Goal: Task Accomplishment & Management: Manage account settings

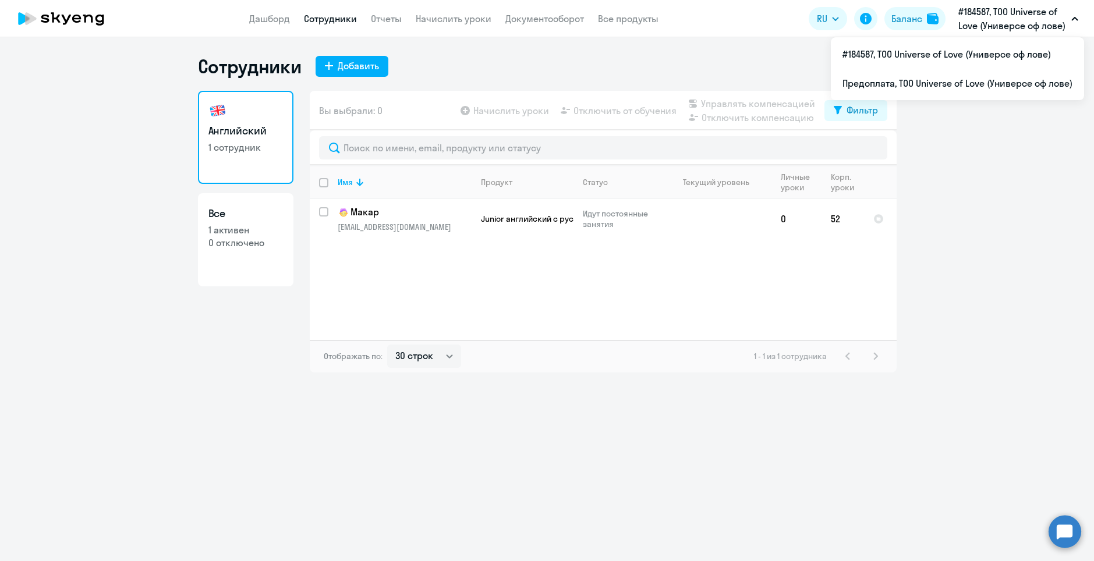
select select "30"
click at [954, 81] on li "Предоплата, ТОО Universe of Love (Универсе оф лове)" at bounding box center [957, 83] width 253 height 29
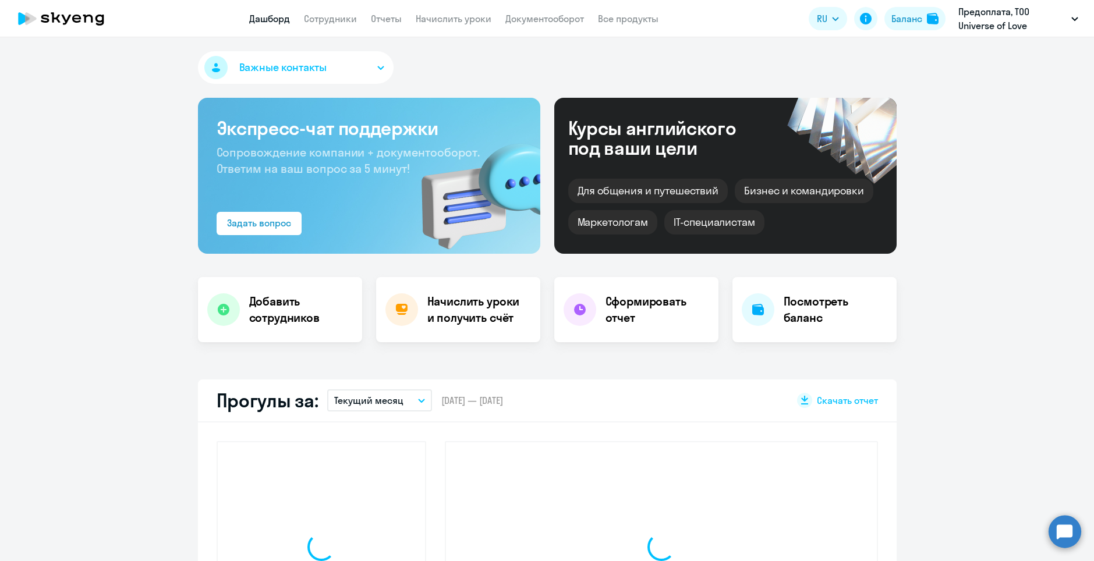
select select "30"
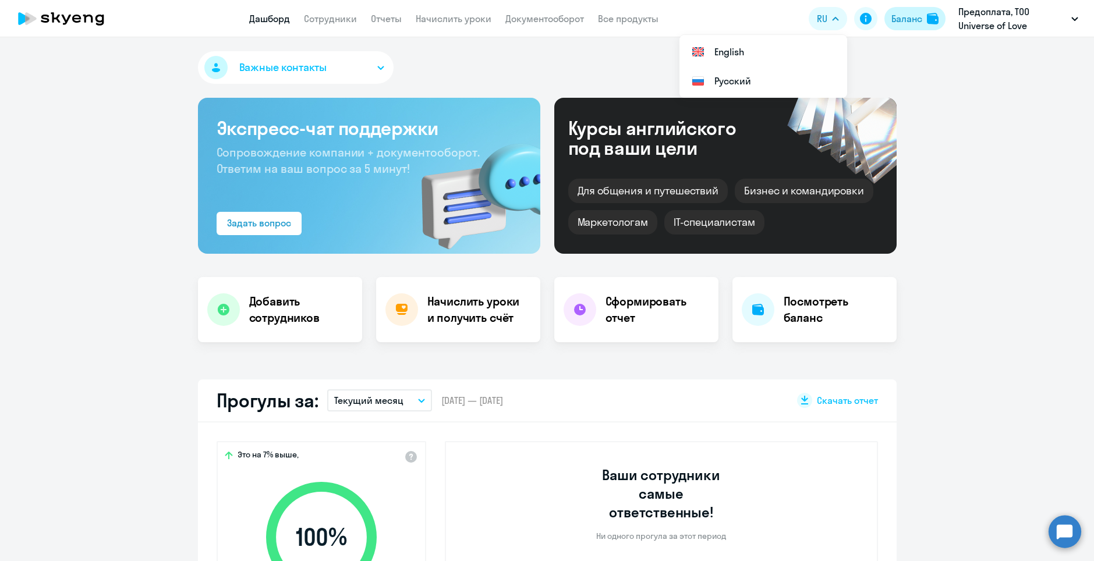
click at [907, 19] on div "Баланс" at bounding box center [906, 19] width 31 height 14
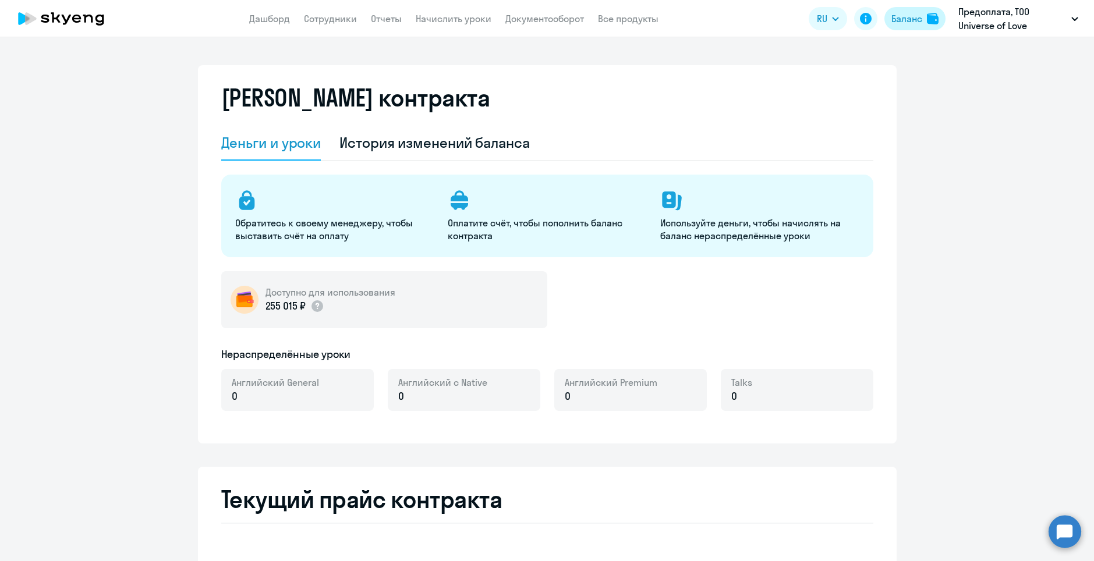
select select "english_adult_not_native_speaker"
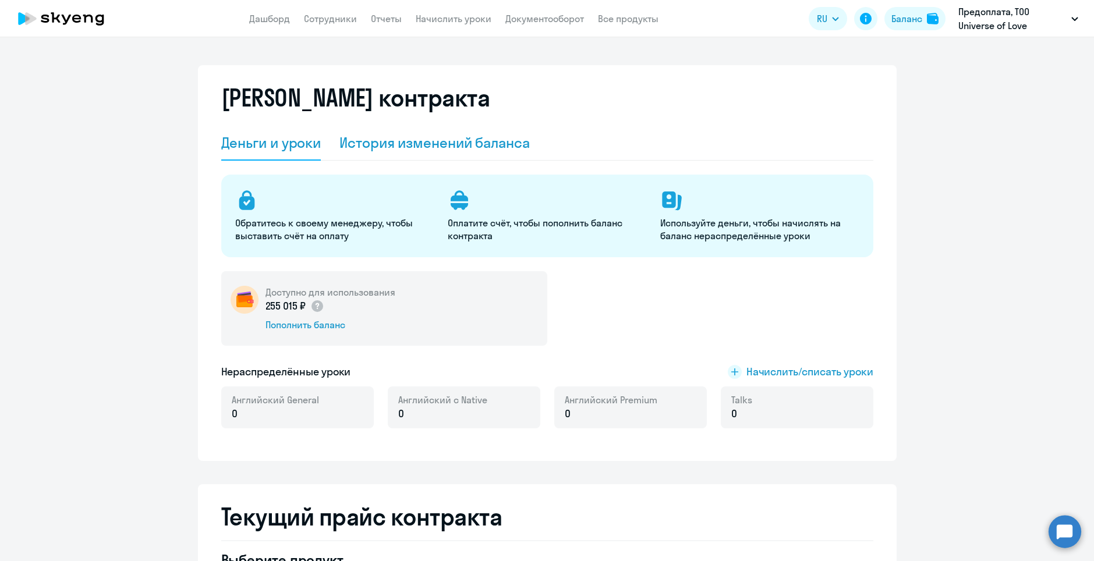
click at [443, 141] on div "История изменений баланса" at bounding box center [434, 142] width 190 height 19
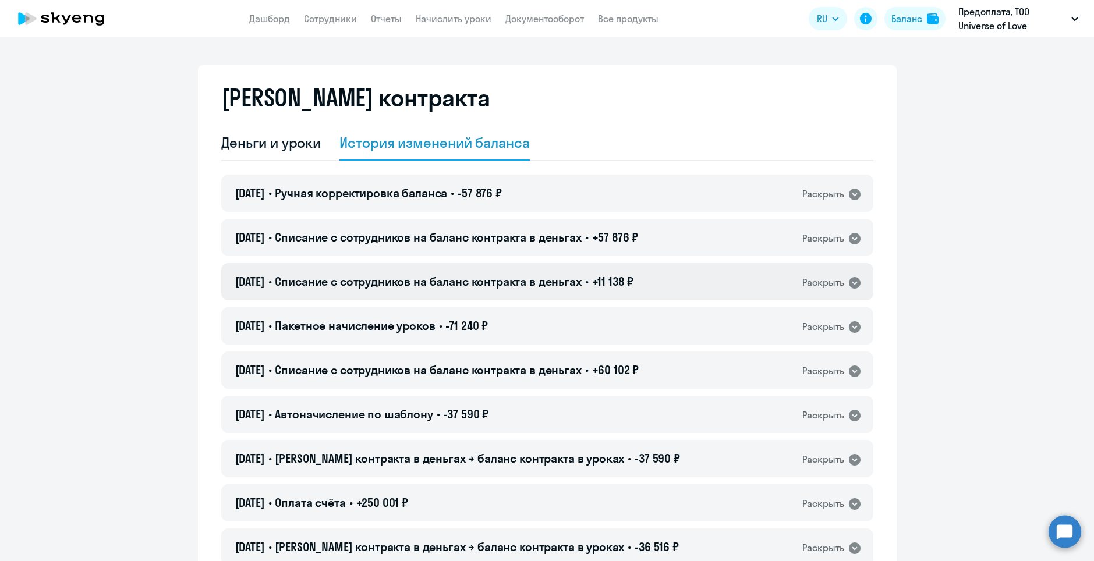
click at [849, 283] on icon at bounding box center [855, 283] width 12 height 12
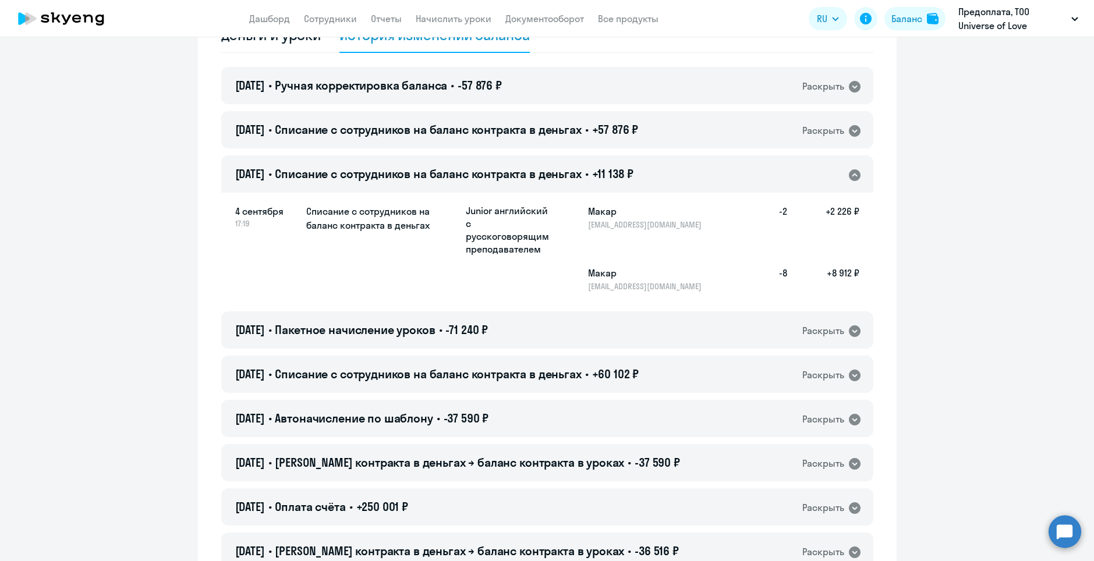
scroll to position [116, 0]
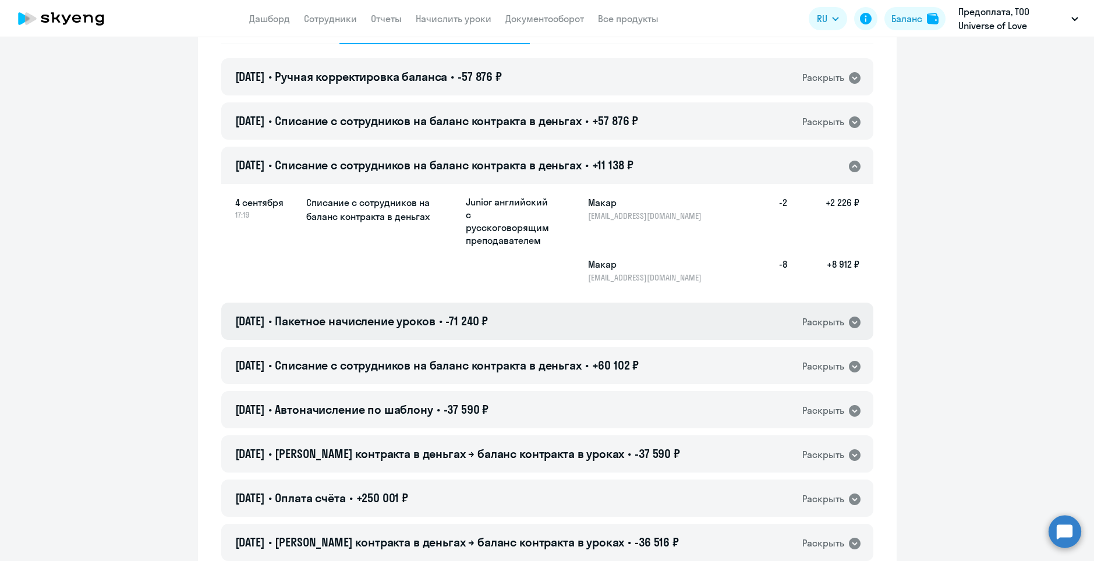
click at [829, 320] on div "Раскрыть" at bounding box center [823, 322] width 42 height 15
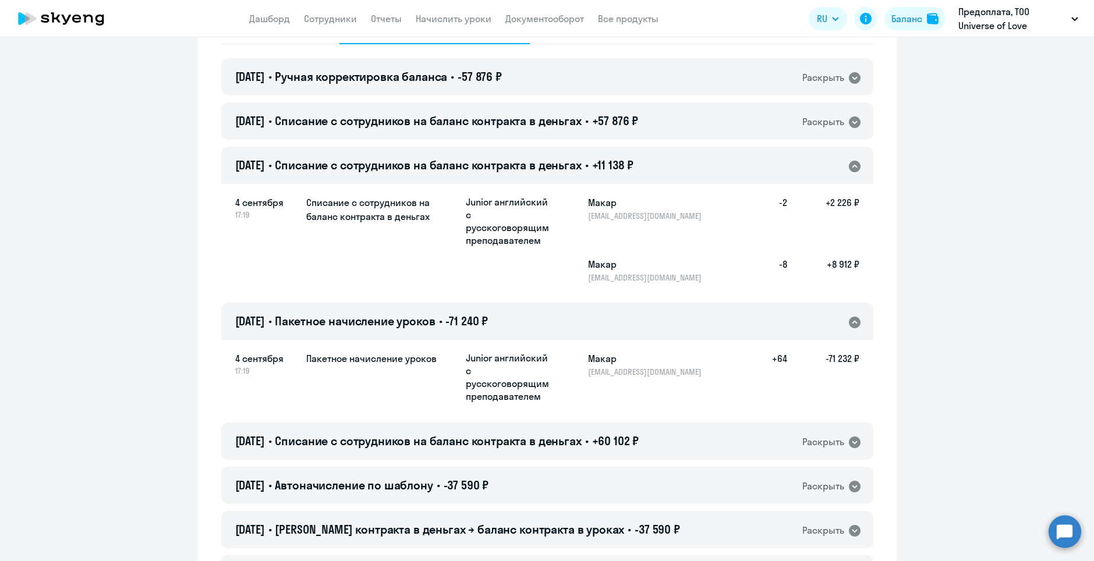
click at [849, 317] on icon at bounding box center [855, 323] width 12 height 12
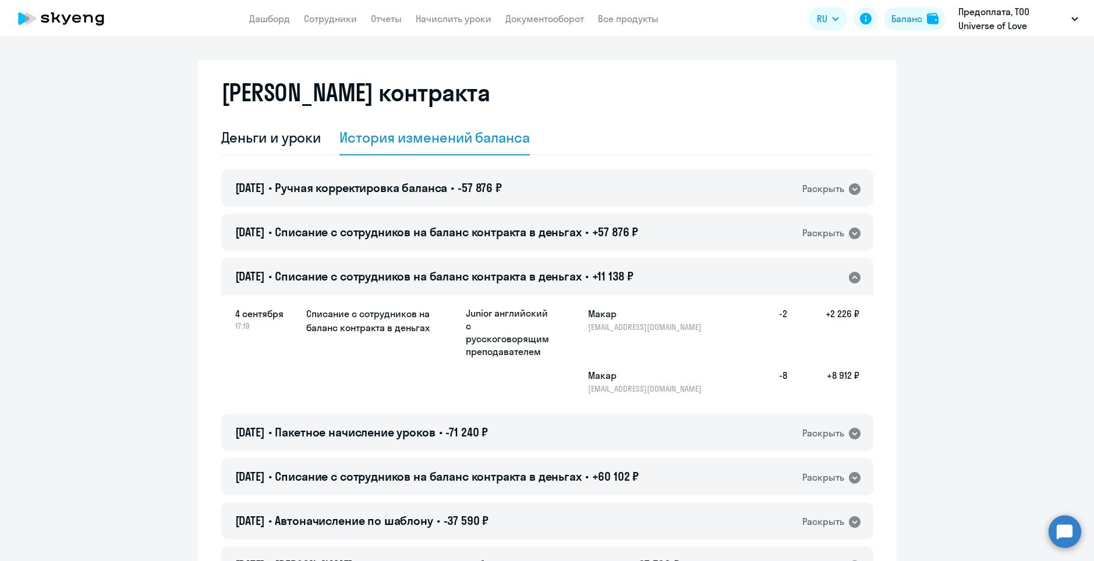
scroll to position [0, 0]
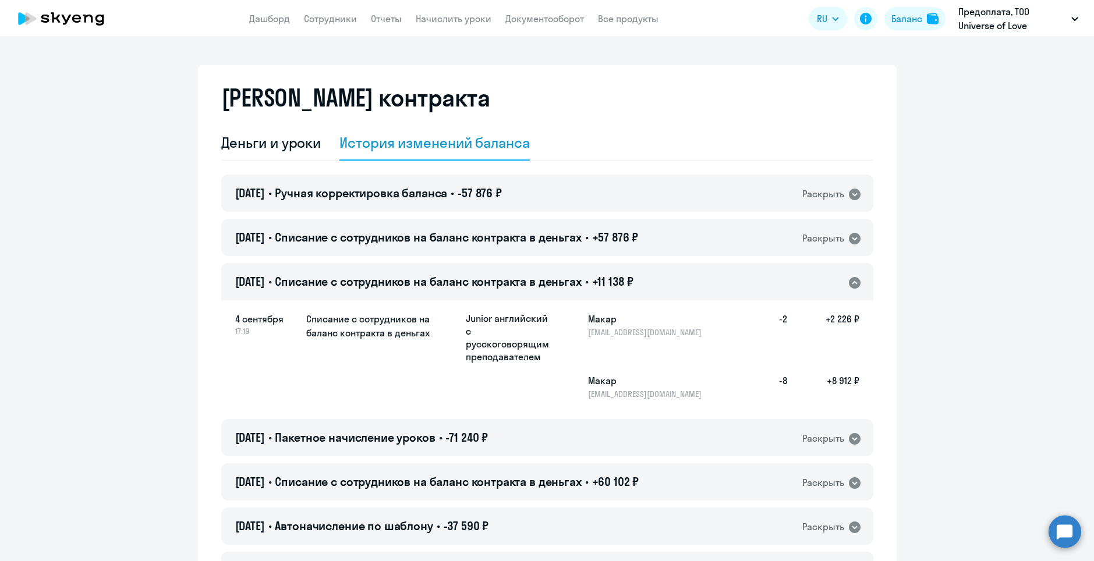
click at [854, 279] on icon at bounding box center [855, 283] width 12 height 12
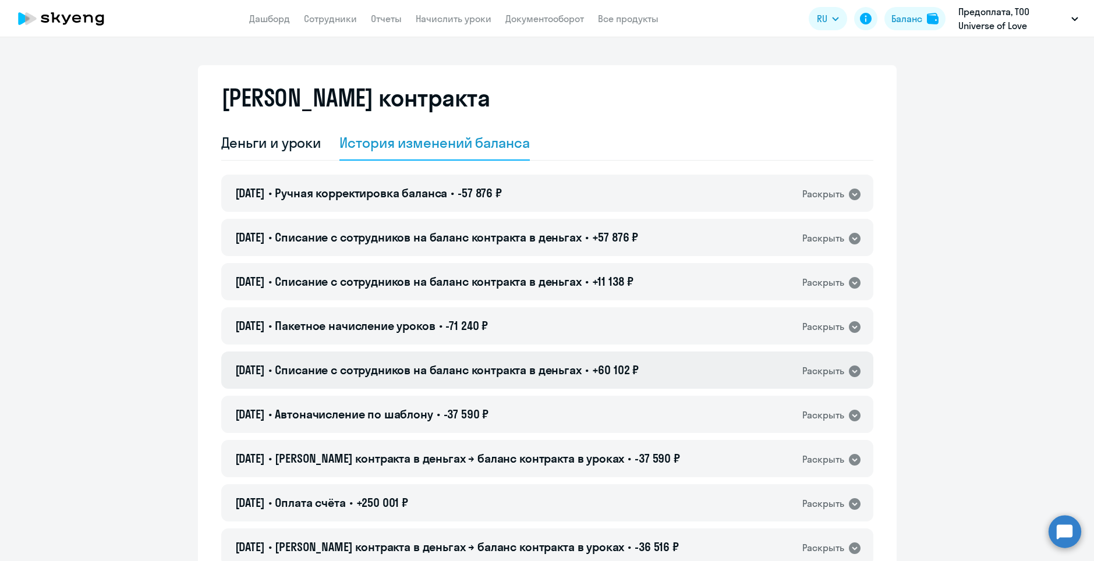
click at [849, 373] on icon at bounding box center [855, 372] width 12 height 12
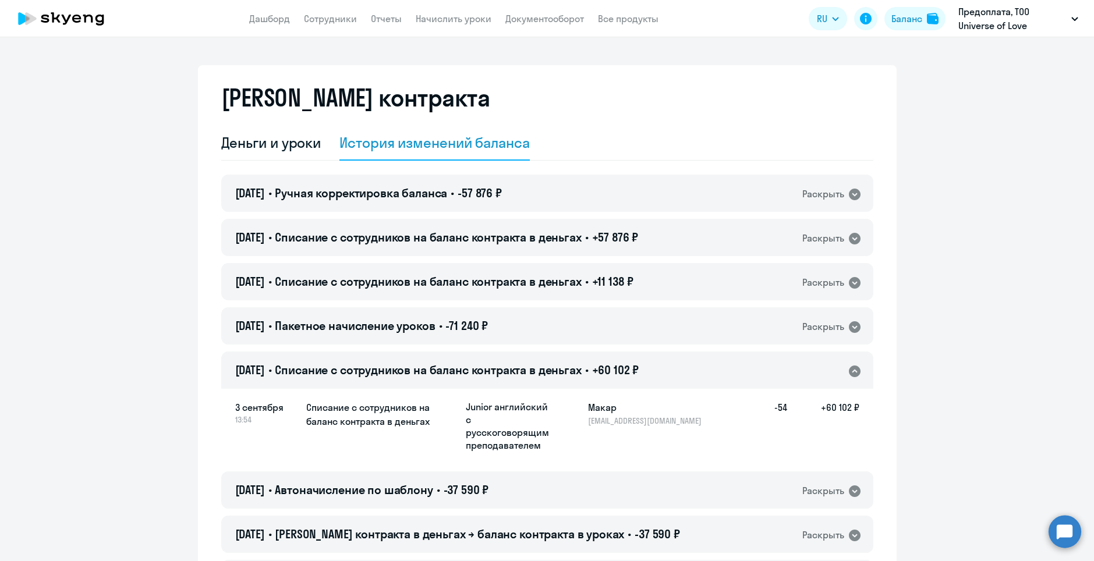
click at [849, 373] on icon at bounding box center [855, 372] width 12 height 12
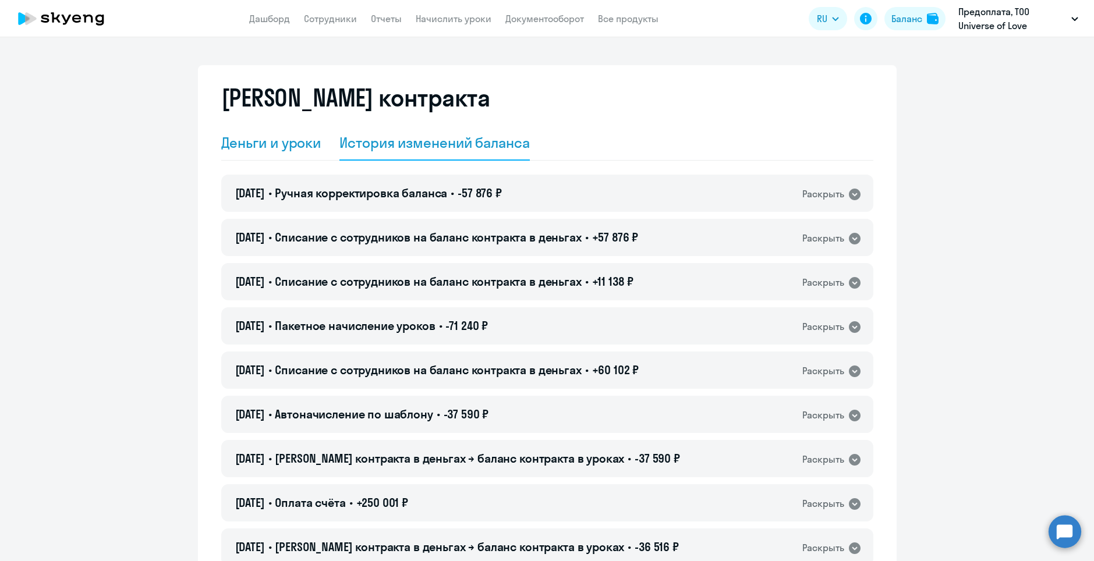
click at [231, 149] on div "Деньги и уроки" at bounding box center [271, 142] width 100 height 19
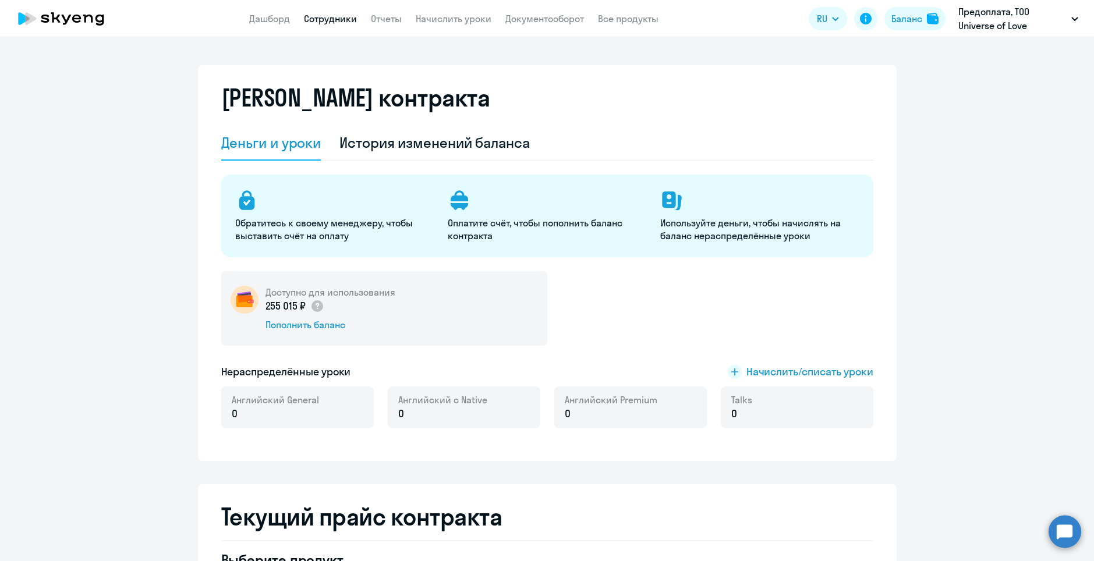
click at [335, 21] on link "Сотрудники" at bounding box center [330, 19] width 53 height 12
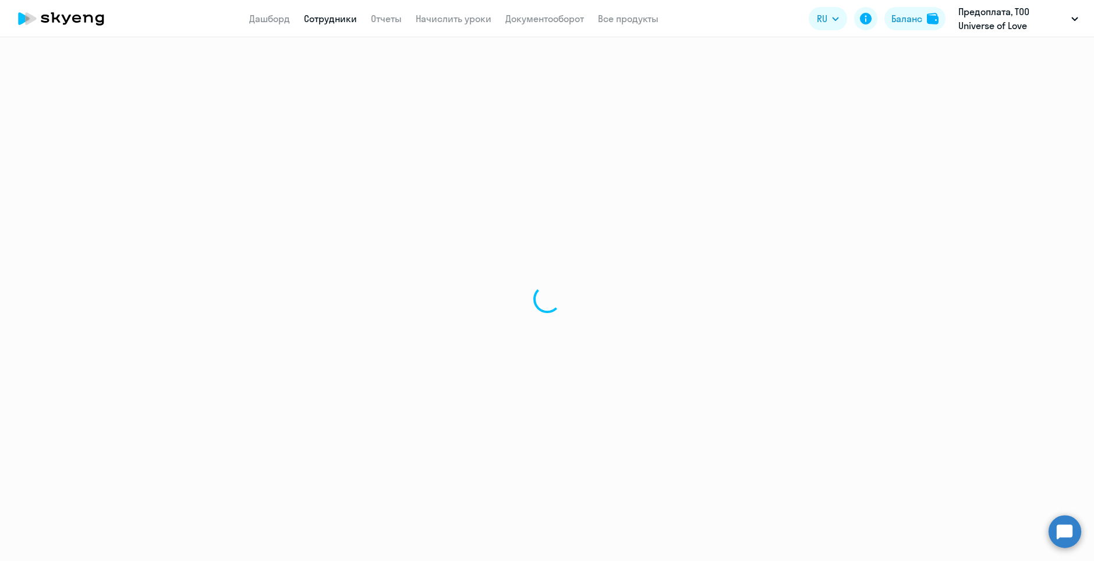
select select "30"
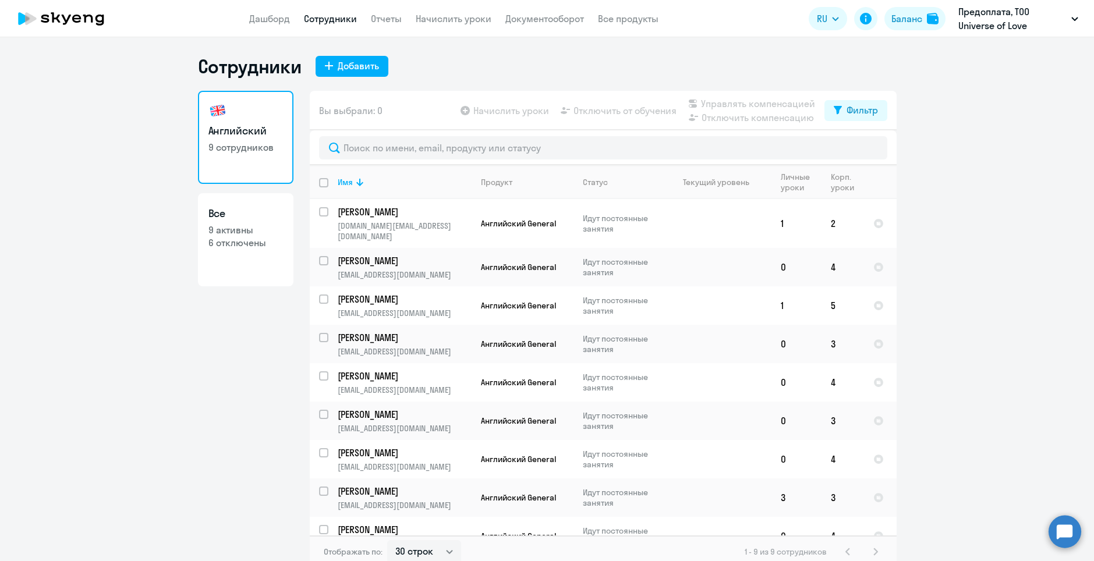
click at [244, 228] on p "9 активны" at bounding box center [245, 230] width 75 height 13
select select "30"
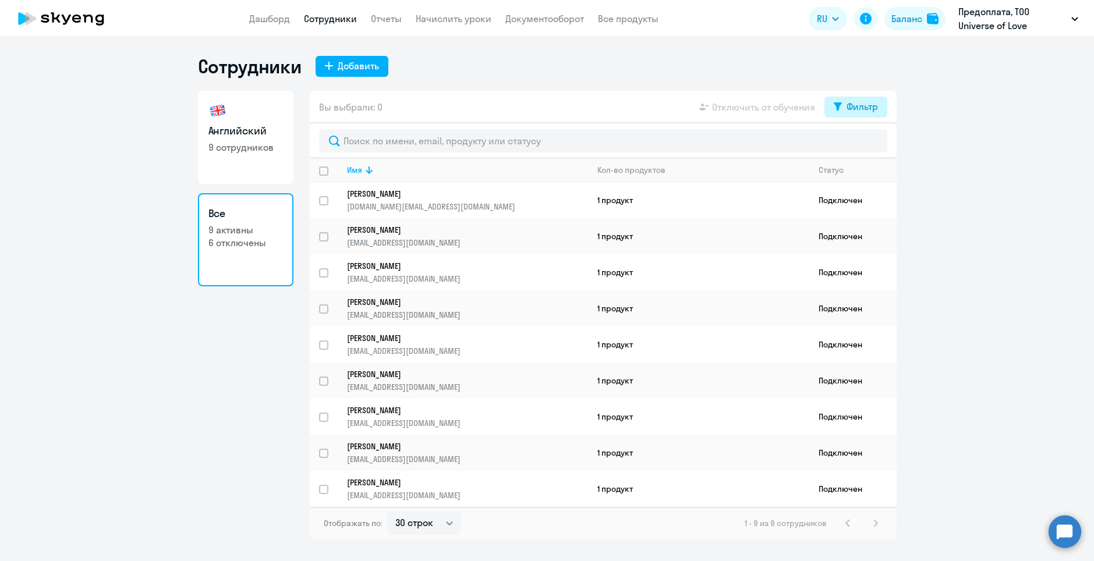
click at [839, 98] on button "Фильтр" at bounding box center [855, 107] width 63 height 21
click at [868, 150] on span at bounding box center [868, 145] width 20 height 12
click at [858, 145] on input "checkbox" at bounding box center [858, 144] width 1 height 1
checkbox input "true"
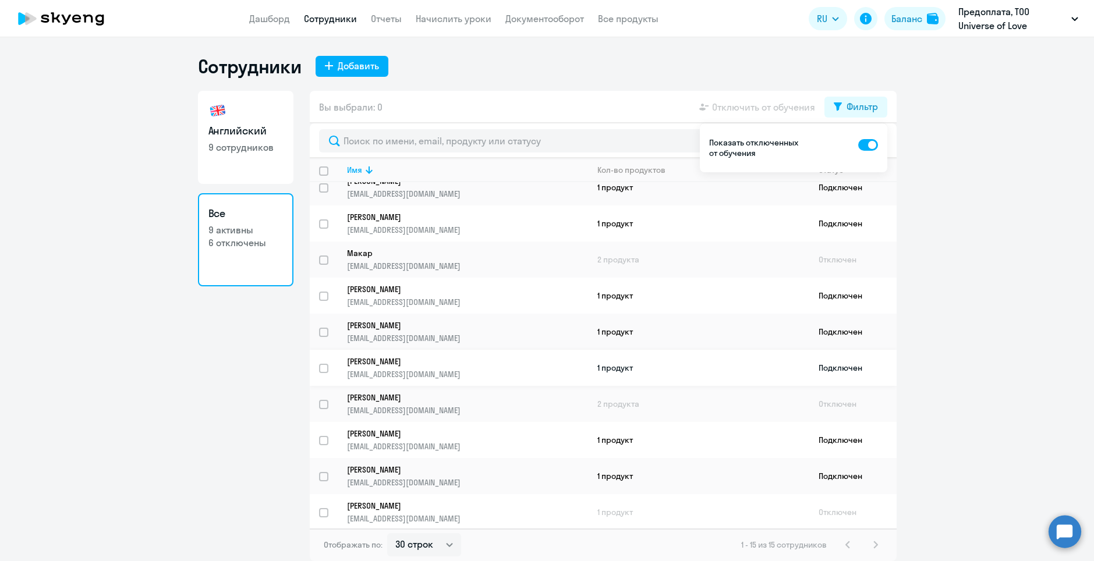
scroll to position [195, 0]
click at [685, 396] on td "2 продукта" at bounding box center [698, 402] width 221 height 36
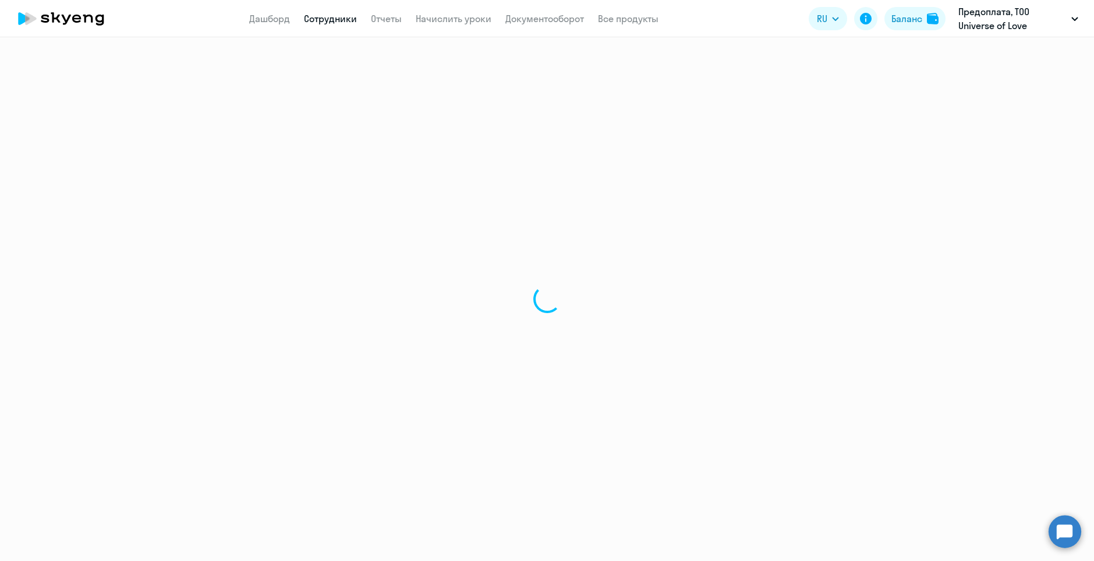
select select "english"
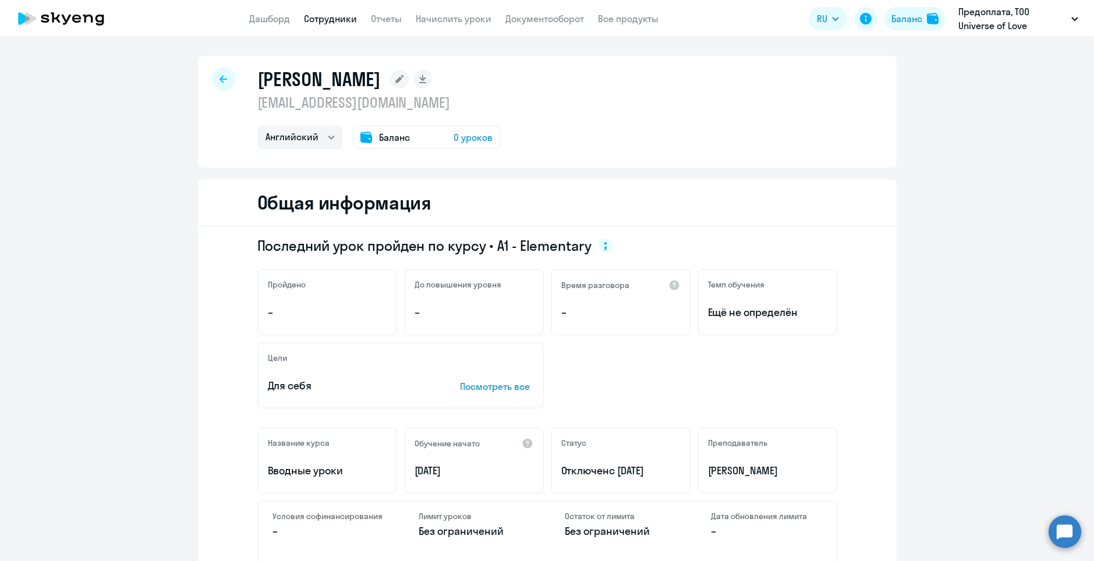
click at [213, 82] on div at bounding box center [223, 79] width 23 height 23
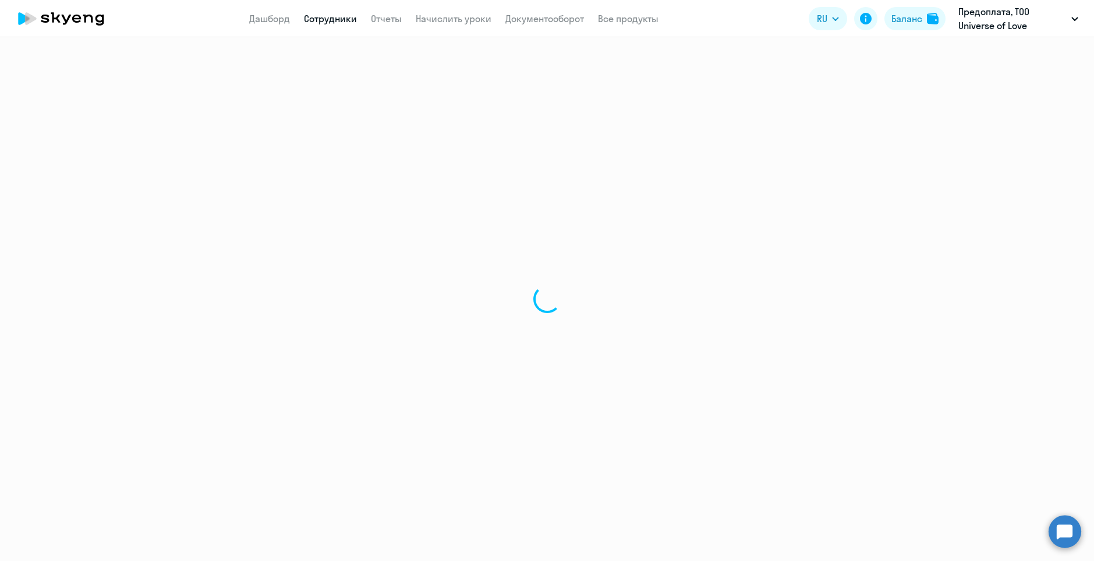
select select "30"
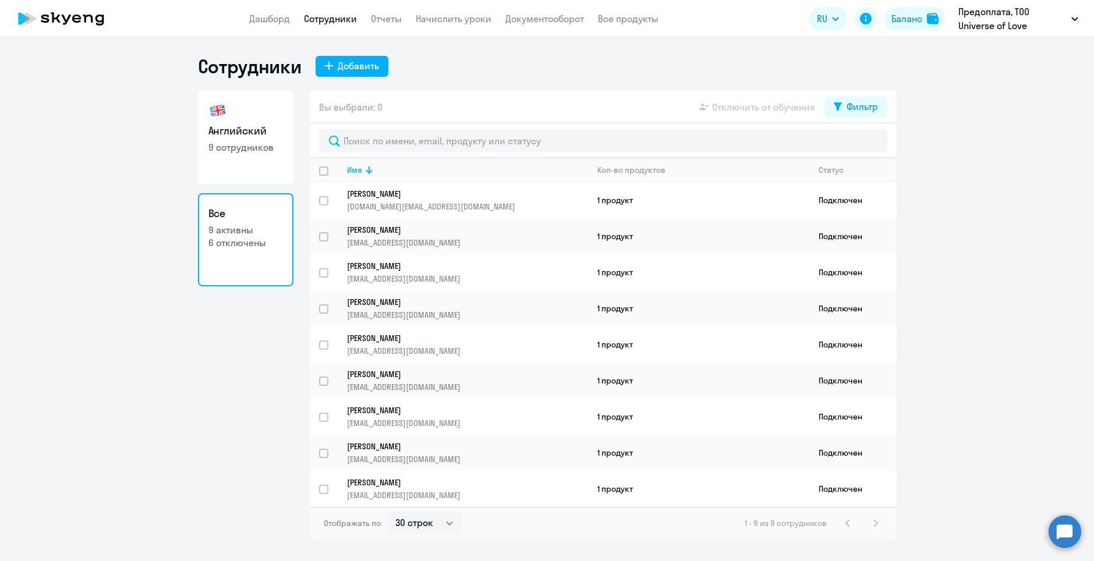
select select "30"
click at [346, 68] on div "Добавить" at bounding box center [358, 66] width 41 height 14
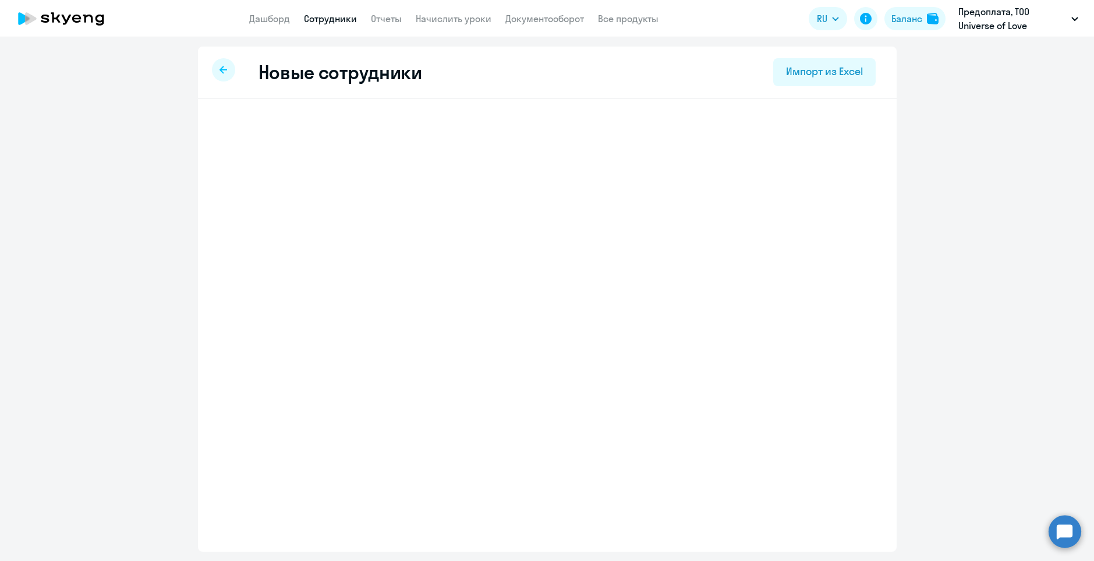
select select "english_adult_not_native_speaker"
select select "3"
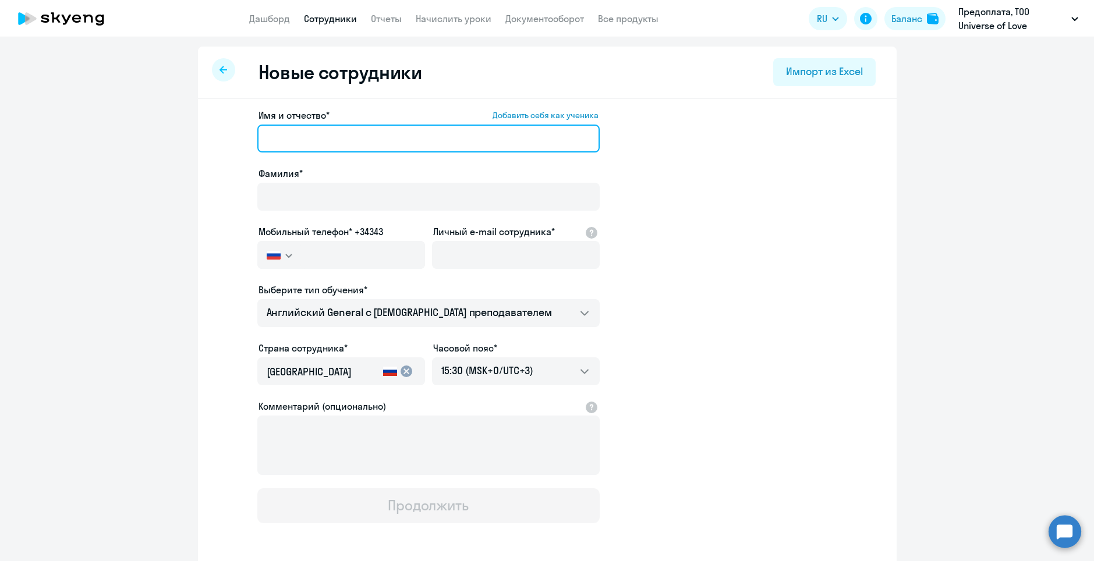
click at [309, 146] on input "Имя и отчество* Добавить себя как ученика" at bounding box center [428, 139] width 342 height 28
paste input "Valentina.vladivostok@yandex.ru"
type input "Valentina.vladivostok@yandex.ru"
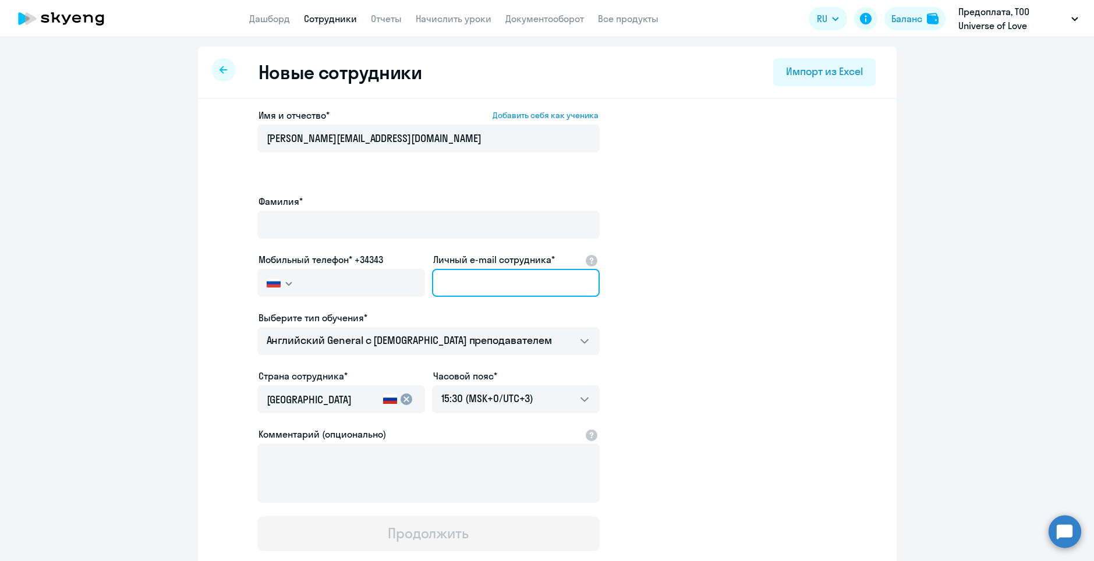
click at [500, 253] on div "Личный e-mail сотрудника*" at bounding box center [516, 277] width 168 height 49
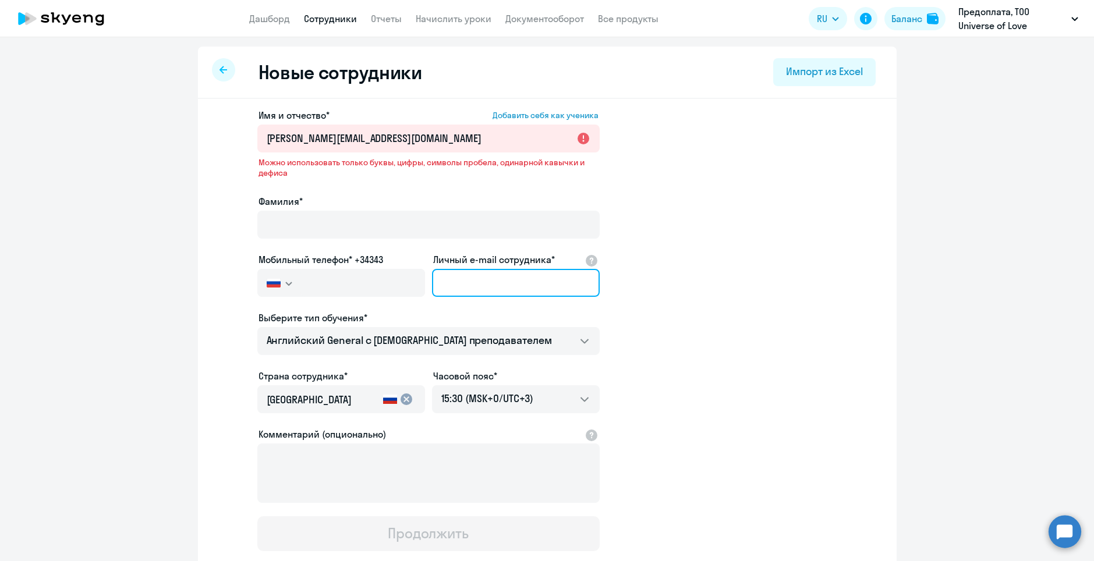
paste input "Valentina.vladivostok@yandex.ru"
type input "Valentina.vladivostok@yandex.ru"
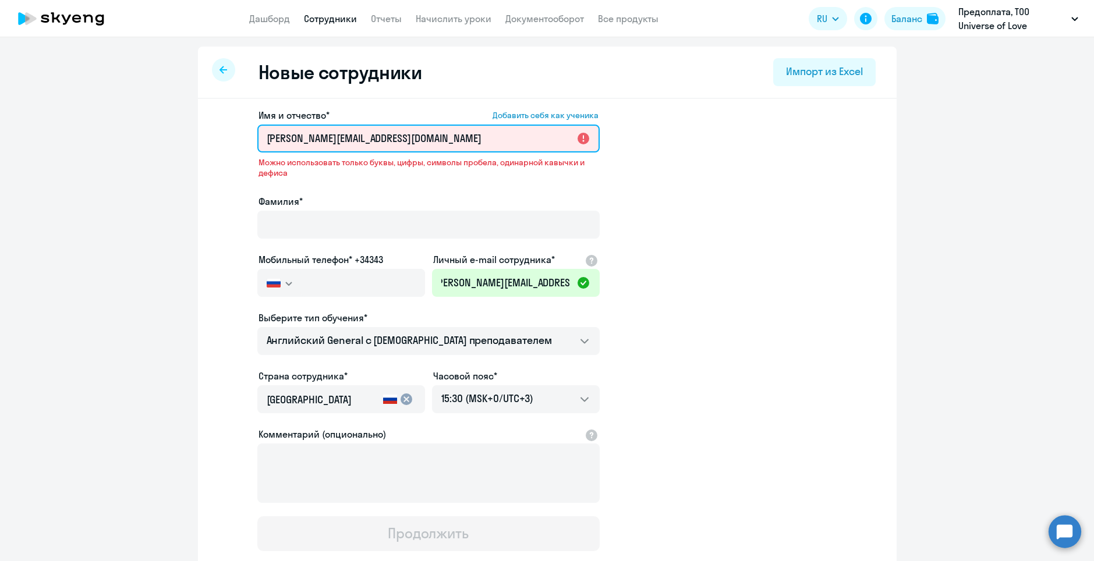
scroll to position [0, 0]
drag, startPoint x: 445, startPoint y: 135, endPoint x: 91, endPoint y: 133, distance: 353.4
click at [91, 133] on ng-component "Новые сотрудники Импорт из Excel Имя и отчество* Добавить себя как ученика Vale…" at bounding box center [547, 343] width 1094 height 592
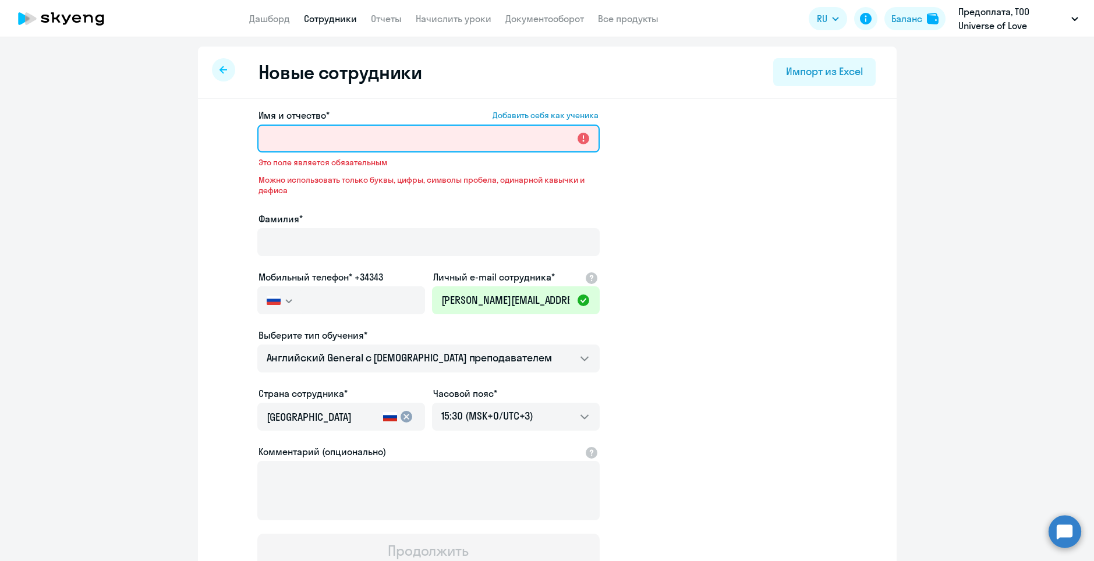
paste input "Валентина Сергеевна"
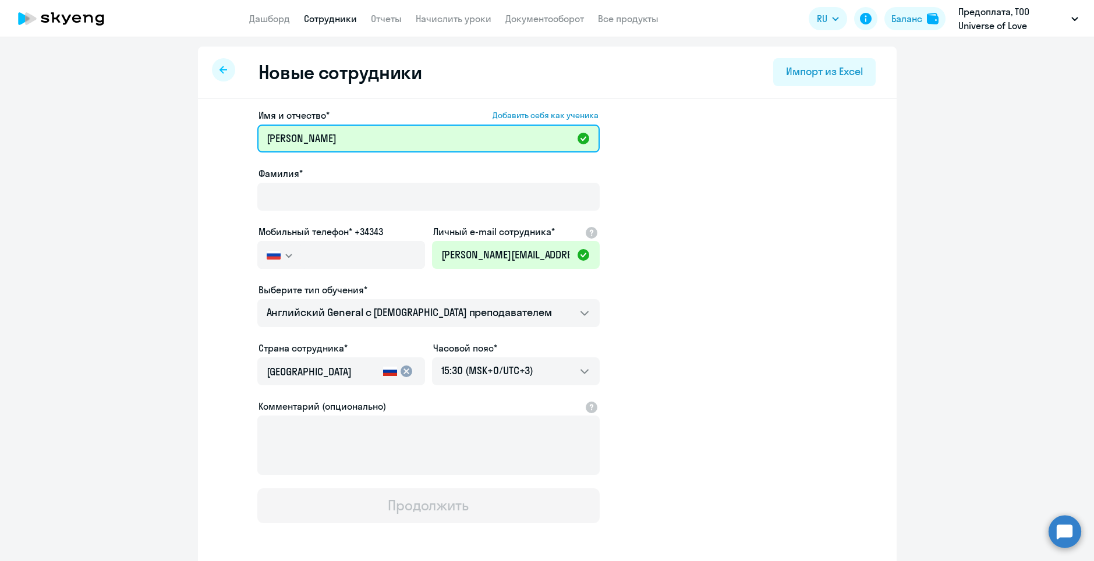
type input "Валентина Сергеевна"
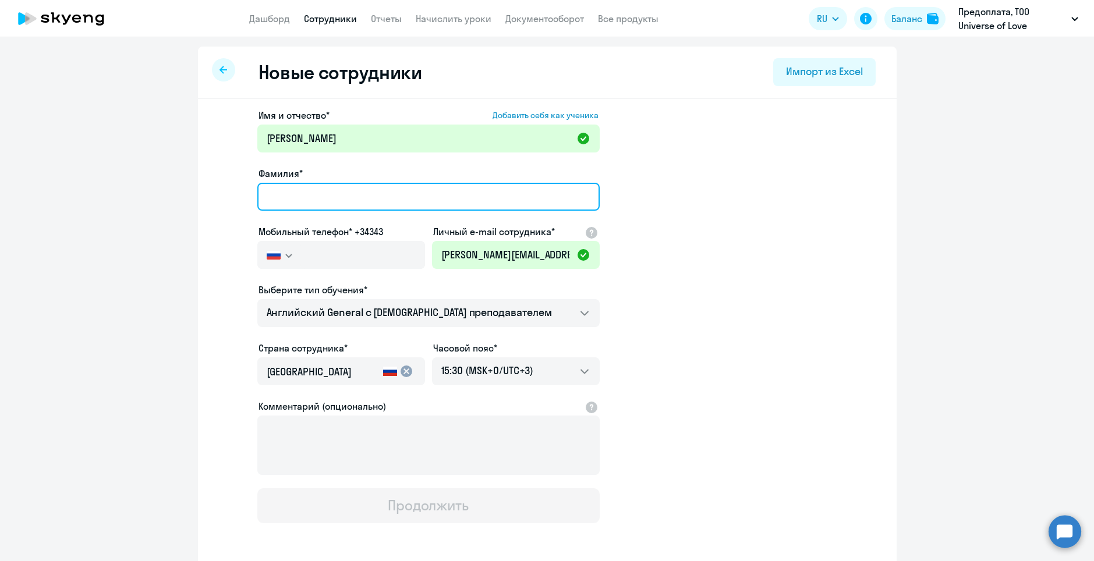
click at [285, 192] on input "Фамилия*" at bounding box center [428, 197] width 342 height 28
paste input "Бирюкова"
type input "Бирюкова"
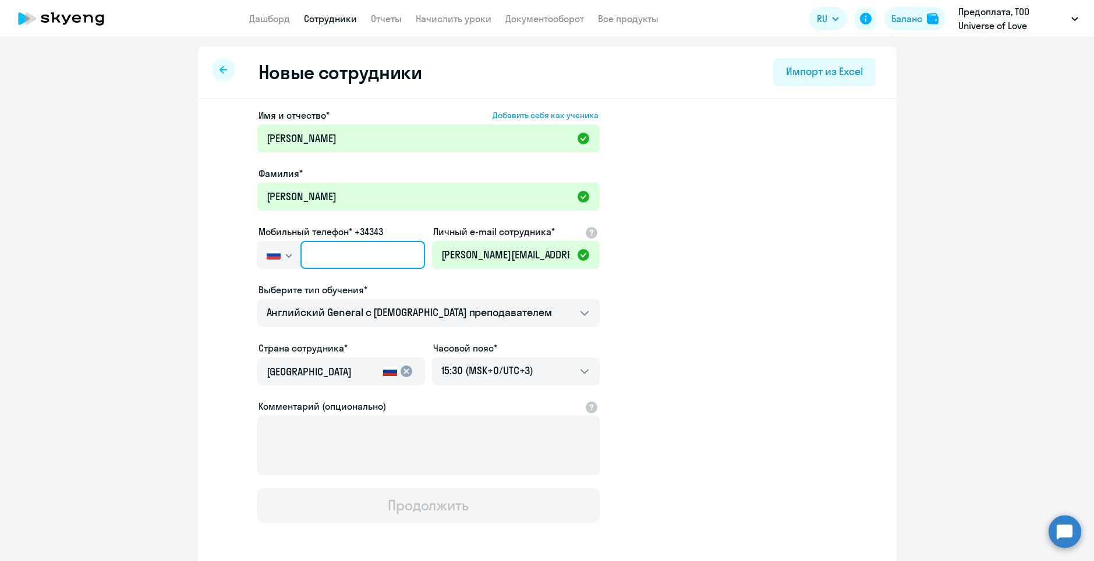
click at [360, 259] on input "text" at bounding box center [362, 255] width 124 height 28
paste input "+7 924 332-62-07"
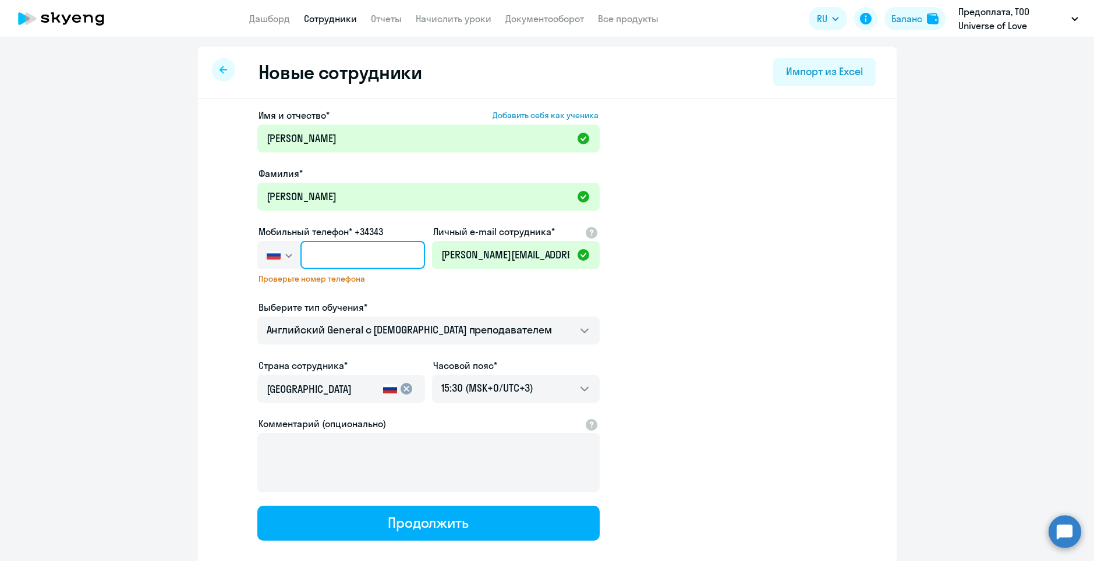
type input "+7 924 332-62-07"
click at [416, 292] on ds-form-field "Мобильный телефон* +34343 Россия +7 Казахстан +7 Украина +380 Беларусь (Белорус…" at bounding box center [341, 263] width 168 height 76
click at [404, 254] on icon at bounding box center [409, 255] width 14 height 14
click at [363, 281] on span "Проверьте номер телефона" at bounding box center [341, 279] width 165 height 10
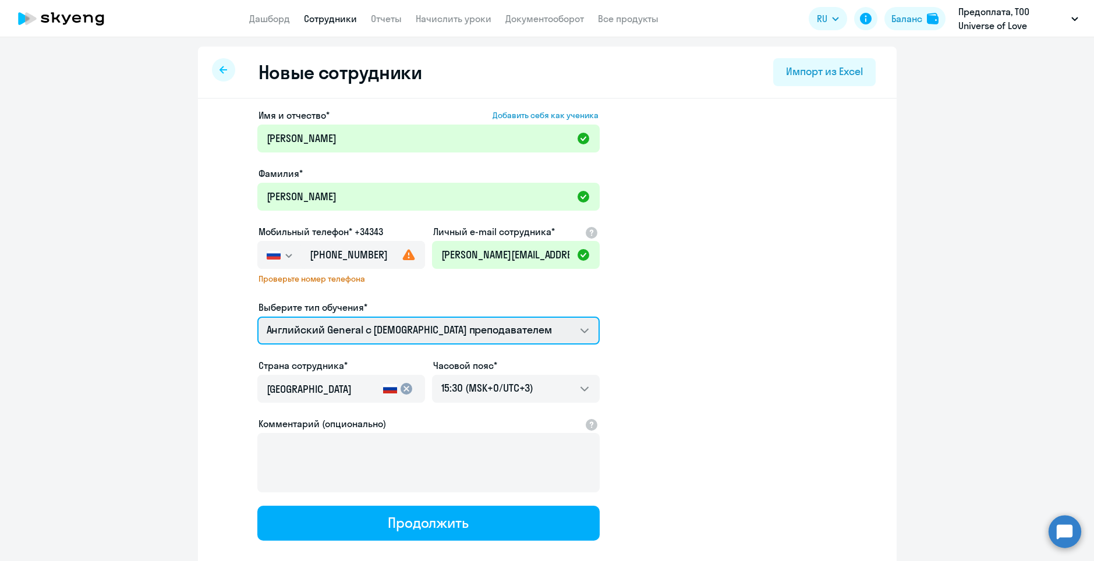
click at [550, 331] on select "Английский General с [DEMOGRAPHIC_DATA] преподавателем" at bounding box center [428, 331] width 342 height 28
click at [257, 317] on select "Английский General с [DEMOGRAPHIC_DATA] преподавателем" at bounding box center [428, 331] width 342 height 28
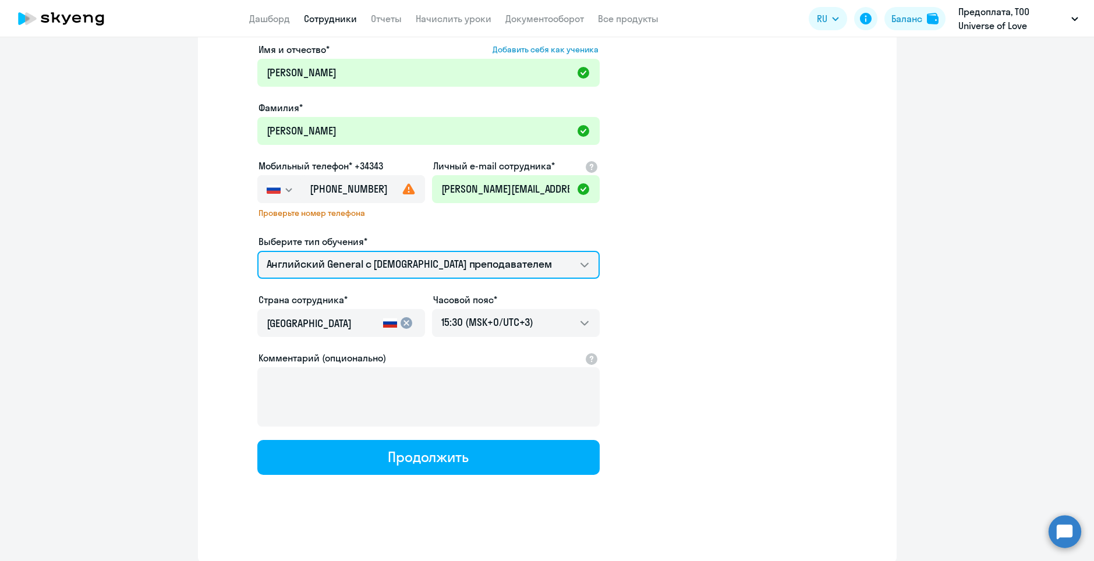
scroll to position [66, 0]
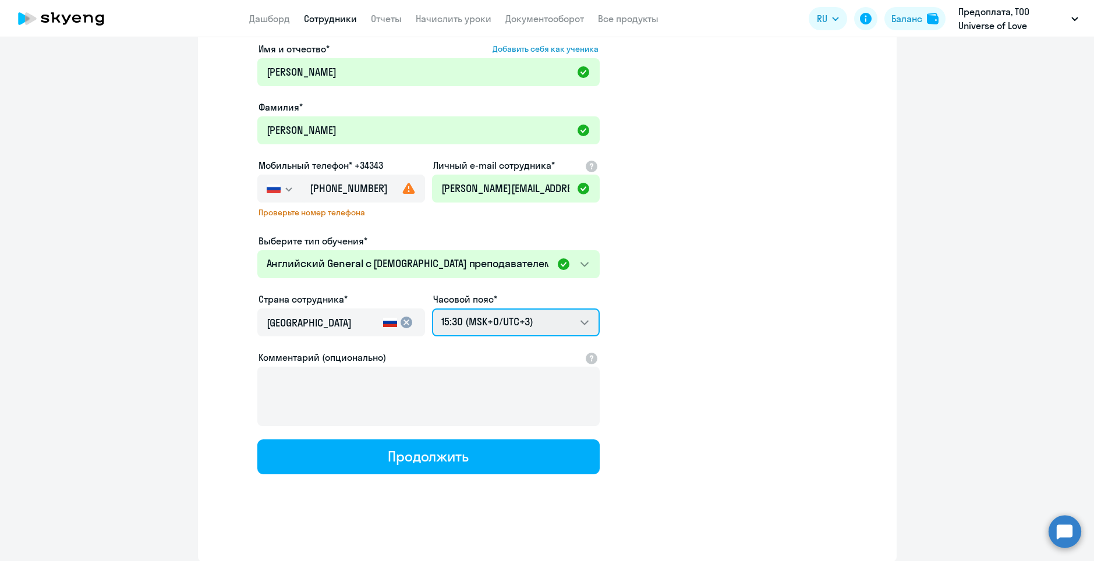
click at [496, 324] on select "01:30 (MSK-14/UTC-11) 02:30 (MSK-13/UTC-10) 03:30 (MSK-12/UTC-9) 04:30 (MSK-11/…" at bounding box center [516, 323] width 168 height 28
click at [589, 358] on div at bounding box center [592, 358] width 14 height 14
click at [706, 388] on app-new-student-form "Имя и отчество* Добавить себя как ученика Валентина Сергеевна Фамилия* Бирюкова…" at bounding box center [547, 258] width 661 height 433
click at [569, 321] on select "01:30 (MSK-14/UTC-11) 02:30 (MSK-13/UTC-10) 03:30 (MSK-12/UTC-9) 04:30 (MSK-11/…" at bounding box center [516, 323] width 168 height 28
select select "10"
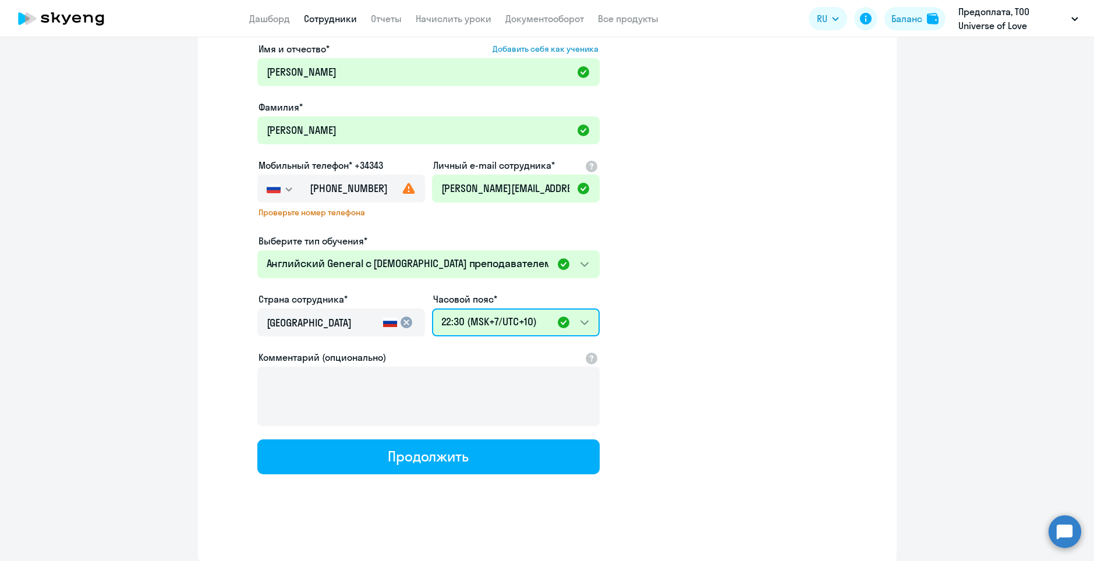
click at [432, 309] on select "01:30 (MSK-14/UTC-11) 02:30 (MSK-13/UTC-10) 03:30 (MSK-12/UTC-9) 04:30 (MSK-11/…" at bounding box center [516, 323] width 168 height 28
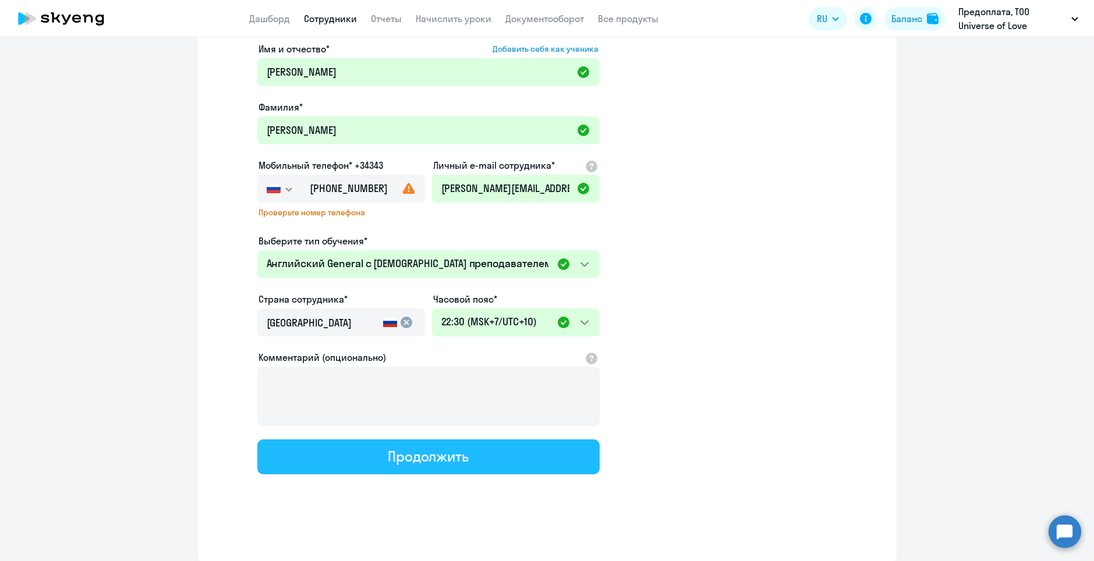
click at [483, 455] on button "Продолжить" at bounding box center [428, 457] width 342 height 35
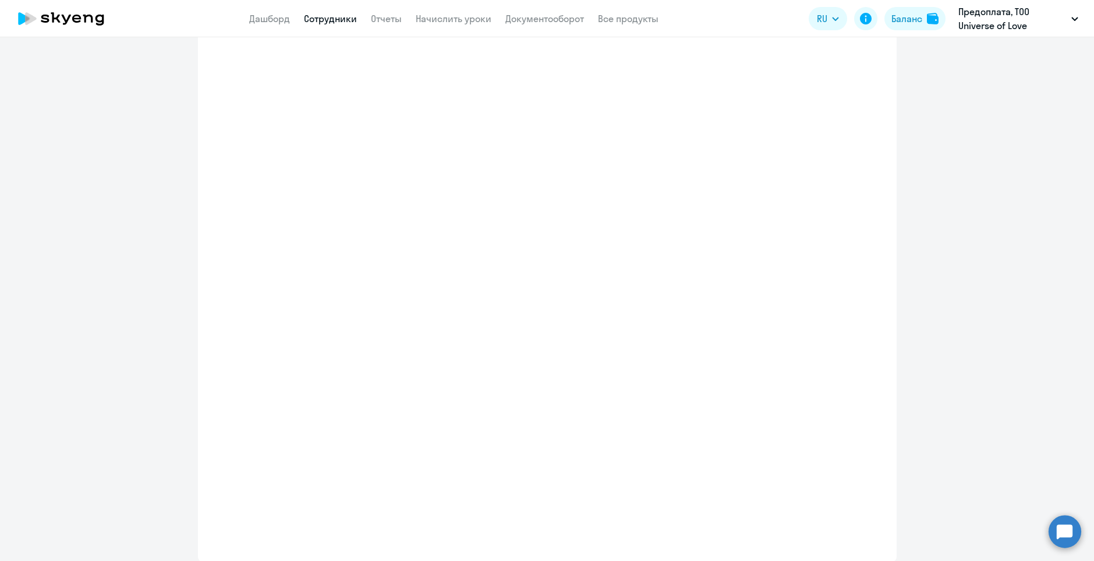
select select "english_adult_not_native_speaker"
select select "10"
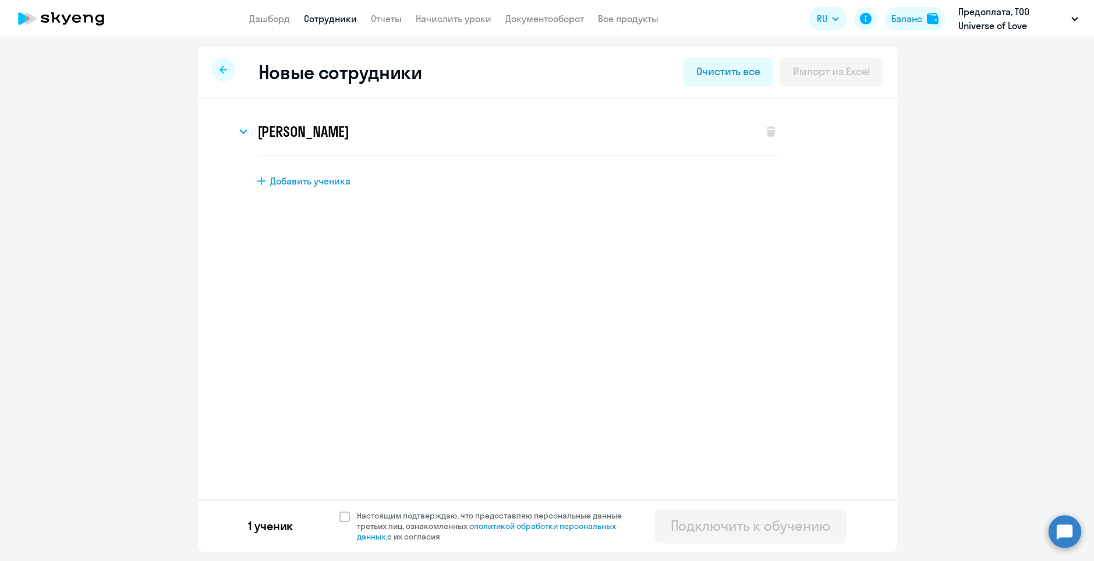
scroll to position [0, 0]
click at [340, 517] on span at bounding box center [344, 517] width 10 height 10
click at [339, 511] on input "Настоящим подтверждаю, что предоставляю персональные данные третьих лиц, ознако…" at bounding box center [339, 510] width 1 height 1
checkbox input "true"
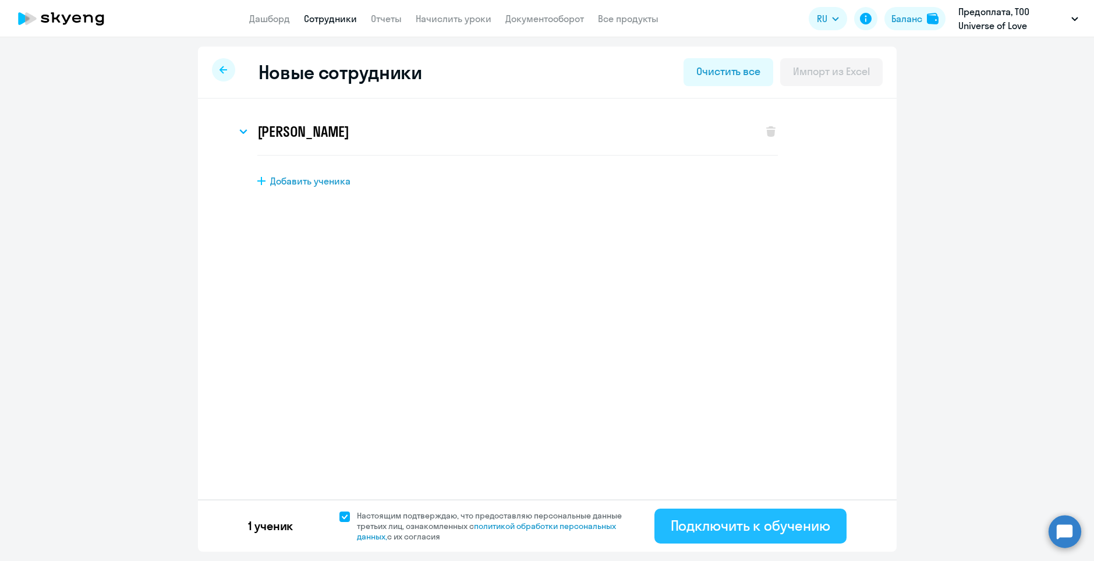
click at [780, 529] on div "Подключить к обучению" at bounding box center [751, 525] width 160 height 19
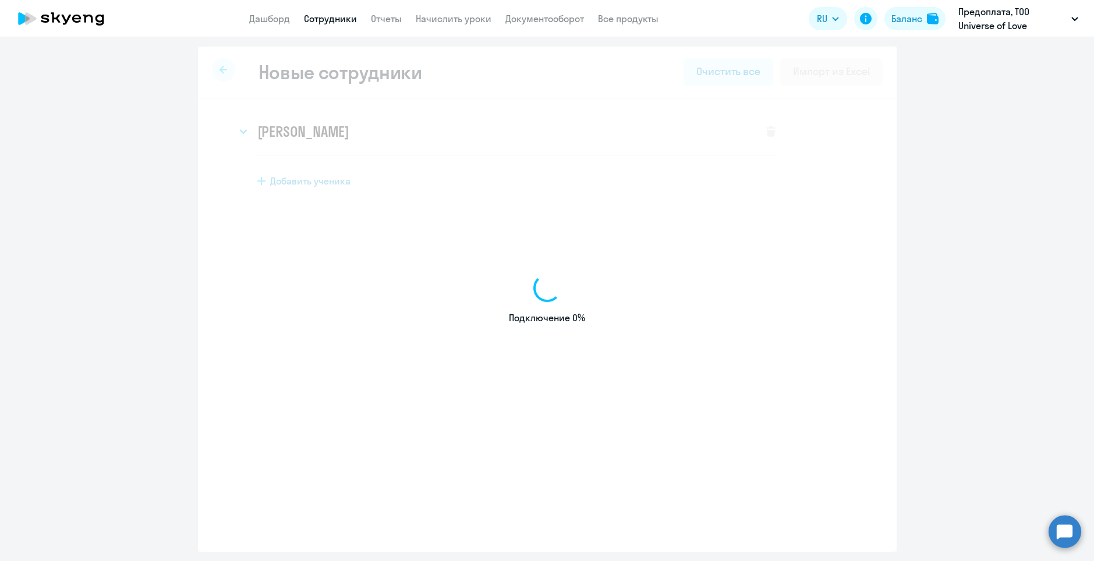
select select "english_adult_not_native_speaker"
select select "3"
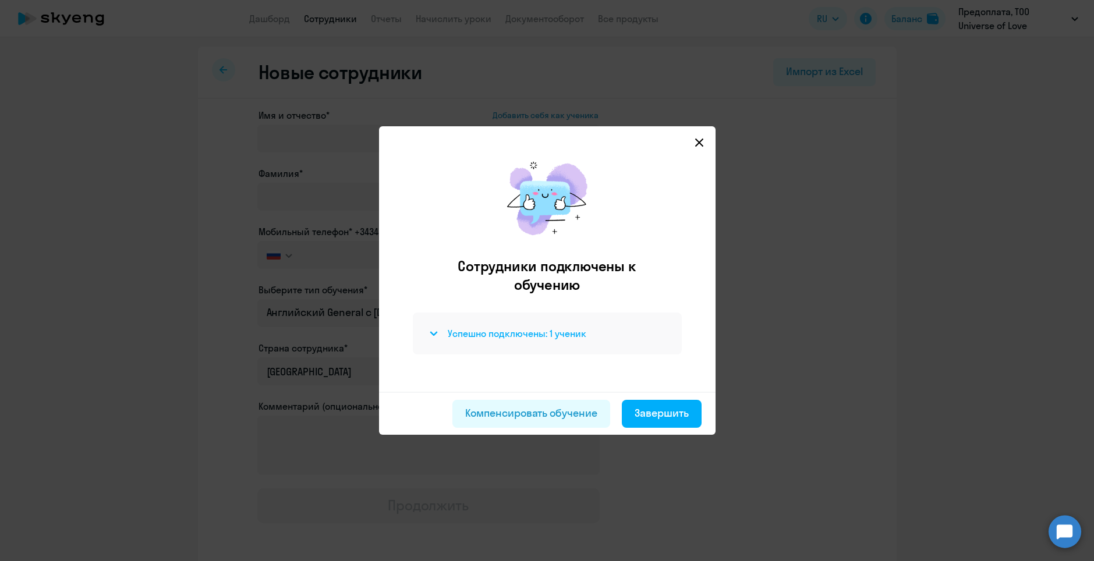
click at [434, 328] on svg-icon at bounding box center [434, 334] width 14 height 14
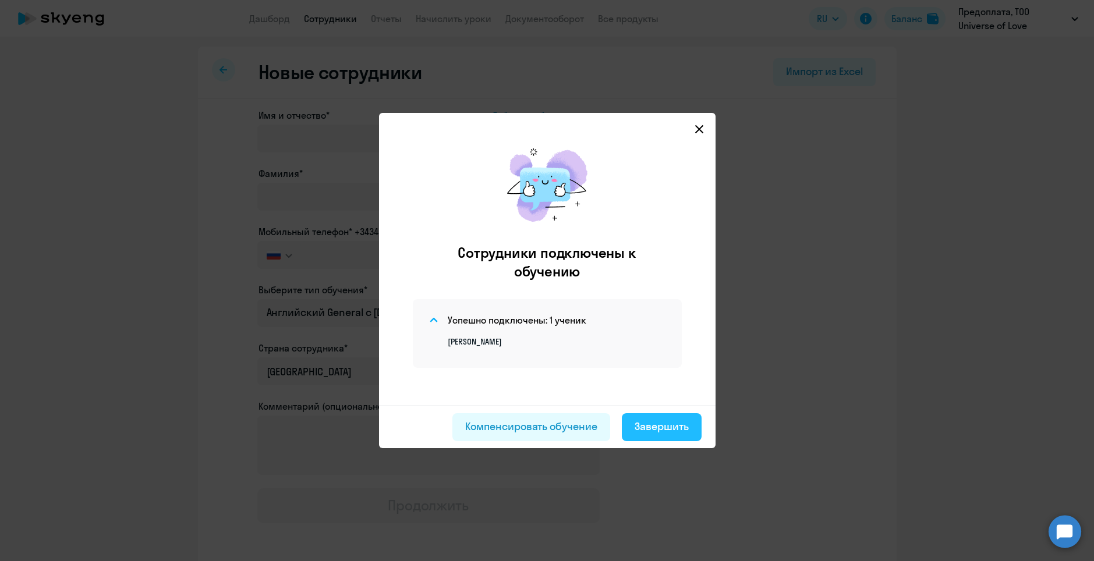
click at [684, 436] on button "Завершить" at bounding box center [662, 427] width 80 height 28
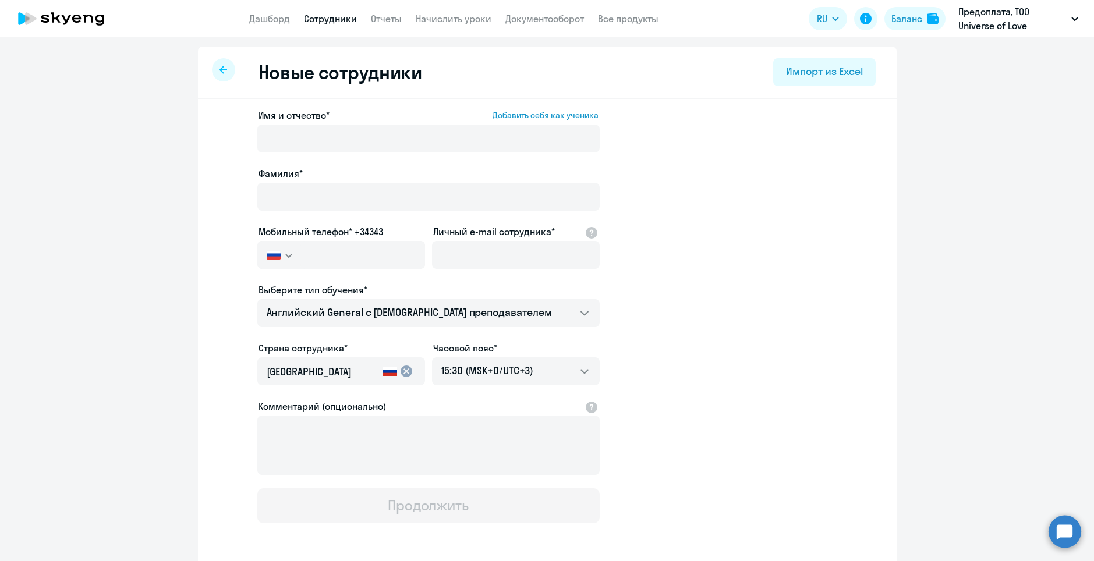
select select "30"
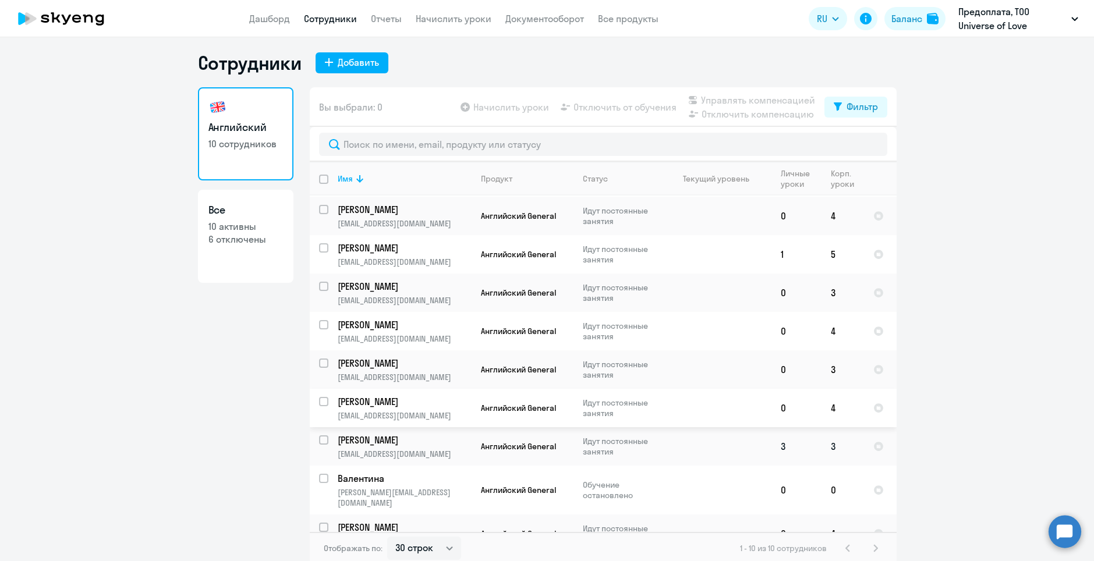
scroll to position [7, 0]
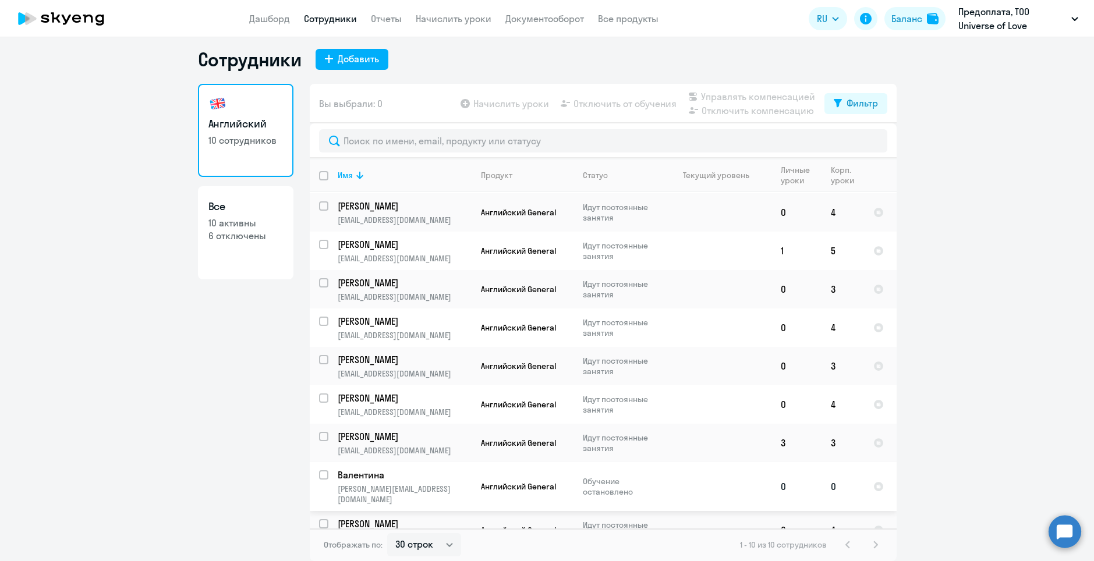
click at [407, 484] on p "valentina.vladivostok@yandex.ru" at bounding box center [404, 494] width 133 height 21
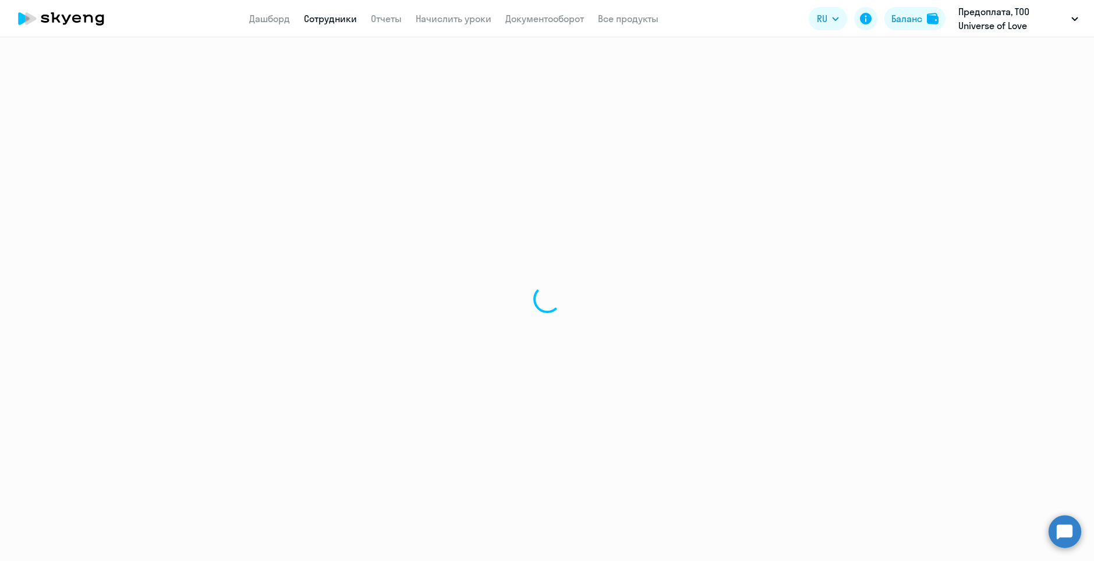
select select "english"
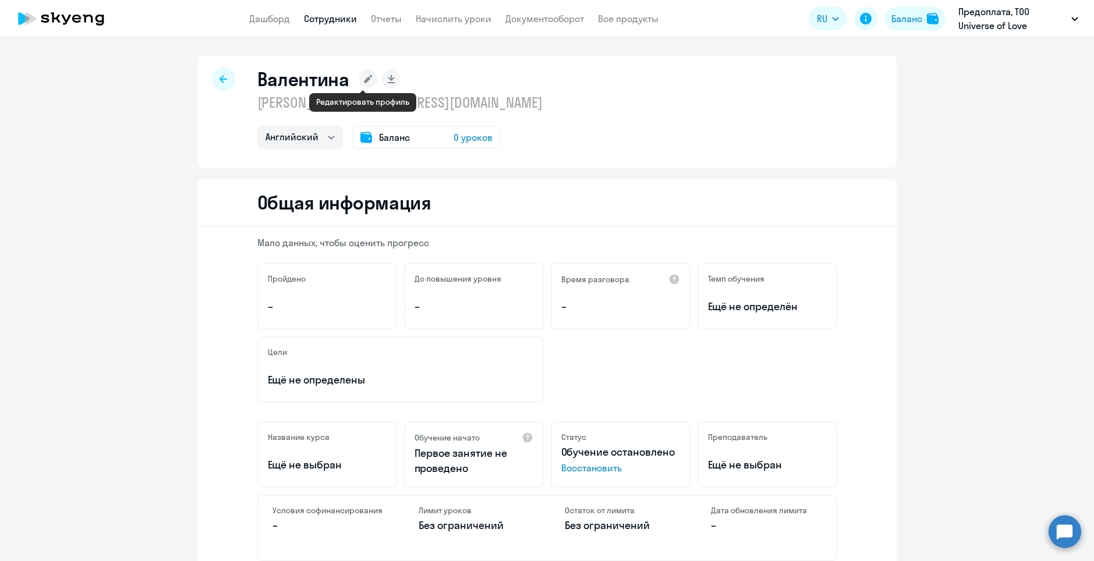
click at [364, 77] on icon at bounding box center [368, 79] width 8 height 8
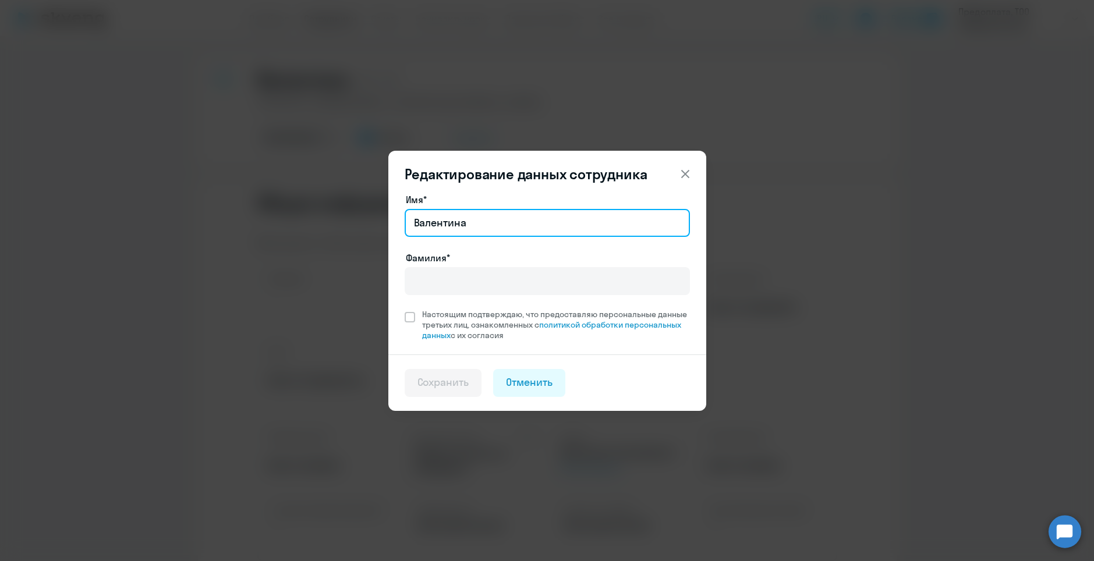
click at [536, 221] on input "Валентина" at bounding box center [547, 223] width 285 height 28
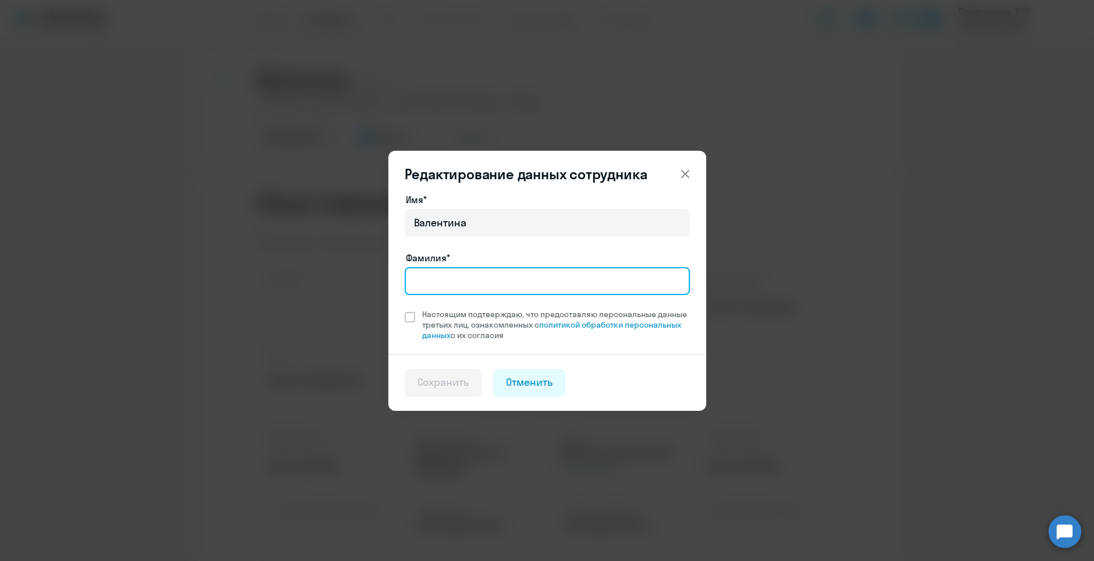
click at [463, 274] on input "Фамилия*" at bounding box center [547, 281] width 285 height 28
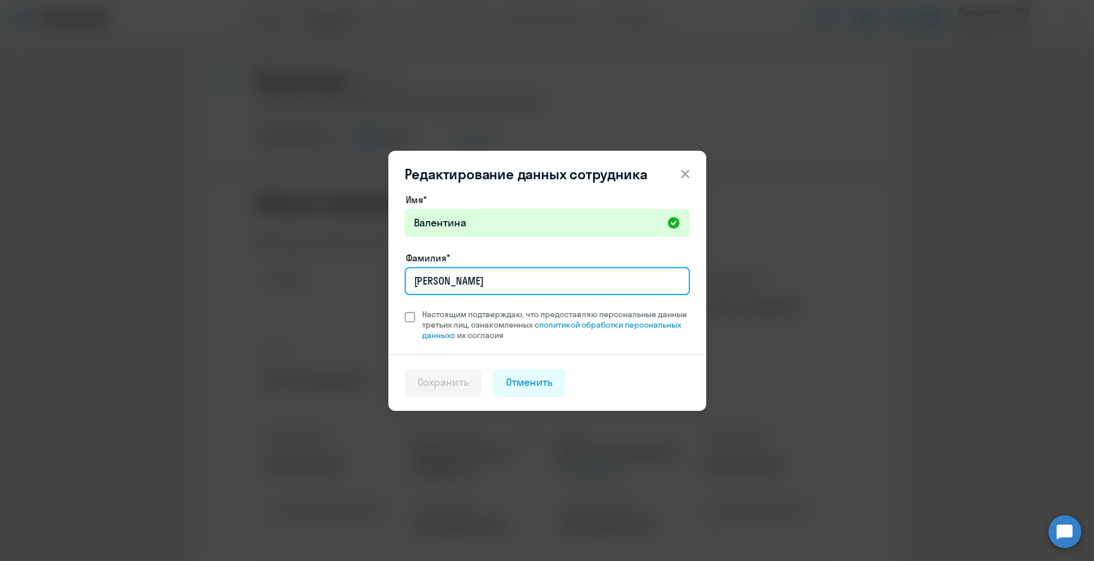
type input "Бирюкова"
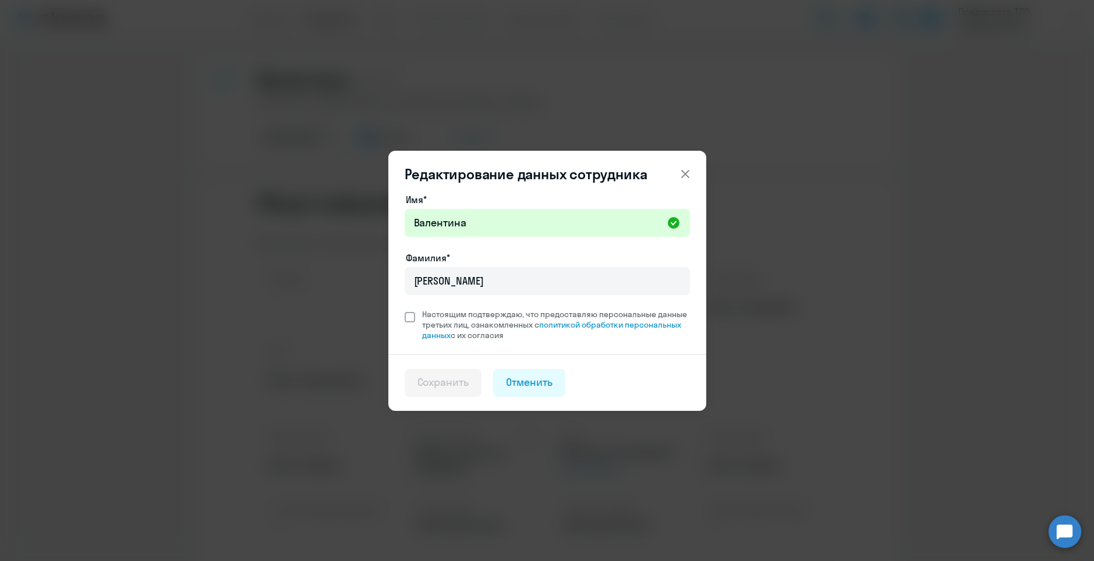
click at [405, 314] on span at bounding box center [410, 317] width 10 height 10
click at [405, 309] on input "Настоящим подтверждаю, что предоставляю персональные данные третьих лиц, ознако…" at bounding box center [404, 309] width 1 height 1
checkbox input "true"
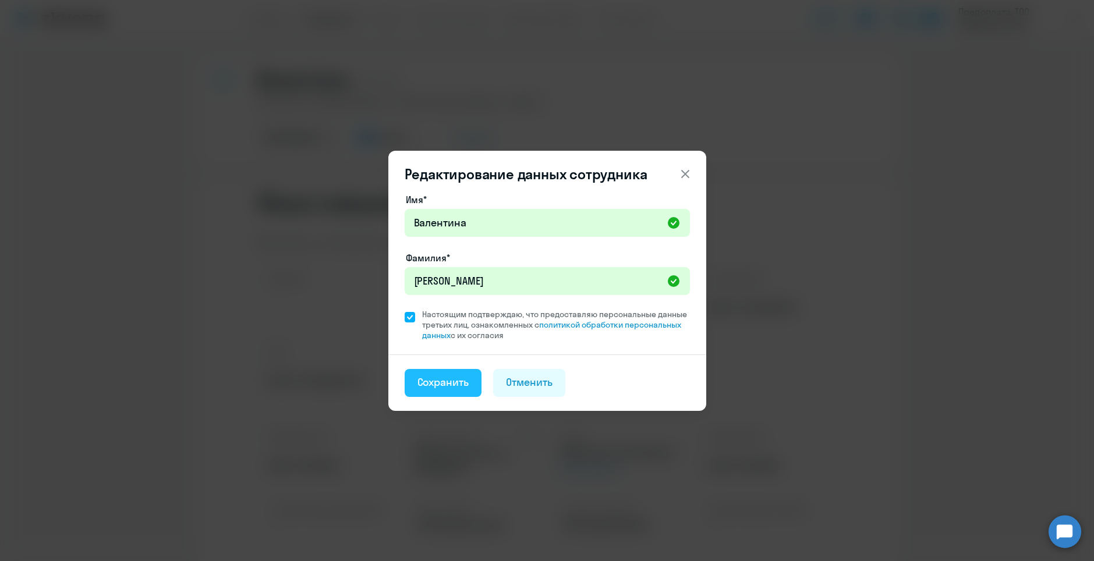
click at [449, 372] on button "Сохранить" at bounding box center [443, 383] width 77 height 28
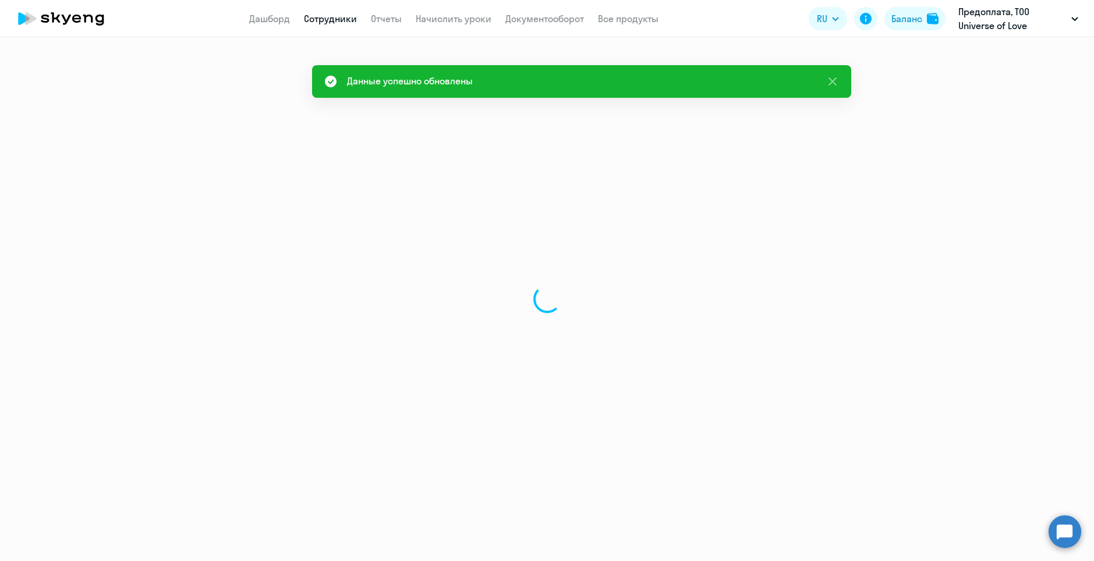
select select "english"
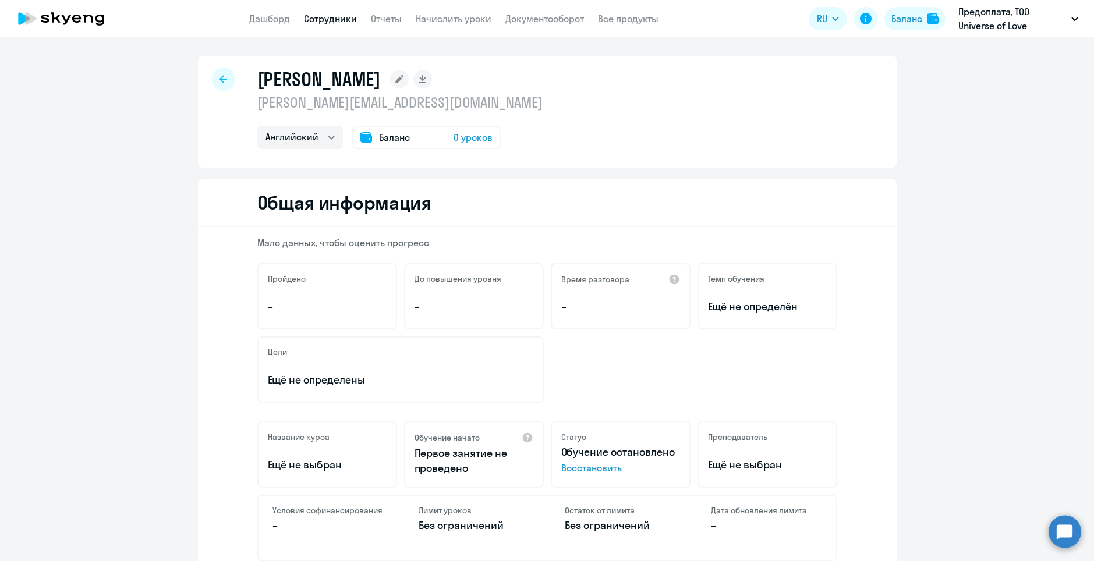
click at [439, 130] on div "Баланс 0 уроков" at bounding box center [426, 137] width 148 height 23
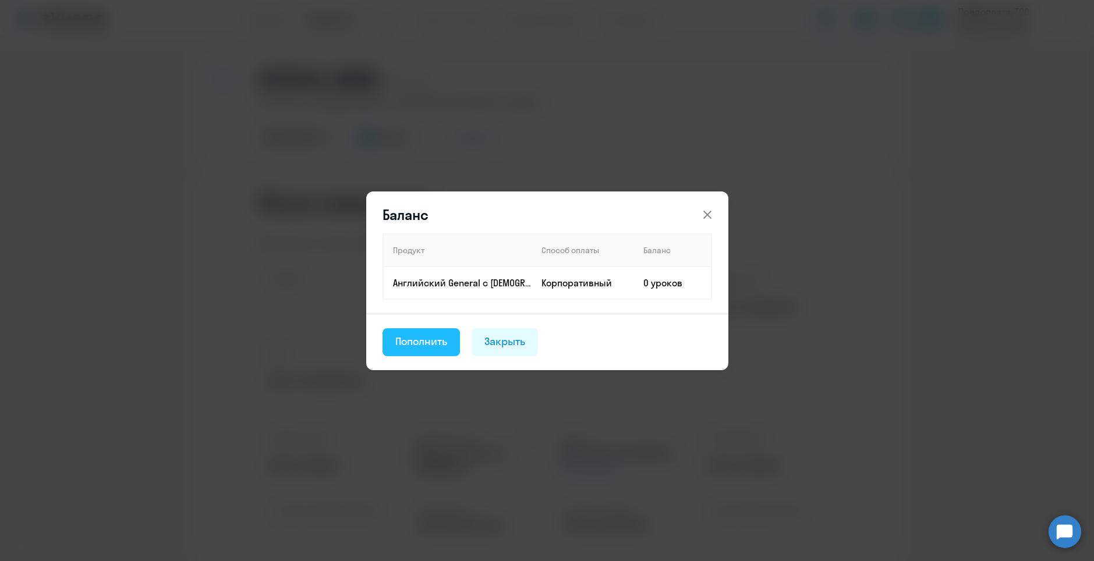
click at [409, 346] on div "Пополнить" at bounding box center [421, 341] width 52 height 15
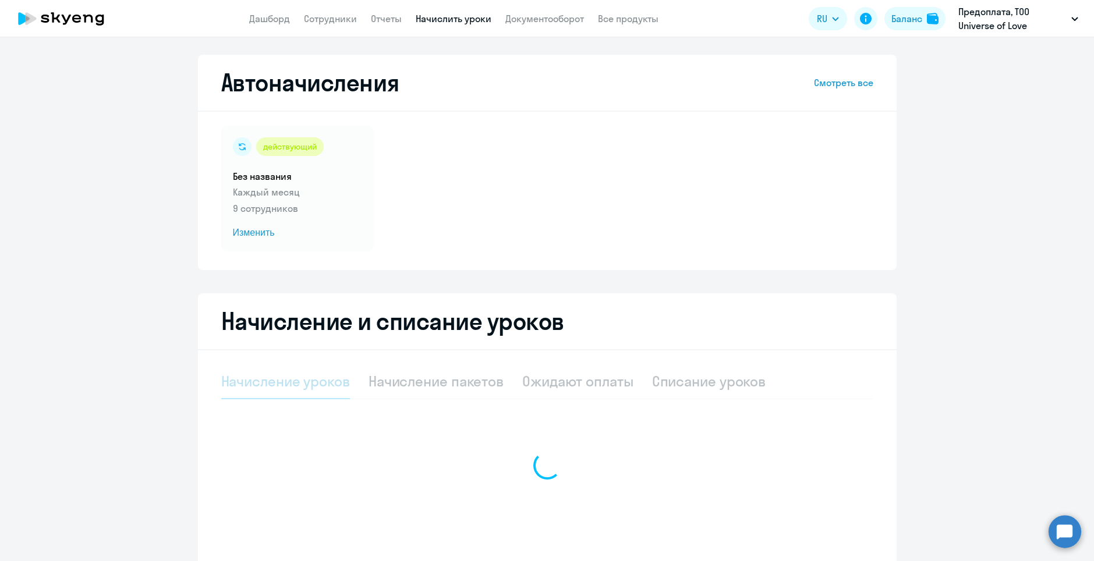
select select "10"
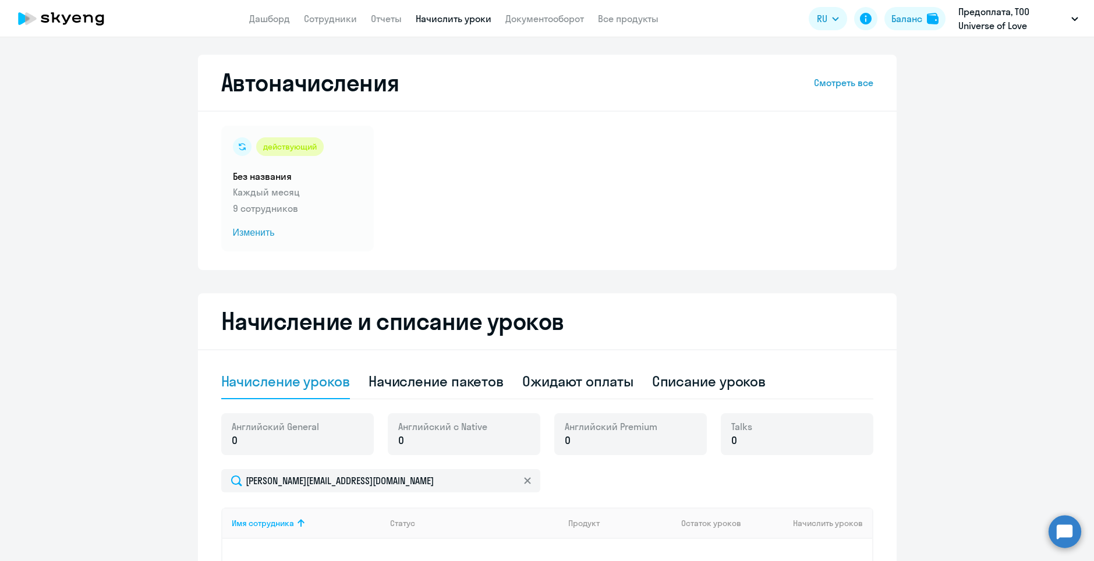
scroll to position [116, 0]
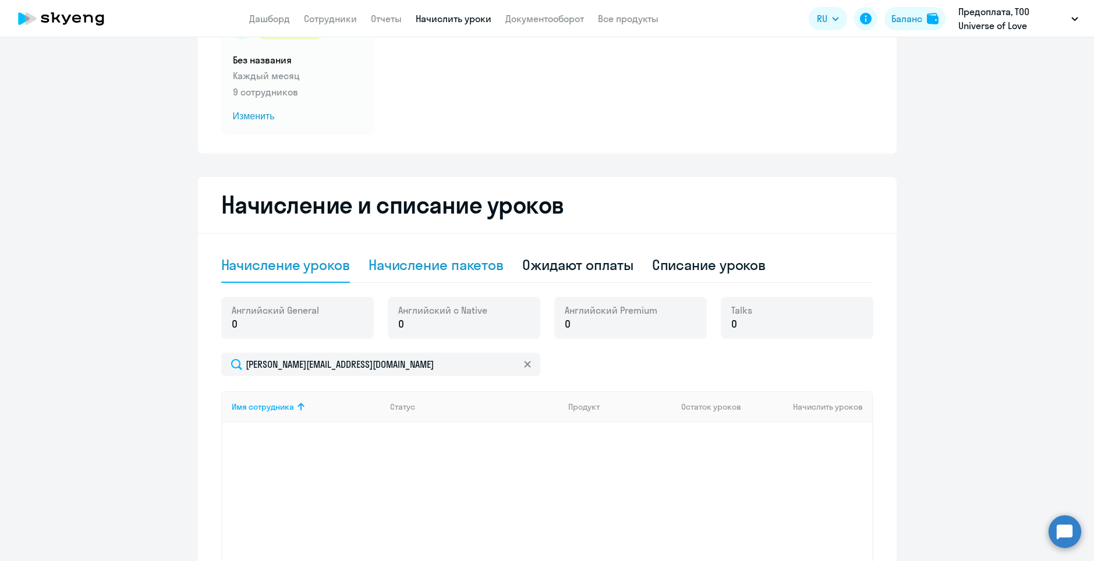
click at [427, 264] on div "Начисление пакетов" at bounding box center [436, 265] width 135 height 19
select select "10"
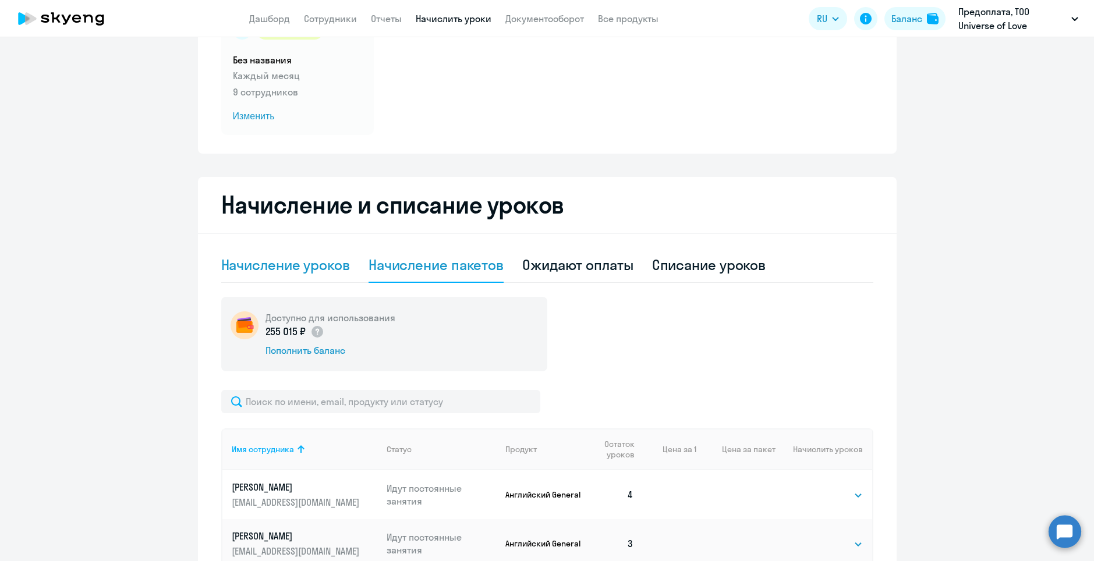
click at [312, 268] on div "Начисление уроков" at bounding box center [285, 265] width 129 height 19
select select "10"
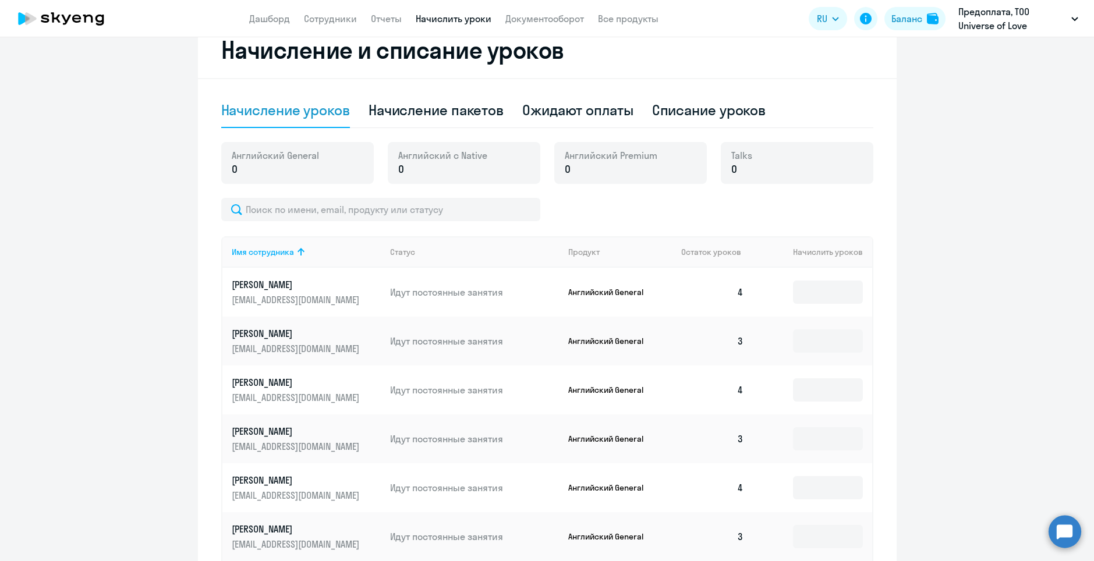
scroll to position [225, 0]
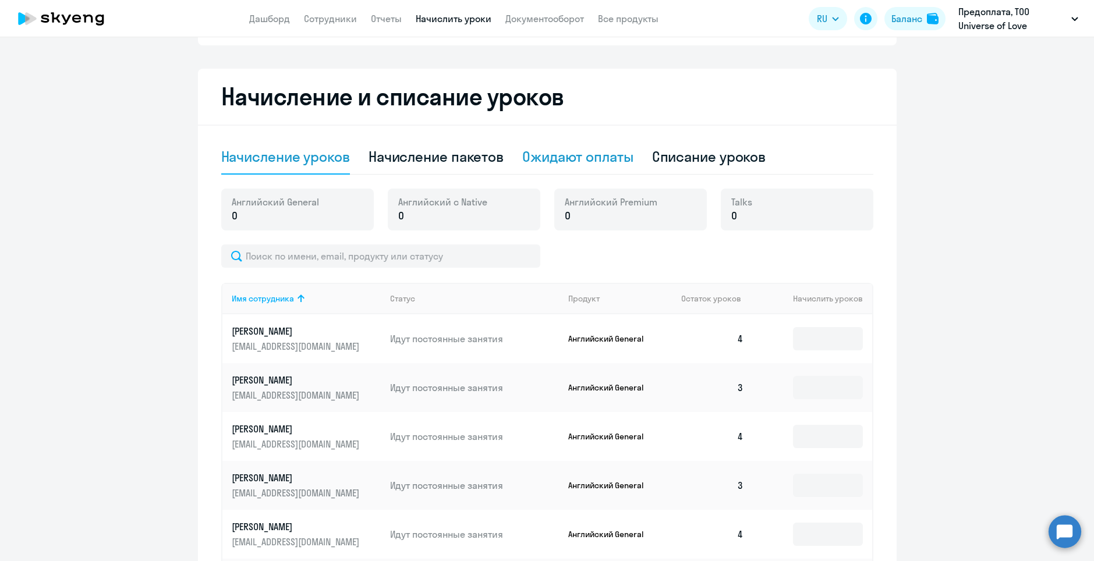
click at [597, 154] on div "Ожидают оплаты" at bounding box center [577, 156] width 111 height 19
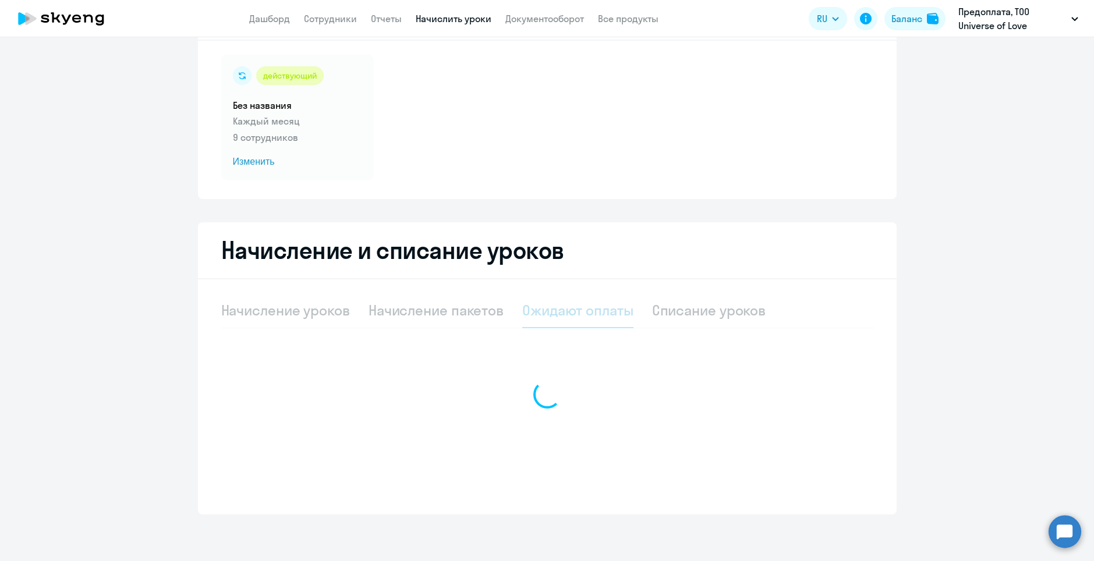
scroll to position [71, 0]
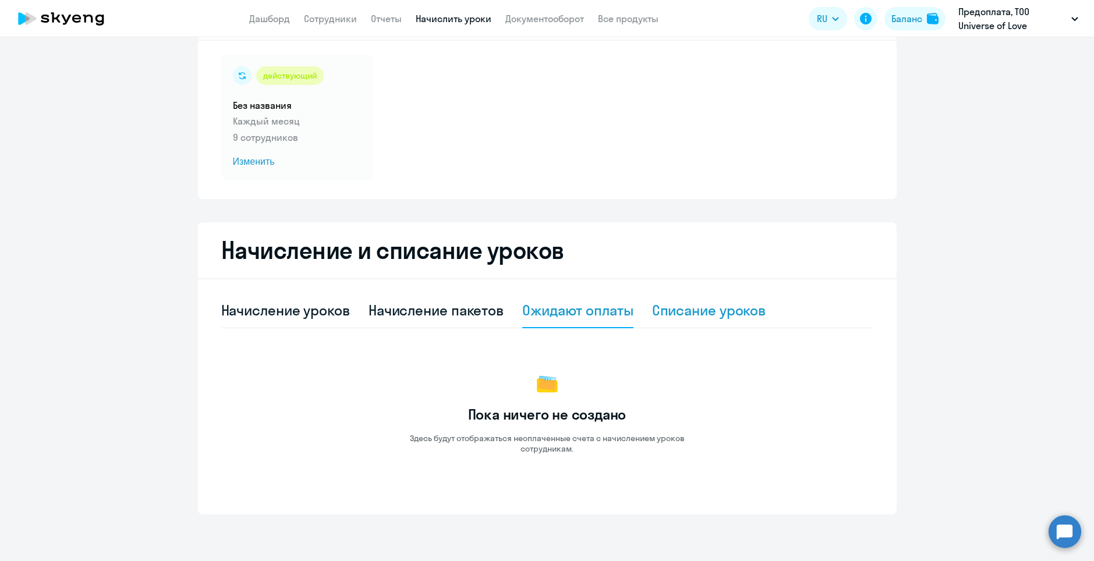
click at [720, 322] on div "Списание уроков" at bounding box center [709, 310] width 114 height 35
select select "10"
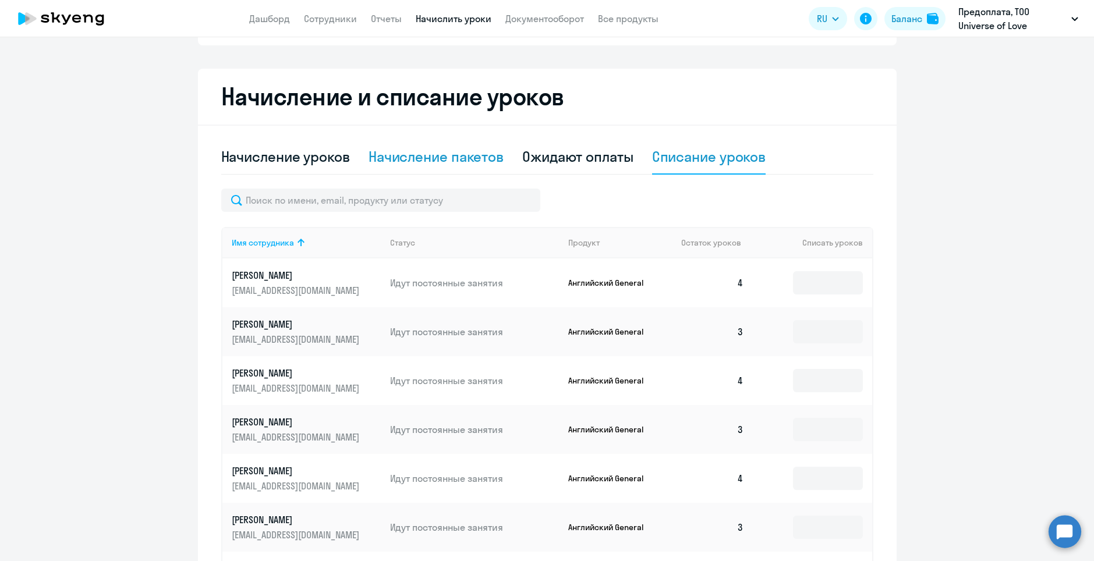
click at [379, 162] on div "Начисление пакетов" at bounding box center [436, 156] width 135 height 19
select select "10"
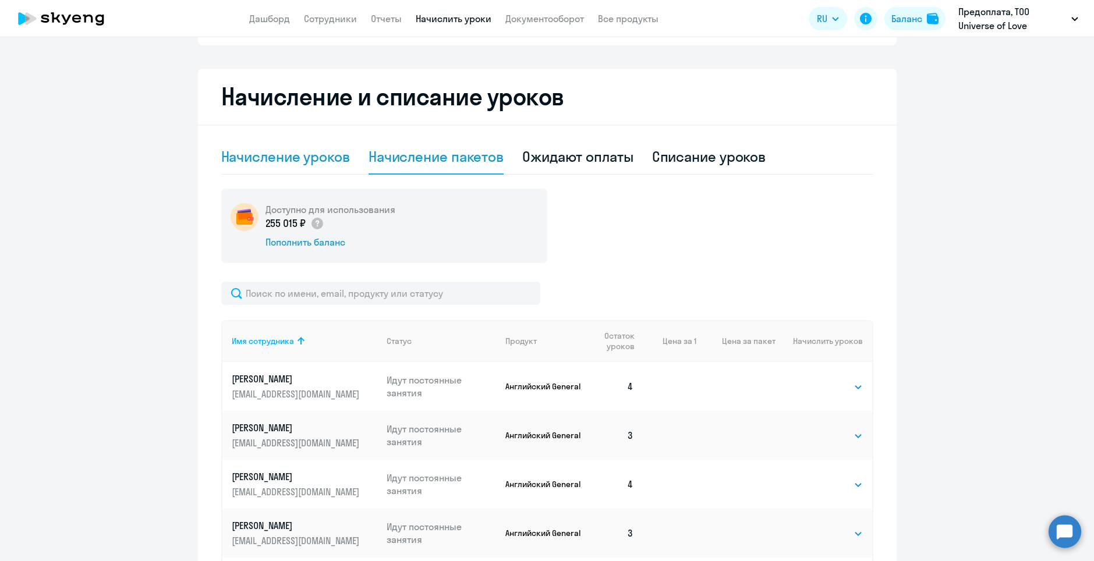
click at [303, 162] on div "Начисление уроков" at bounding box center [285, 156] width 129 height 19
select select "10"
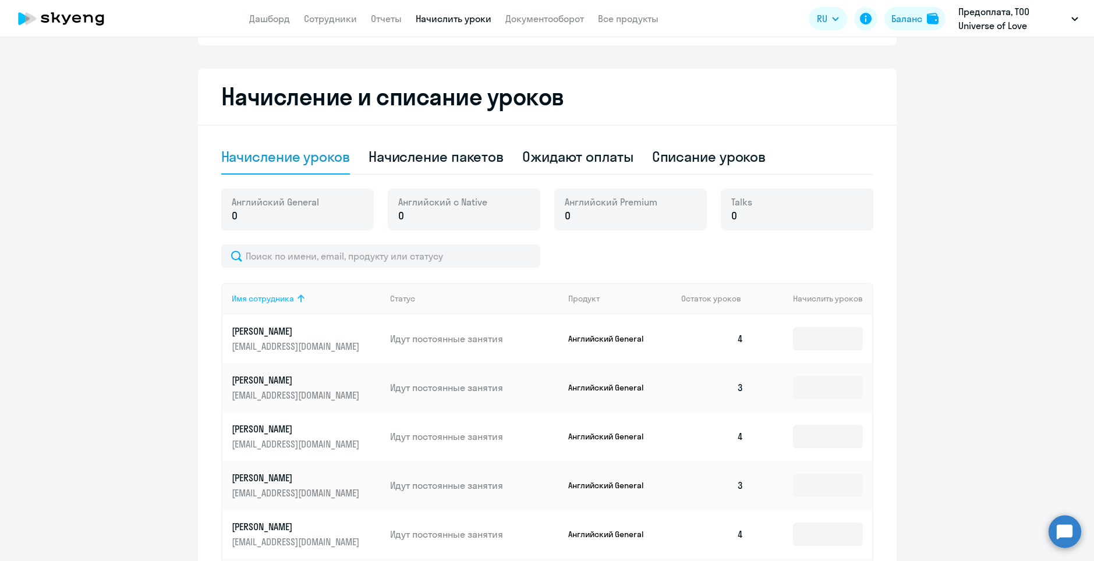
click at [294, 298] on icon at bounding box center [301, 299] width 14 height 14
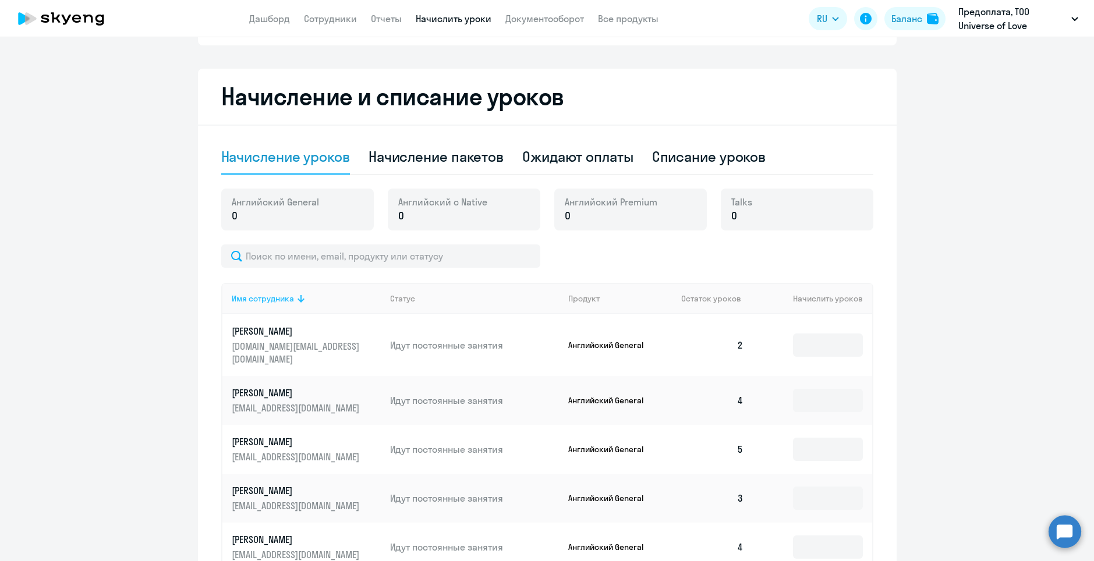
click at [294, 298] on icon at bounding box center [301, 299] width 14 height 14
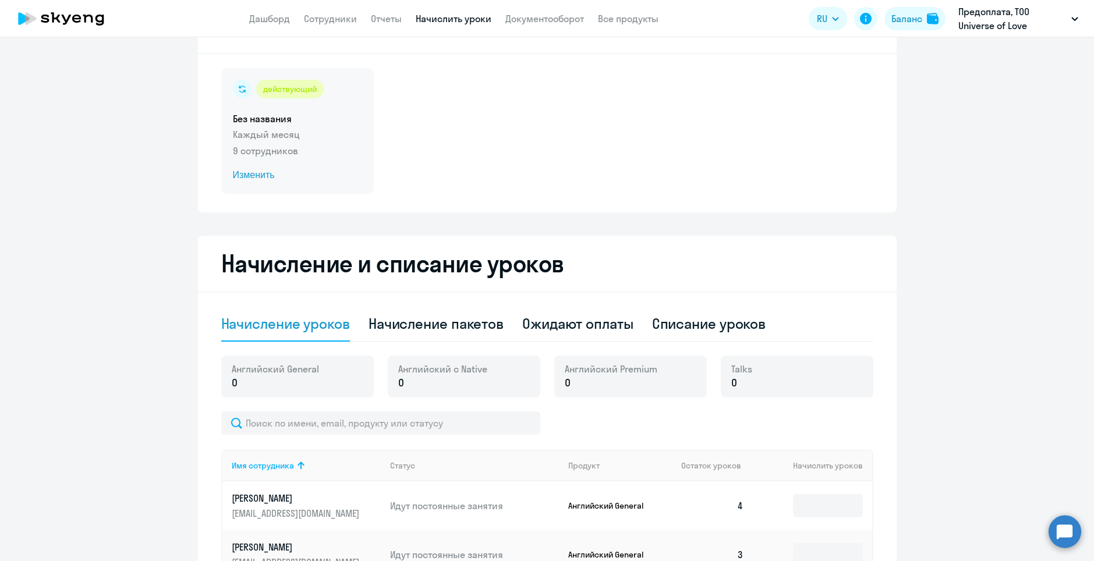
scroll to position [0, 0]
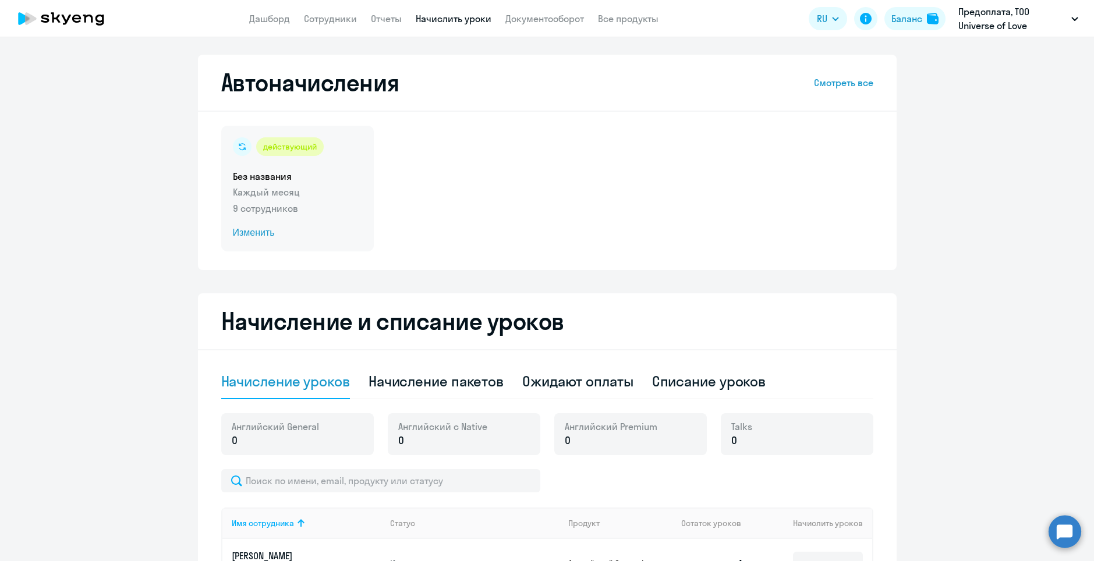
click at [250, 235] on span "Изменить" at bounding box center [297, 233] width 129 height 14
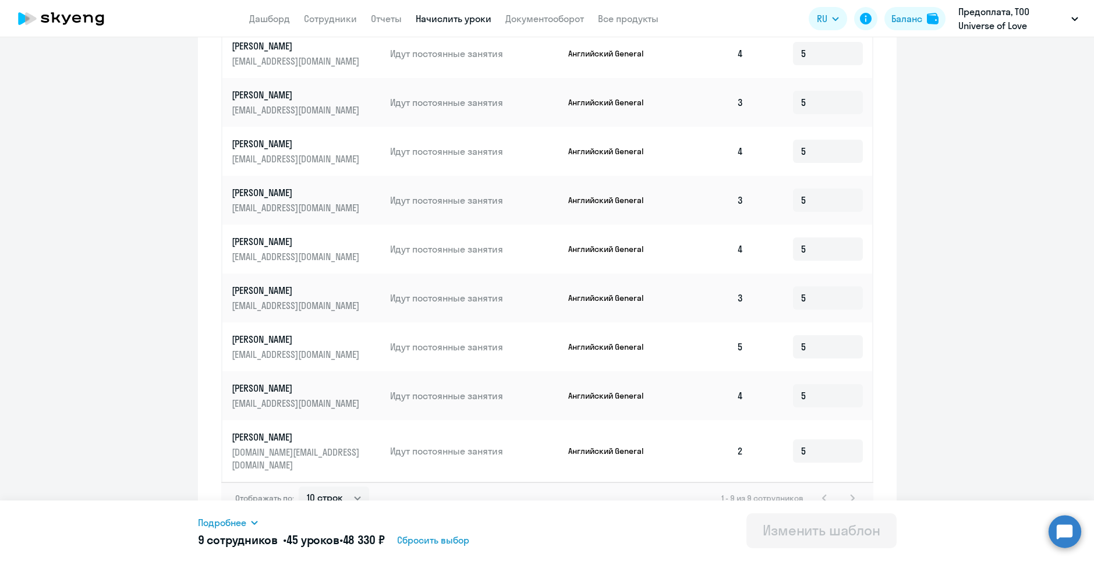
scroll to position [472, 0]
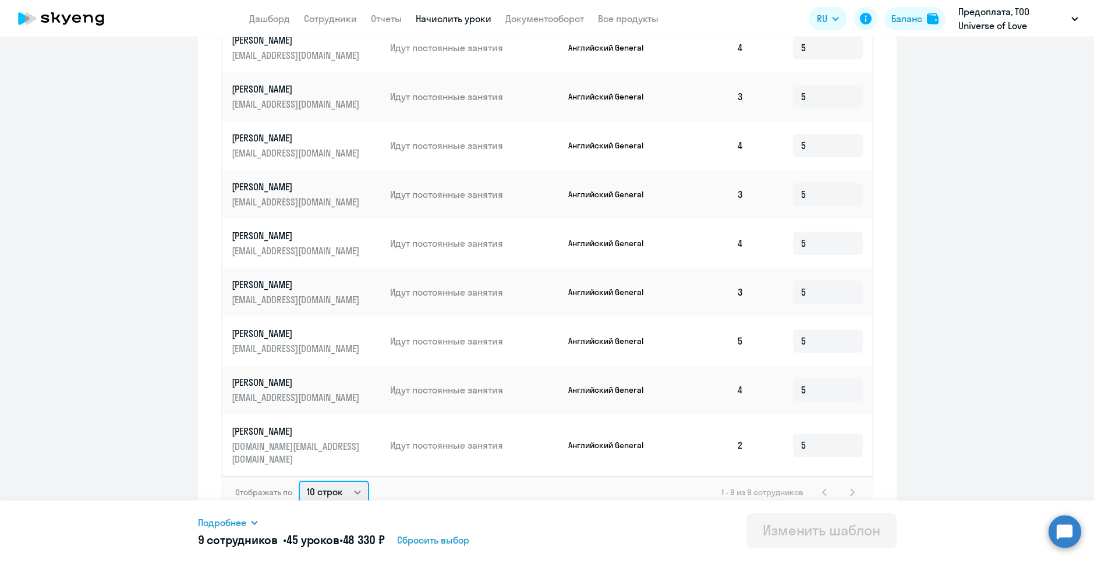
click at [342, 481] on select "10 строк 30 строк 50 строк" at bounding box center [334, 492] width 70 height 23
select select "30"
click at [299, 481] on select "10 строк 30 строк 50 строк" at bounding box center [334, 492] width 70 height 23
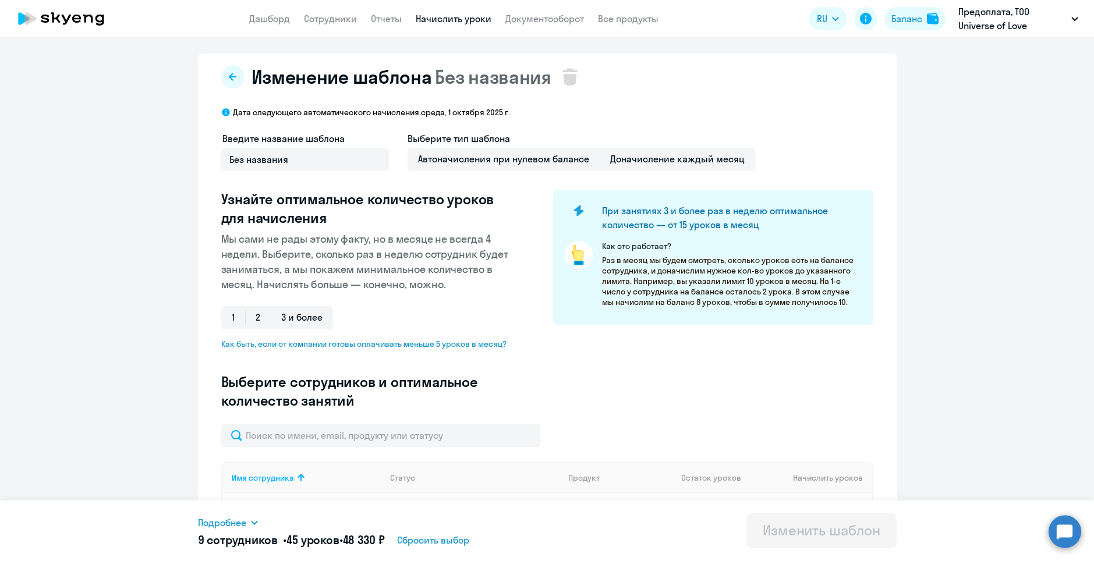
scroll to position [0, 0]
click at [229, 75] on icon at bounding box center [232, 77] width 9 height 9
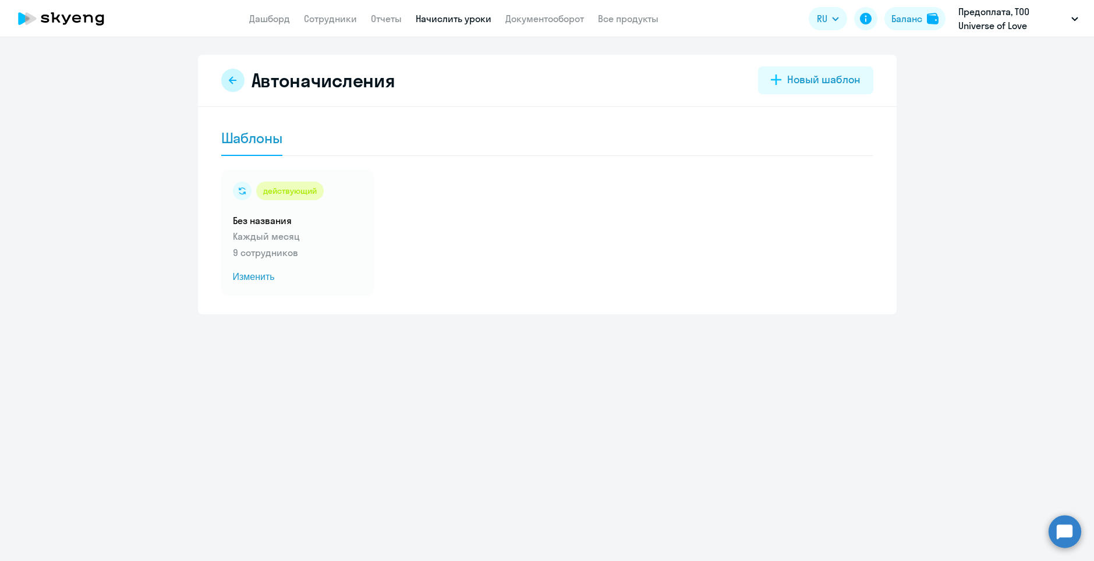
click at [229, 78] on icon at bounding box center [232, 80] width 9 height 9
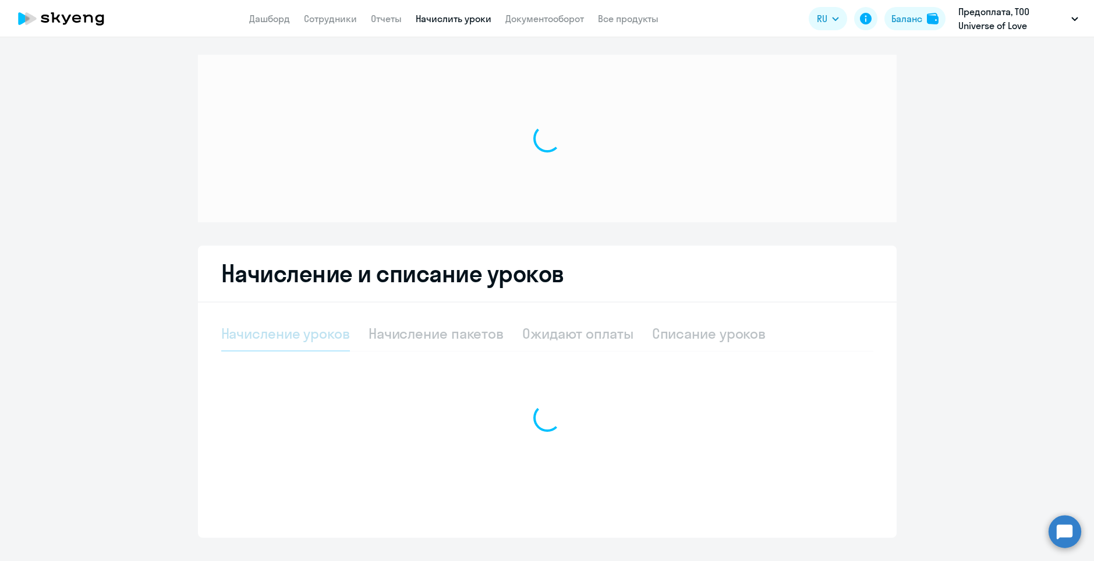
select select "10"
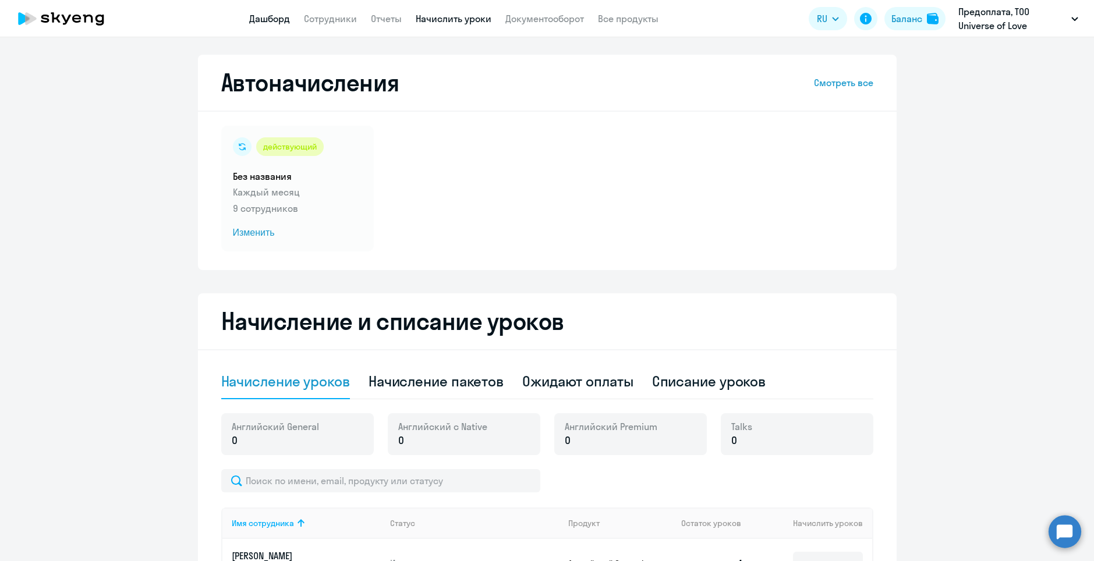
click at [257, 20] on link "Дашборд" at bounding box center [269, 19] width 41 height 12
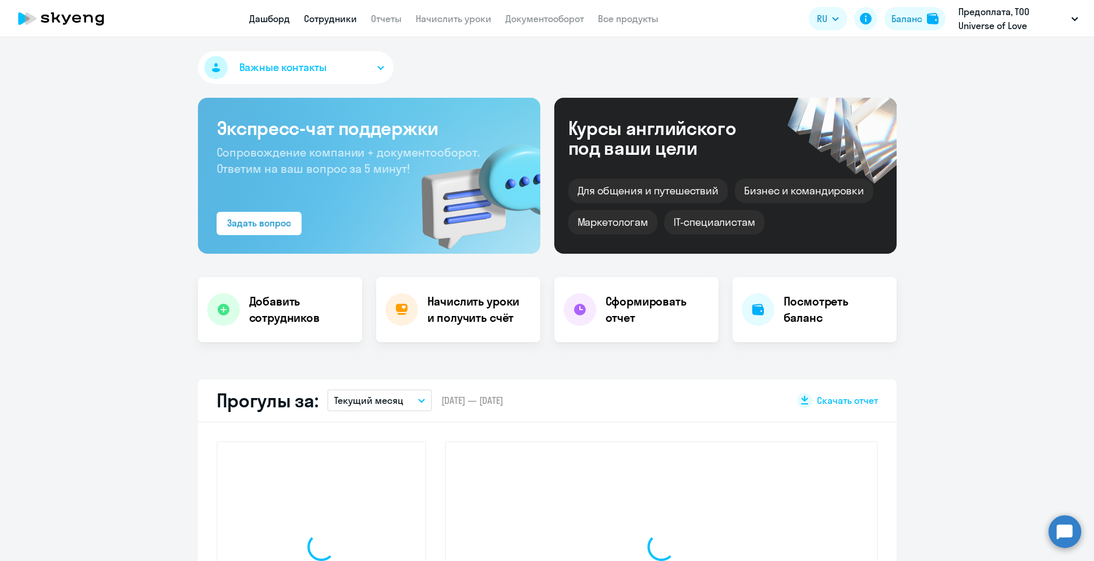
select select "30"
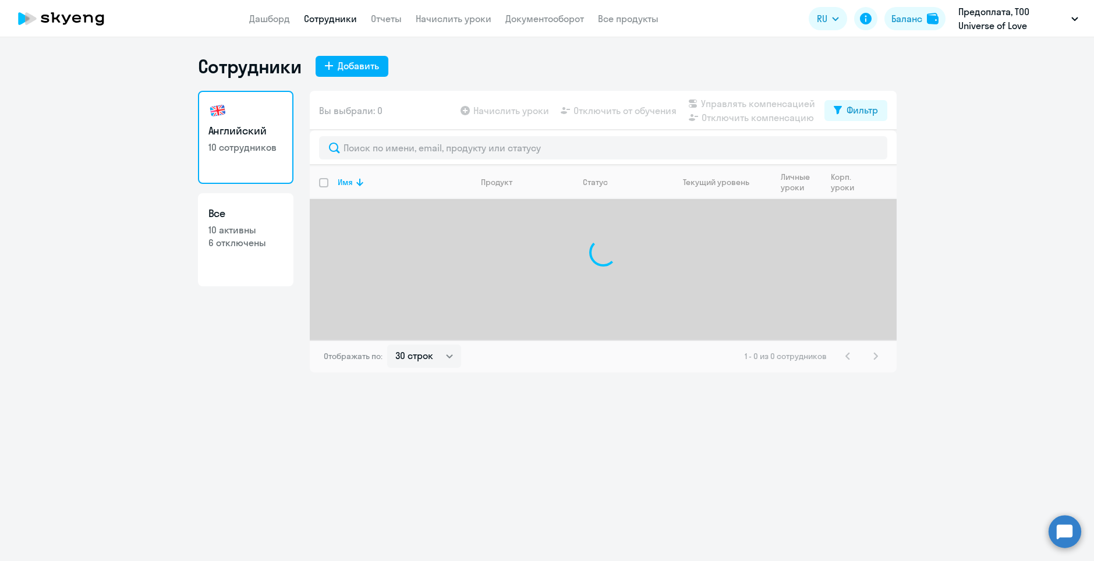
select select "30"
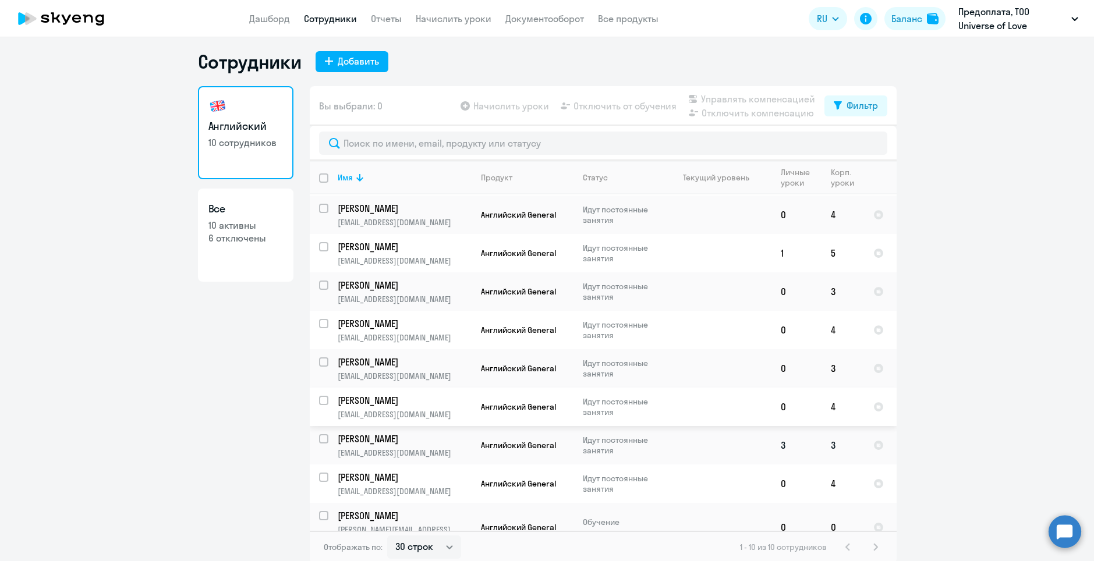
scroll to position [7, 0]
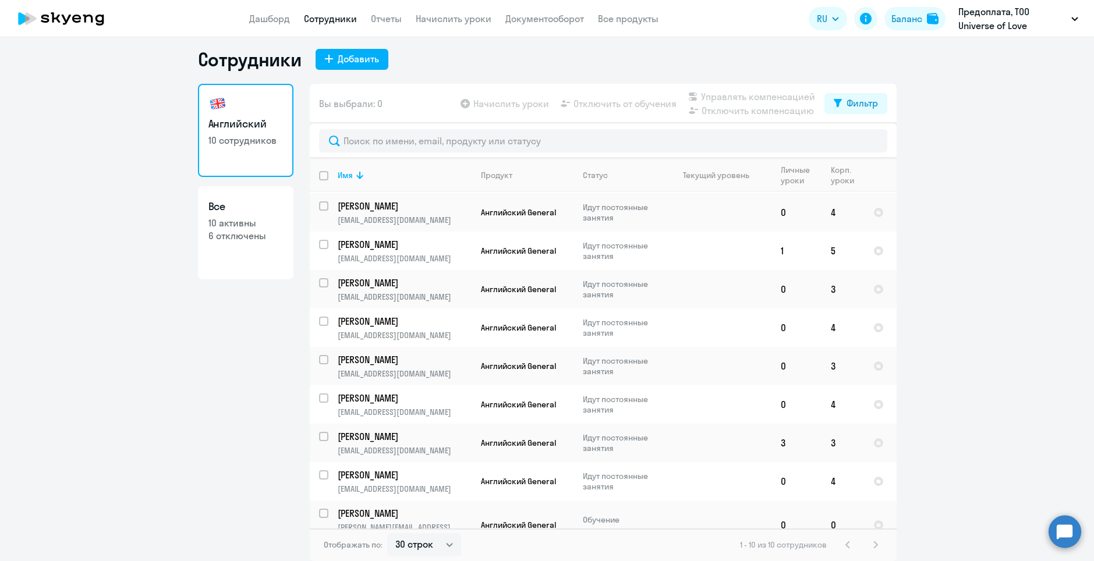
click at [1061, 536] on circle at bounding box center [1065, 531] width 33 height 33
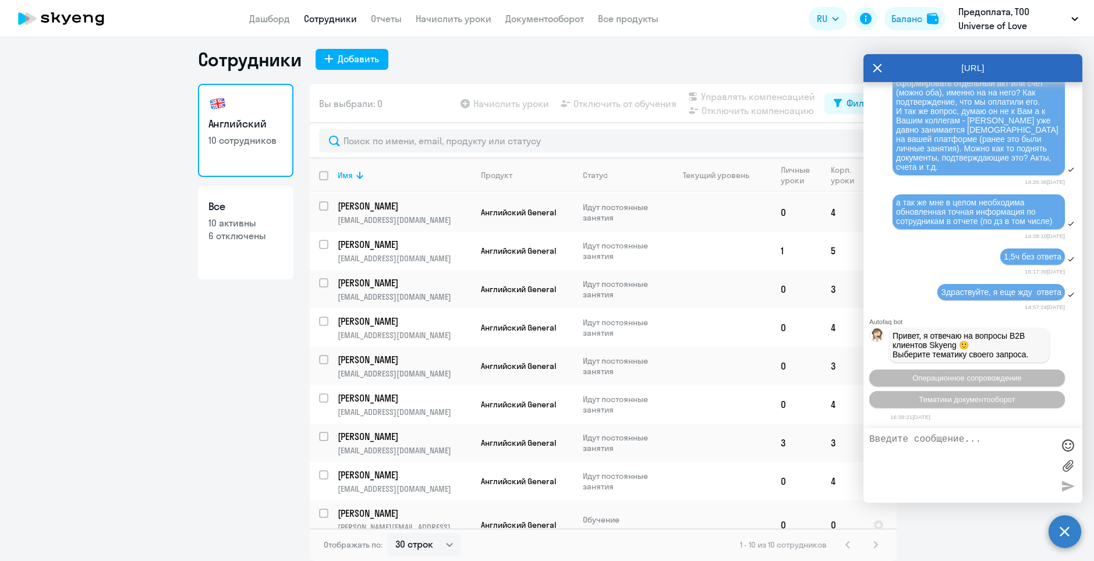
scroll to position [18835, 0]
click at [985, 379] on span "Операционное сопровождение" at bounding box center [966, 378] width 109 height 9
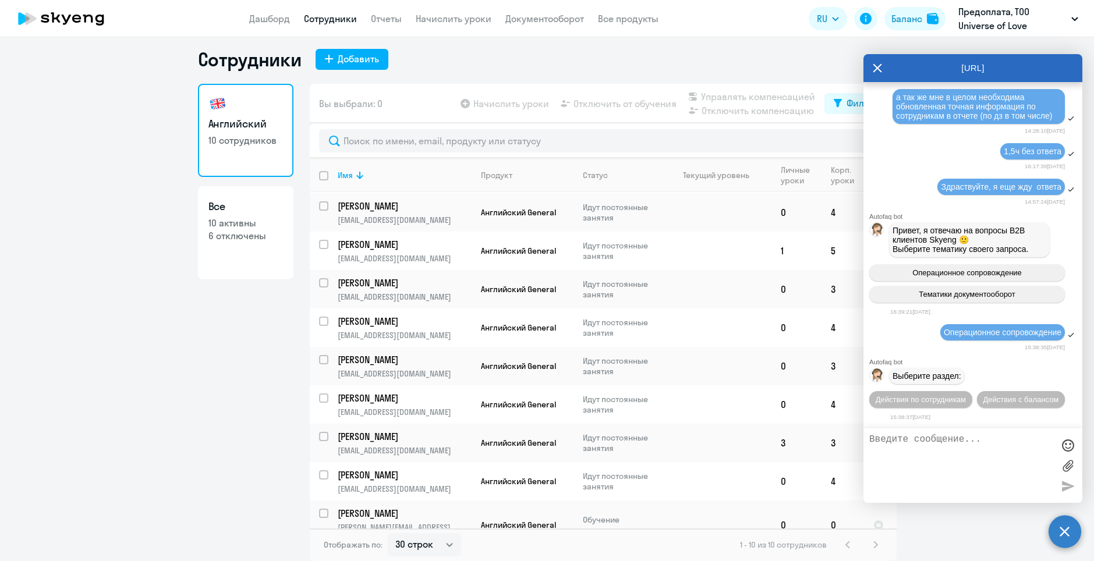
scroll to position [18962, 0]
click at [966, 395] on span "Действия по сотрудникам" at bounding box center [921, 399] width 90 height 9
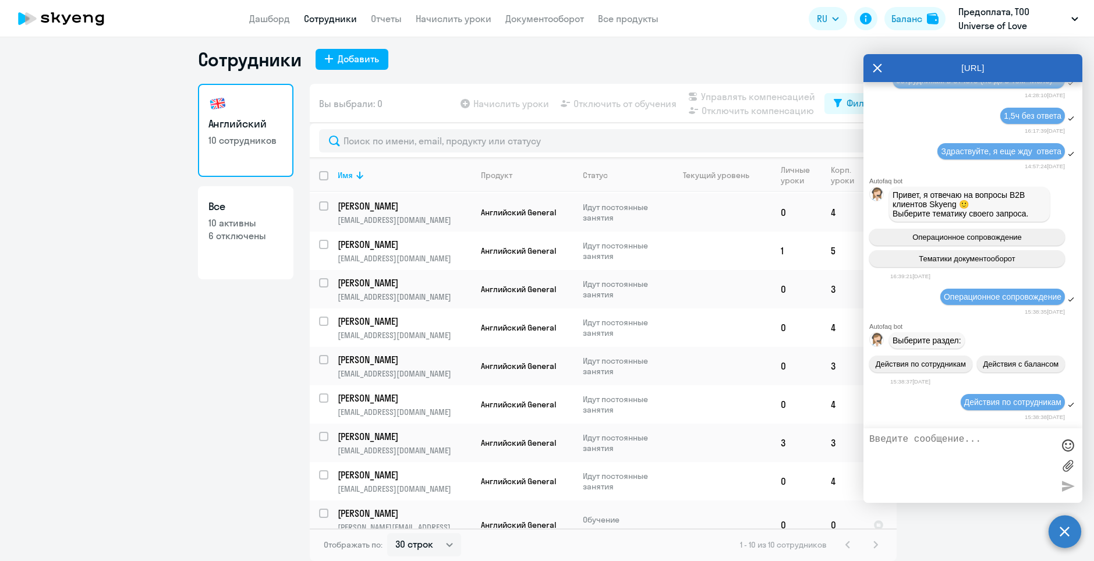
scroll to position [19135, 0]
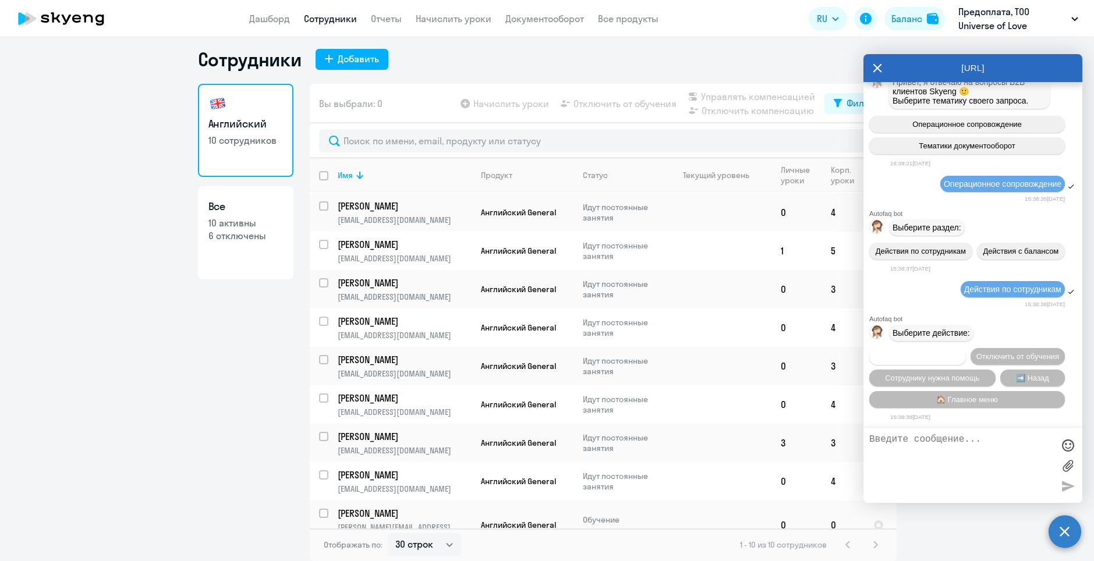
click at [966, 348] on button "Подключить к обучению" at bounding box center [917, 356] width 97 height 17
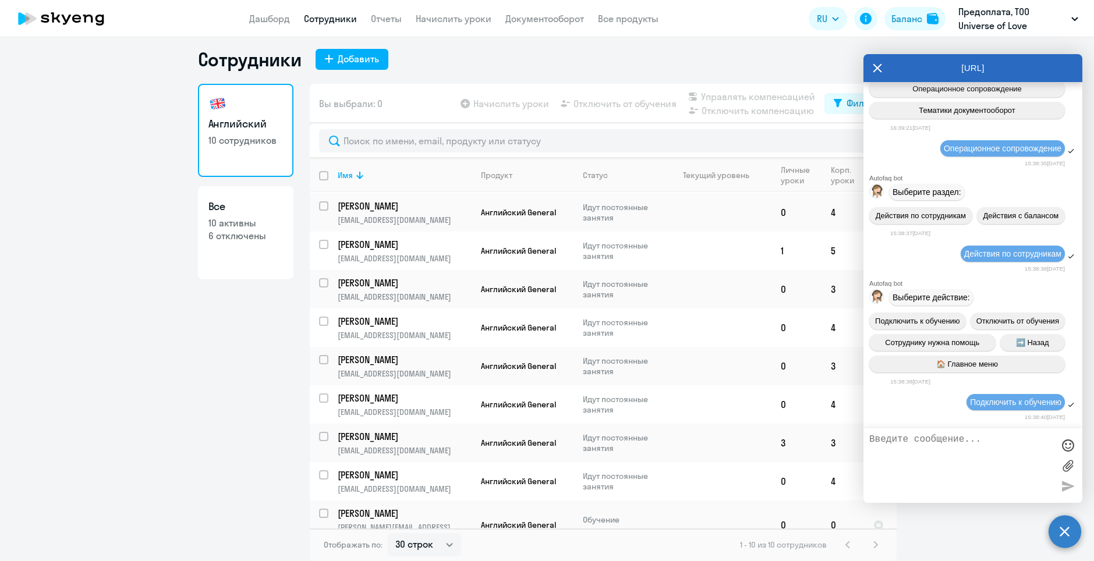
scroll to position [19284, 0]
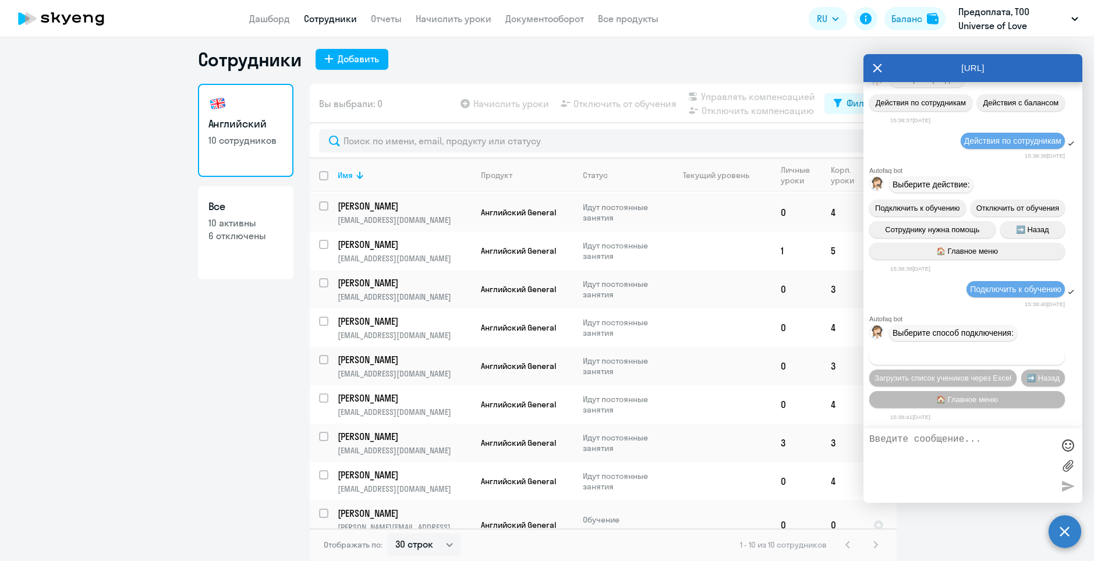
click at [997, 355] on span "Добавить учеников вручную" at bounding box center [967, 356] width 99 height 9
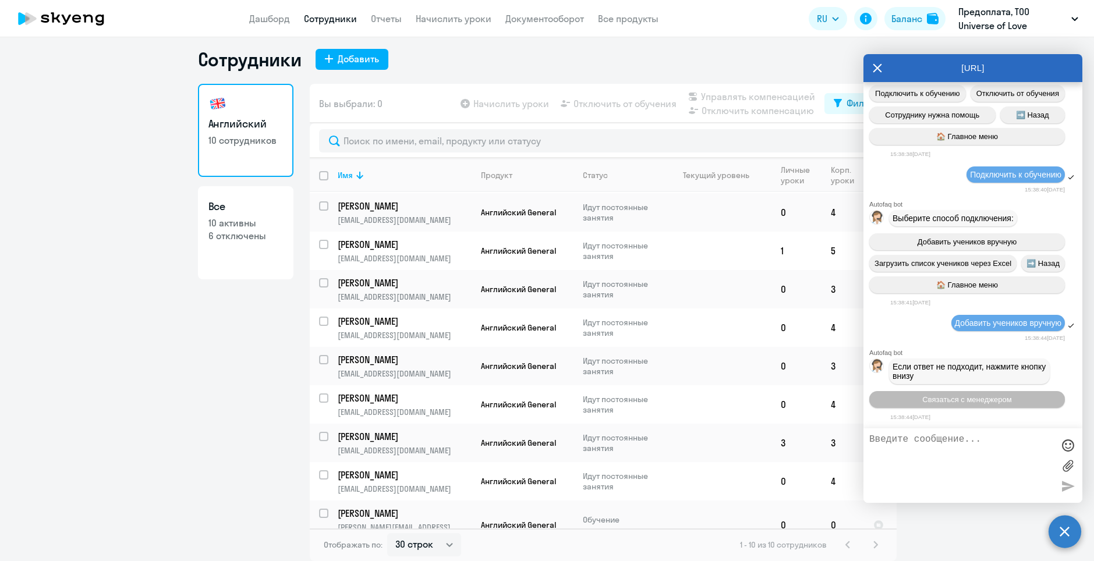
scroll to position [19862, 0]
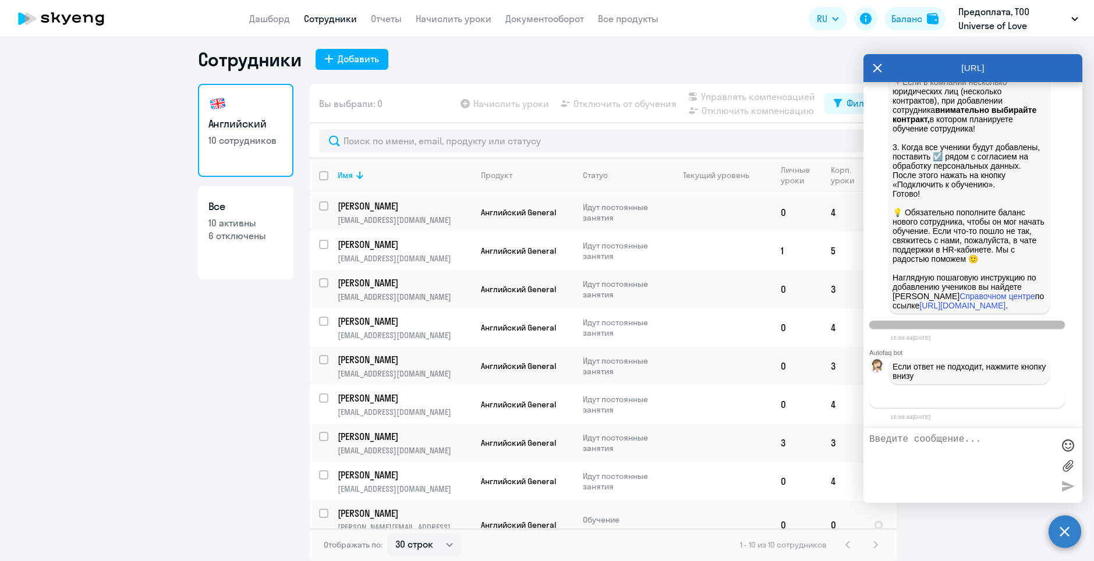
click at [966, 401] on span "Связаться с менеджером" at bounding box center [966, 399] width 89 height 9
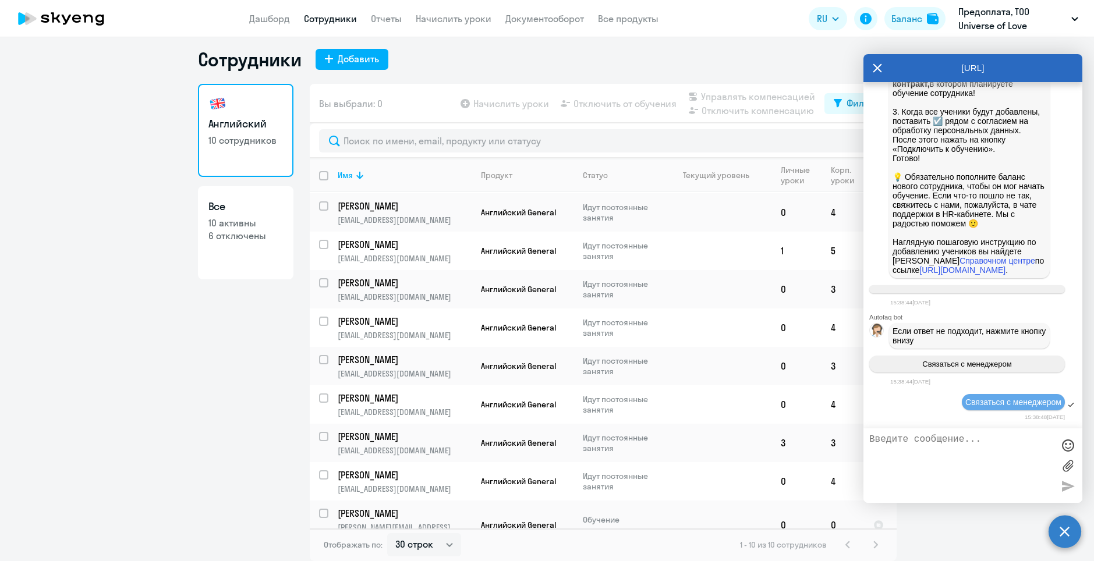
click at [956, 463] on textarea at bounding box center [961, 465] width 184 height 63
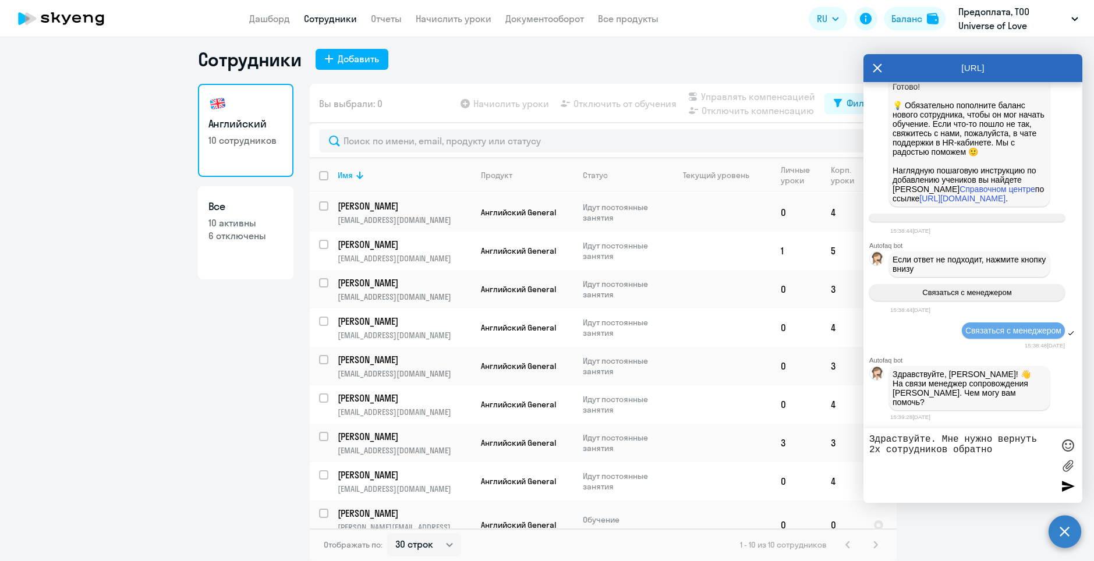
scroll to position [19962, 0]
type textarea "Здраствуйте. Мне нужно вернуть 2х сотрудников обратно на обучение (сейчас они о…"
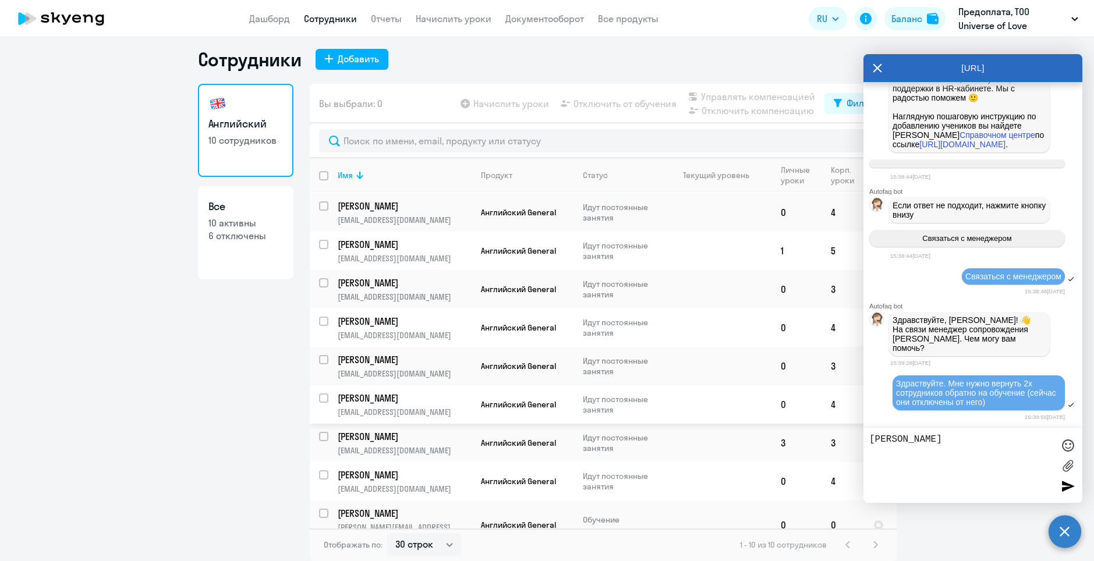
type textarea "И"
click at [834, 102] on icon at bounding box center [838, 103] width 8 height 9
click at [858, 139] on span at bounding box center [864, 142] width 20 height 12
click at [854, 141] on input "checkbox" at bounding box center [853, 141] width 1 height 1
checkbox input "true"
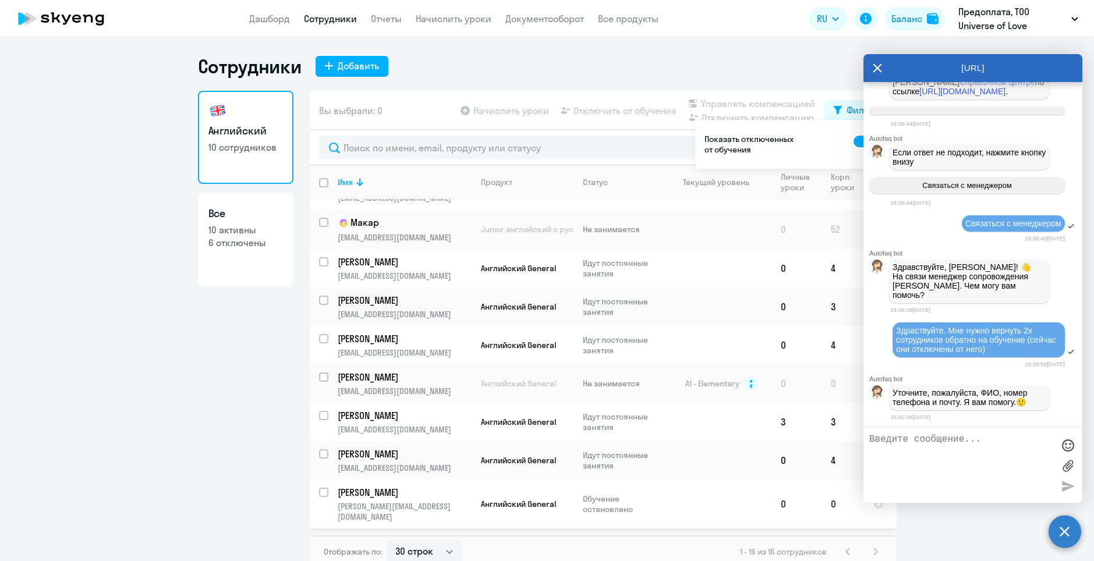
scroll to position [20070, 0]
click at [453, 550] on p "nika.kristi15@yandex.ru" at bounding box center [404, 555] width 133 height 10
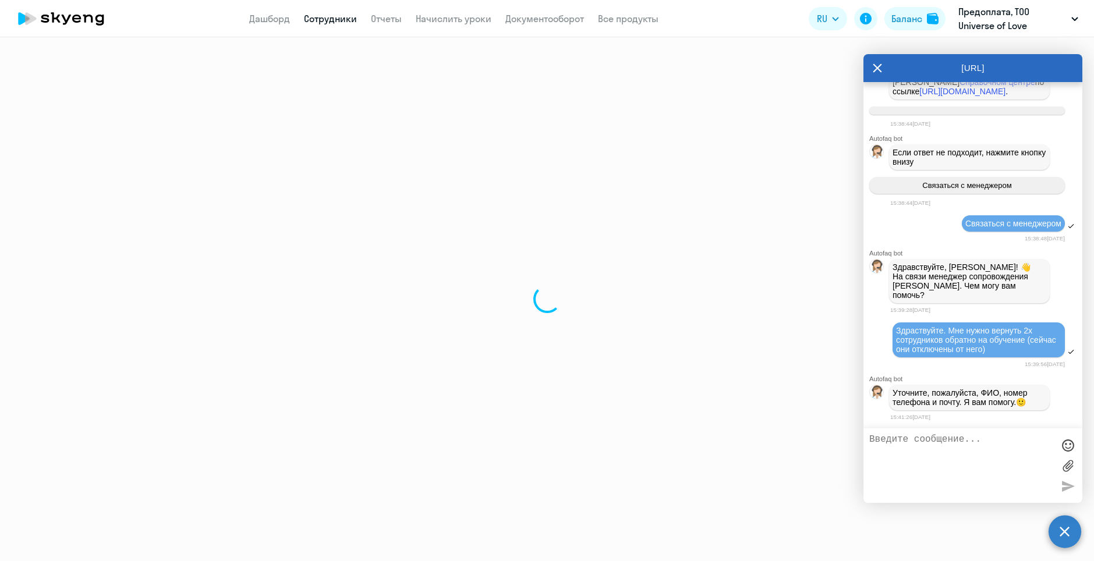
select select "english"
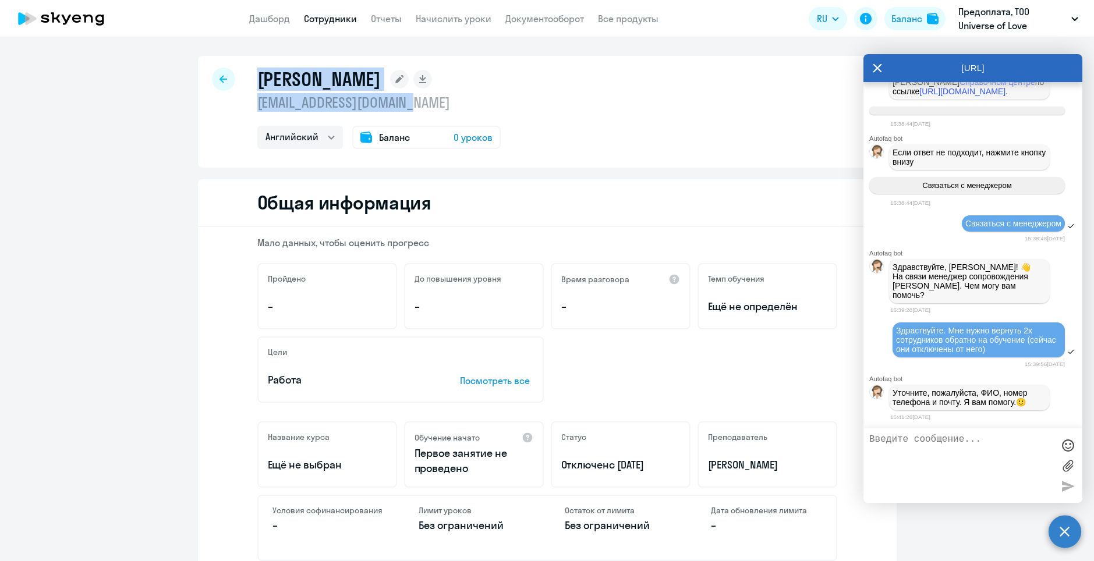
drag, startPoint x: 408, startPoint y: 102, endPoint x: 235, endPoint y: 87, distance: 173.5
click at [235, 87] on div "Алёхина Вероника nika.kristi15@yandex.ru Английский Баланс 0 уроков" at bounding box center [547, 112] width 699 height 112
copy div "Алёхина Вероника nika.kristi15@yandex.ru"
click at [949, 470] on textarea at bounding box center [961, 465] width 184 height 63
paste textarea "Алёхина Вероника nika.kristi15@yandex.ru"
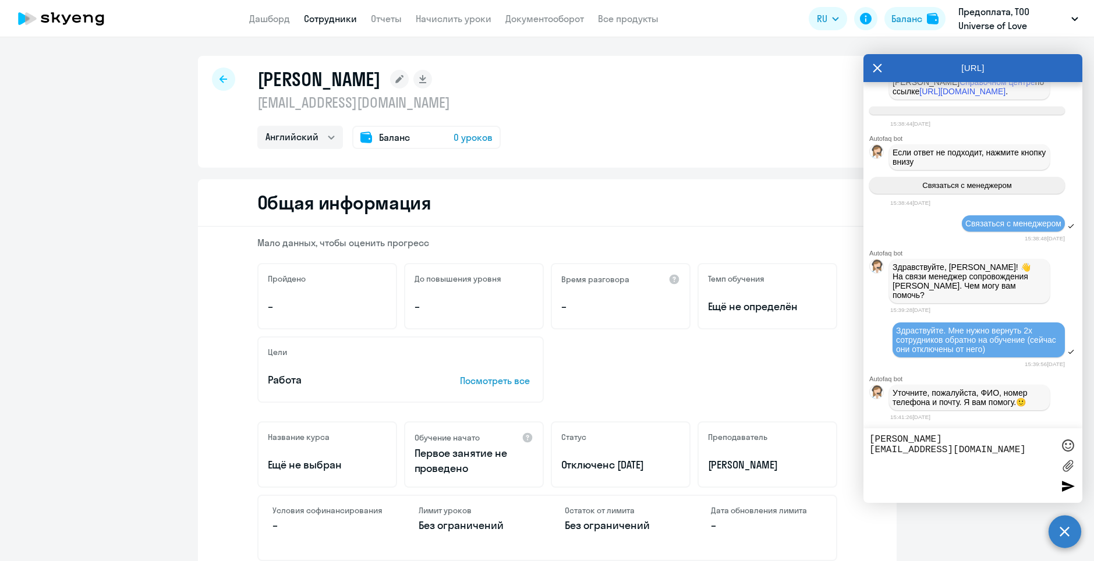
type textarea "Алёхина Вероника nika.kristi15@yandex.ru"
click at [222, 84] on div at bounding box center [223, 79] width 23 height 23
select select "30"
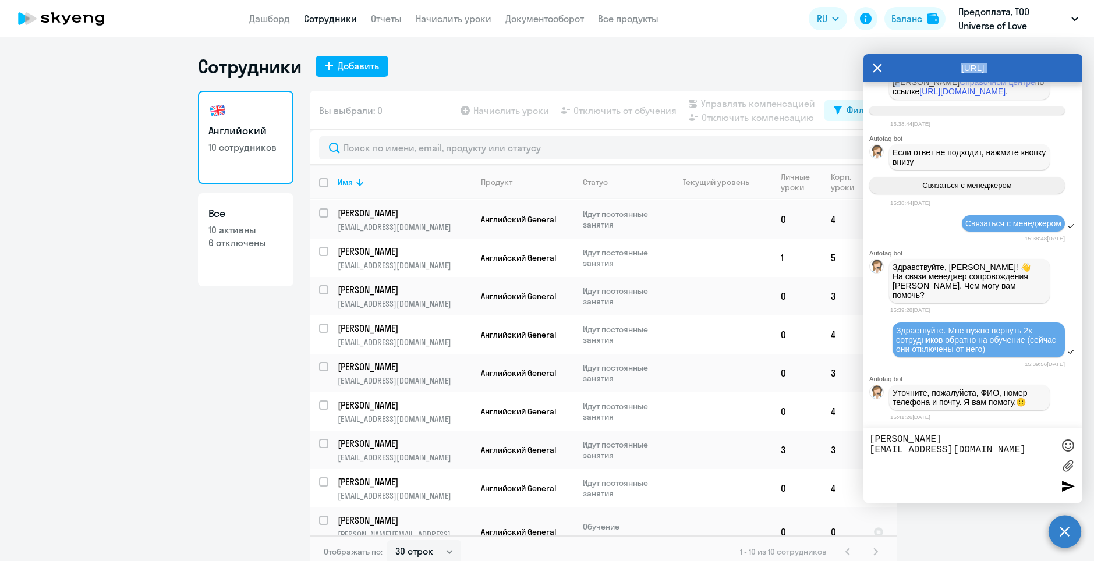
scroll to position [20046, 0]
drag, startPoint x: 926, startPoint y: 61, endPoint x: 872, endPoint y: 93, distance: 62.9
click at [873, 93] on div "AutoFAQ.ai Autofaq bot Привет, я отвечаю на вопросы B2B клиентов Skyeng 🙂 Выбер…" at bounding box center [973, 278] width 219 height 449
click at [879, 70] on icon at bounding box center [877, 68] width 9 height 9
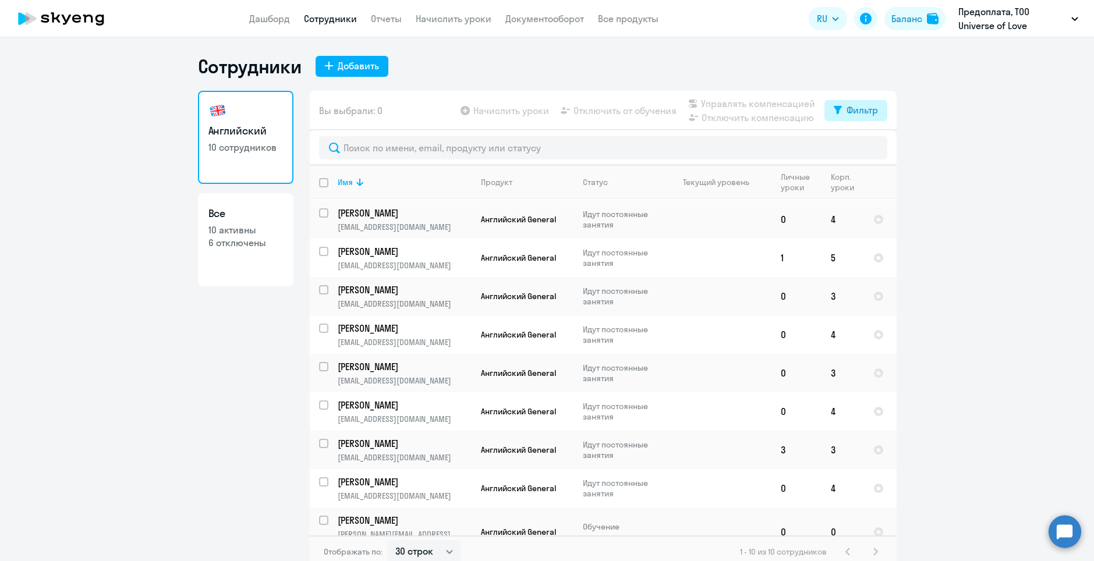
click at [859, 116] on div "Фильтр" at bounding box center [862, 110] width 31 height 14
drag, startPoint x: 855, startPoint y: 148, endPoint x: 861, endPoint y: 146, distance: 6.0
click at [855, 148] on span at bounding box center [864, 149] width 20 height 12
click at [854, 148] on input "checkbox" at bounding box center [853, 148] width 1 height 1
checkbox input "true"
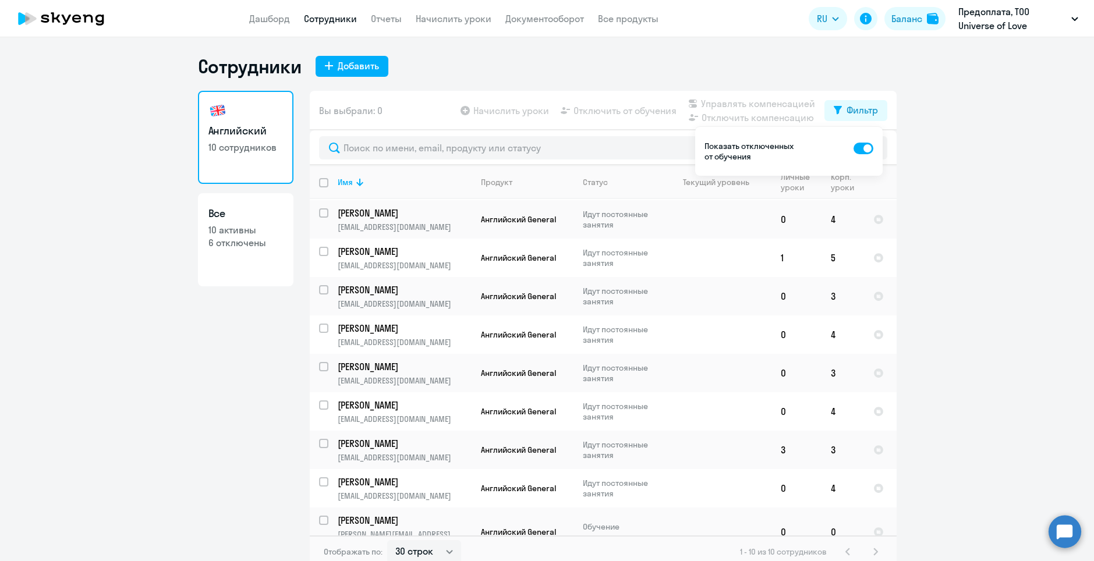
scroll to position [0, 0]
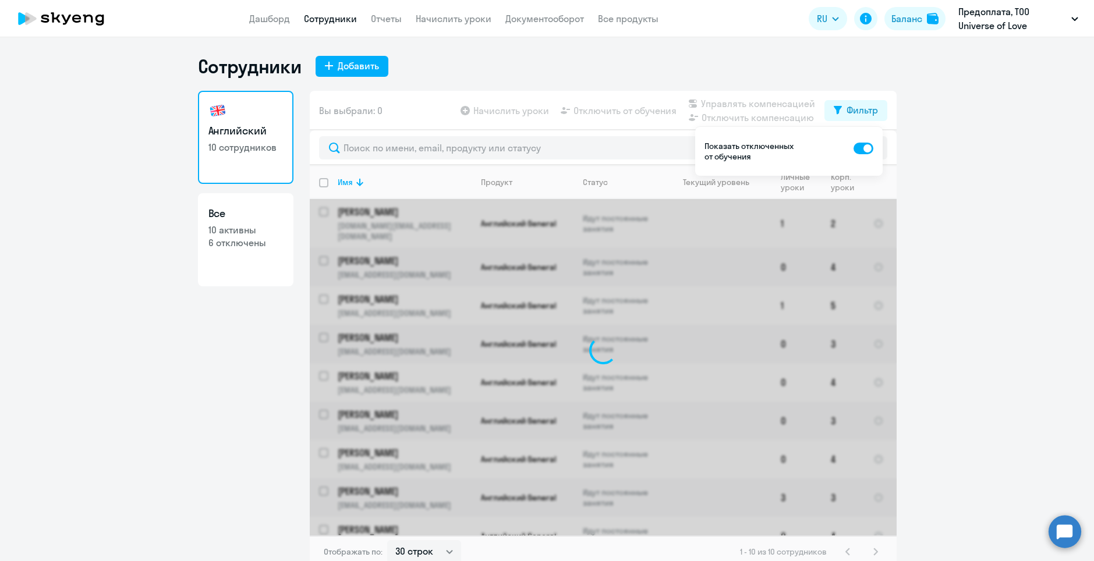
click at [1059, 526] on circle at bounding box center [1065, 531] width 33 height 33
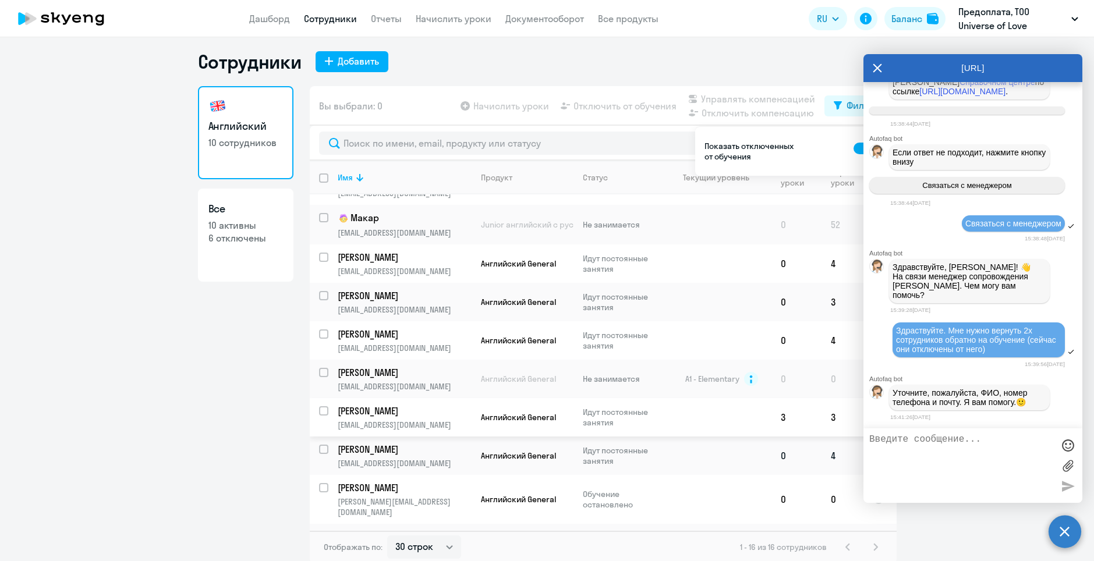
scroll to position [7, 0]
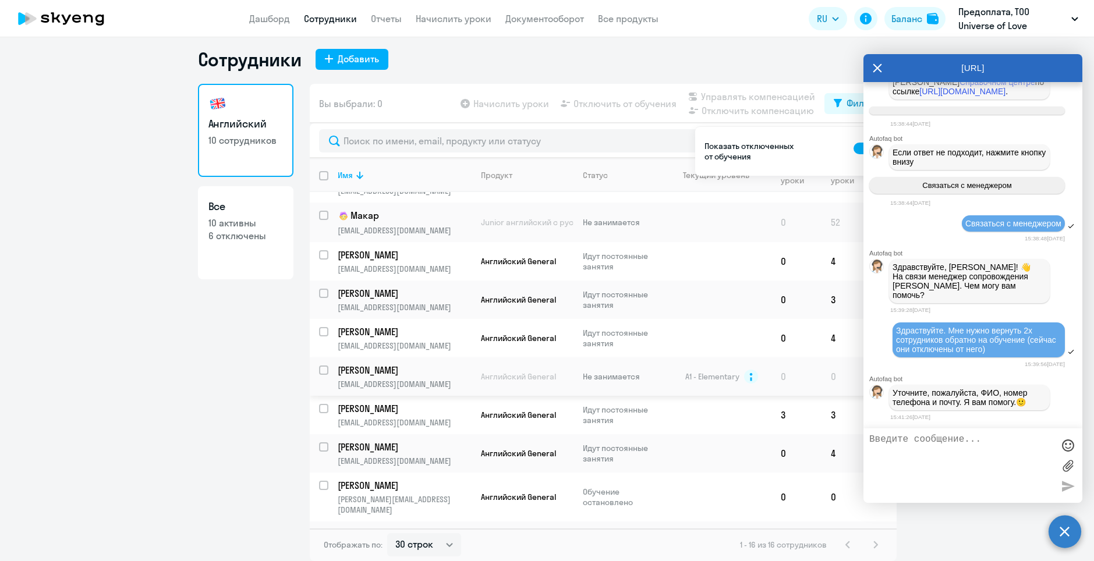
click at [381, 364] on p "Григорьева Юлия" at bounding box center [404, 370] width 132 height 13
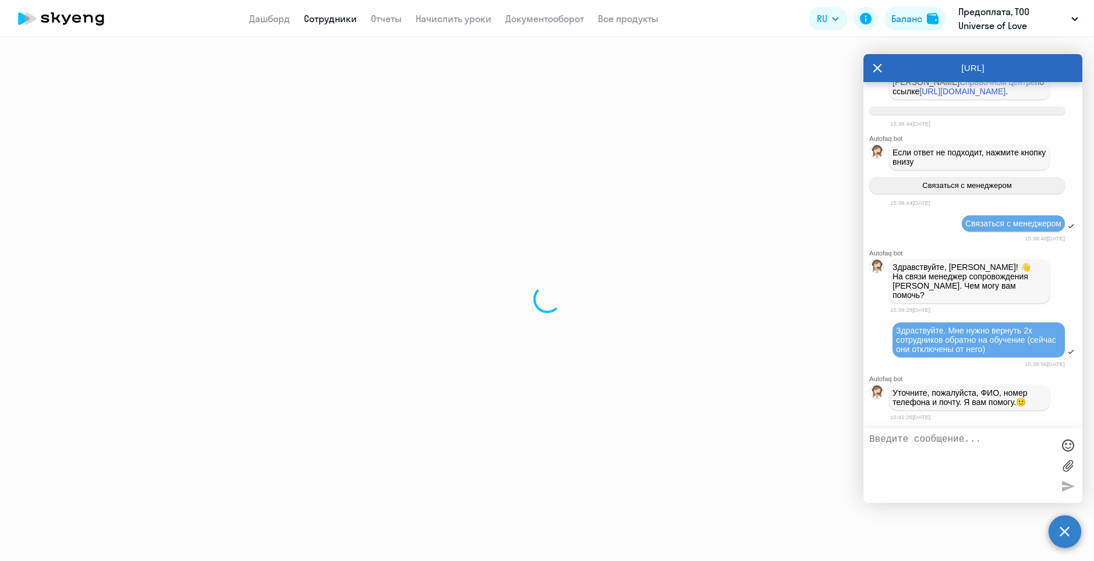
select select "english"
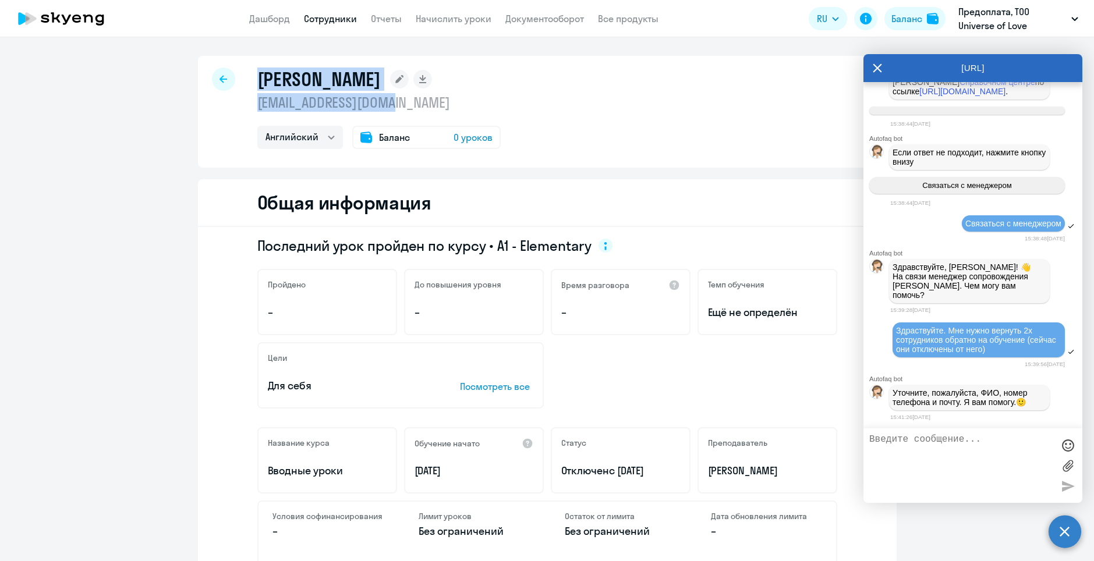
drag, startPoint x: 400, startPoint y: 104, endPoint x: 251, endPoint y: 85, distance: 150.2
click at [251, 85] on div "Григорьева Юлия punk.rrock@yandex.ru Английский Баланс 0 уроков" at bounding box center [547, 112] width 699 height 112
copy div "Григорьева Юлия punk.rrock@yandex.ru"
click at [926, 464] on textarea at bounding box center [961, 465] width 184 height 63
paste textarea "Григорьева Юлия punk.rrock@yandex.ru"
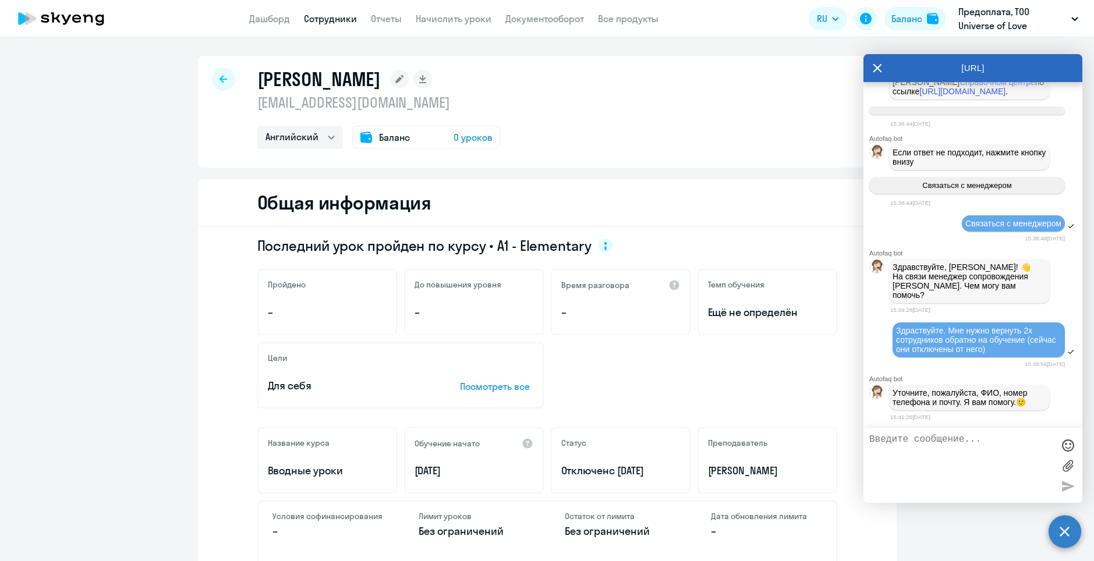
type textarea "Григорьева Юлия punk.rrock@yandex.ru"
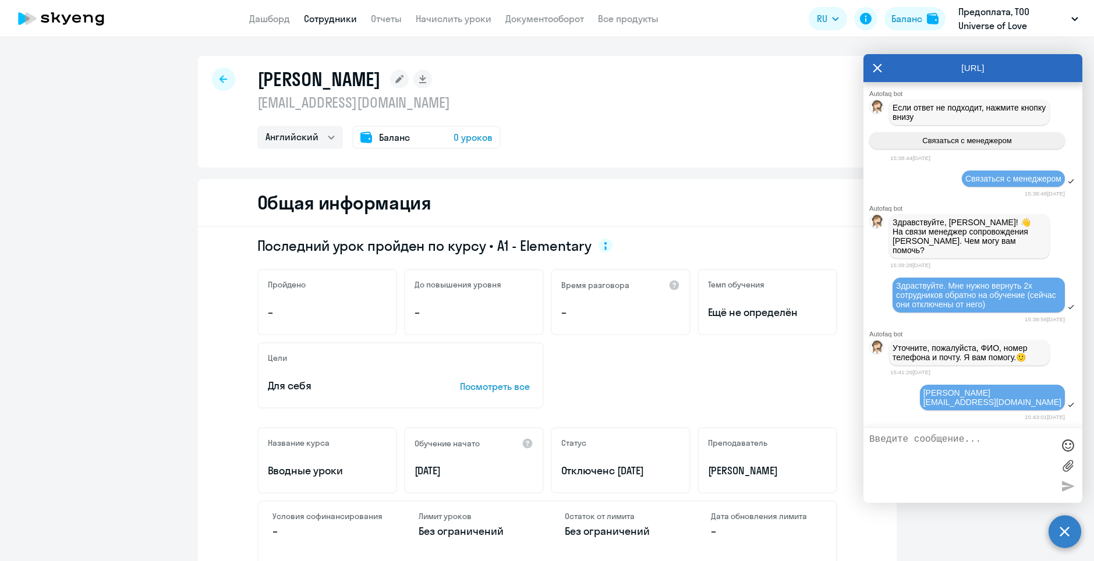
scroll to position [20115, 0]
click at [217, 75] on div at bounding box center [223, 79] width 23 height 23
select select "30"
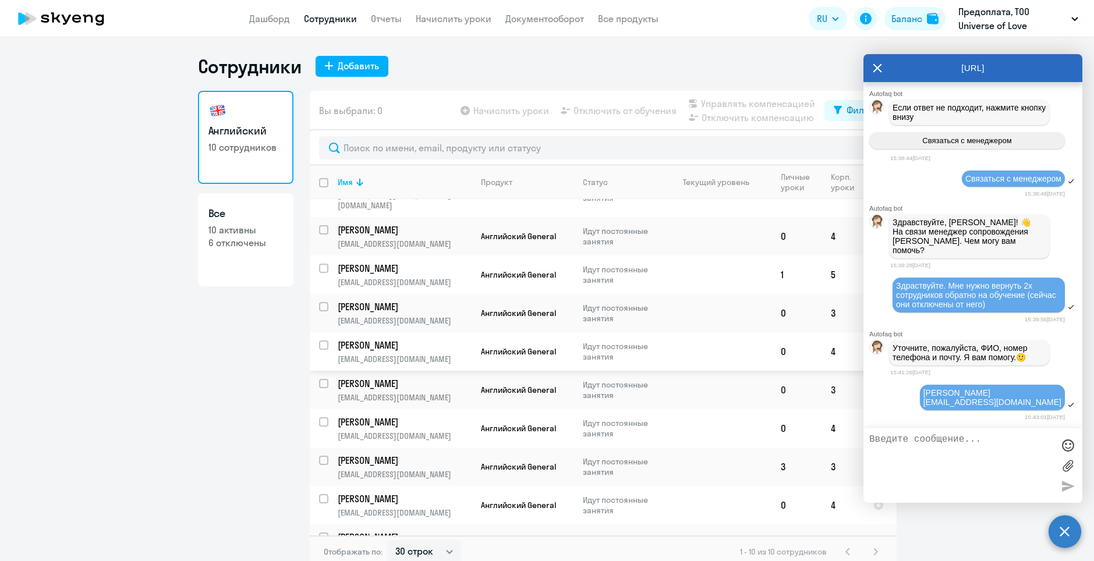
scroll to position [48, 0]
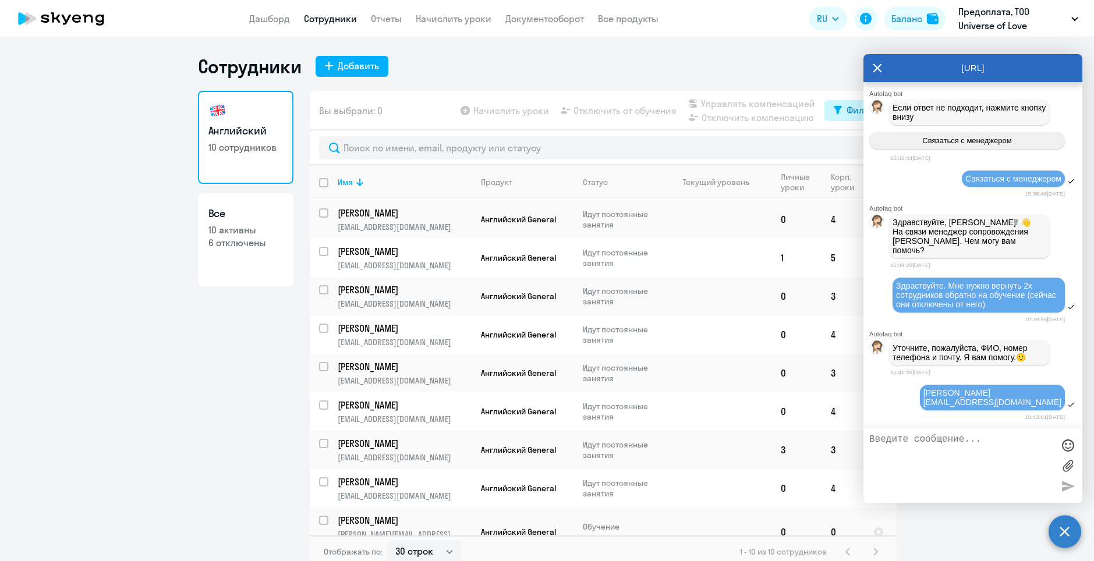
click at [852, 103] on div "Фильтр" at bounding box center [862, 110] width 31 height 14
click at [859, 146] on span at bounding box center [864, 149] width 20 height 12
click at [854, 148] on input "checkbox" at bounding box center [853, 148] width 1 height 1
checkbox input "true"
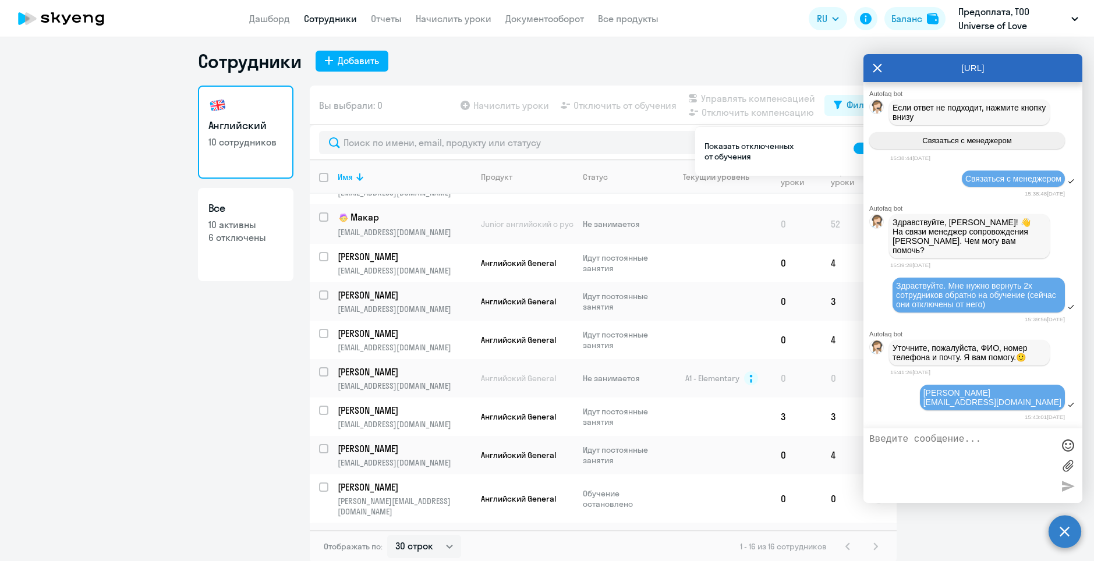
scroll to position [7, 0]
click at [400, 528] on p "Алёхина Вероника" at bounding box center [404, 534] width 132 height 13
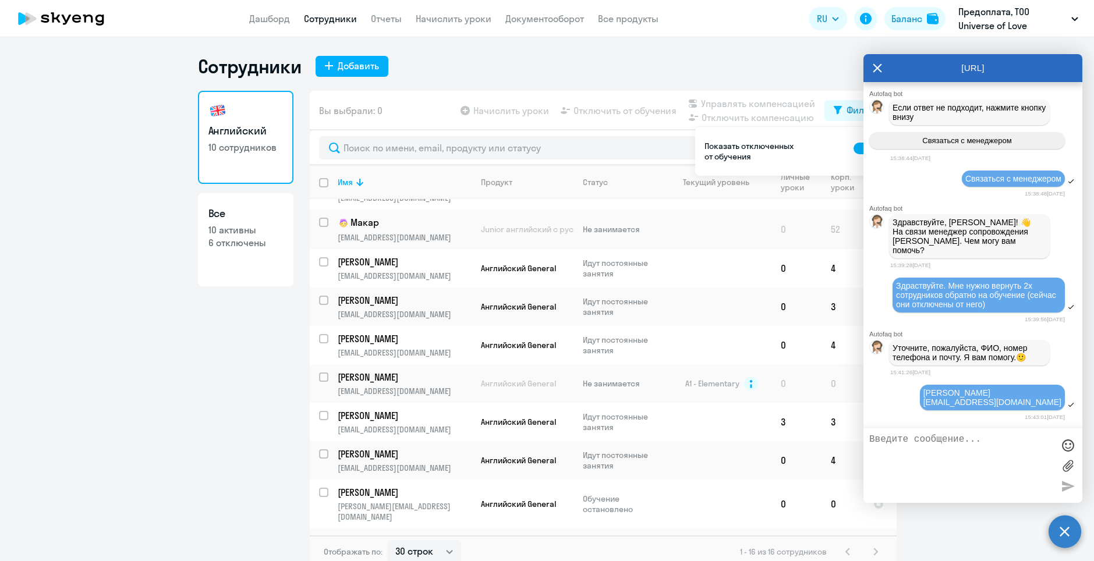
select select "english"
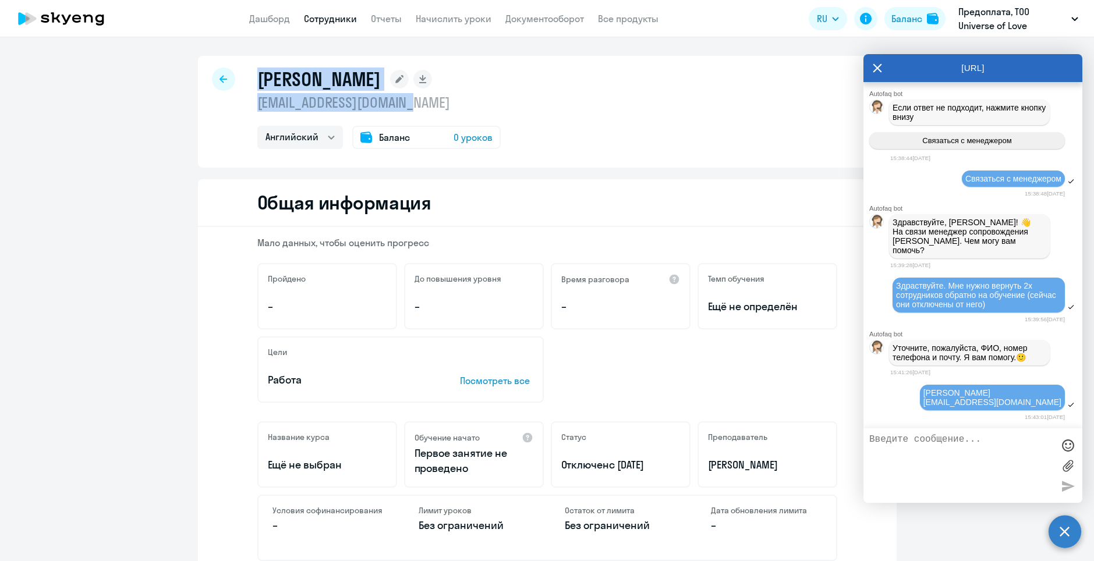
drag, startPoint x: 405, startPoint y: 100, endPoint x: 247, endPoint y: 77, distance: 160.0
click at [247, 77] on div "Алёхина Вероника nika.kristi15@yandex.ru Английский Баланс 0 уроков" at bounding box center [547, 112] width 699 height 112
copy div "Алёхина Вероника nika.kristi15@yandex.ru"
click at [935, 466] on textarea at bounding box center [961, 465] width 184 height 63
paste textarea "Алёхина Вероника nika.kristi15@yandex.ru"
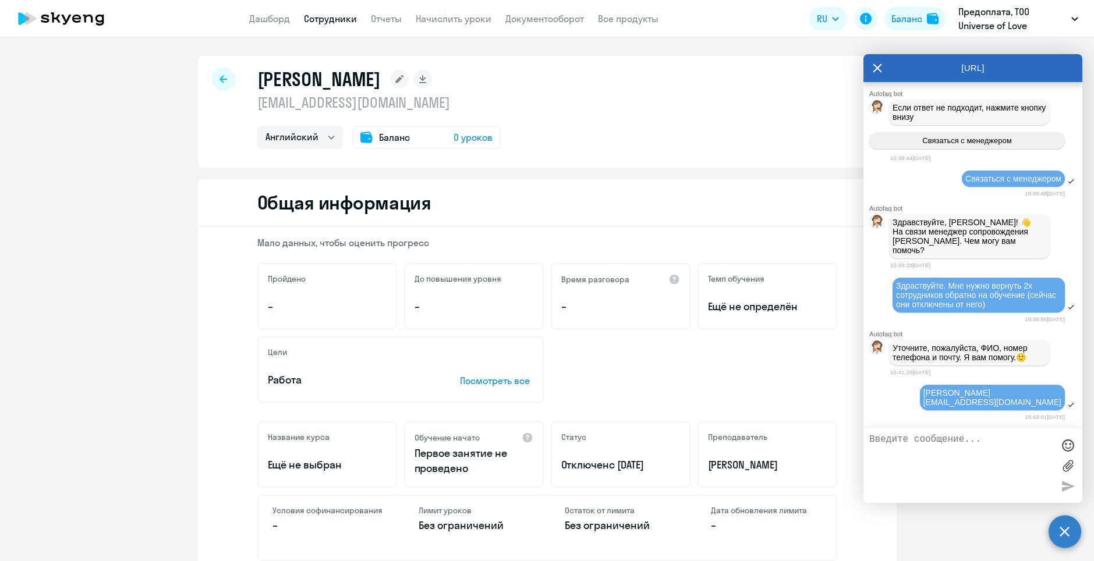
type textarea "Алёхина Вероника nika.kristi15@yandex.ru"
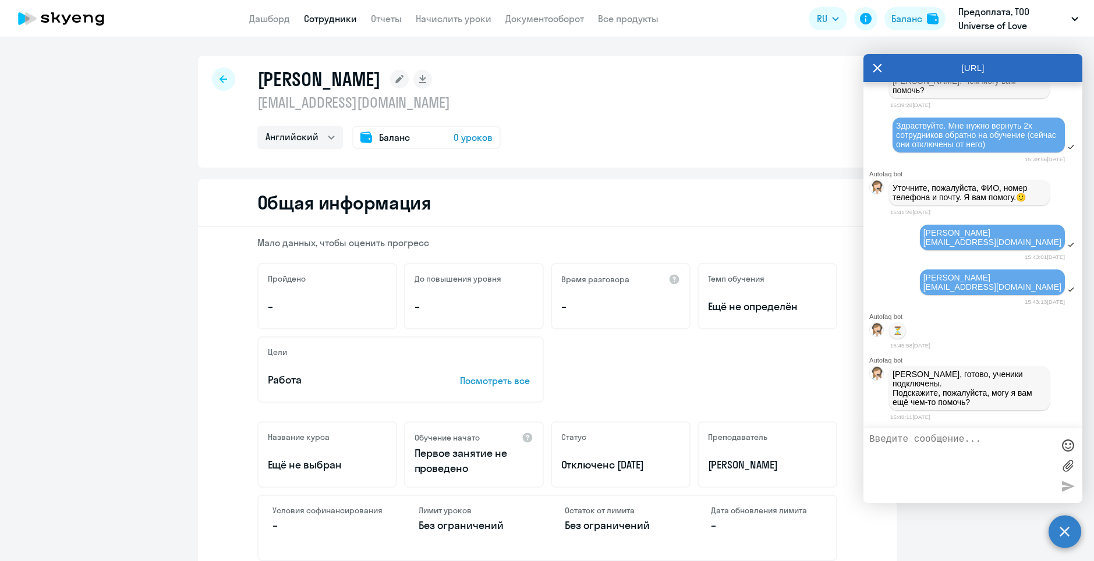
scroll to position [20268, 0]
type textarea "д"
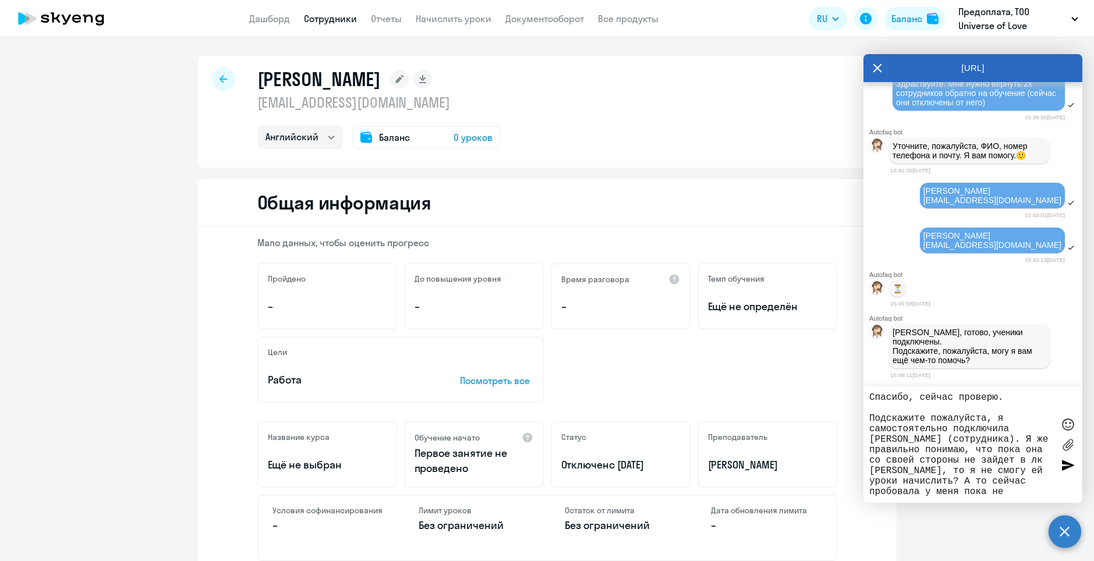
scroll to position [21, 0]
type textarea "Спасибо, сейчас проверю. Подскажите пожалуйста, я самостоятельно подключила Вал…"
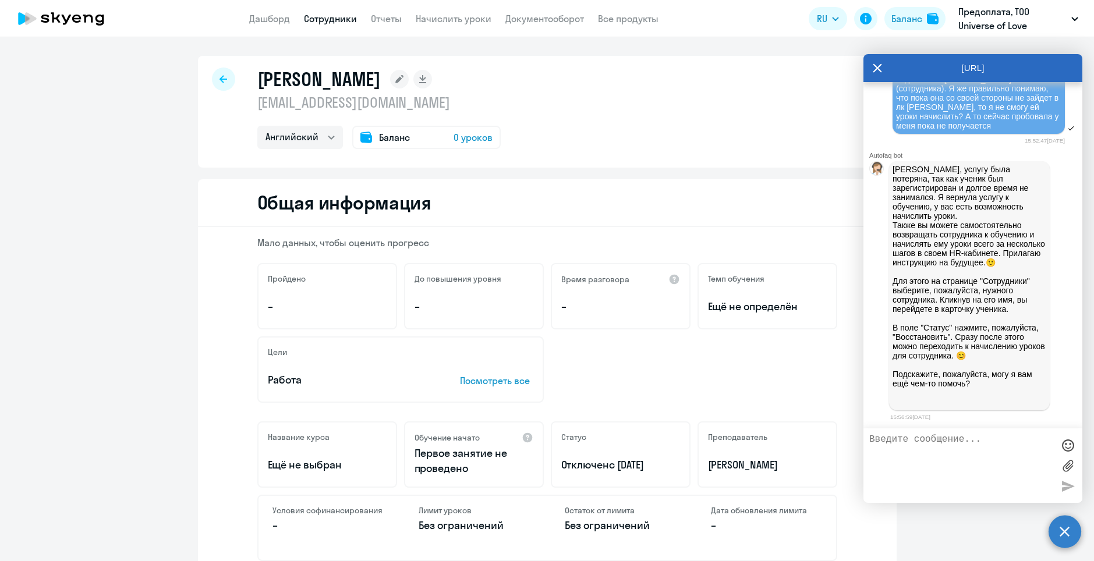
scroll to position [20667, 0]
click at [207, 84] on div "Алёхина Вероника nika.kristi15@yandex.ru Английский Баланс 0 уроков" at bounding box center [547, 112] width 699 height 112
click at [220, 79] on icon at bounding box center [224, 79] width 8 height 8
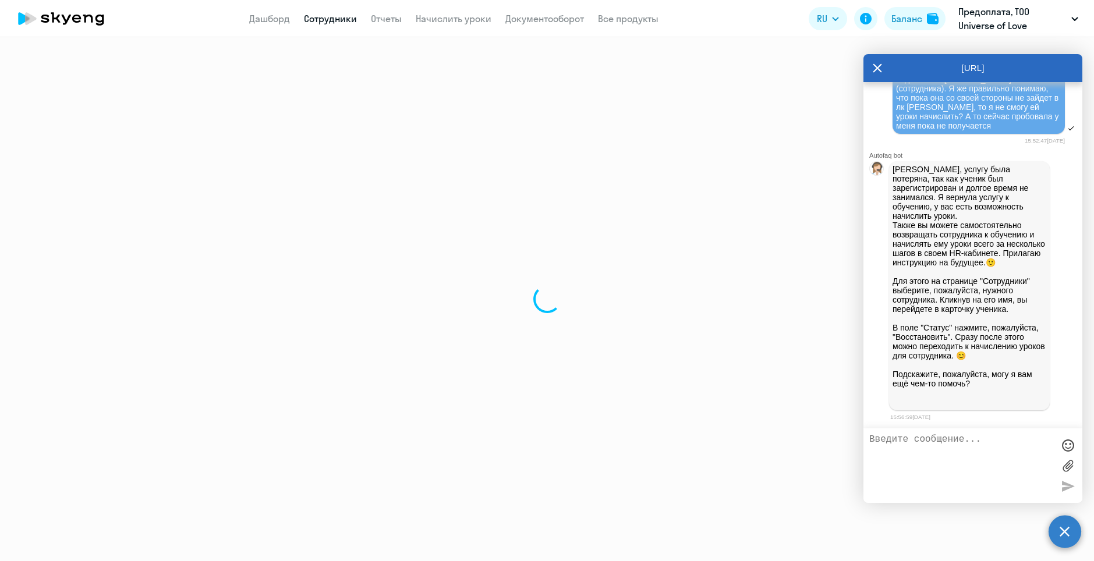
select select "30"
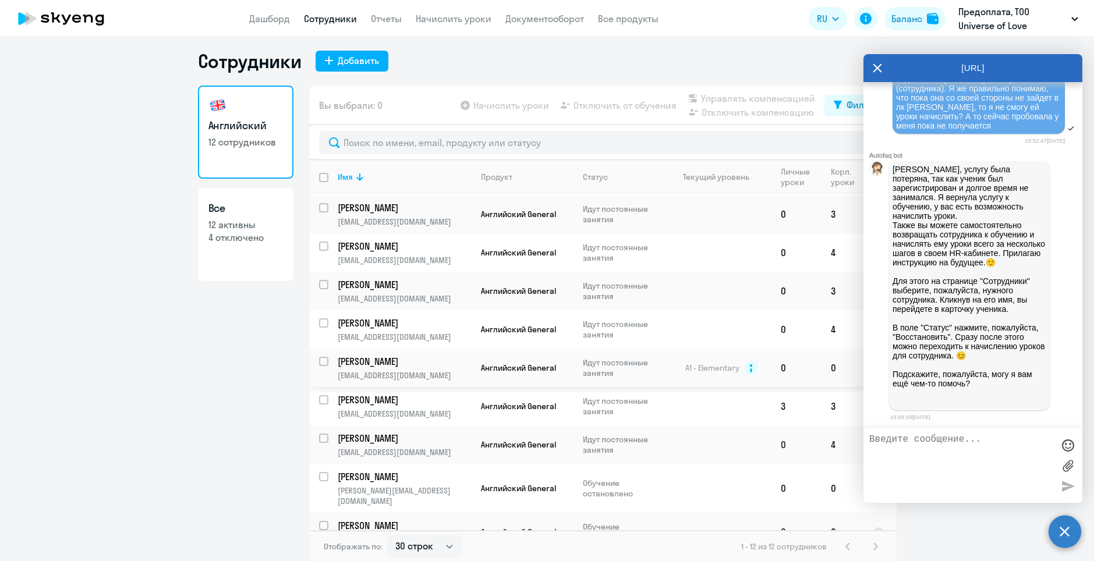
scroll to position [7, 0]
click at [622, 476] on p "Обучение остановлено" at bounding box center [623, 486] width 80 height 21
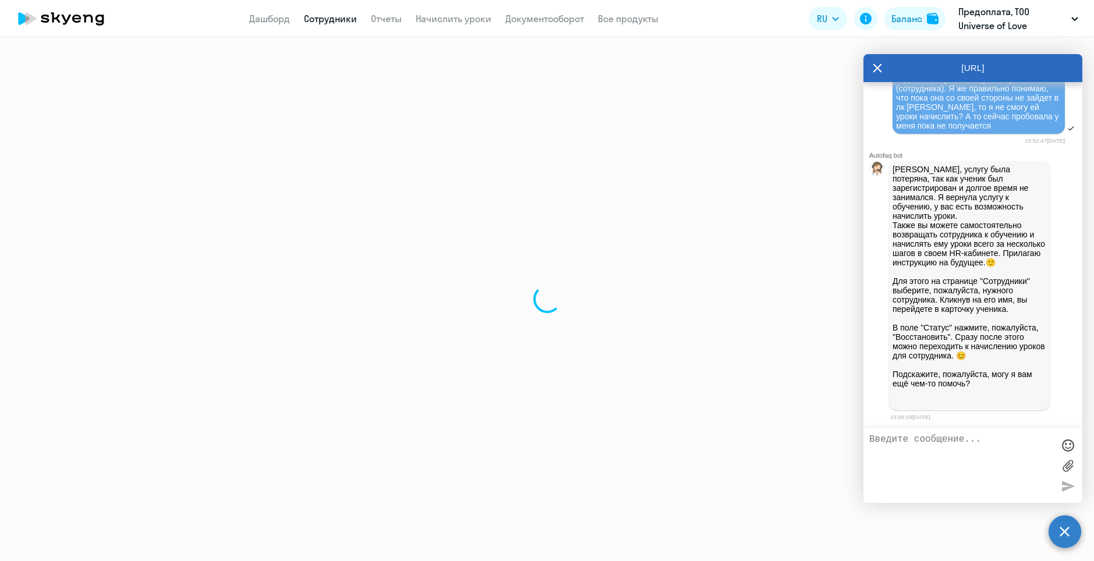
select select "english"
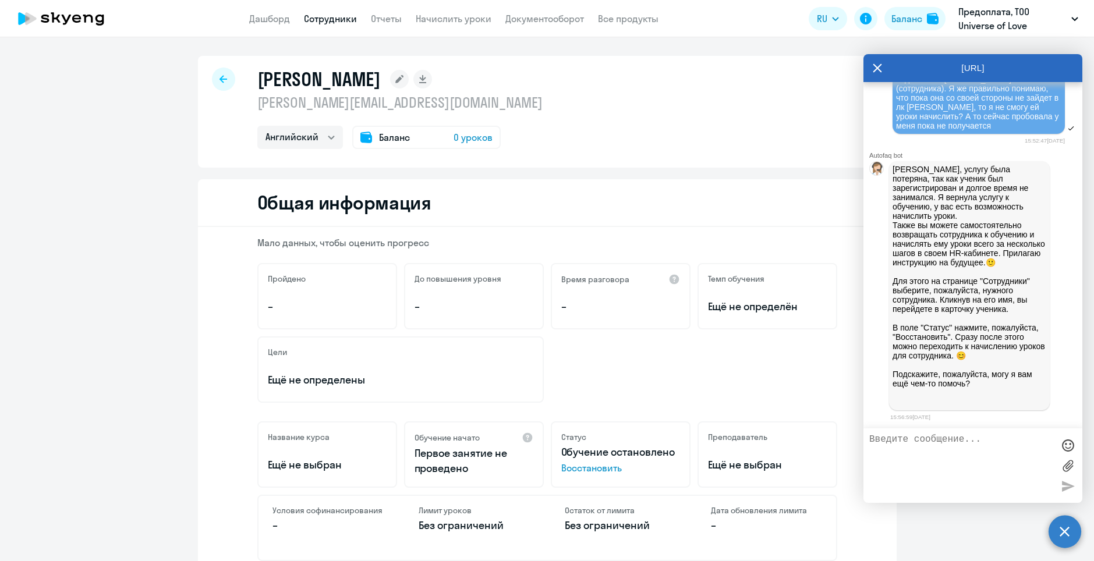
click at [365, 141] on icon at bounding box center [366, 137] width 12 height 11
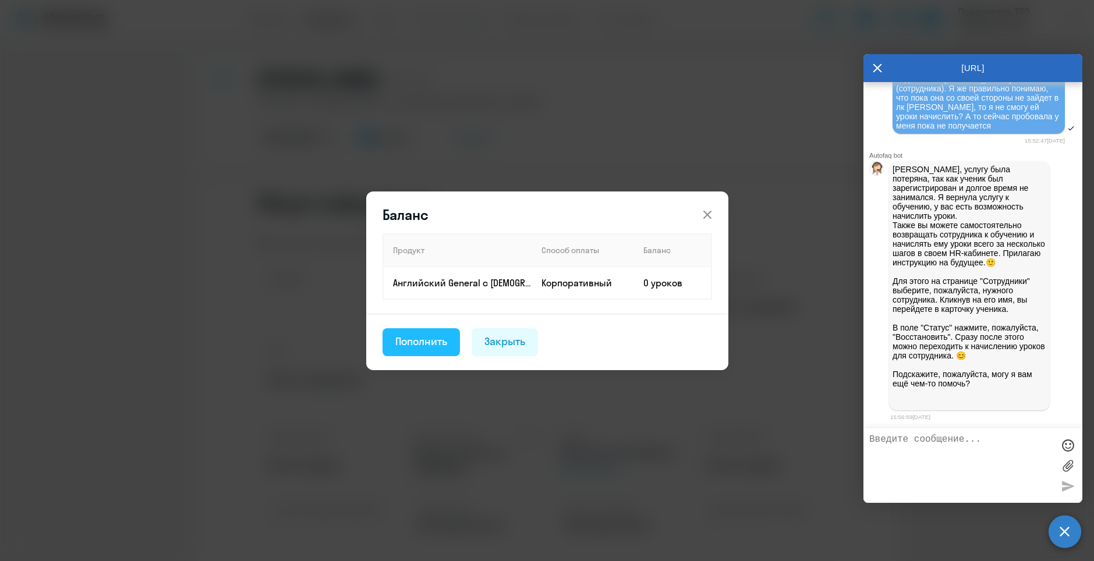
click at [425, 348] on div "Пополнить" at bounding box center [421, 341] width 52 height 15
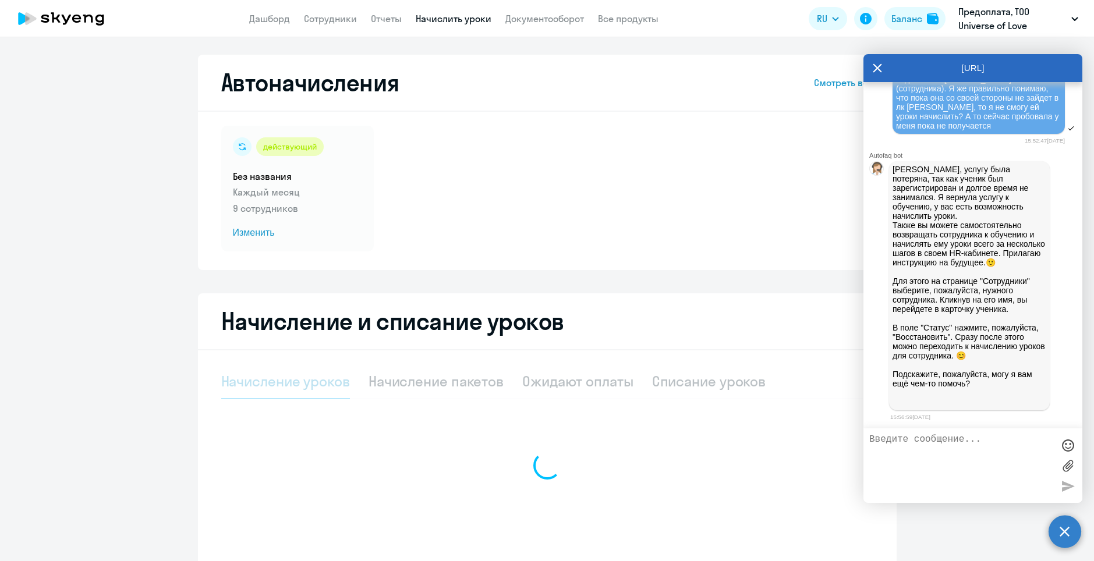
select select "10"
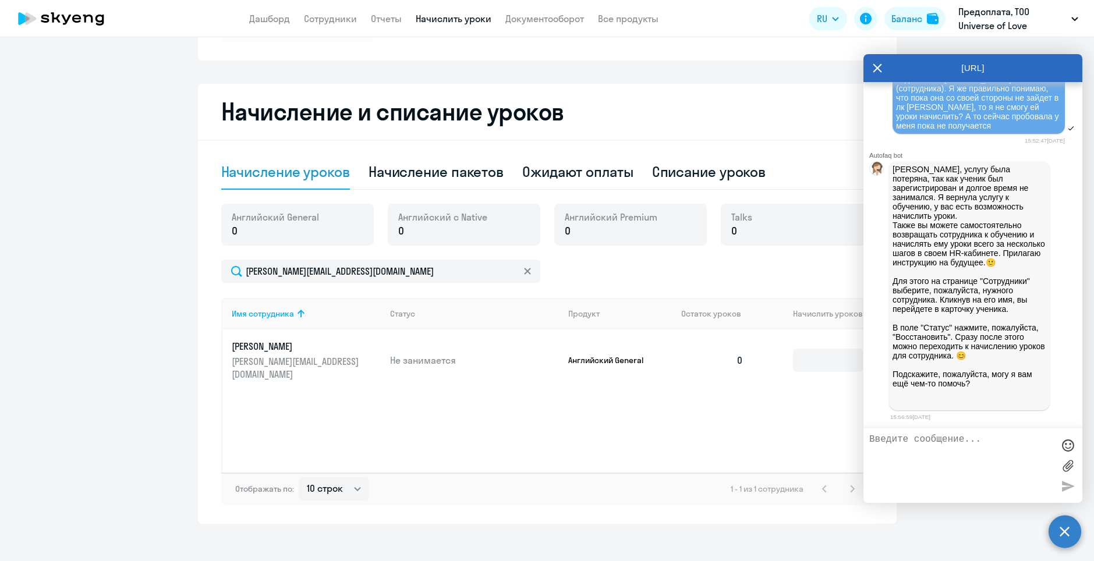
scroll to position [219, 0]
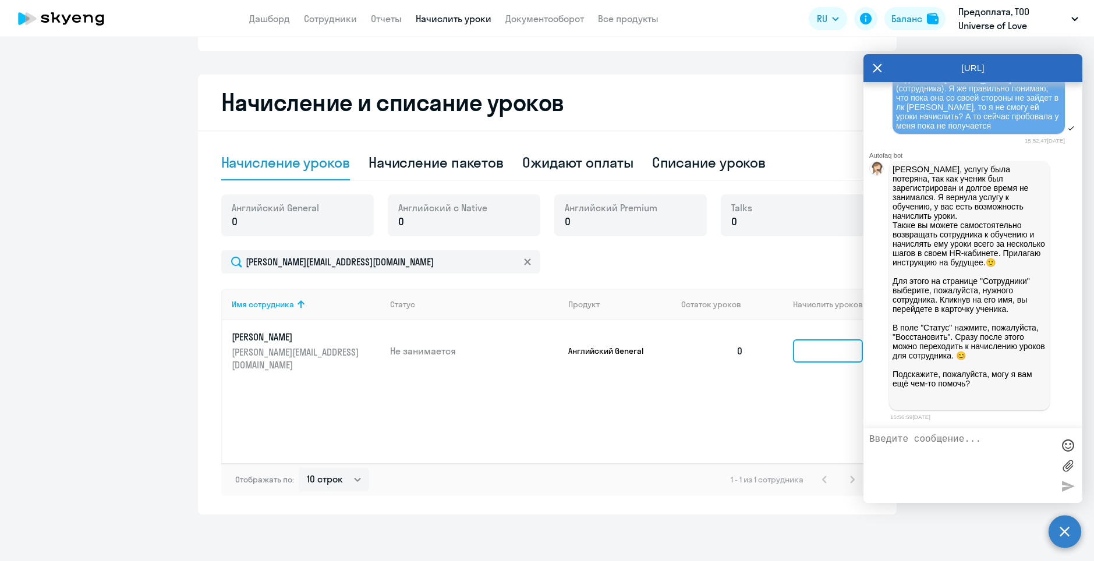
click at [841, 345] on input at bounding box center [828, 350] width 70 height 23
click at [801, 348] on input at bounding box center [828, 350] width 70 height 23
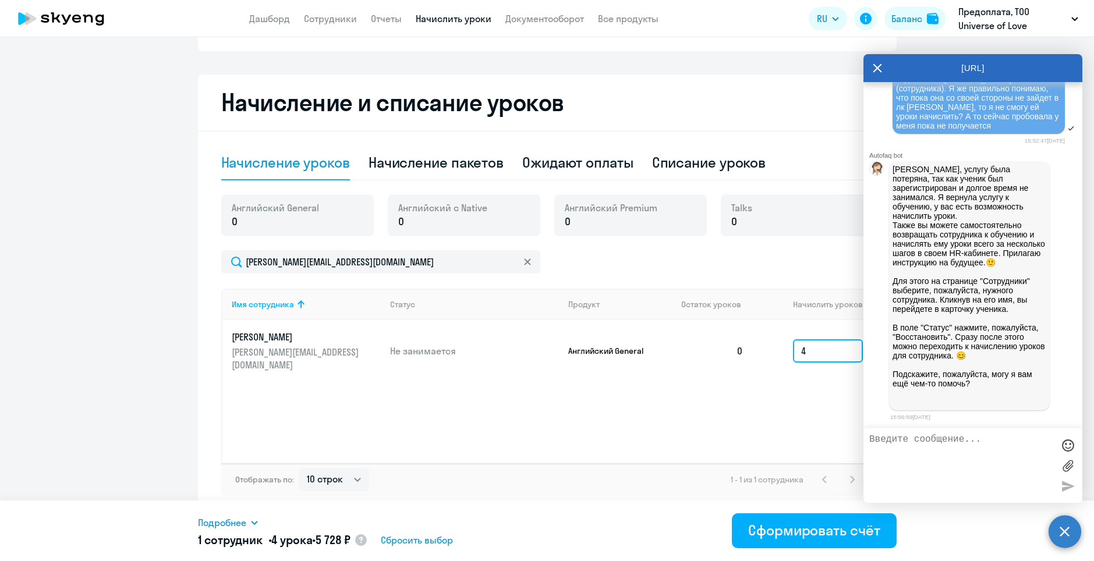
type input "4"
click at [880, 65] on icon at bounding box center [877, 68] width 9 height 28
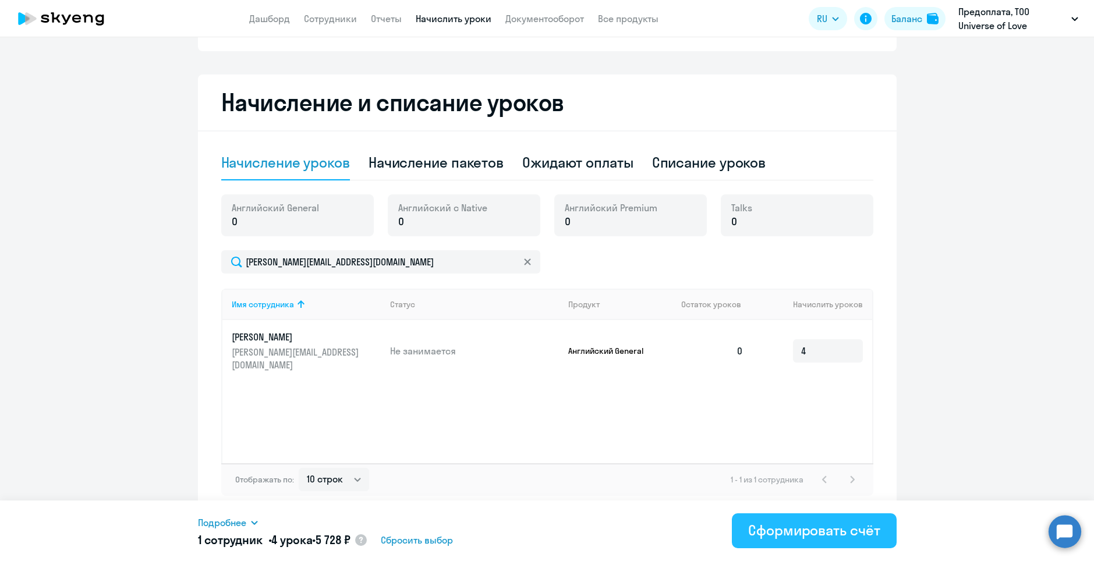
click at [828, 535] on div "Сформировать счёт" at bounding box center [814, 530] width 132 height 19
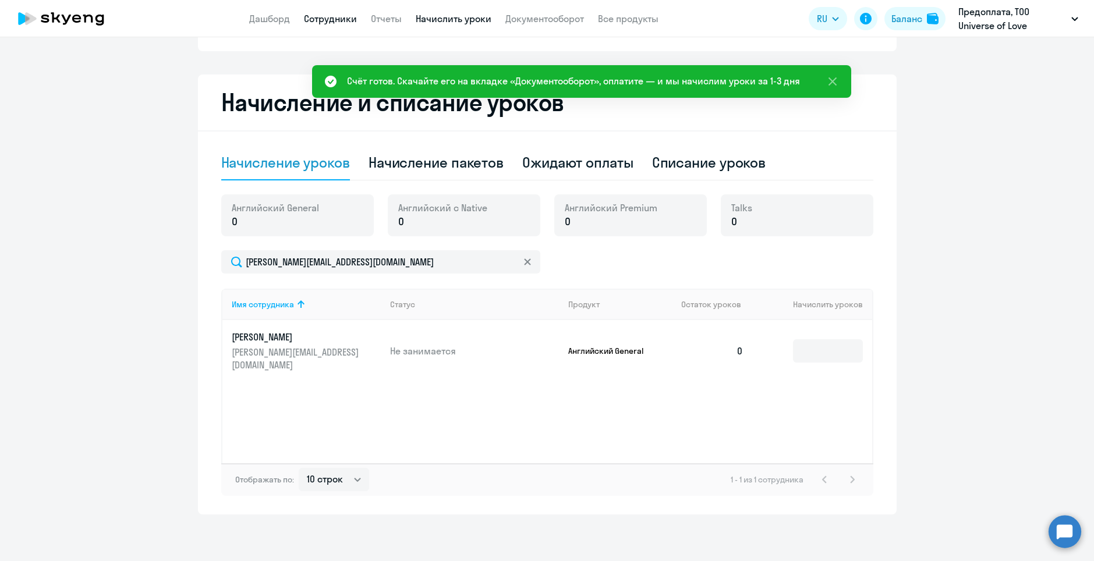
click at [316, 17] on link "Сотрудники" at bounding box center [330, 19] width 53 height 12
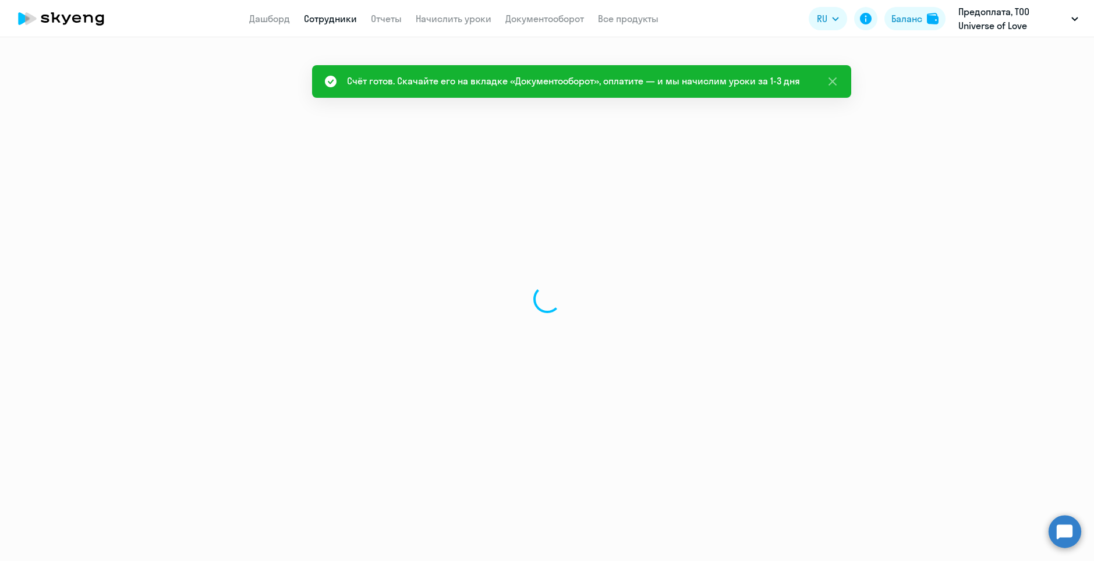
select select "30"
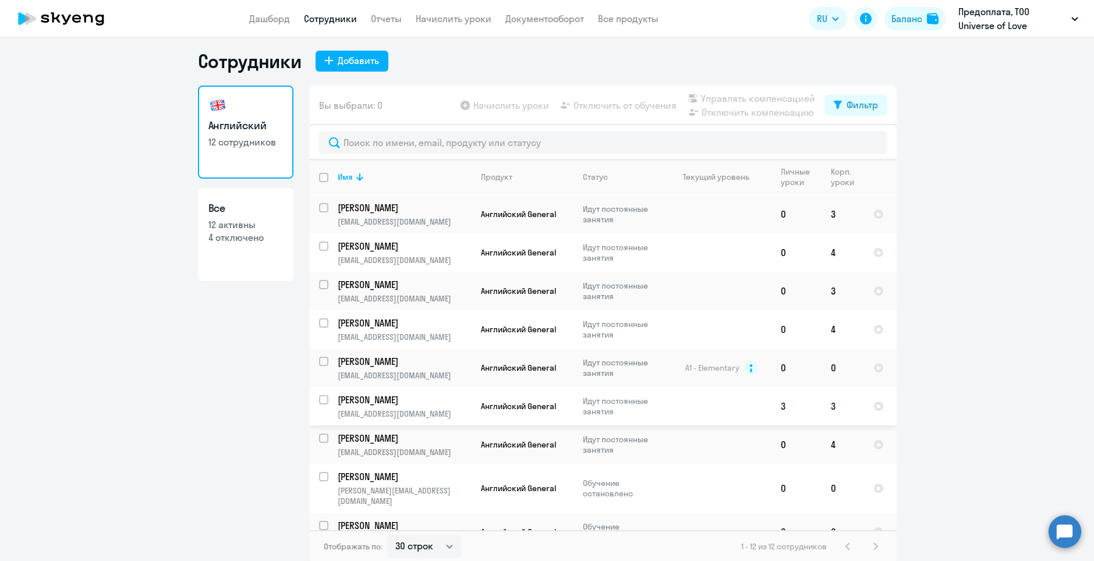
scroll to position [7, 0]
click at [671, 355] on td "A1 - Elementary" at bounding box center [717, 366] width 108 height 38
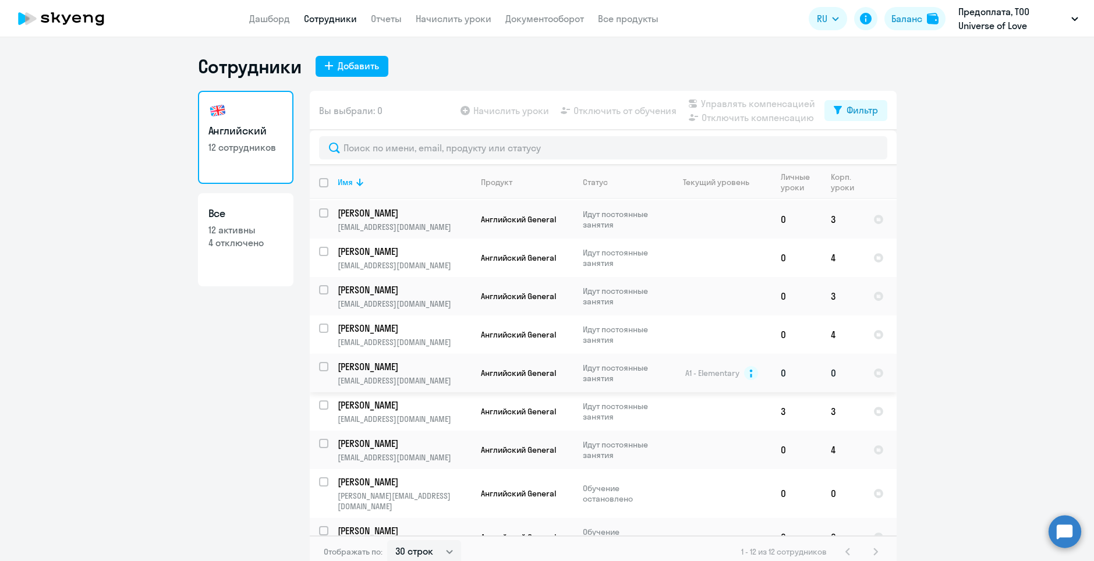
select select "english"
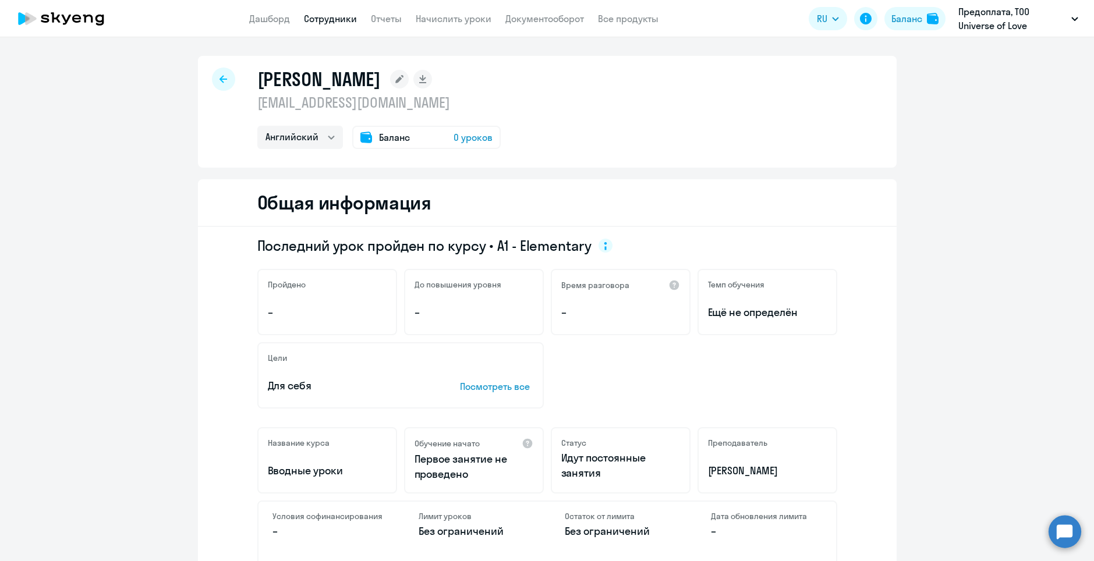
click at [419, 141] on div "Баланс 0 уроков" at bounding box center [426, 137] width 148 height 23
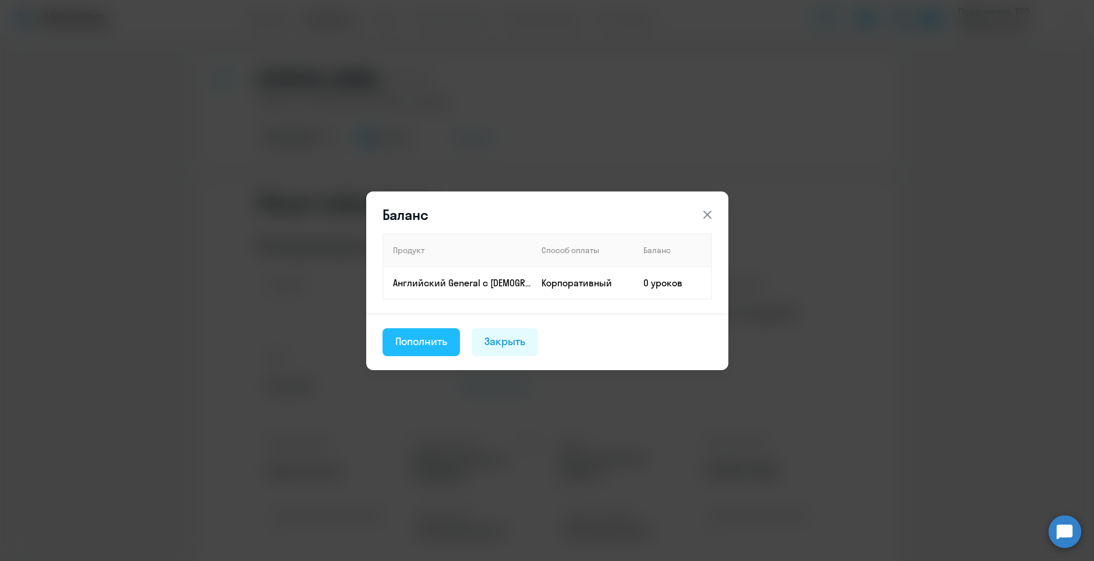
click at [416, 342] on div "Пополнить" at bounding box center [421, 341] width 52 height 15
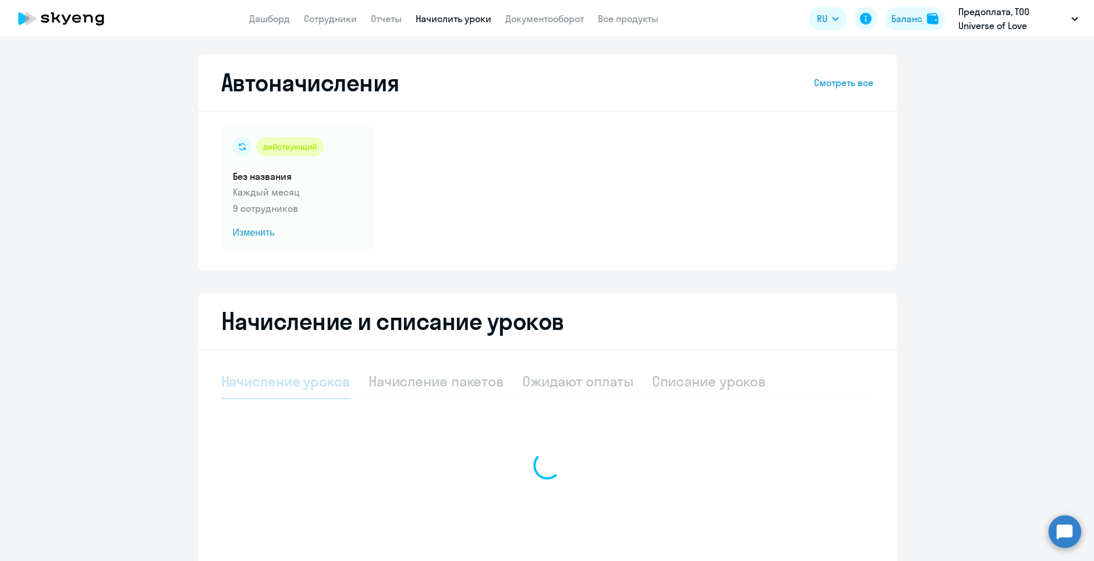
select select "10"
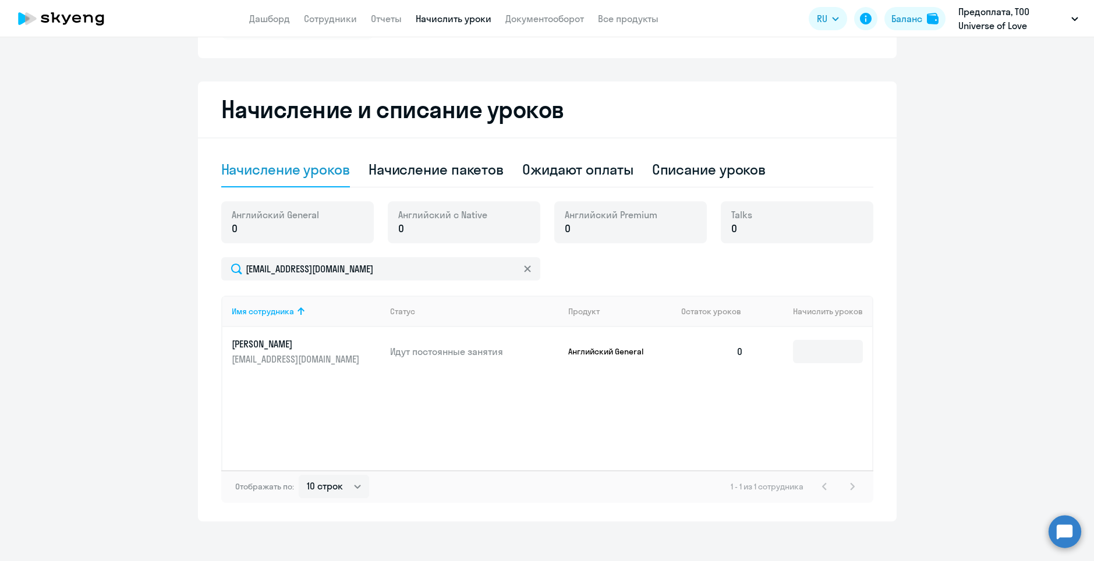
scroll to position [219, 0]
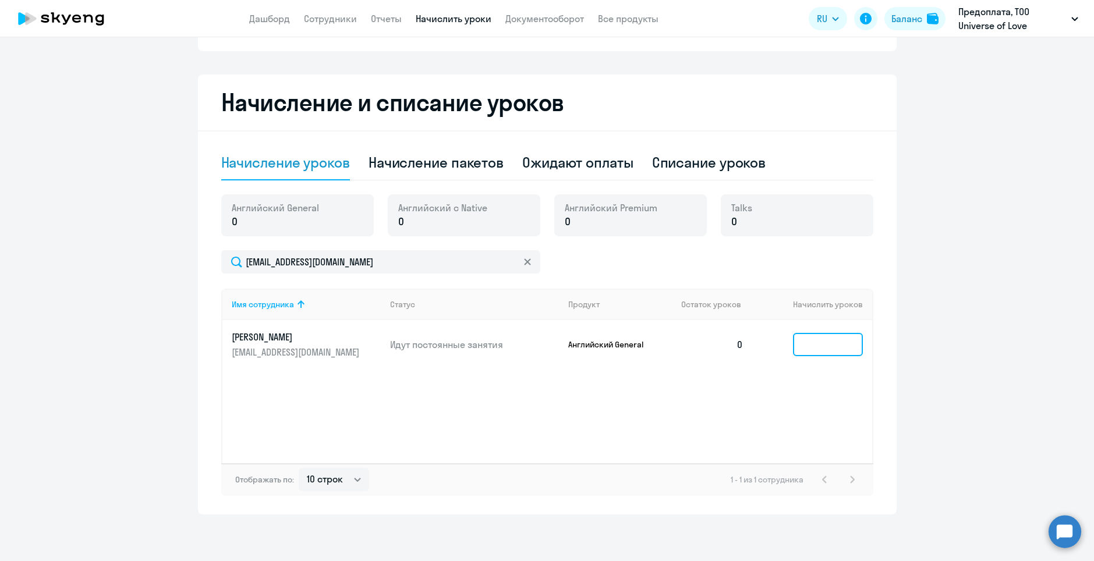
click at [822, 352] on input at bounding box center [828, 344] width 70 height 23
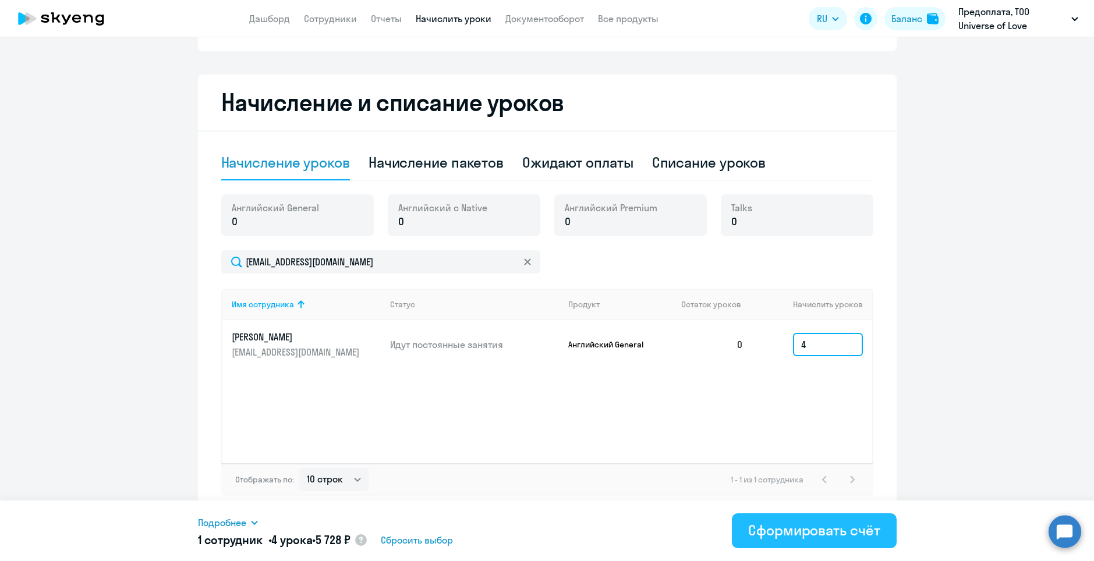
type input "4"
click at [791, 531] on div "Сформировать счёт" at bounding box center [814, 530] width 132 height 19
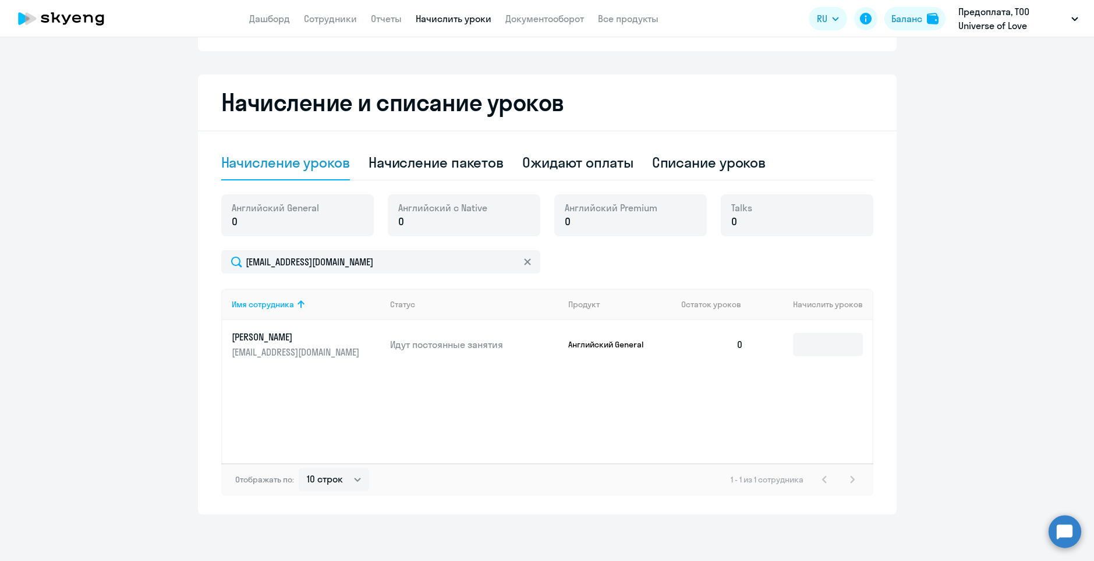
click at [1070, 518] on circle at bounding box center [1065, 531] width 33 height 33
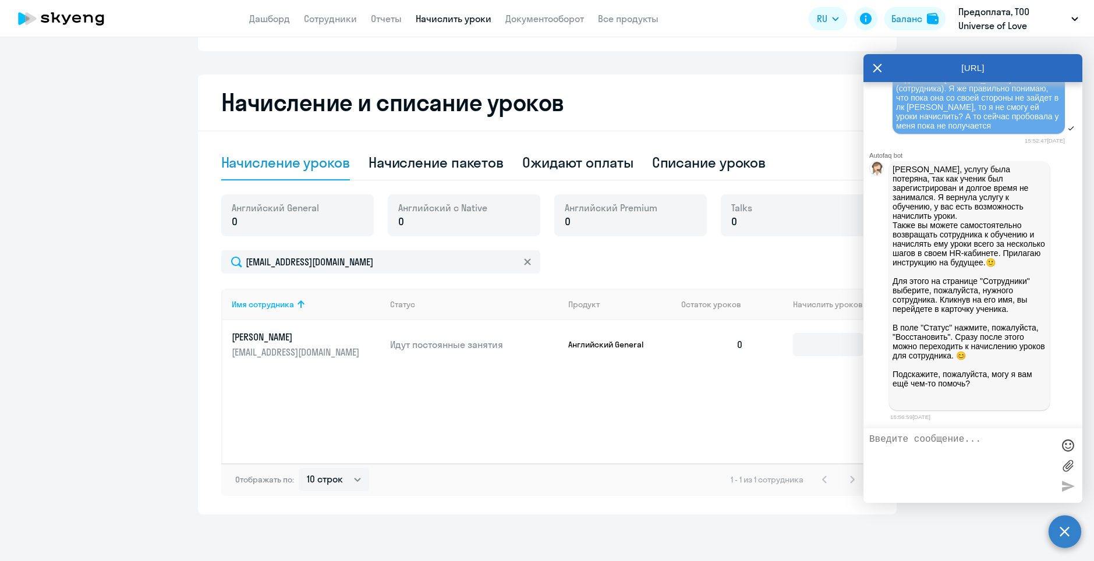
scroll to position [20667, 0]
type textarea "Спасибо большое, думаю что в целом понятно!"
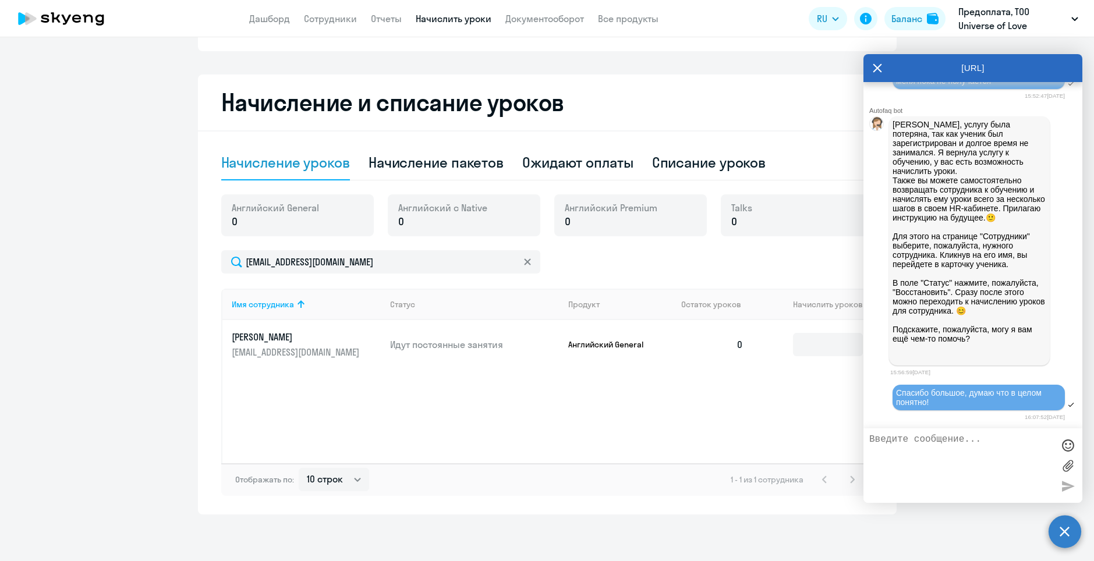
click at [874, 70] on icon at bounding box center [877, 68] width 9 height 28
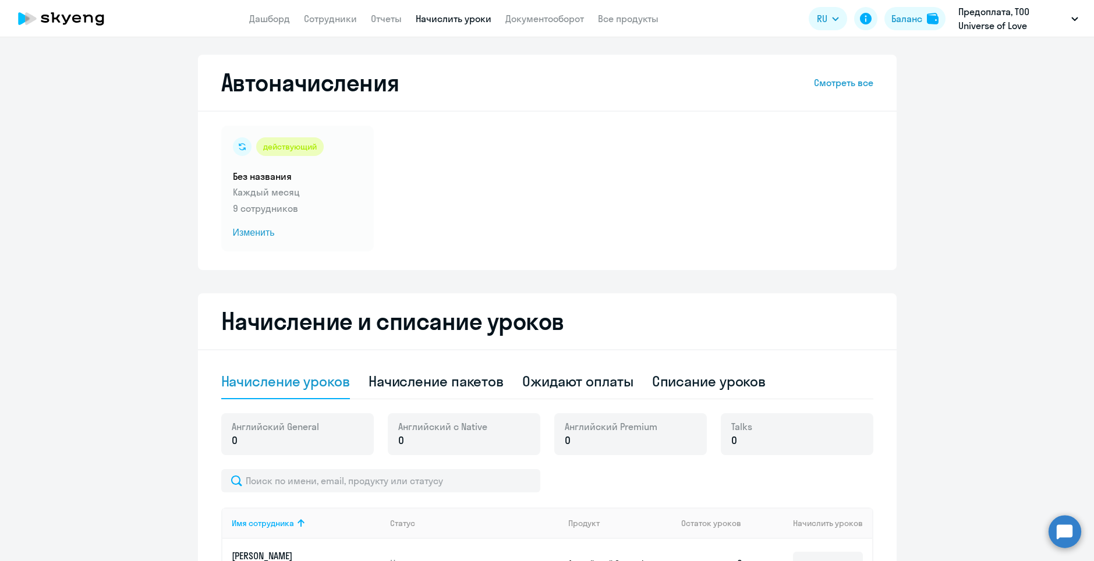
select select "10"
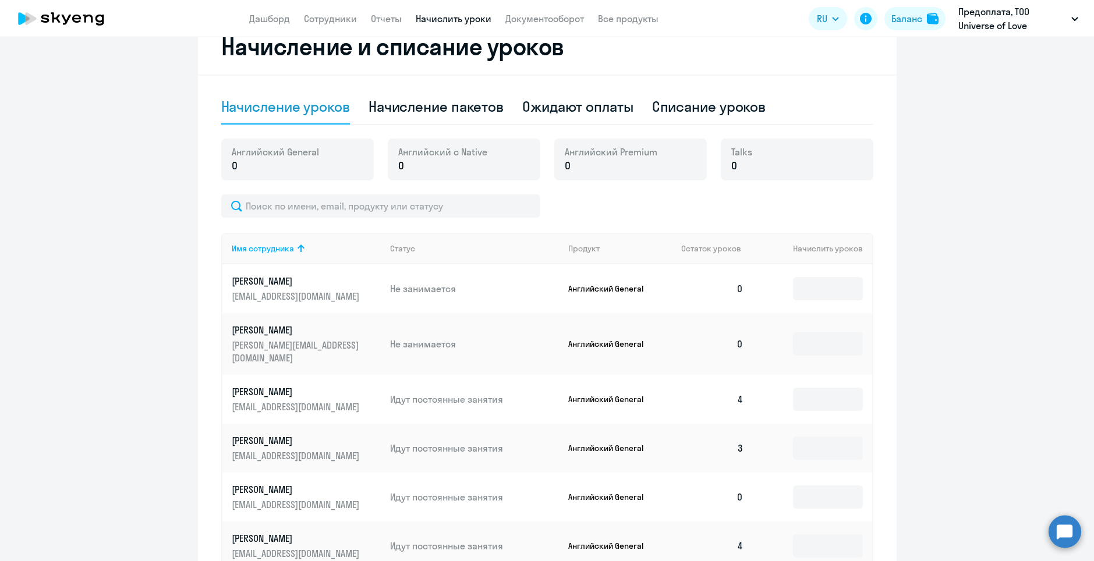
scroll to position [349, 0]
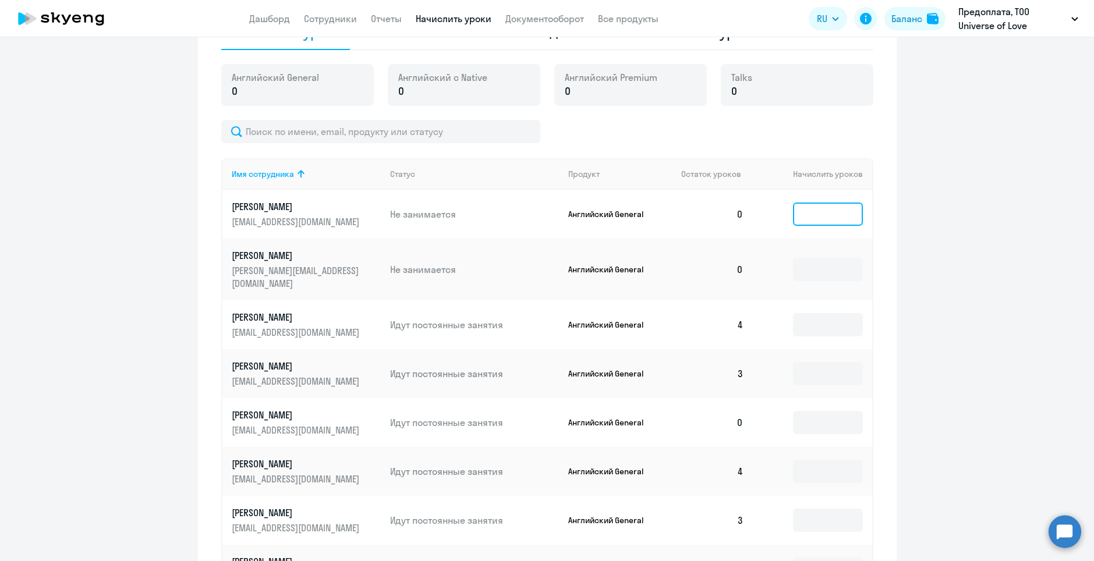
click at [844, 214] on input at bounding box center [828, 214] width 70 height 23
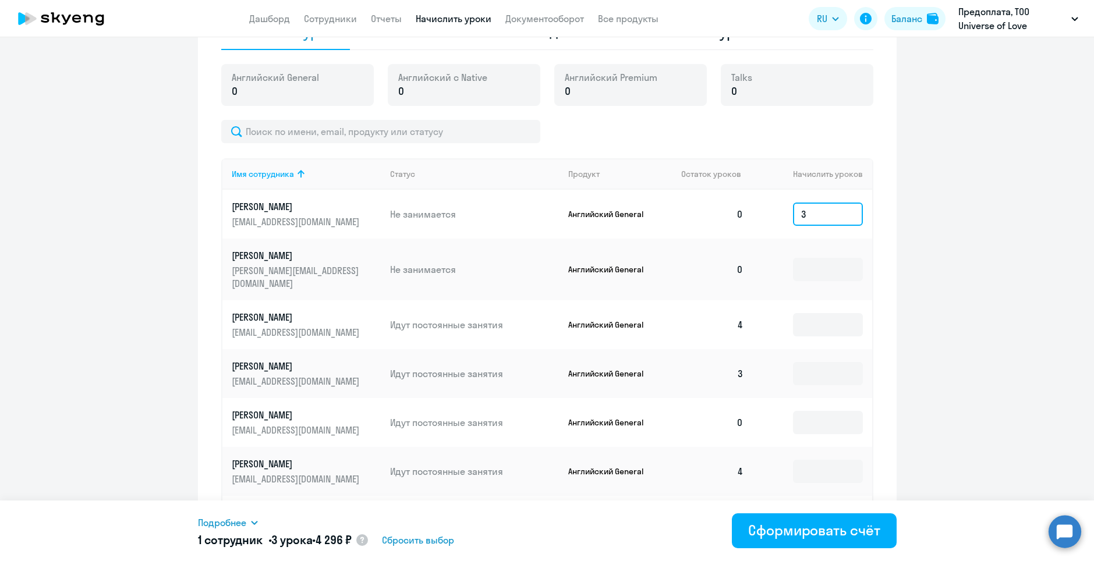
drag, startPoint x: 820, startPoint y: 219, endPoint x: 769, endPoint y: 209, distance: 52.2
click at [769, 209] on td "3" at bounding box center [812, 214] width 119 height 49
type input "4"
click at [824, 274] on input at bounding box center [828, 269] width 70 height 23
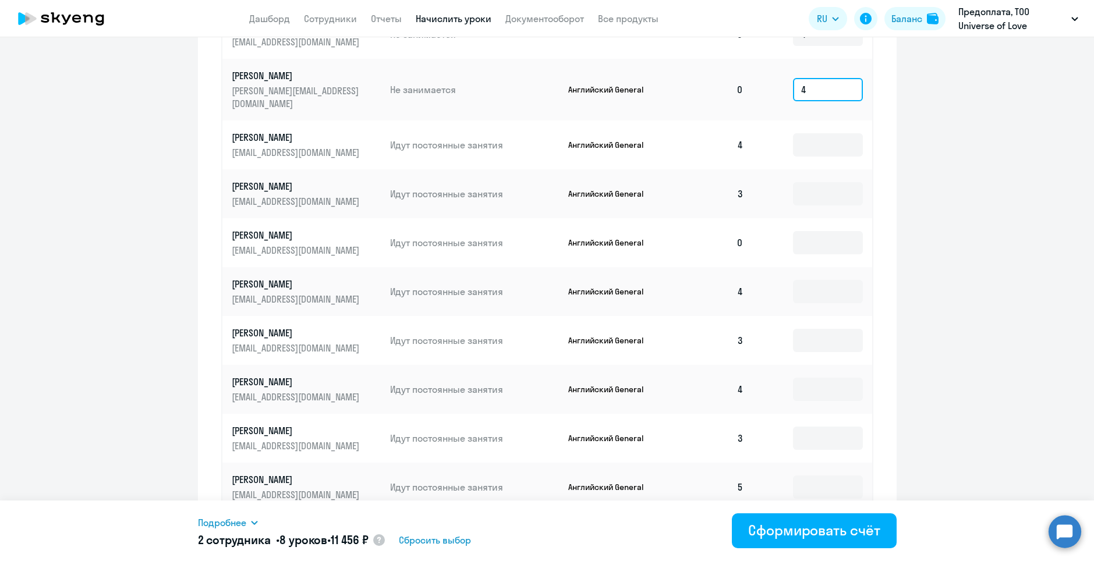
scroll to position [565, 0]
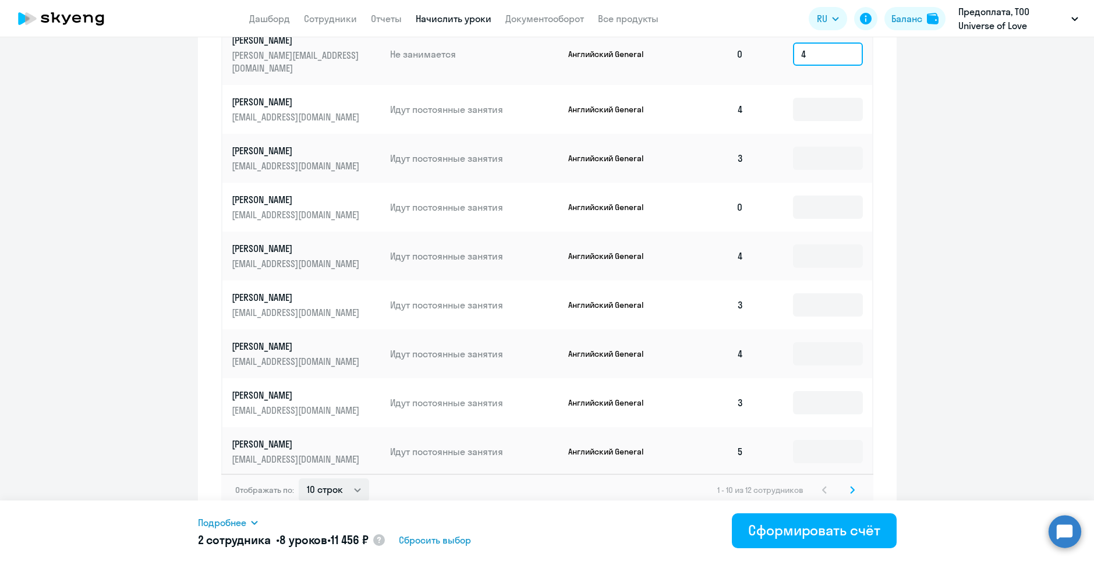
type input "4"
click at [308, 489] on select "10 строк 30 строк 50 строк" at bounding box center [334, 490] width 70 height 23
select select "50"
click at [299, 479] on select "10 строк 30 строк 50 строк" at bounding box center [334, 490] width 70 height 23
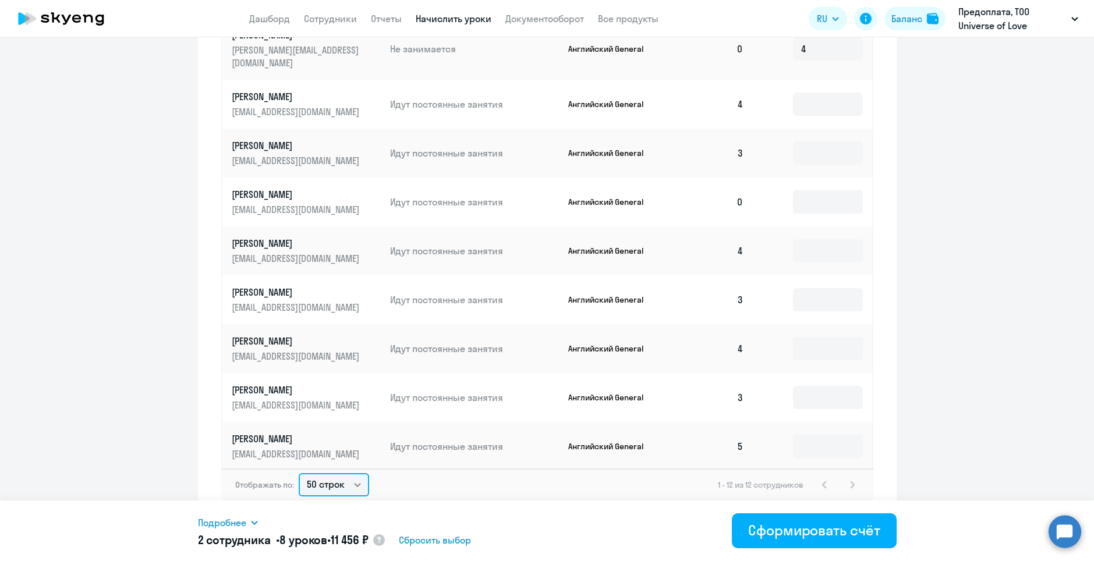
scroll to position [575, 0]
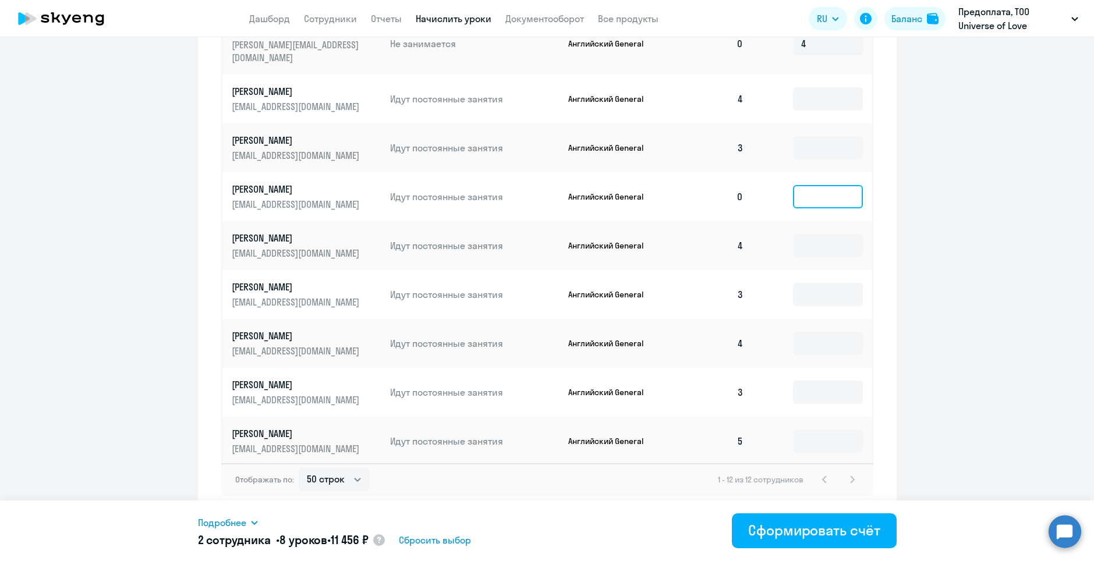
click at [798, 187] on input at bounding box center [828, 196] width 70 height 23
type input "4"
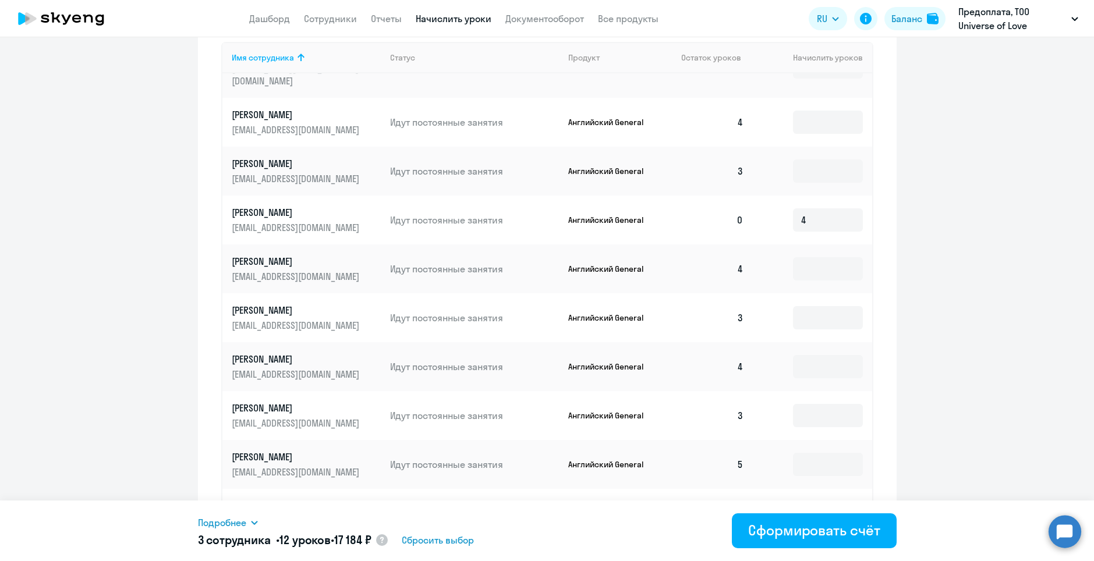
scroll to position [87, 0]
click at [806, 528] on div "Сформировать счёт" at bounding box center [814, 530] width 132 height 19
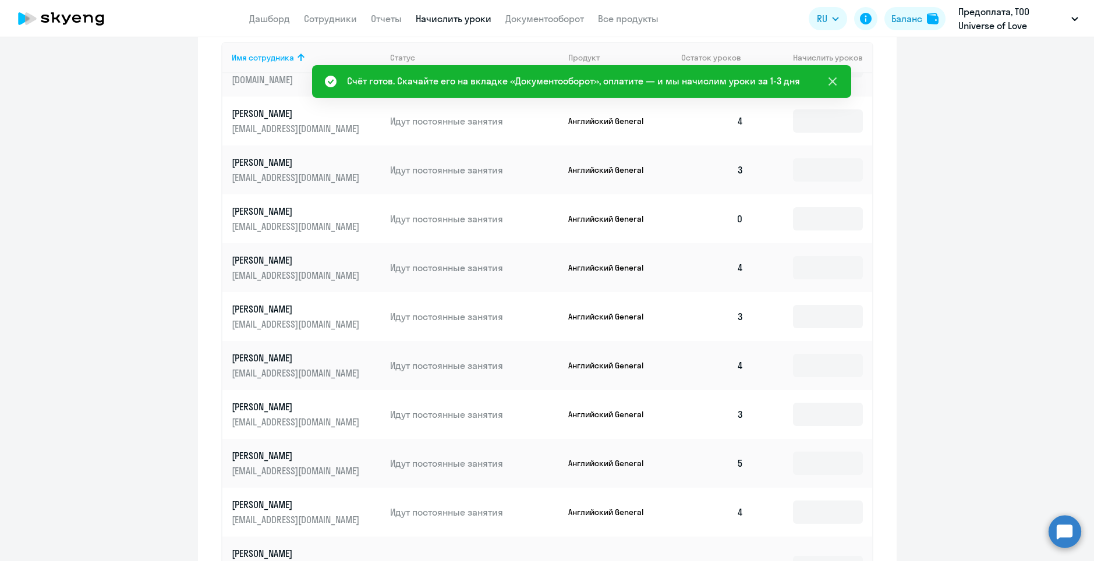
click at [834, 83] on icon at bounding box center [832, 81] width 8 height 8
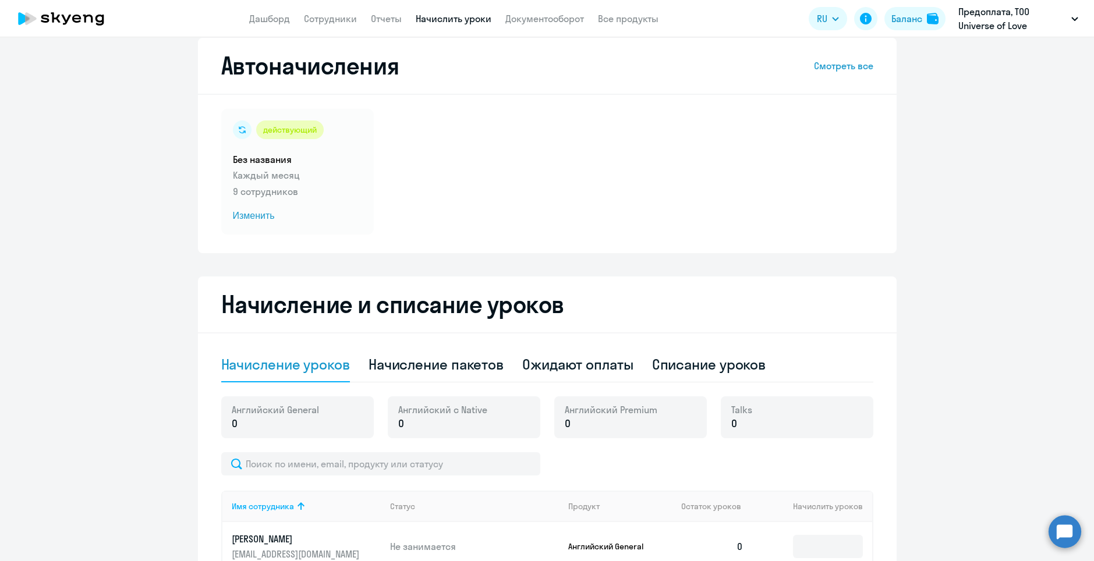
scroll to position [0, 0]
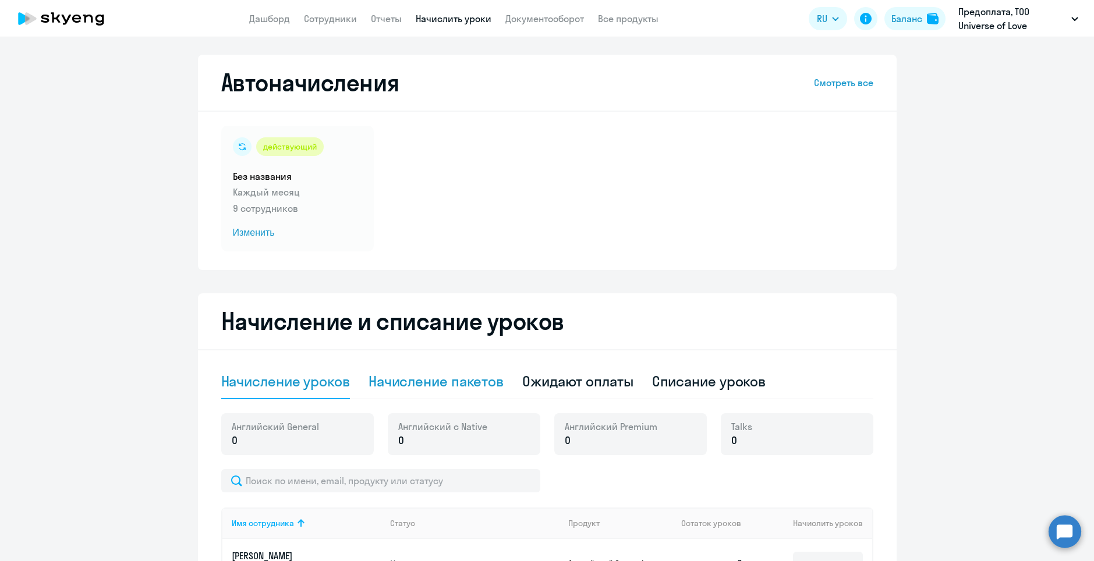
drag, startPoint x: 449, startPoint y: 377, endPoint x: 453, endPoint y: 381, distance: 6.2
click at [448, 378] on div "Начисление пакетов" at bounding box center [436, 381] width 135 height 19
select select "10"
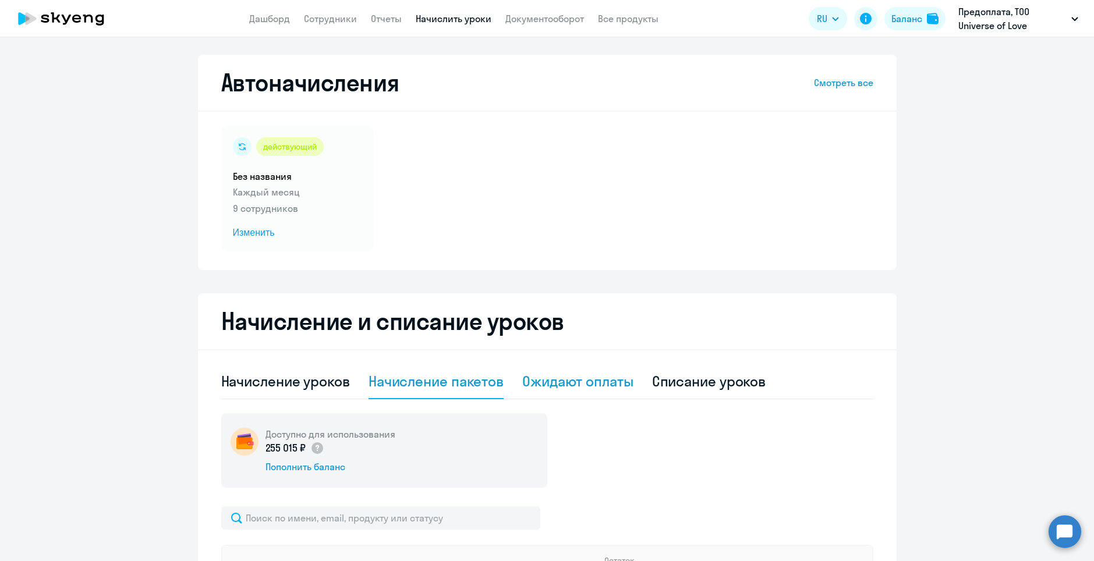
click at [559, 381] on div "Ожидают оплаты" at bounding box center [577, 381] width 111 height 19
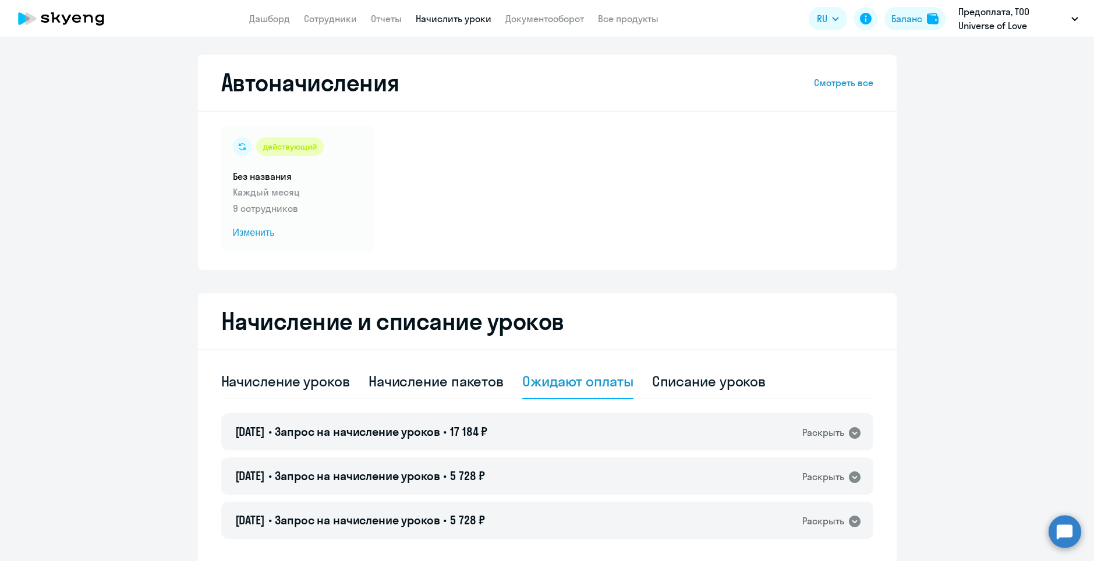
click at [1082, 525] on ng-component "Автоначисления Смотреть все действующий Без названия Каждый месяц 9 сотрудников…" at bounding box center [547, 320] width 1094 height 531
click at [1077, 533] on circle at bounding box center [1065, 531] width 33 height 33
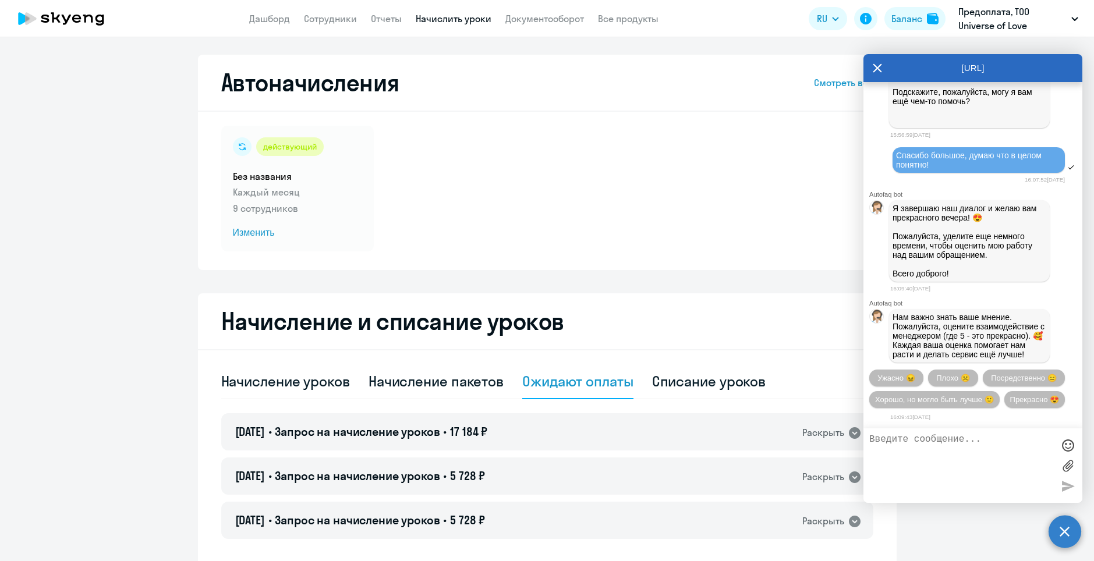
click at [951, 472] on textarea at bounding box center [961, 465] width 184 height 63
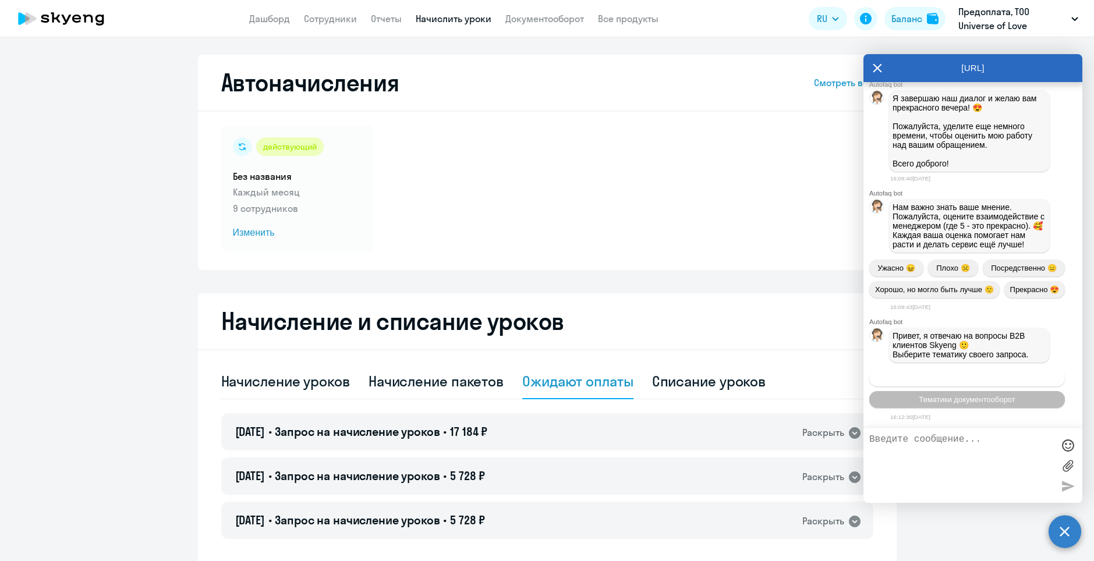
click at [949, 377] on span "Операционное сопровождение" at bounding box center [966, 378] width 109 height 9
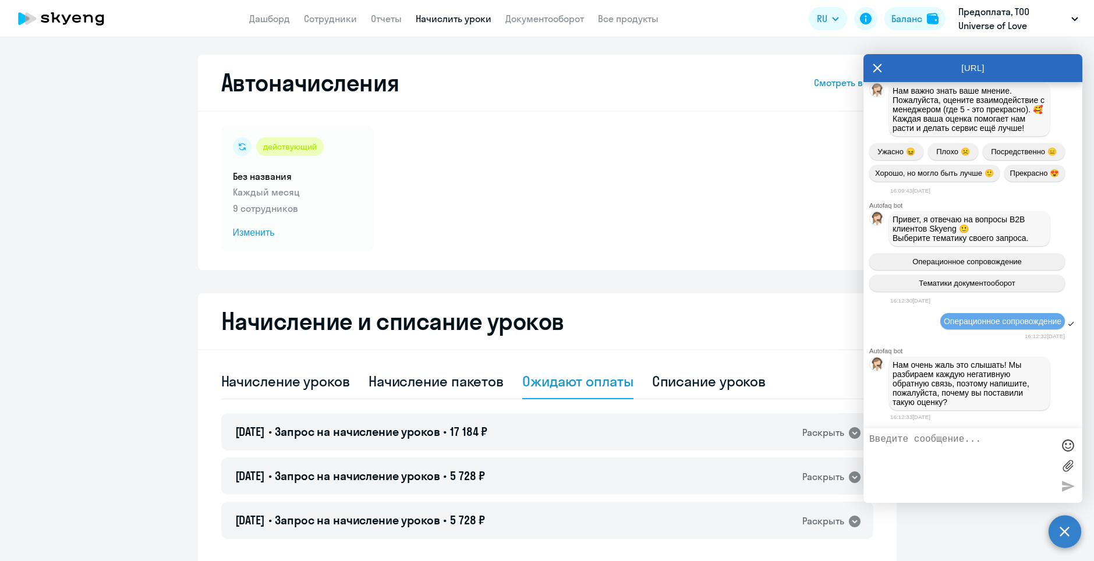
scroll to position [21216, 0]
click at [948, 444] on textarea at bounding box center [961, 465] width 184 height 63
click at [937, 444] on textarea at bounding box center [961, 465] width 184 height 63
click at [931, 450] on textarea at bounding box center [961, 465] width 184 height 63
type textarea "Позовите пожалуйста оператора"
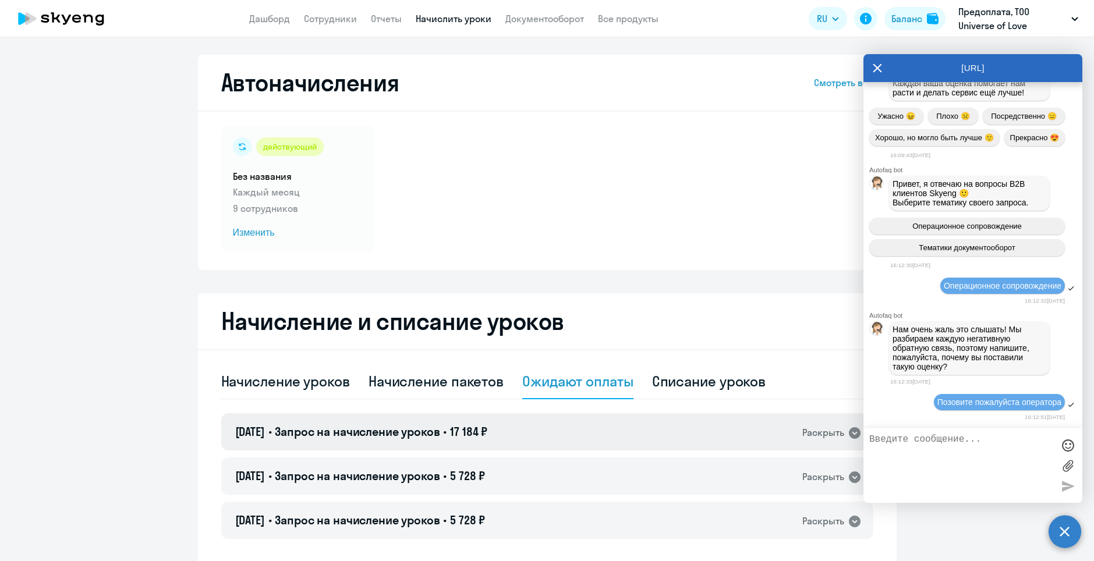
scroll to position [71, 0]
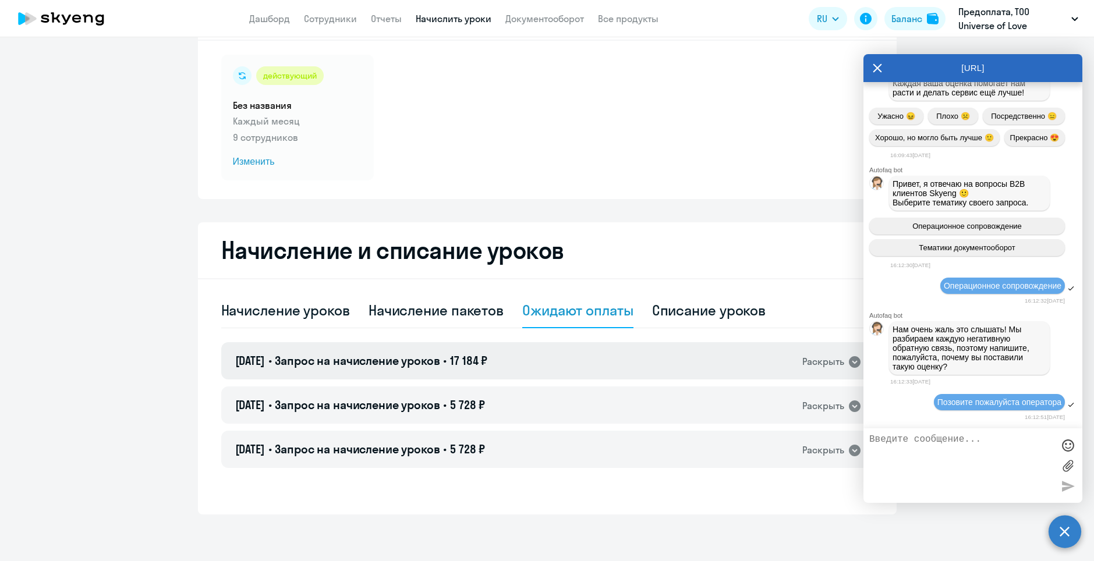
click at [779, 363] on div "10.09.2025 • Запрос на начисление уроков • 17 184 ₽ Раскрыть" at bounding box center [547, 360] width 652 height 37
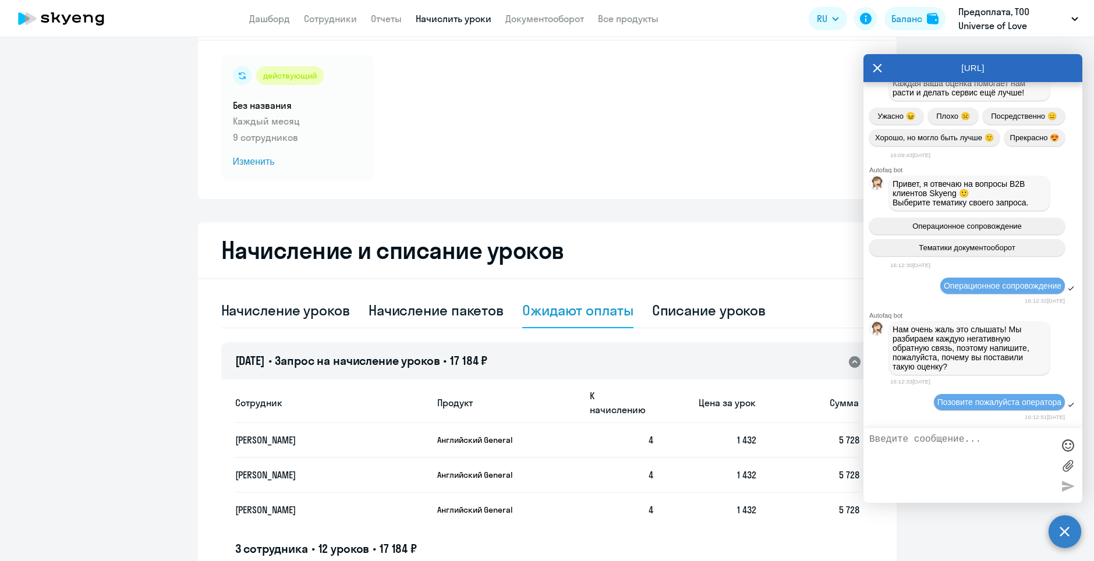
scroll to position [220, 0]
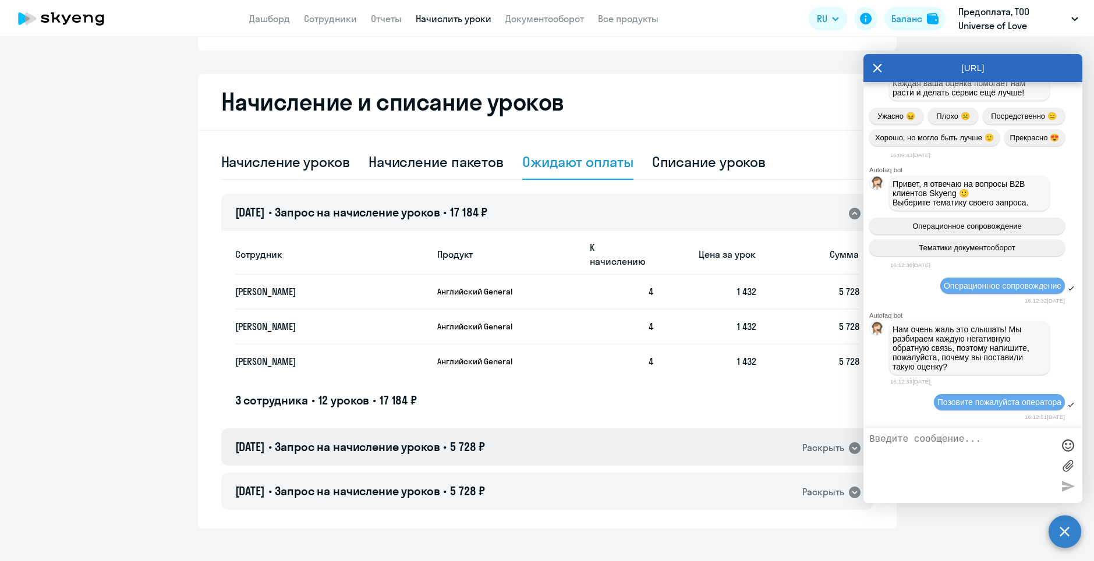
click at [581, 436] on div "10.09.2025 • Запрос на начисление уроков • 5 728 ₽ Раскрыть" at bounding box center [547, 447] width 652 height 37
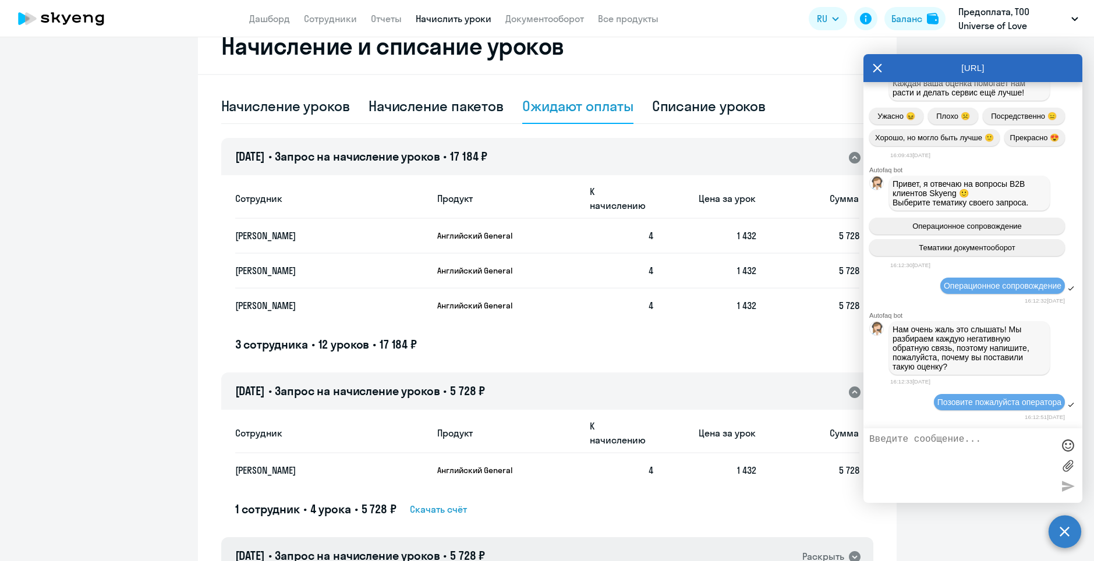
scroll to position [326, 0]
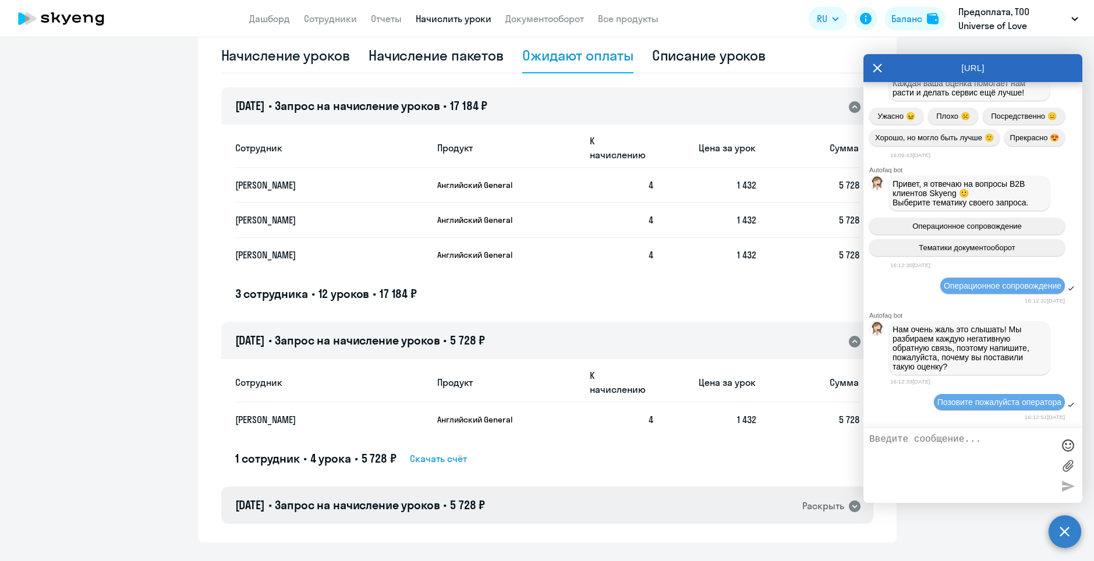
click at [610, 489] on div "10.09.2025 • Запрос на начисление уроков • 5 728 ₽ Раскрыть" at bounding box center [547, 505] width 652 height 37
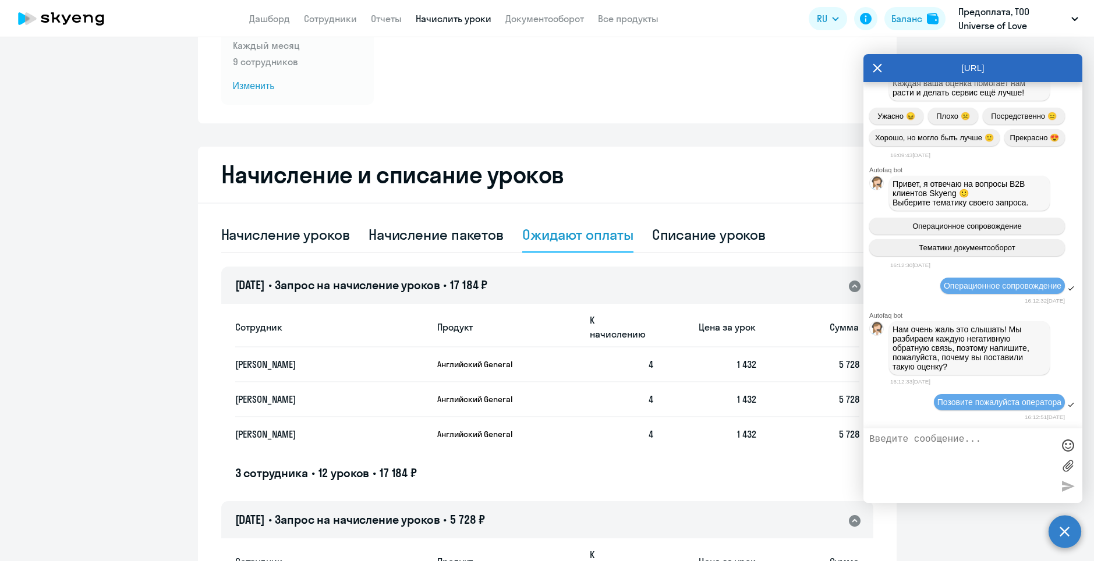
scroll to position [35, 0]
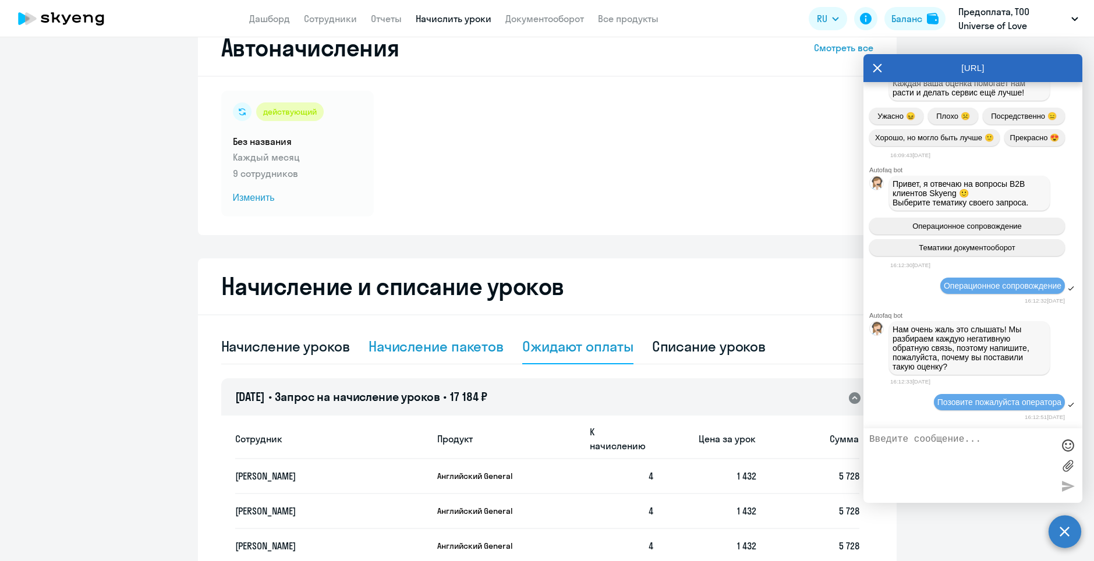
click at [455, 346] on div "Начисление пакетов" at bounding box center [436, 346] width 135 height 19
select select "10"
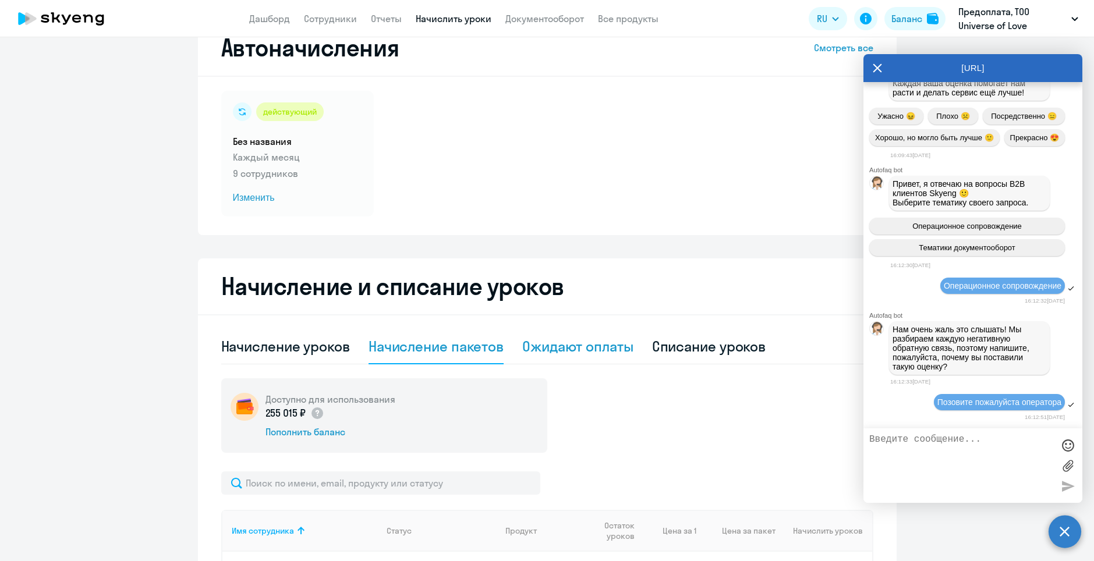
click at [569, 349] on div "Ожидают оплаты" at bounding box center [577, 346] width 111 height 19
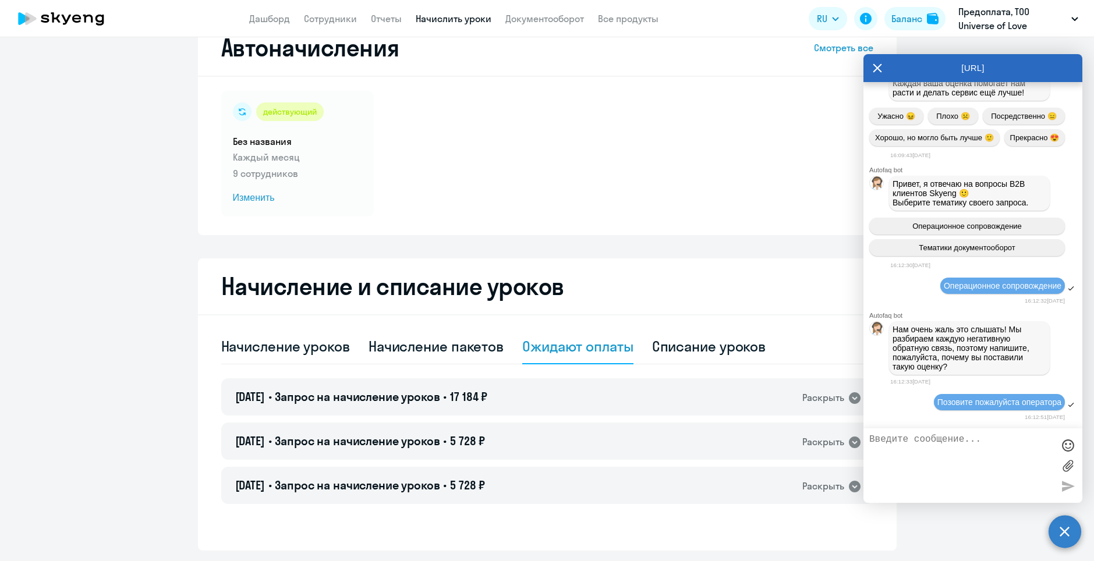
click at [945, 470] on textarea at bounding box center [961, 465] width 184 height 63
click at [336, 341] on div "Начисление уроков" at bounding box center [285, 346] width 129 height 19
select select "10"
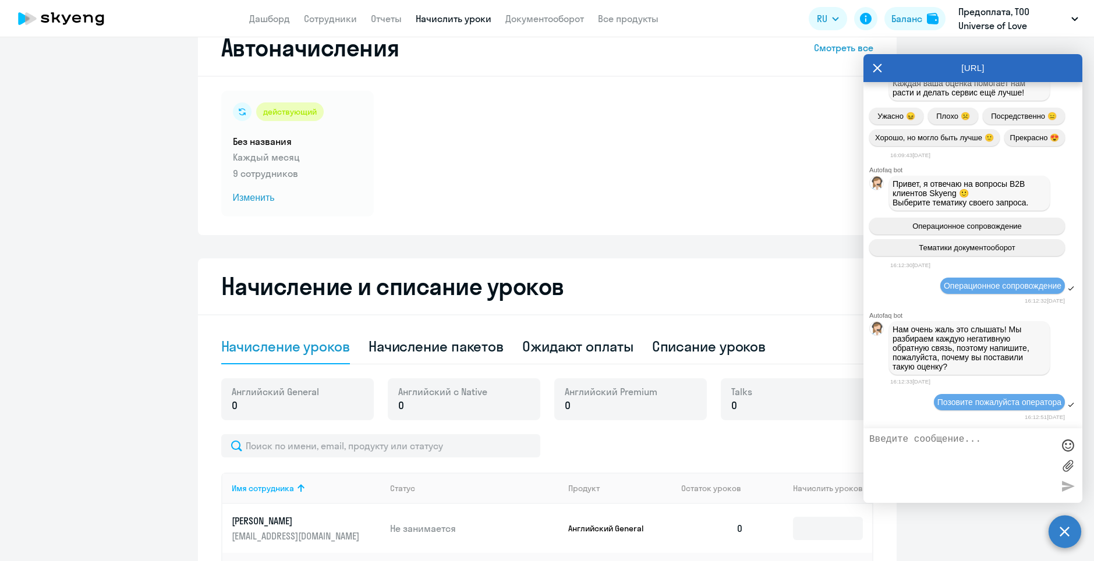
scroll to position [210, 0]
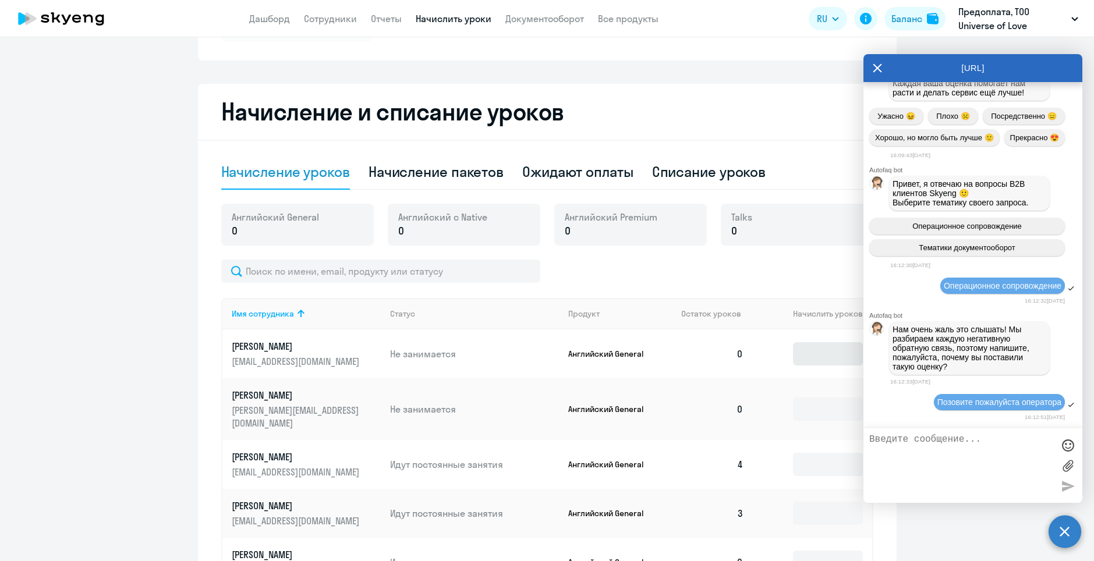
click at [802, 343] on td at bounding box center [812, 354] width 119 height 49
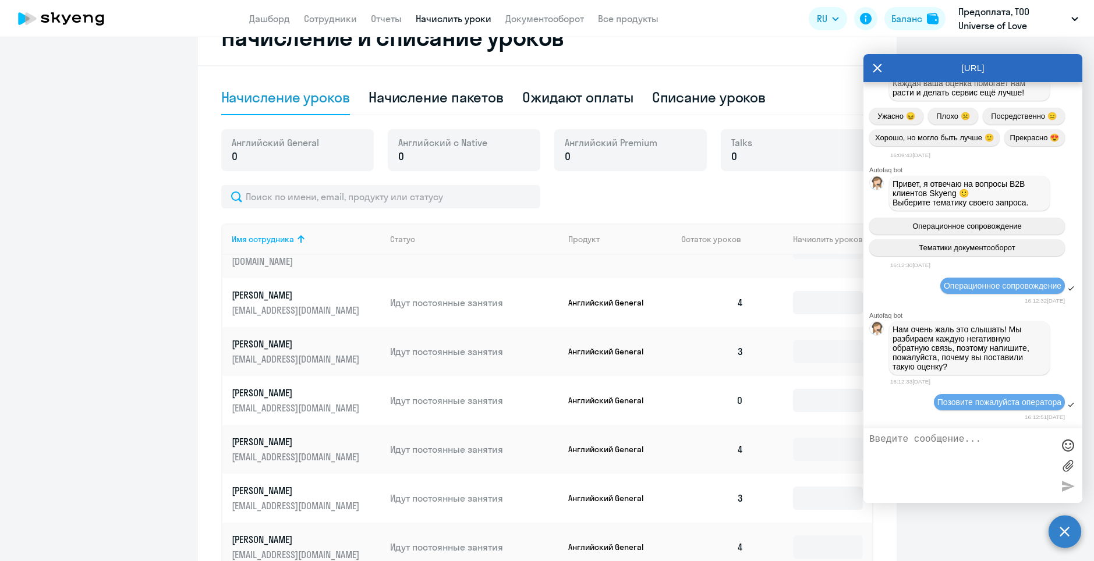
scroll to position [0, 0]
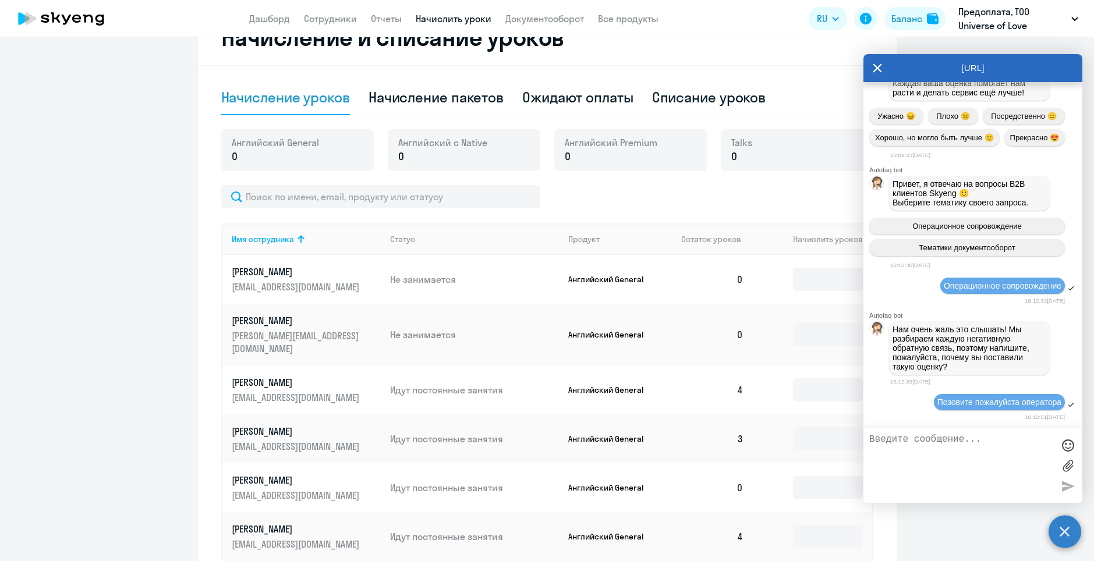
click at [972, 448] on textarea at bounding box center [961, 465] width 184 height 63
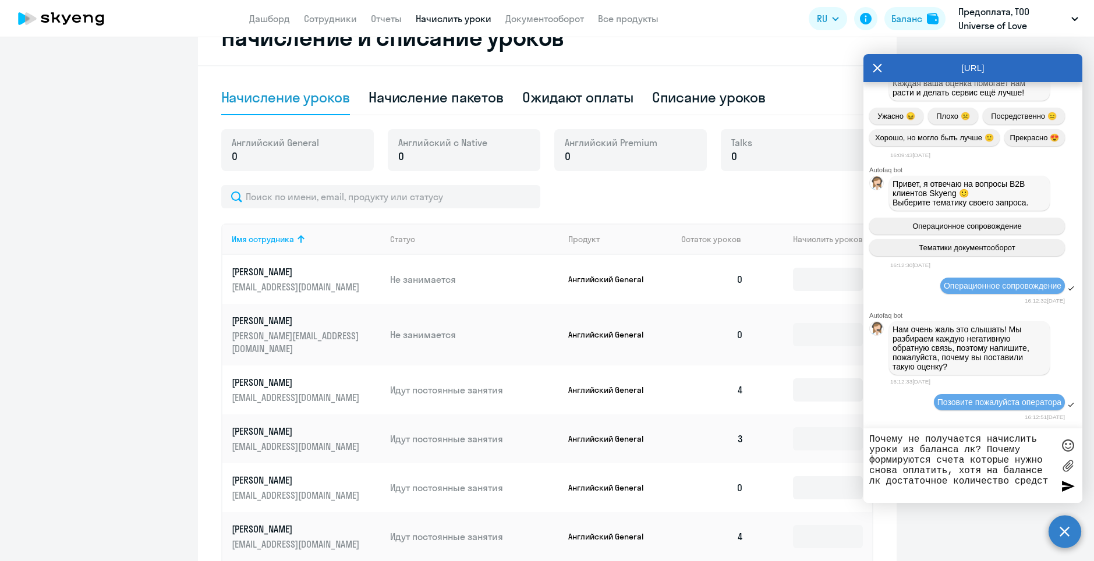
type textarea "Почему не получается начислить уроки из баланса лк? Почему формируются счета ко…"
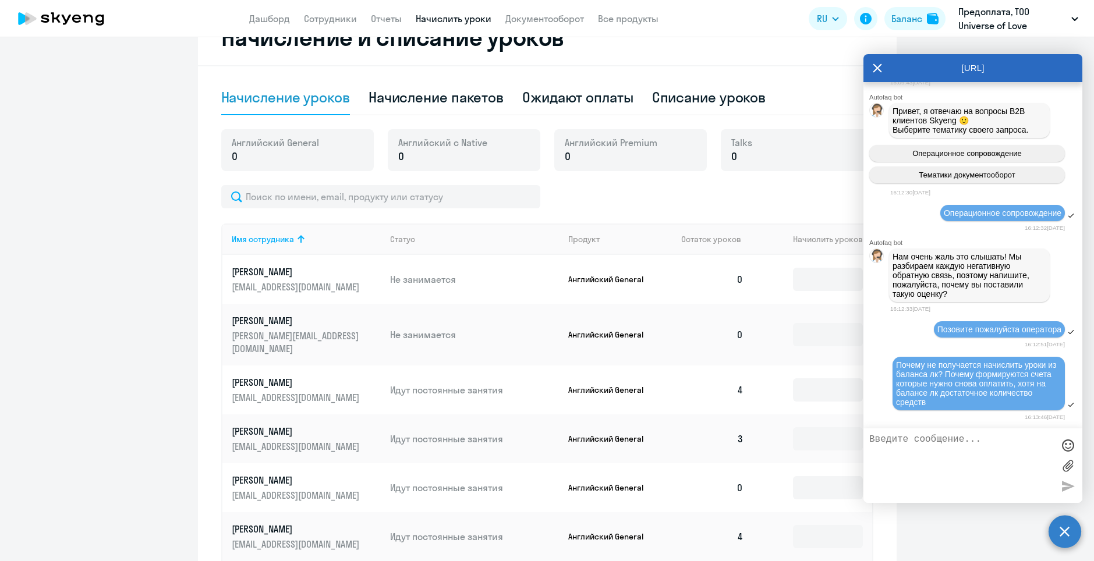
scroll to position [21415, 0]
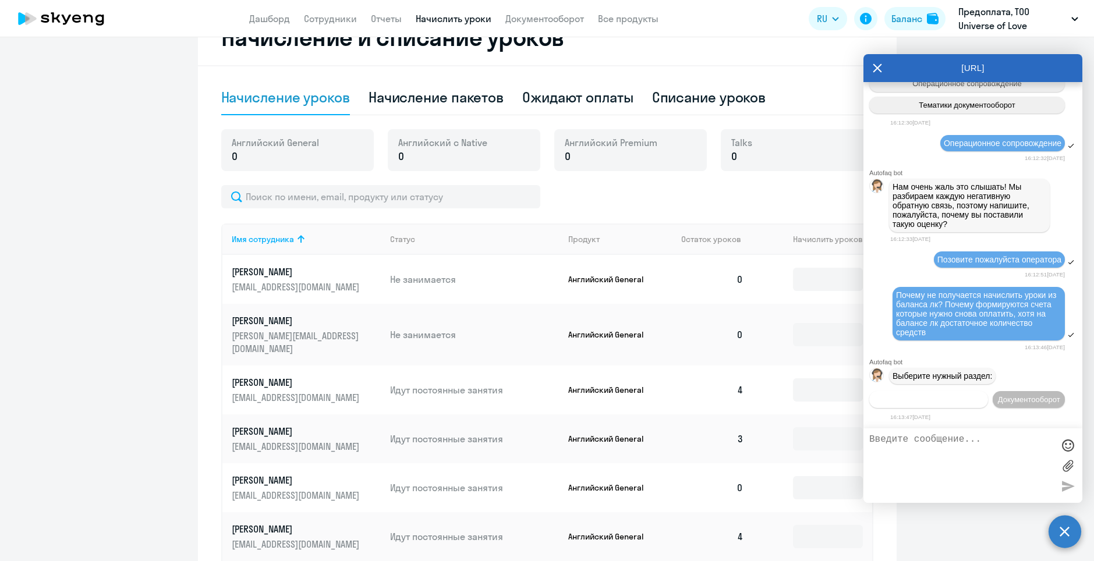
click at [983, 395] on span "Операционное сопровождение" at bounding box center [928, 399] width 109 height 9
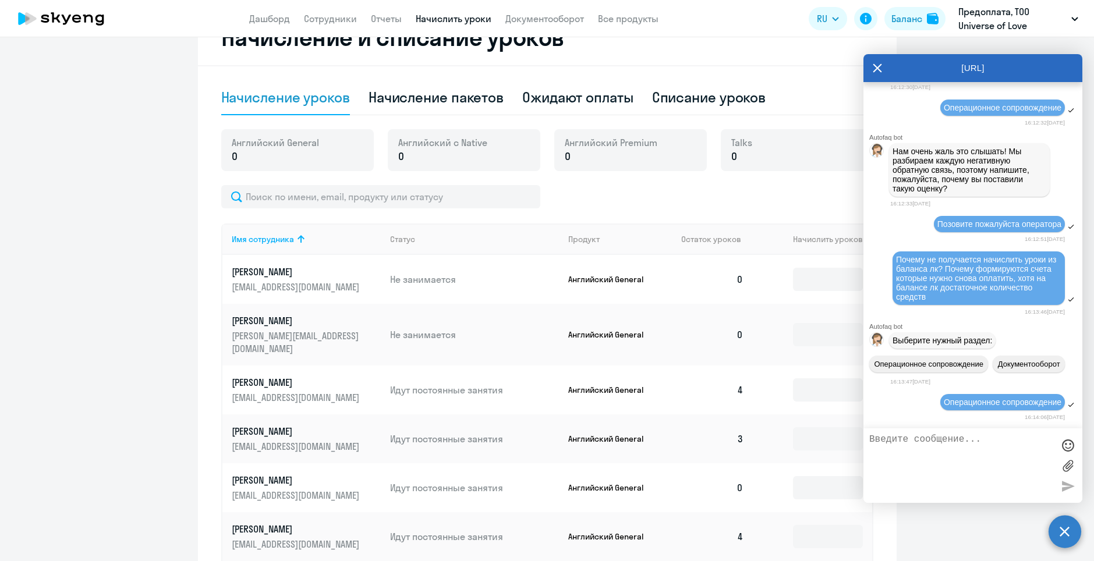
scroll to position [21542, 0]
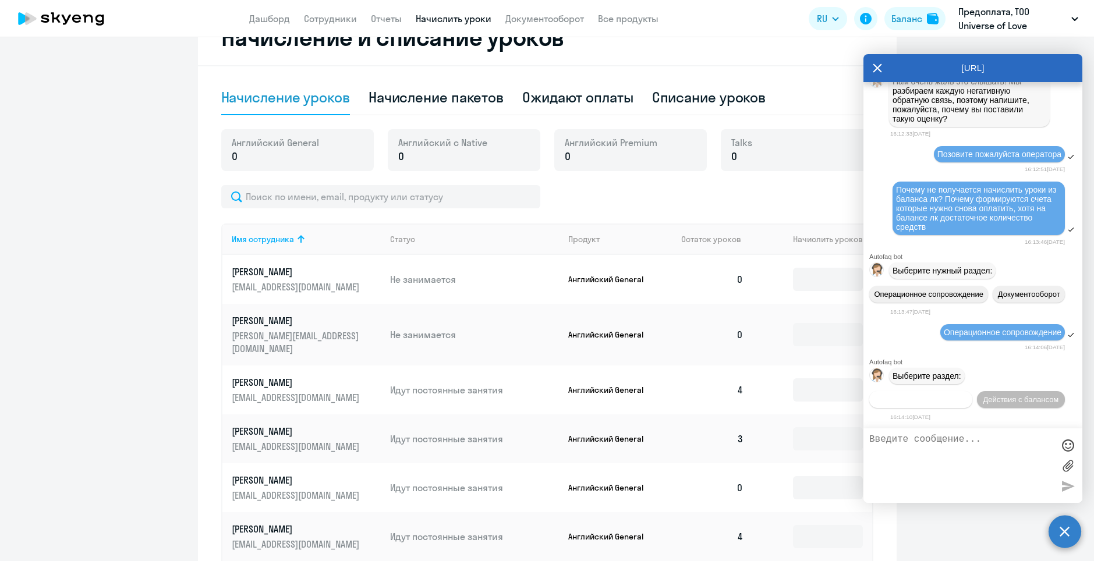
click at [966, 395] on span "Действия по сотрудникам" at bounding box center [921, 399] width 90 height 9
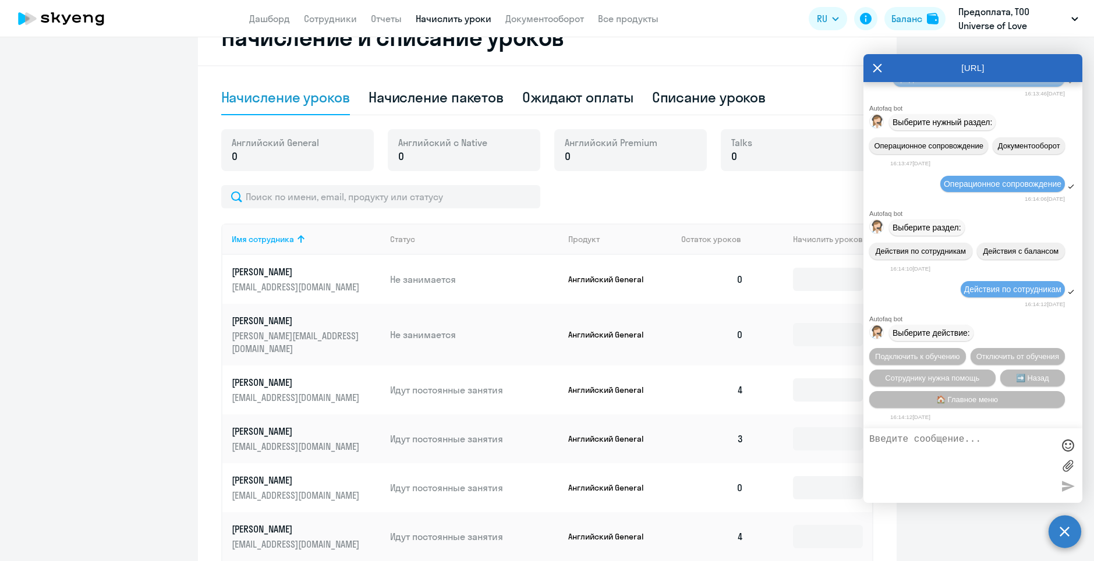
scroll to position [21715, 0]
click at [1016, 381] on span "➡️ Назад" at bounding box center [1032, 378] width 33 height 9
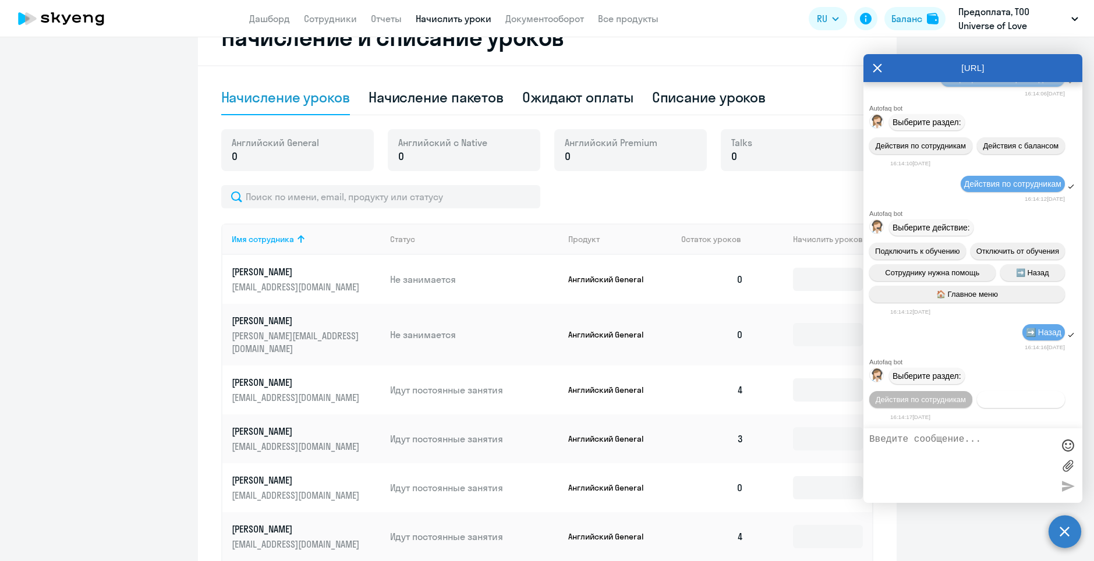
click at [983, 397] on span "Действия с балансом" at bounding box center [1021, 399] width 76 height 9
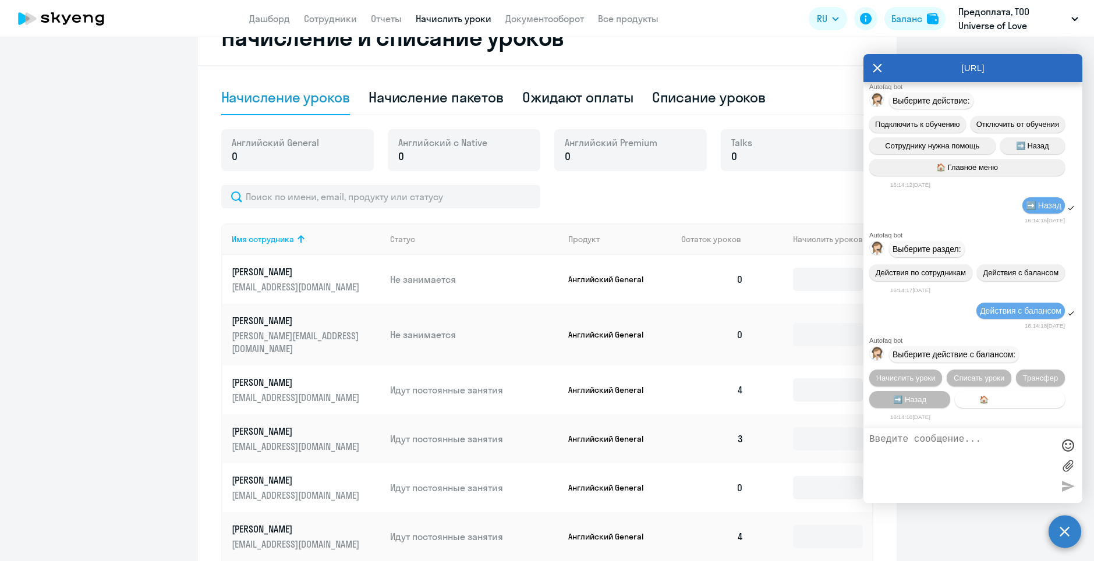
scroll to position [21972, 0]
click at [899, 378] on span "Начислить уроки" at bounding box center [905, 378] width 59 height 9
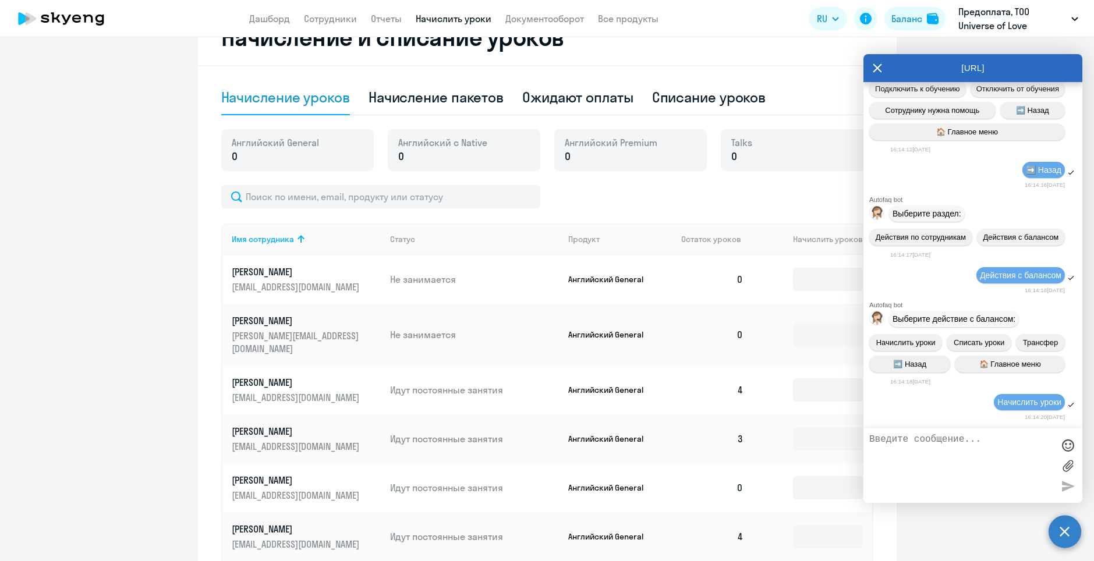
scroll to position [22121, 0]
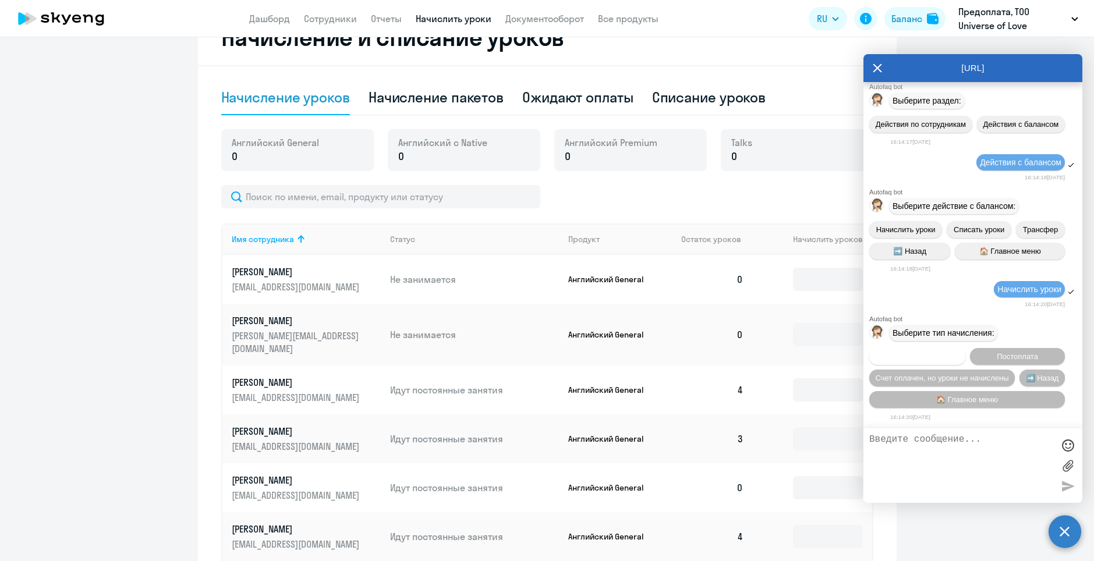
click at [932, 353] on span "Предоплата" at bounding box center [917, 356] width 43 height 9
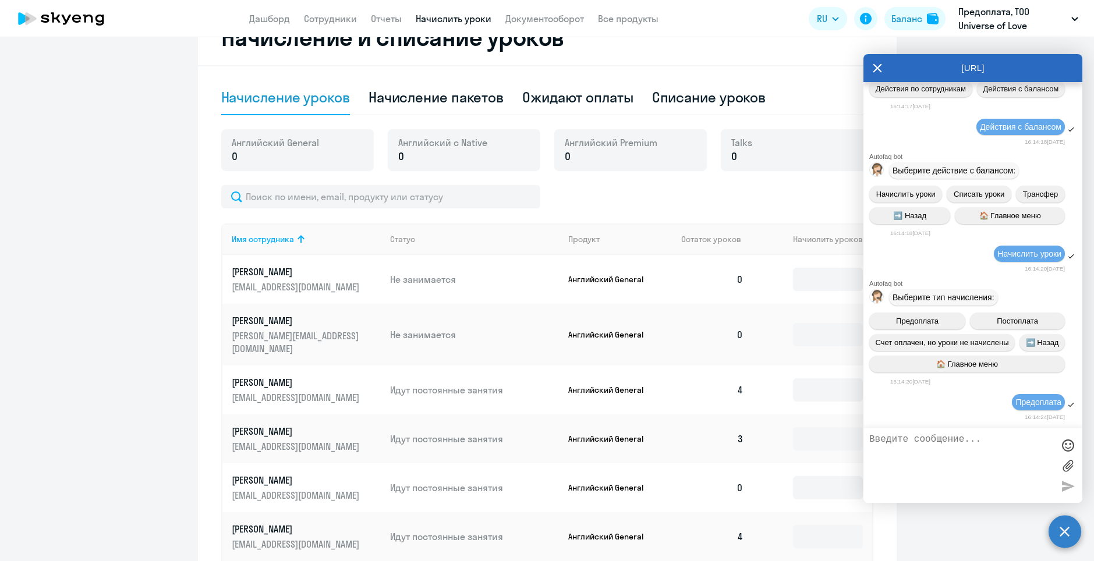
scroll to position [22272, 0]
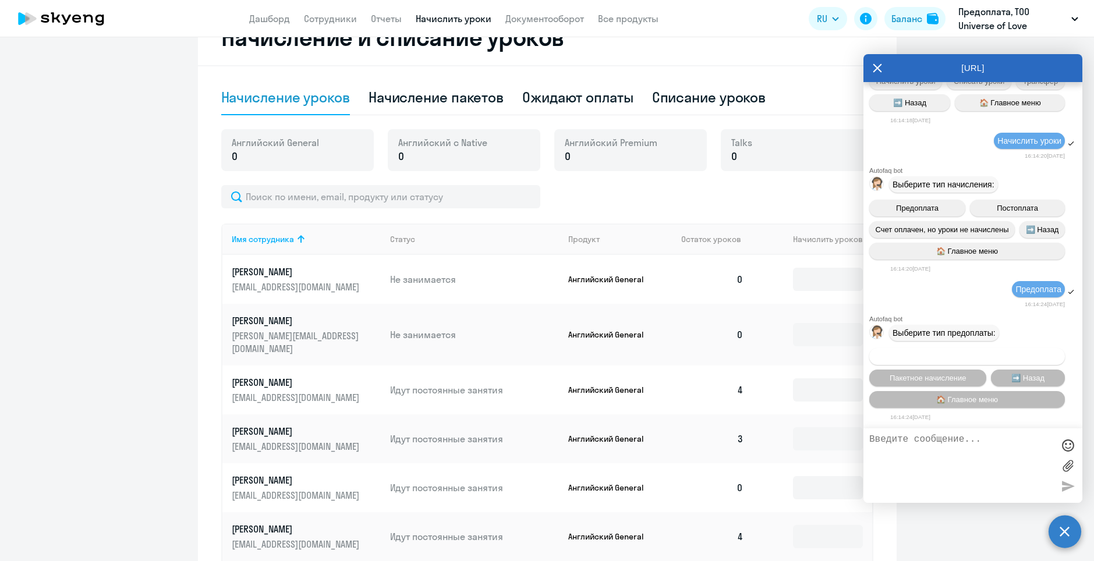
click at [985, 352] on span "Начисление в любом количестве" at bounding box center [967, 356] width 116 height 9
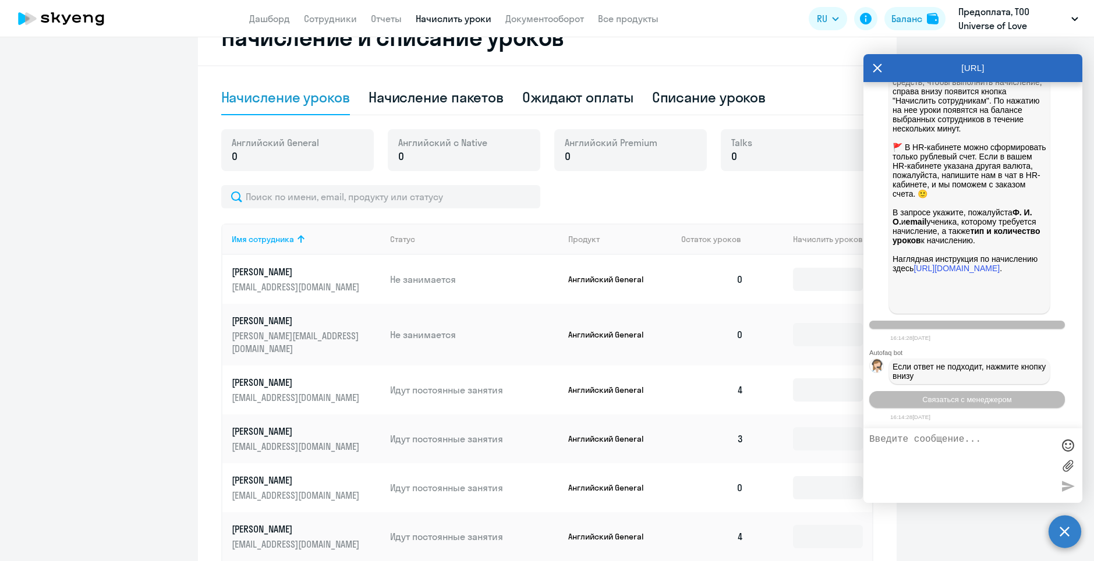
scroll to position [22964, 0]
click at [967, 402] on span "Связаться с менеджером" at bounding box center [966, 399] width 89 height 9
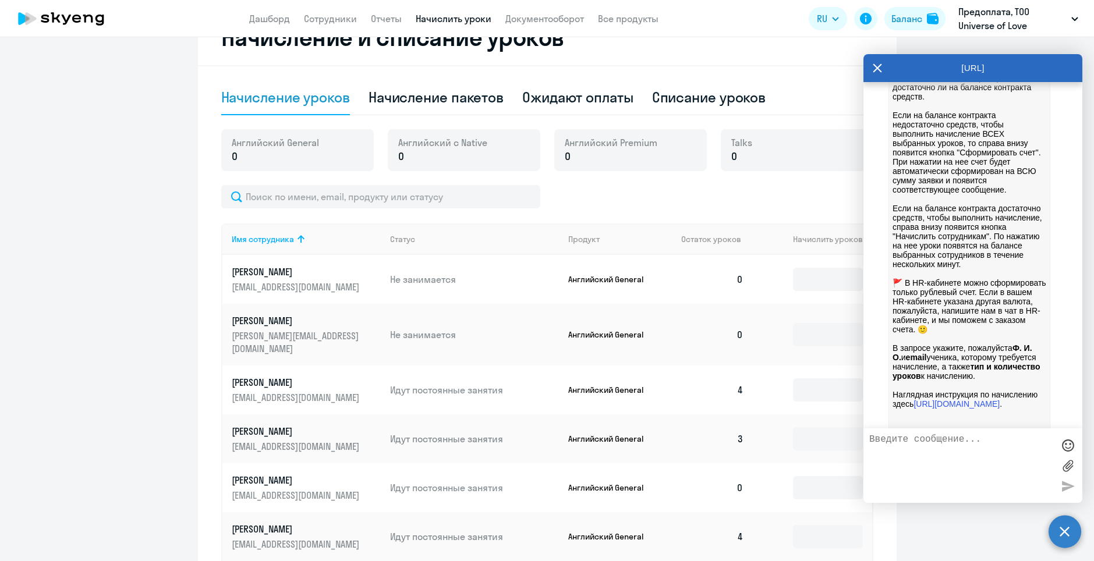
scroll to position [21544, 0]
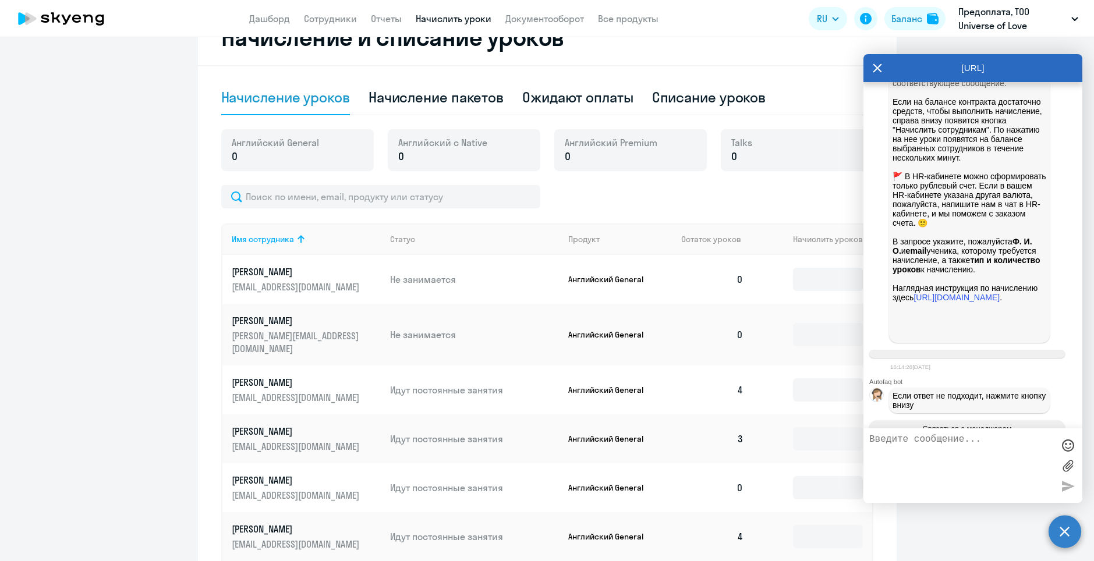
drag, startPoint x: 976, startPoint y: 186, endPoint x: 884, endPoint y: 147, distance: 100.2
copy span "Почему не получается начислить уроки из баланса лк? Почему формируются счета ко…"
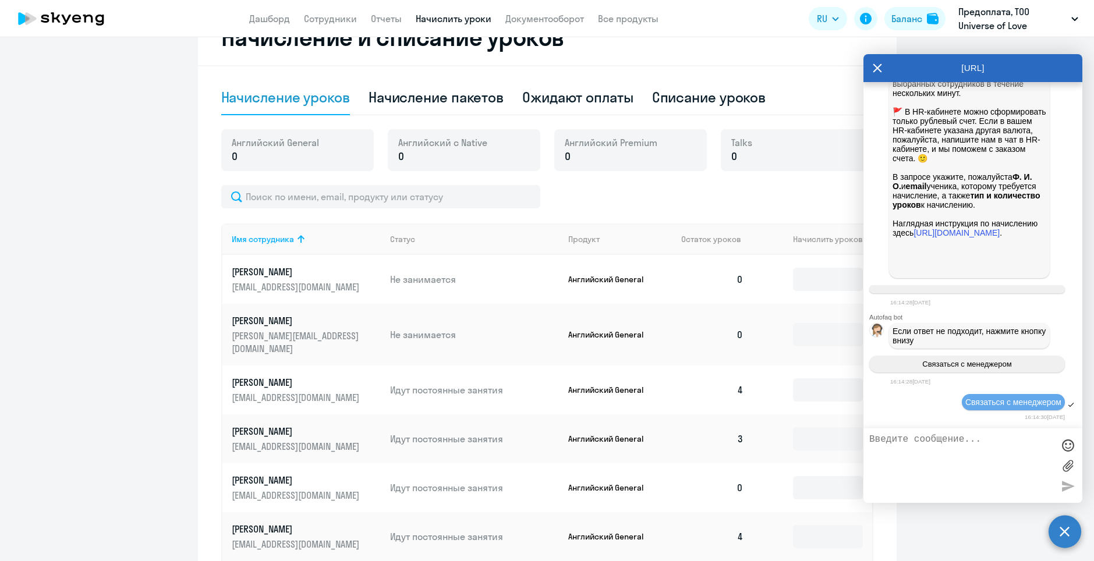
scroll to position [22592, 0]
click at [256, 16] on link "Дашборд" at bounding box center [269, 19] width 41 height 12
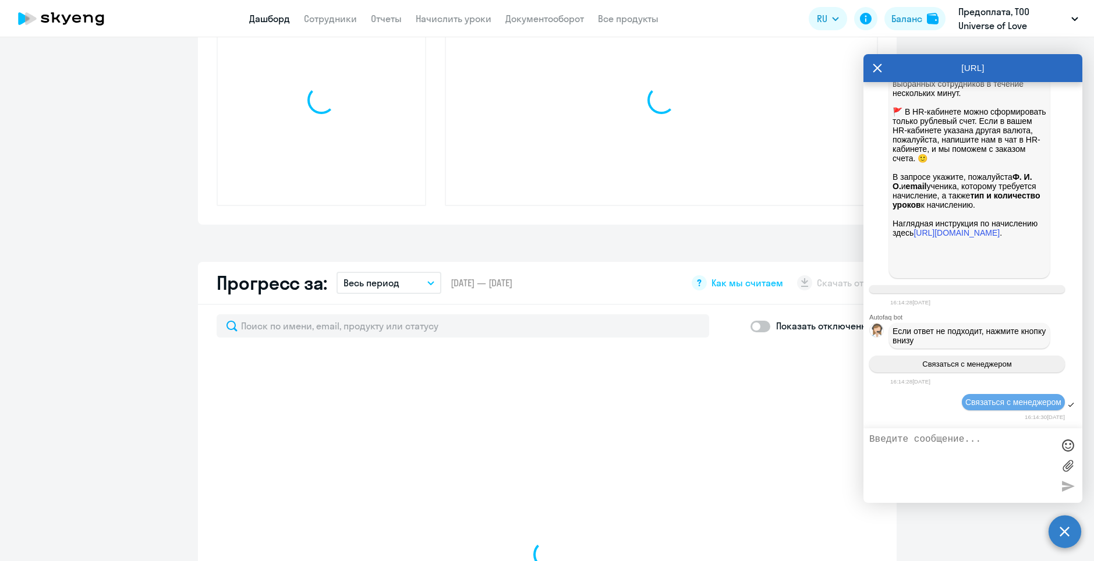
select select "30"
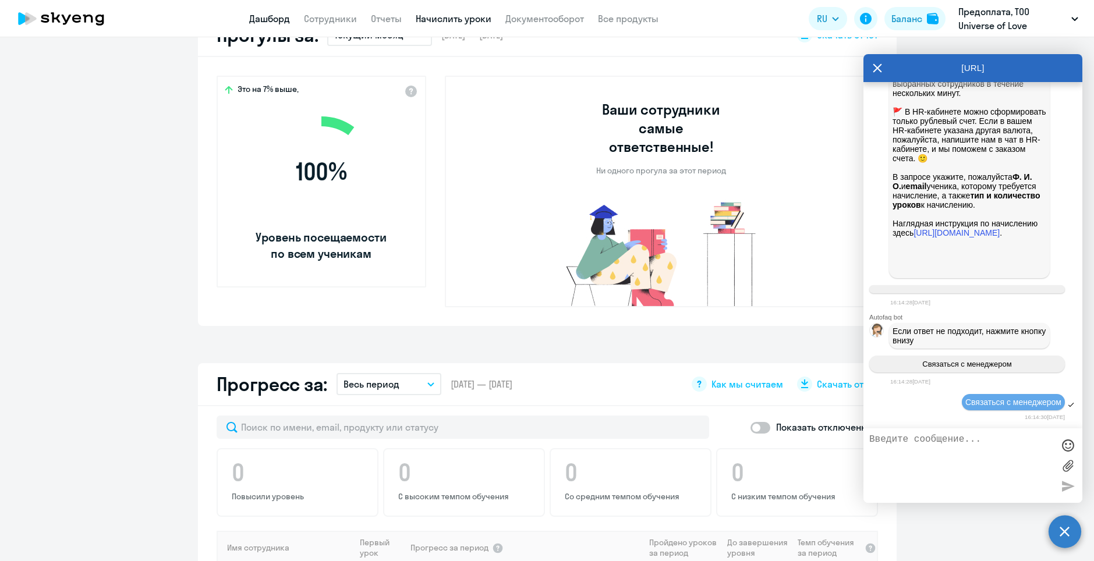
click at [463, 19] on link "Начислить уроки" at bounding box center [454, 19] width 76 height 12
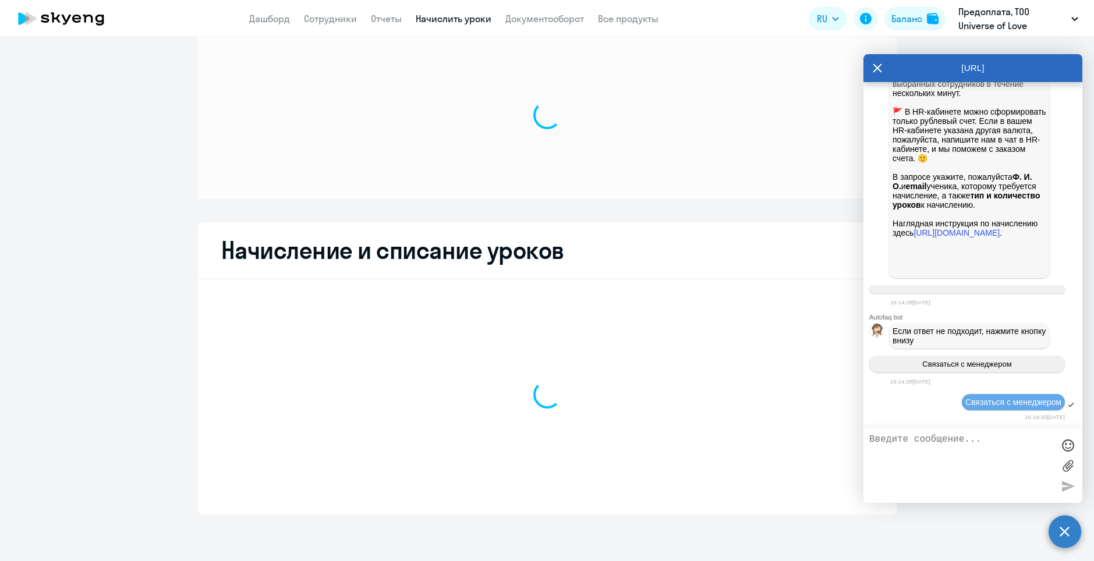
scroll to position [23, 0]
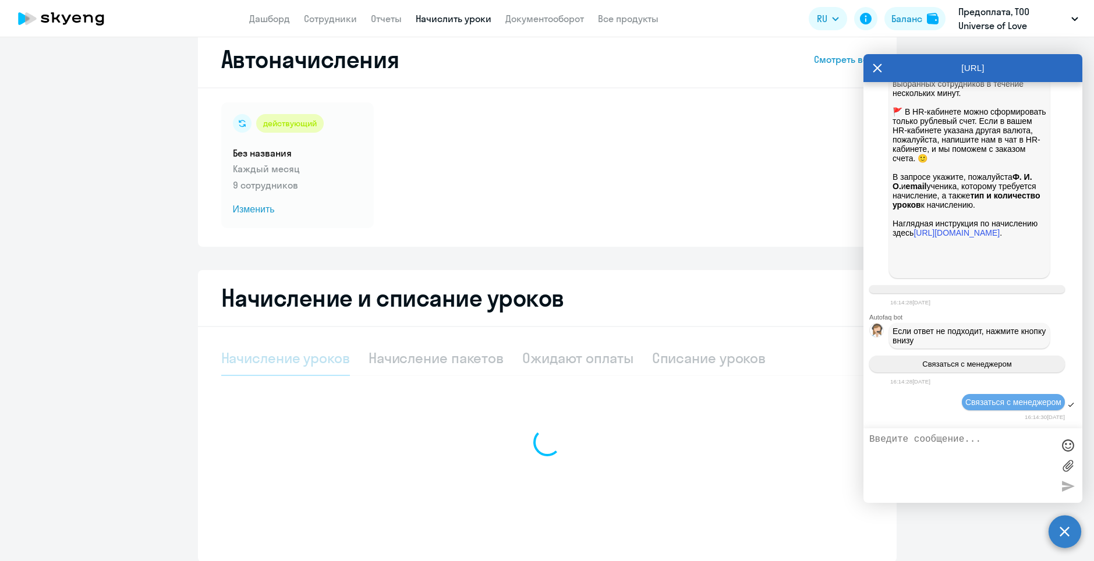
select select "10"
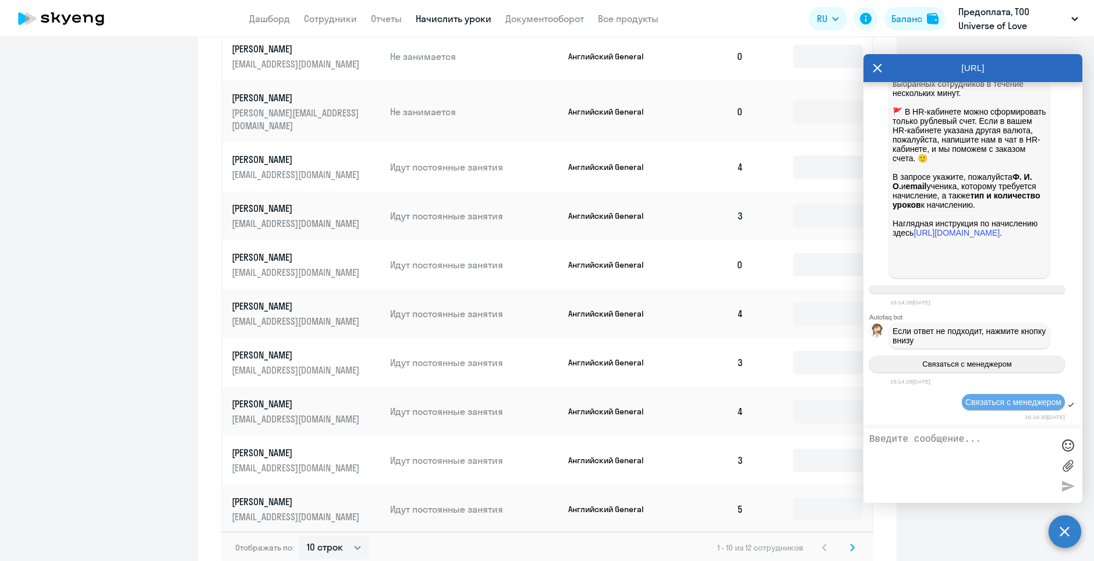
scroll to position [565, 0]
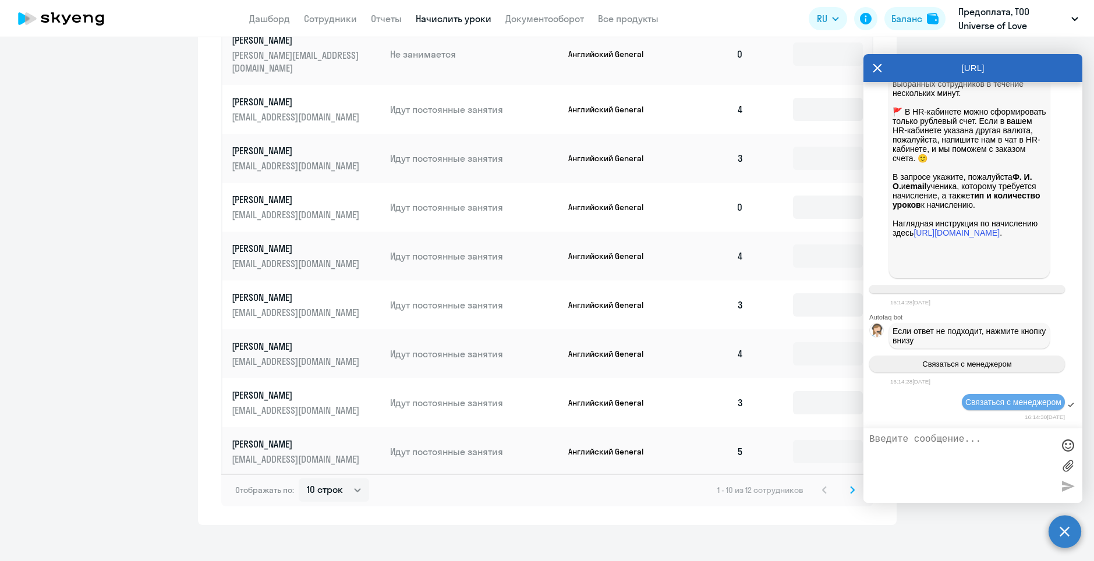
click at [927, 447] on textarea at bounding box center [961, 465] width 184 height 63
paste textarea "Почему не получается начислить уроки из баланса лк? Почему формируются счета ко…"
type textarea "Почему не получается начислить уроки из баланса лк? Почему формируются счета ко…"
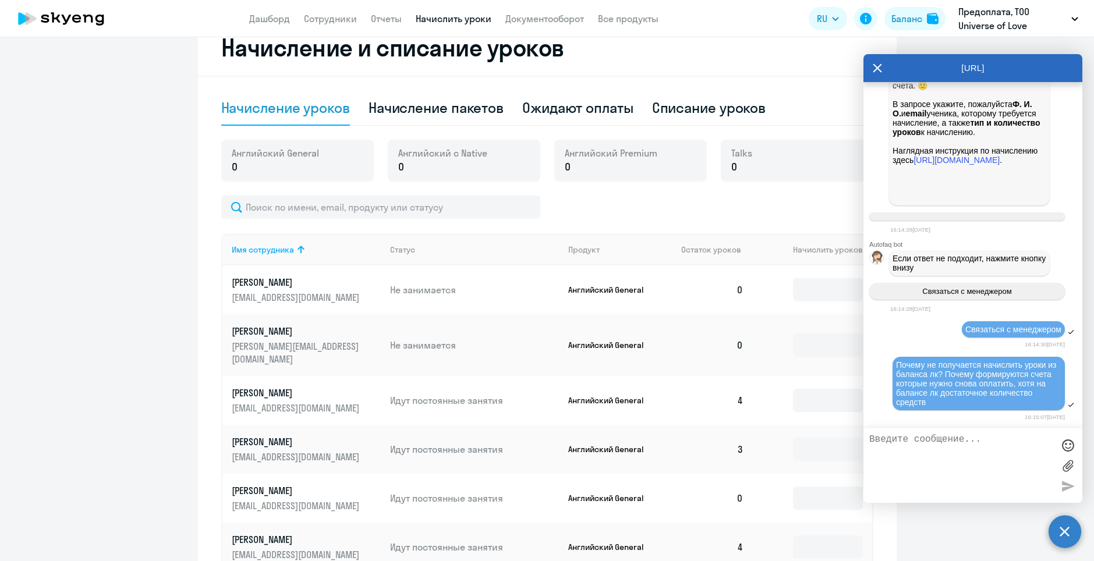
scroll to position [0, 0]
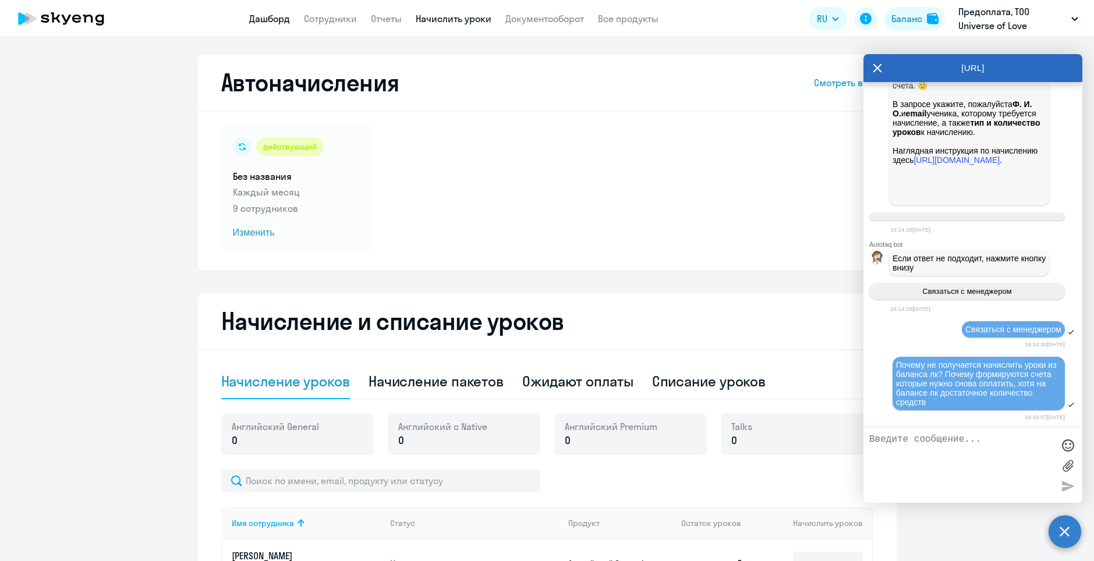
click at [271, 24] on app-menu-item-link "Дашборд" at bounding box center [269, 19] width 41 height 15
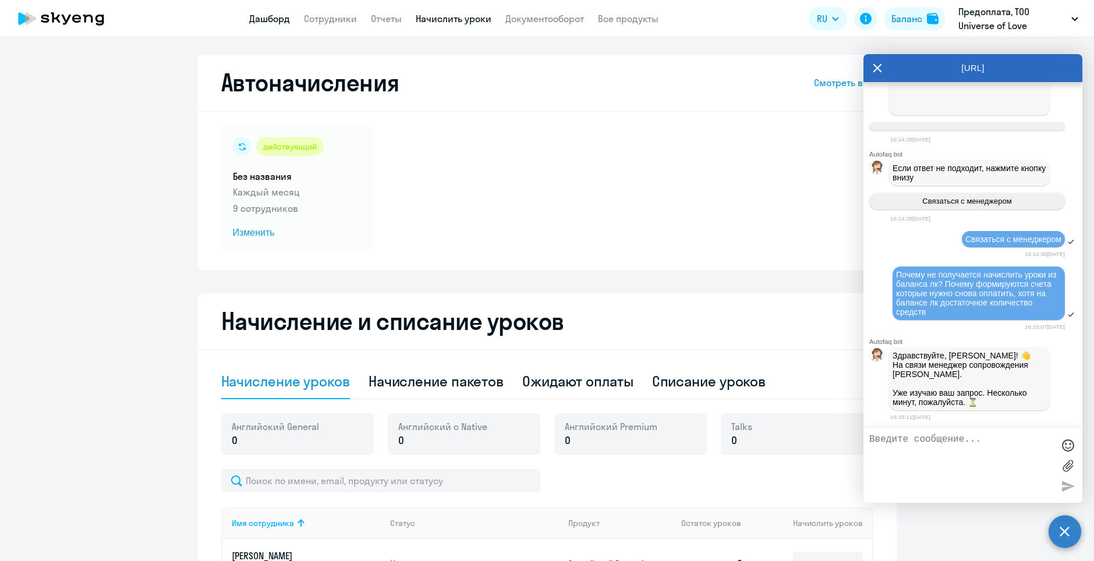
click at [254, 19] on link "Дашборд" at bounding box center [269, 19] width 41 height 12
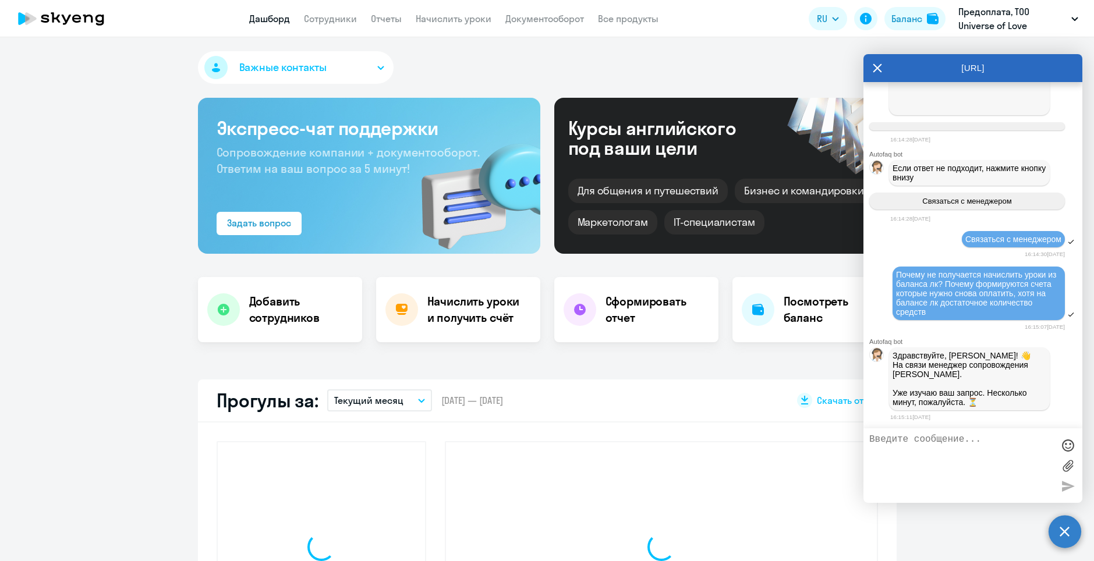
select select "30"
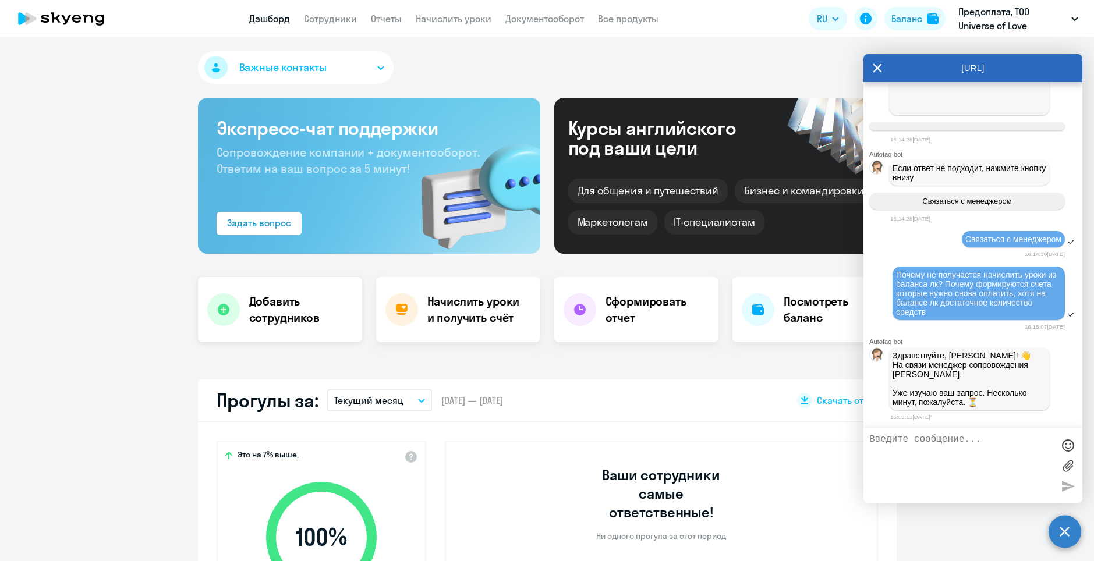
click at [279, 317] on h4 "Добавить сотрудников" at bounding box center [301, 309] width 104 height 33
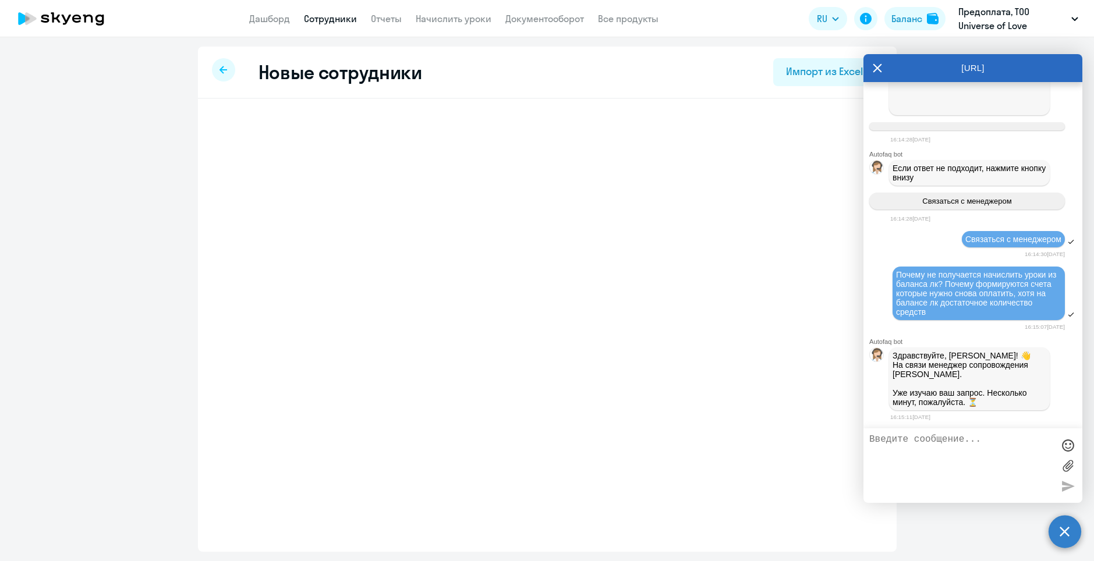
select select "english_adult_not_native_speaker"
select select "3"
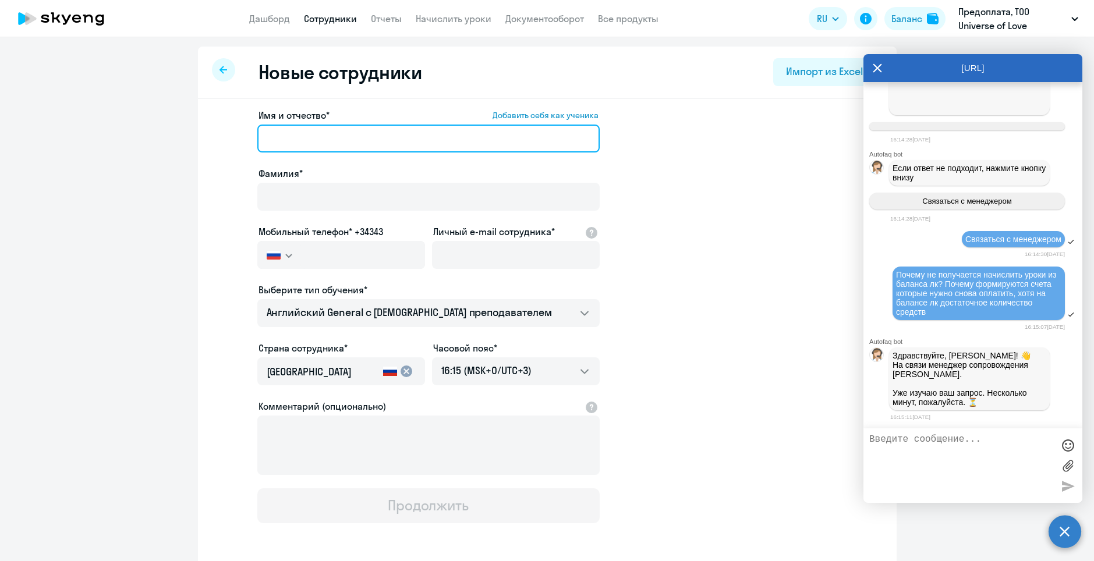
click at [312, 136] on input "Имя и отчество* Добавить себя как ученика" at bounding box center [428, 139] width 342 height 28
paste input "Анна Анатольевна"
drag, startPoint x: 407, startPoint y: 163, endPoint x: 461, endPoint y: 131, distance: 62.4
click at [461, 131] on input "Анна Анатольевна" at bounding box center [428, 139] width 342 height 28
type input "Анна Анатольевна"
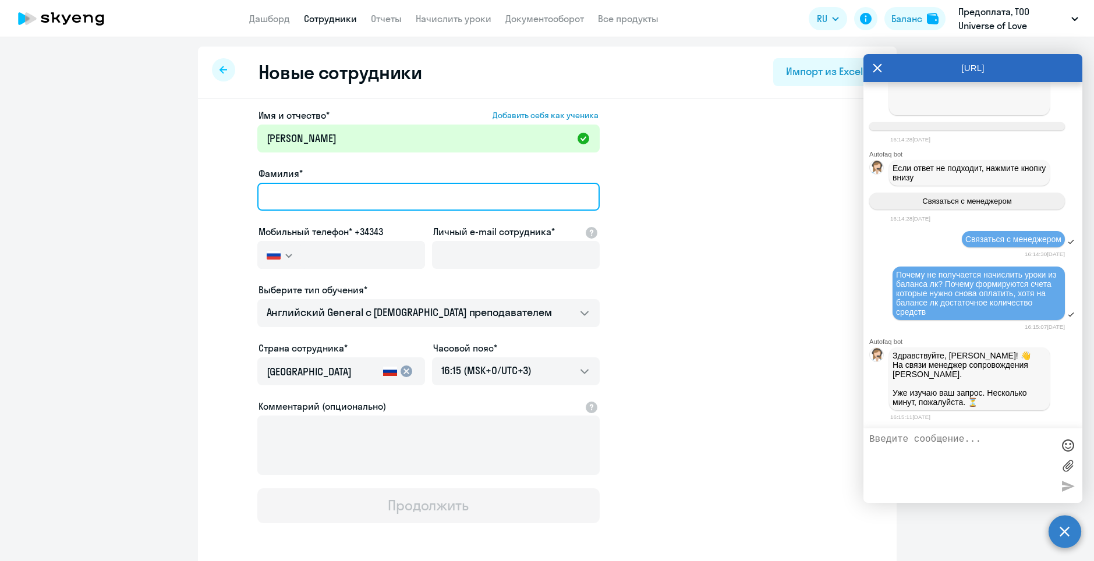
click at [347, 196] on input "Фамилия*" at bounding box center [428, 197] width 342 height 28
paste input "Большакова"
type input "Большакова"
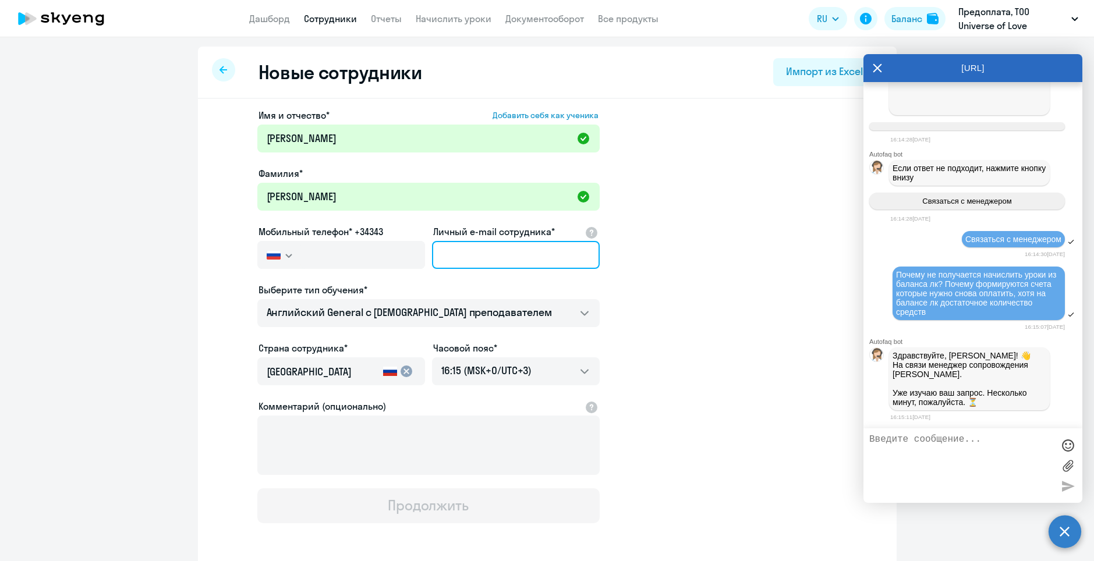
click at [477, 248] on input "Личный e-mail сотрудника*" at bounding box center [516, 255] width 168 height 28
paste input "Anna.eva@bk.ru"
type input "Anna.eva@bk.ru"
click at [344, 240] on div "Мобильный телефон* +34343 Россия +7 Казахстан +7 Украина +380 Беларусь (Белорус…" at bounding box center [341, 249] width 168 height 49
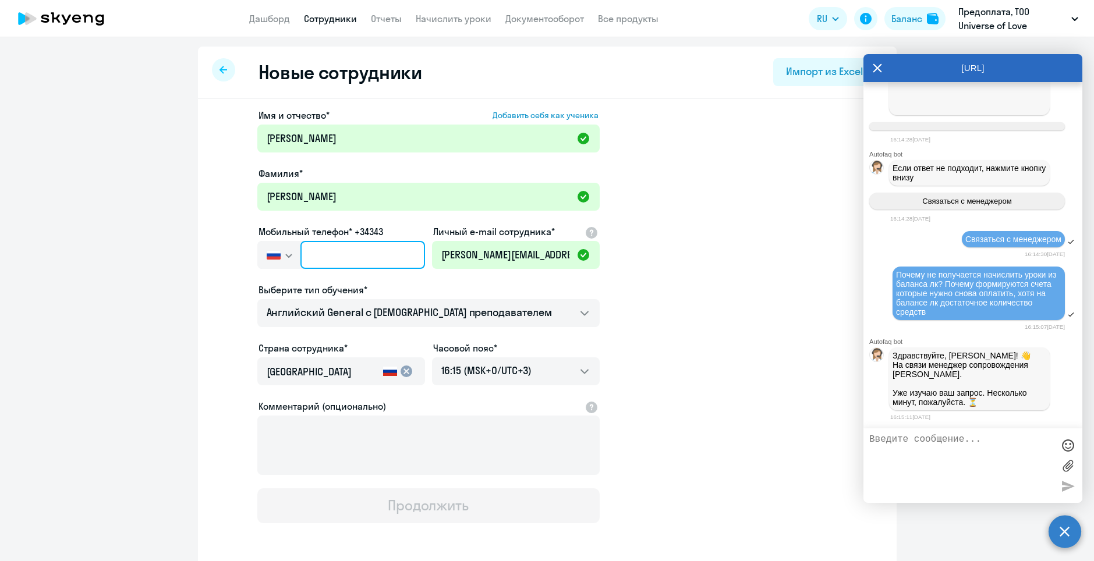
click at [340, 249] on input "text" at bounding box center [362, 255] width 124 height 28
paste input "+7 926 672-20-97"
type input "+7 926 672-20-97"
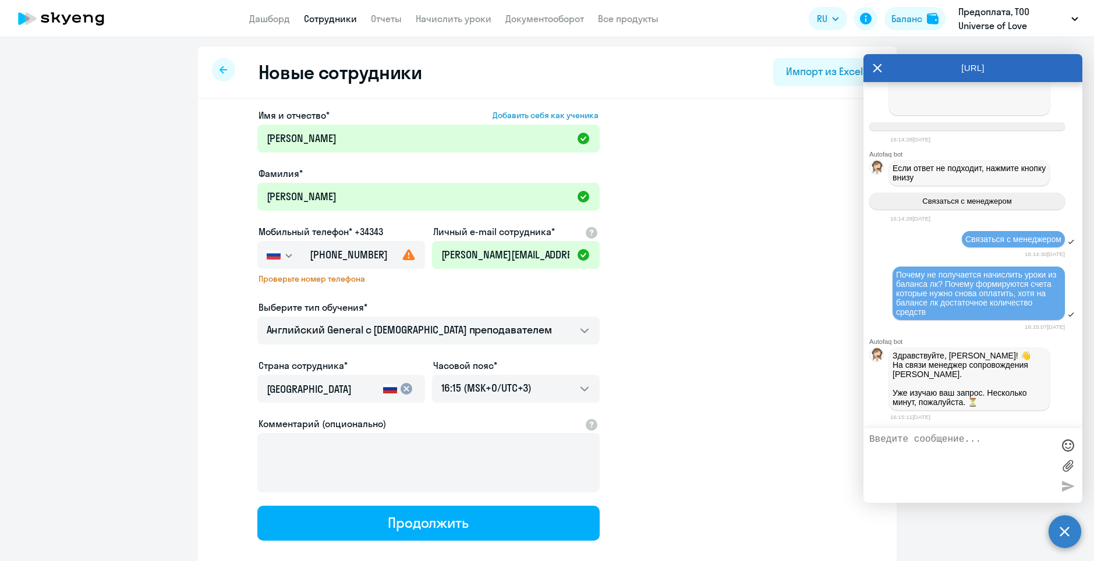
click at [646, 305] on app-new-student-form "Имя и отчество* Добавить себя как ученика Анна Анатольевна Фамилия* Большакова …" at bounding box center [547, 324] width 661 height 433
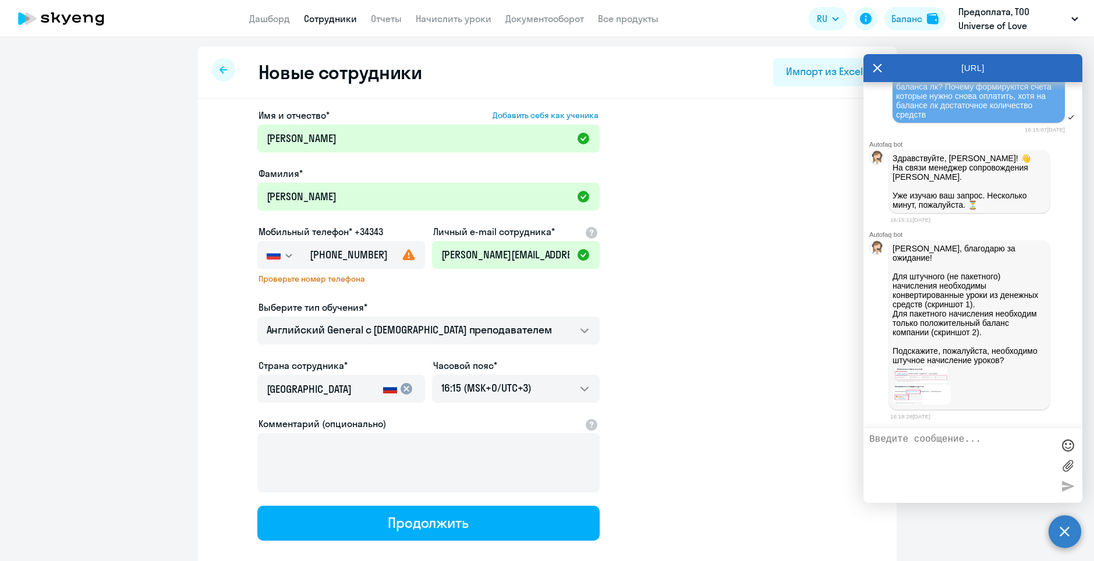
click at [932, 398] on img at bounding box center [922, 395] width 58 height 20
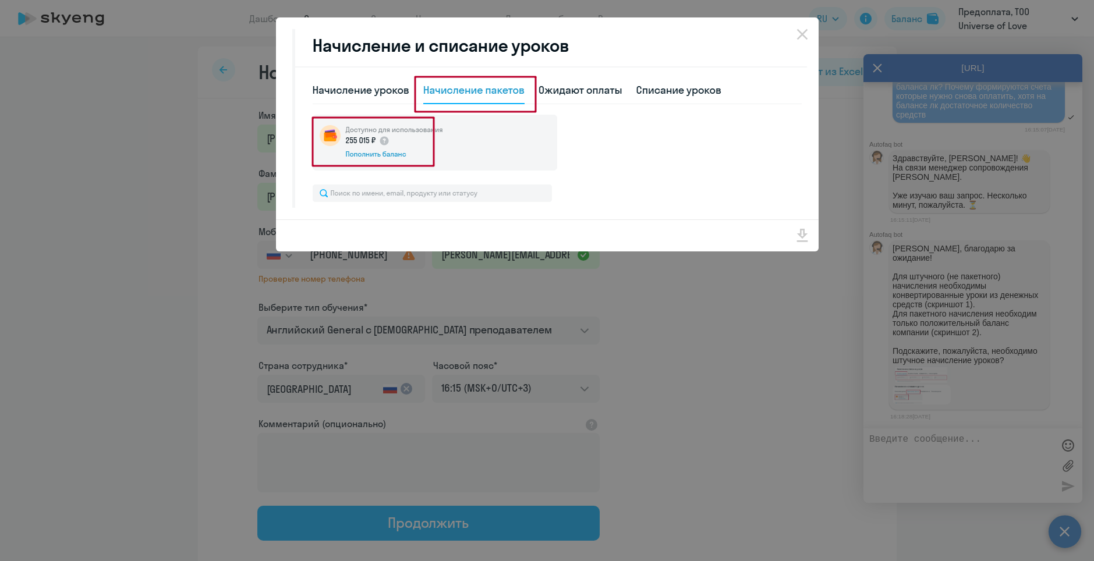
click at [930, 394] on div at bounding box center [547, 280] width 1094 height 561
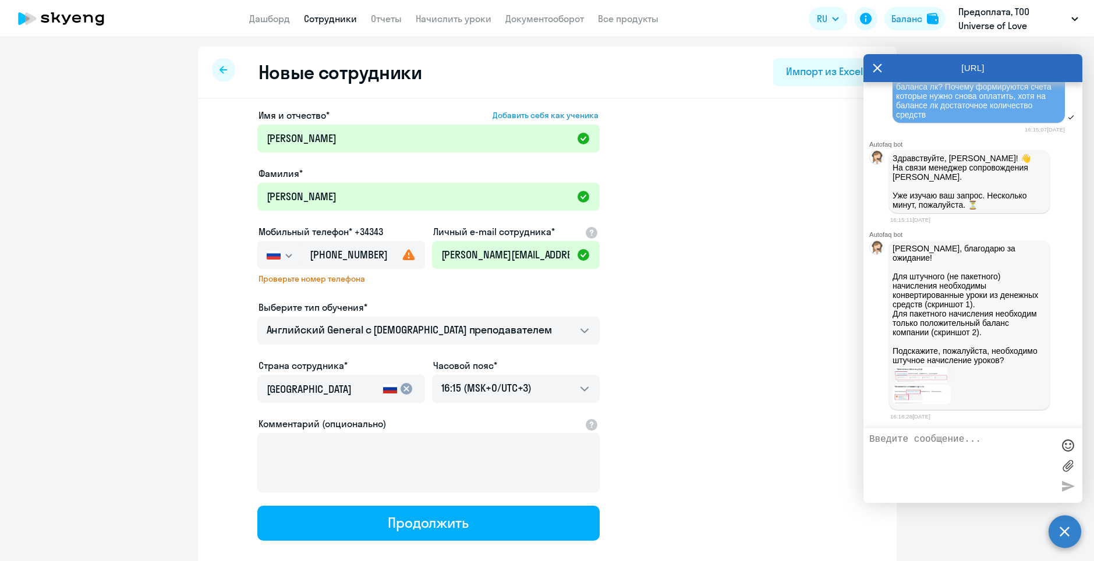
click at [931, 451] on textarea at bounding box center [961, 465] width 184 height 63
type textarea "да, я хотела поштучно начислить уроки, и некоторое время назад я это делала и у…"
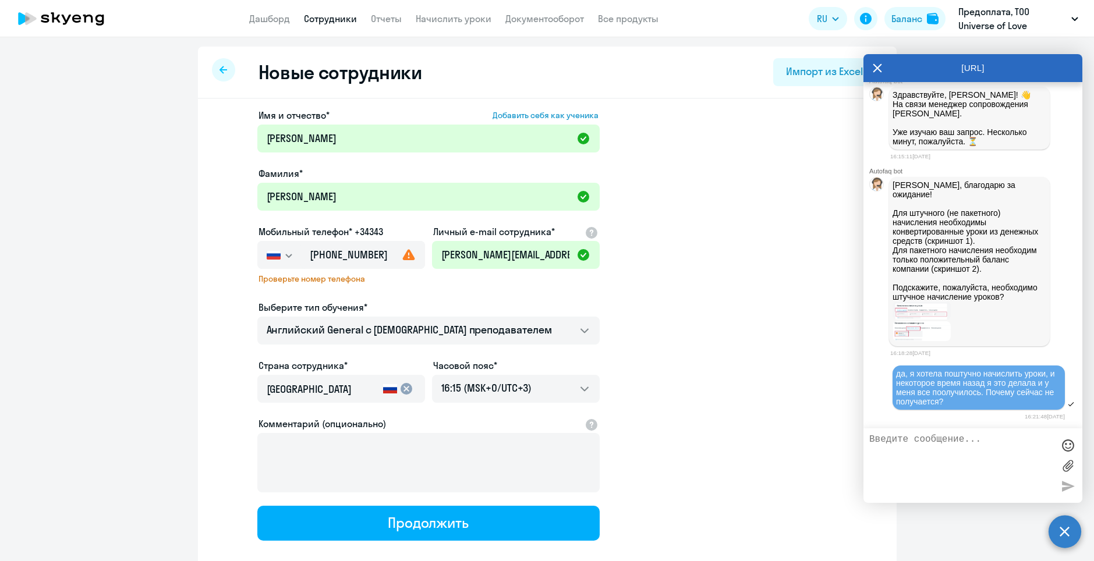
scroll to position [23417, 0]
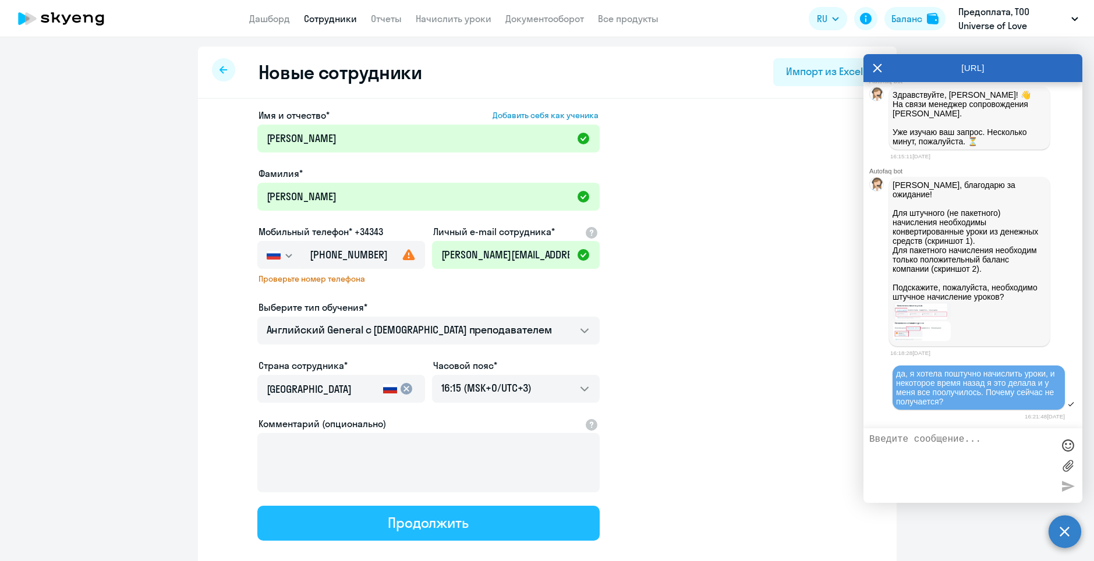
click at [419, 525] on div "Продолжить" at bounding box center [428, 523] width 81 height 19
select select "english_adult_not_native_speaker"
select select "3"
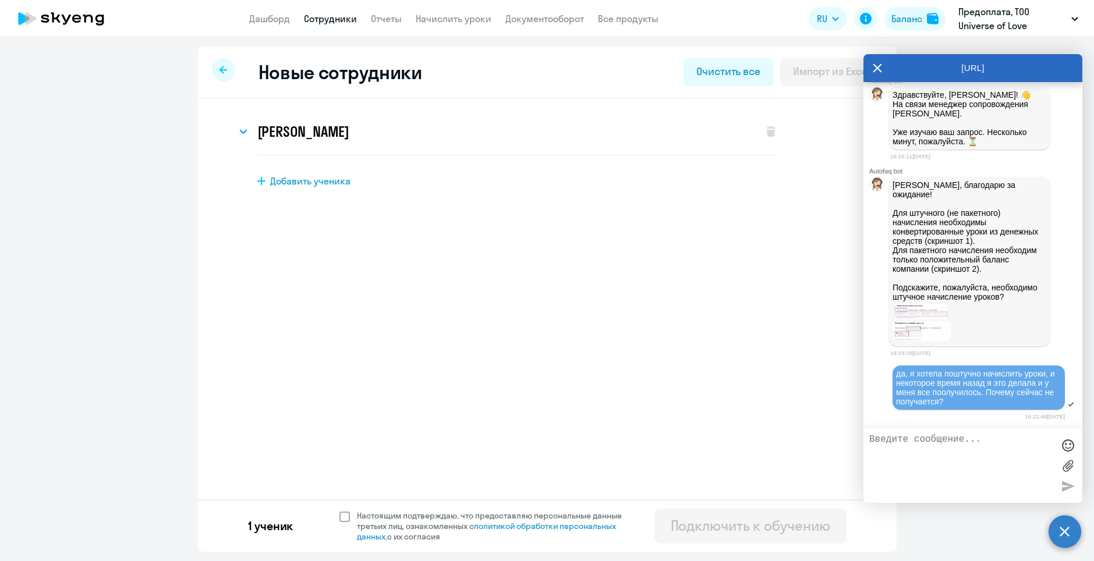
click at [347, 514] on span at bounding box center [344, 517] width 10 height 10
click at [339, 511] on input "Настоящим подтверждаю, что предоставляю персональные данные третьих лиц, ознако…" at bounding box center [339, 510] width 1 height 1
checkbox input "true"
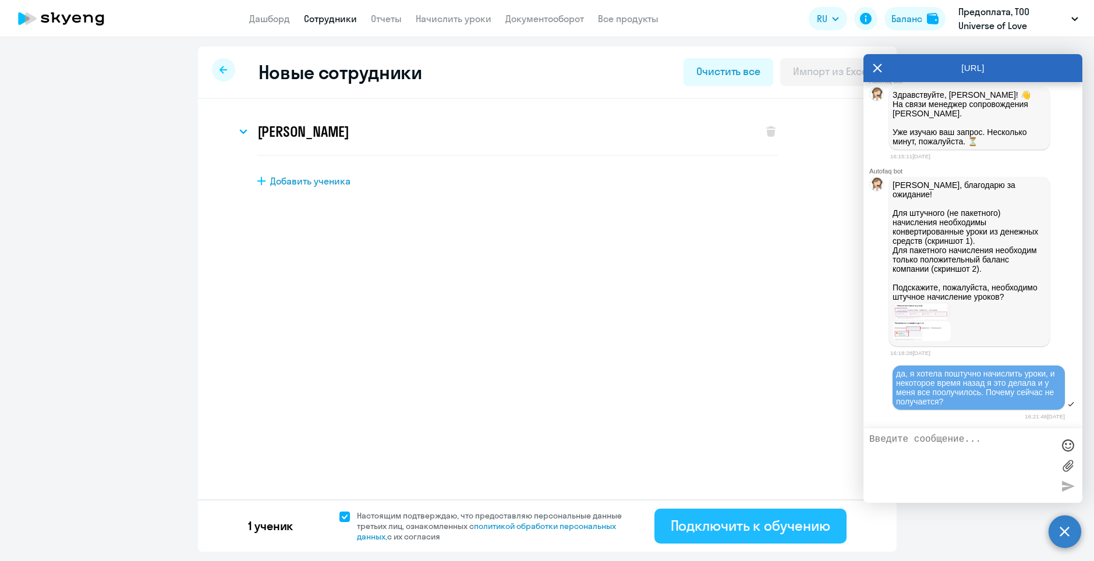
click at [800, 533] on div "Подключить к обучению" at bounding box center [751, 525] width 160 height 19
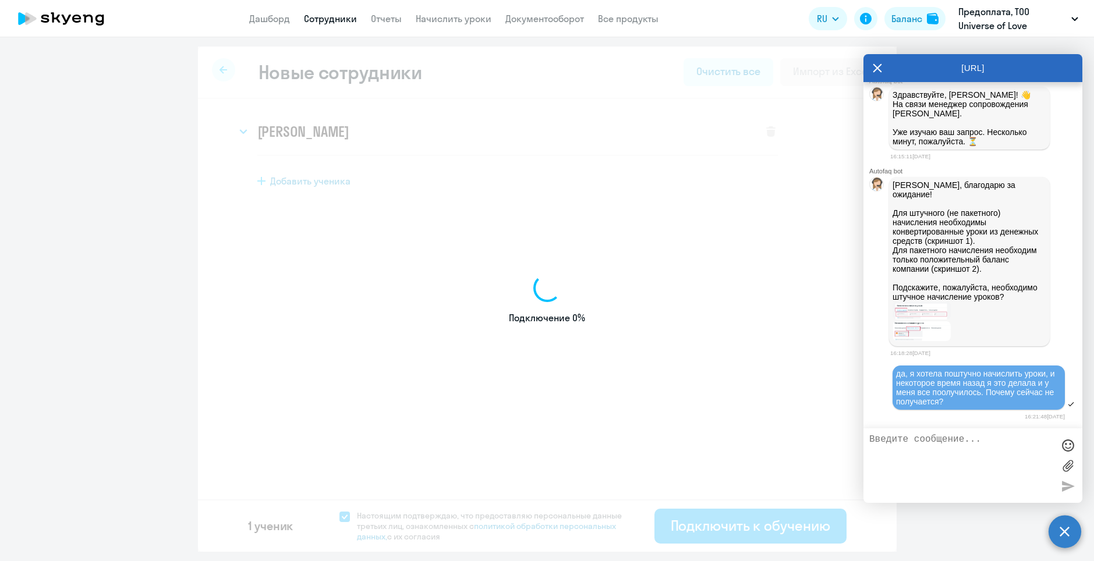
select select "english_adult_not_native_speaker"
select select "3"
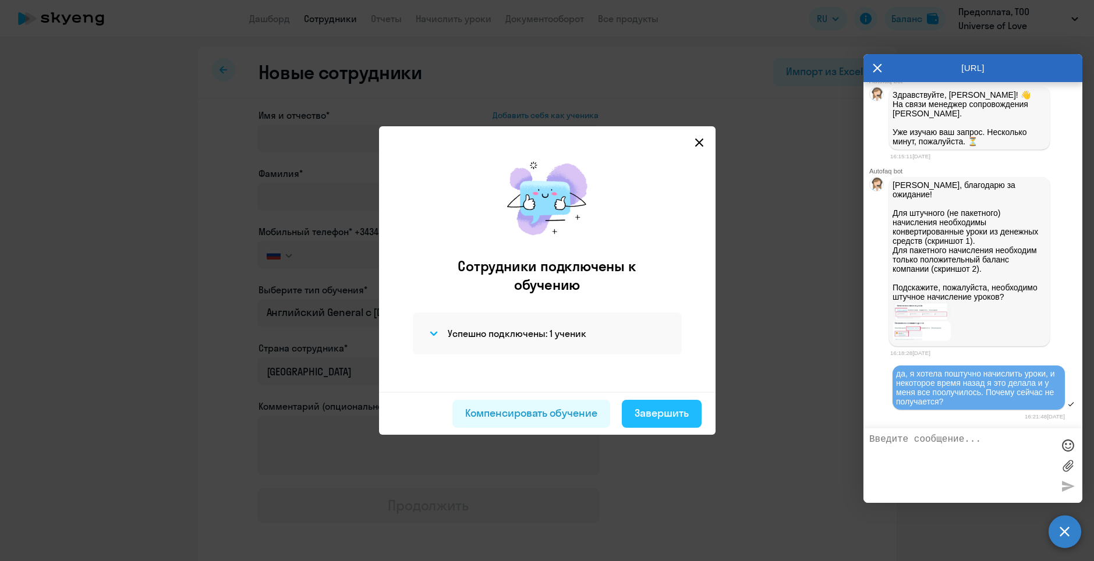
click at [678, 415] on div "Завершить" at bounding box center [662, 413] width 54 height 15
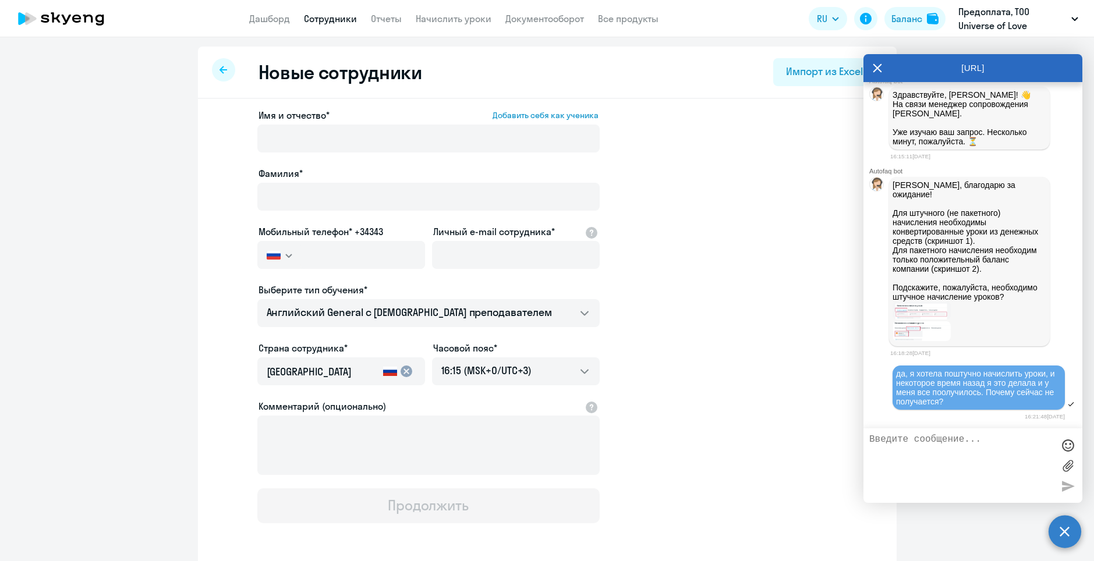
select select "30"
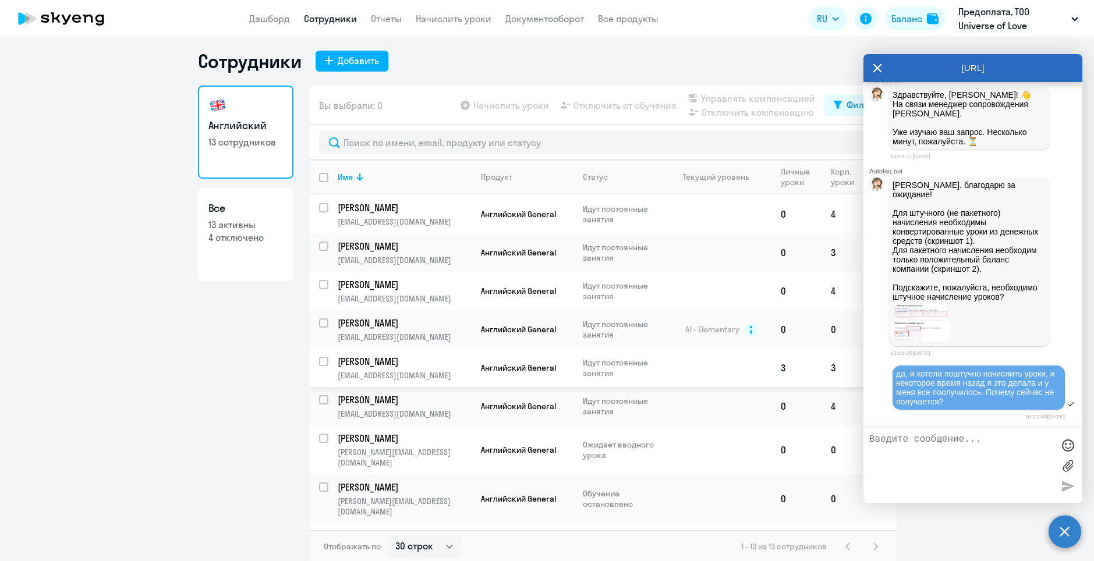
scroll to position [7, 0]
click at [421, 433] on td "Большакова Анна Анатольевна anna.eva@bk.ru" at bounding box center [399, 448] width 143 height 49
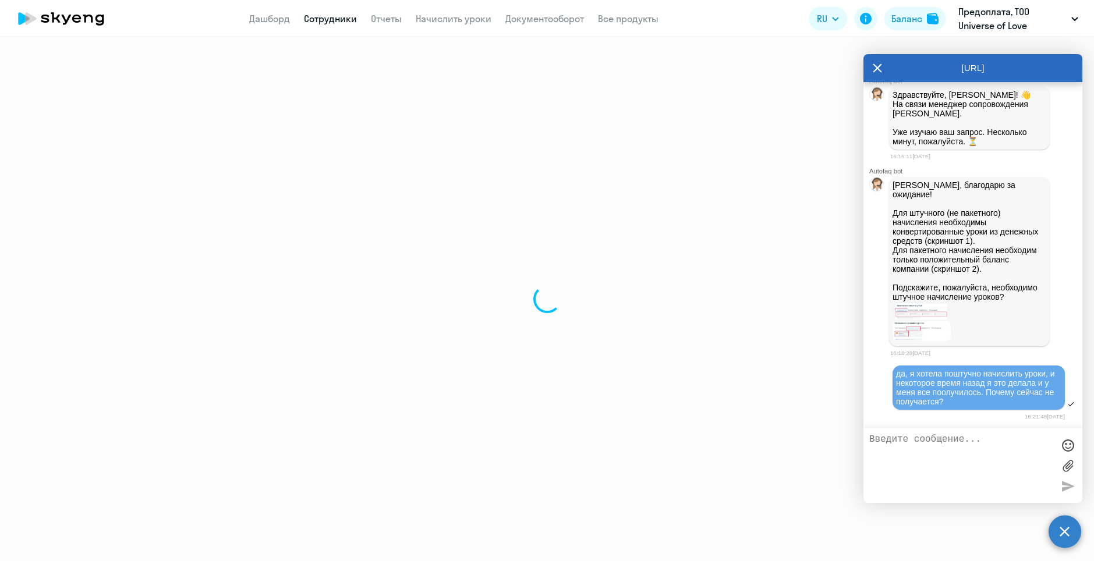
select select "english"
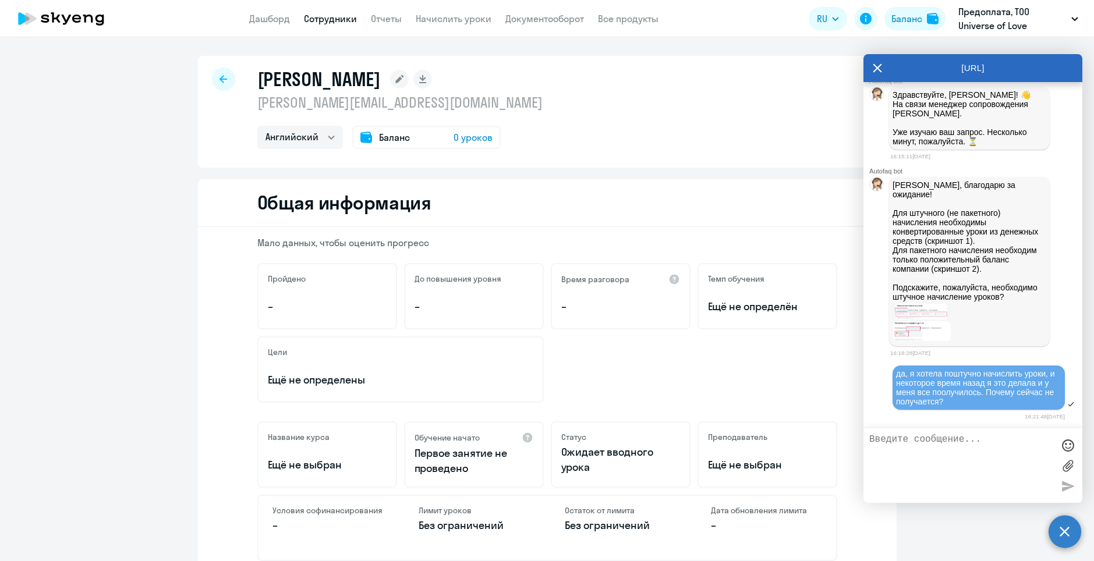
click at [409, 76] on rect at bounding box center [399, 79] width 19 height 19
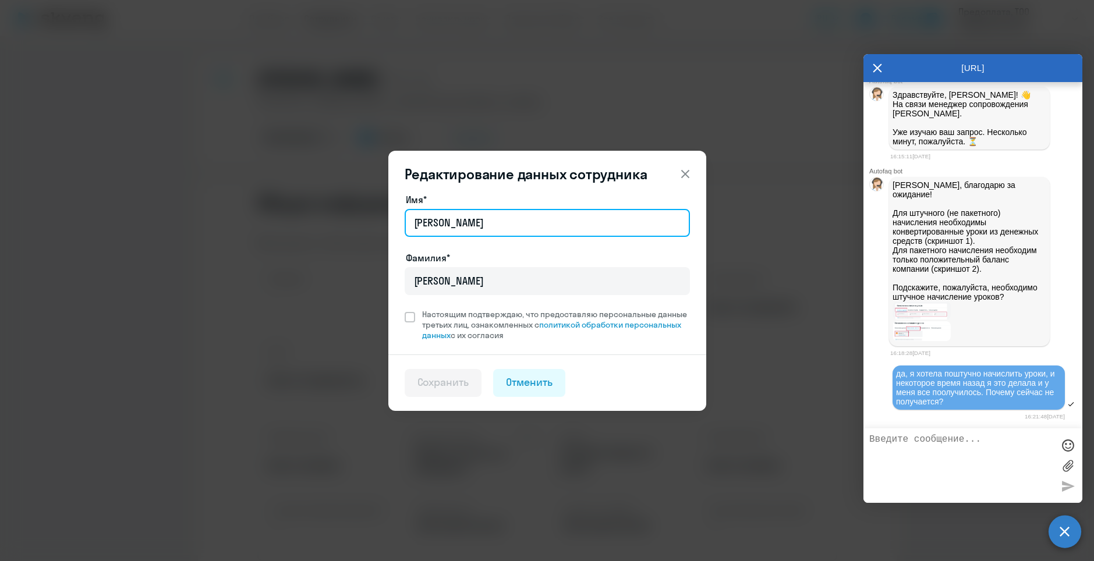
drag, startPoint x: 528, startPoint y: 227, endPoint x: 435, endPoint y: 227, distance: 92.6
click at [435, 227] on input "Анна Анатольевна" at bounding box center [547, 223] width 285 height 28
type input "Анна"
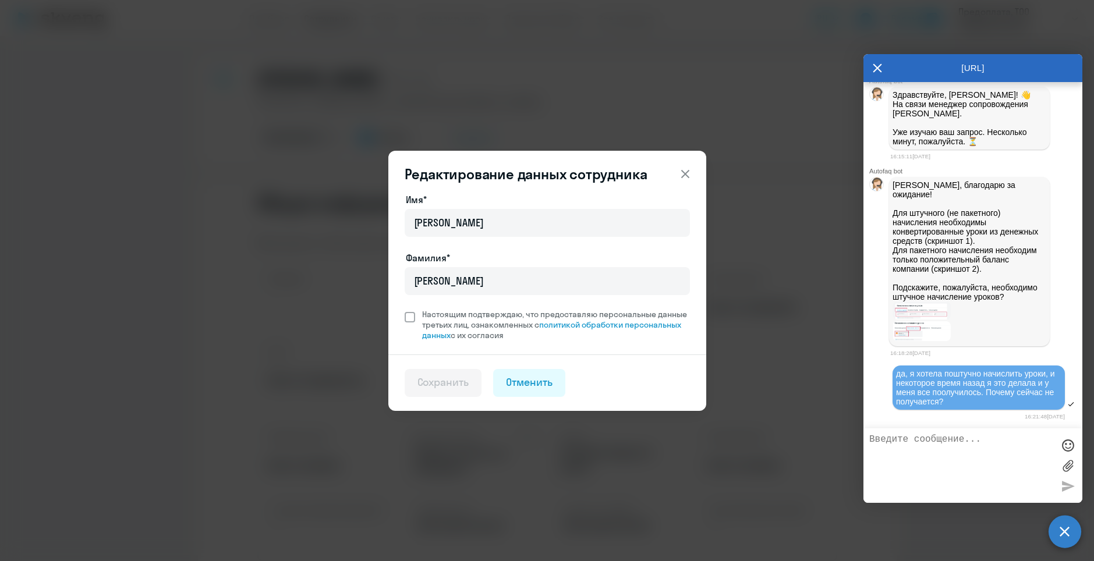
click at [408, 321] on span at bounding box center [410, 317] width 10 height 10
click at [405, 309] on input "Настоящим подтверждаю, что предоставляю персональные данные третьих лиц, ознако…" at bounding box center [404, 309] width 1 height 1
checkbox input "true"
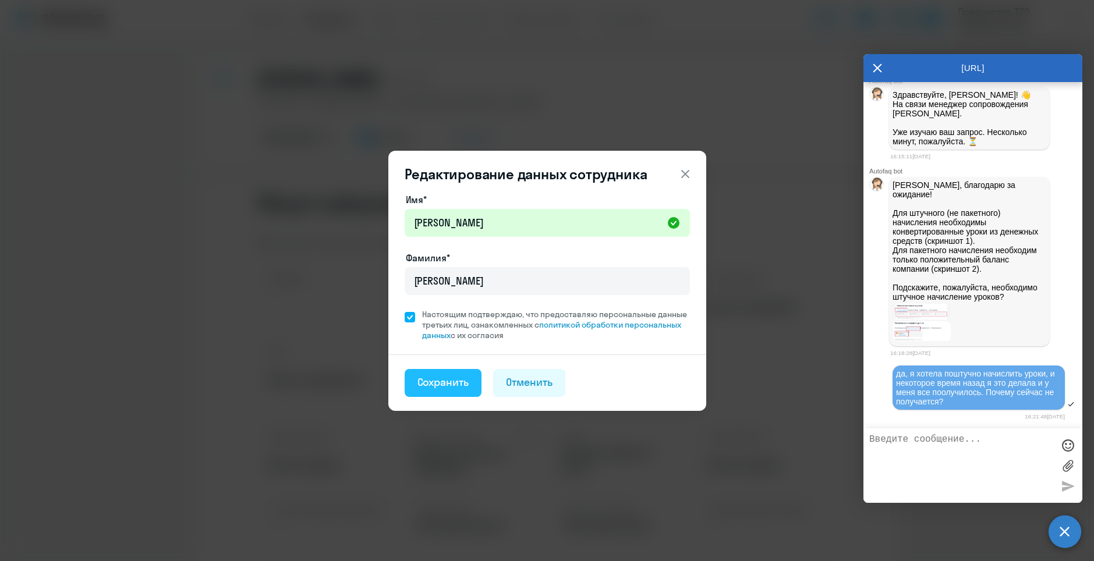
click at [453, 383] on div "Сохранить" at bounding box center [443, 382] width 52 height 15
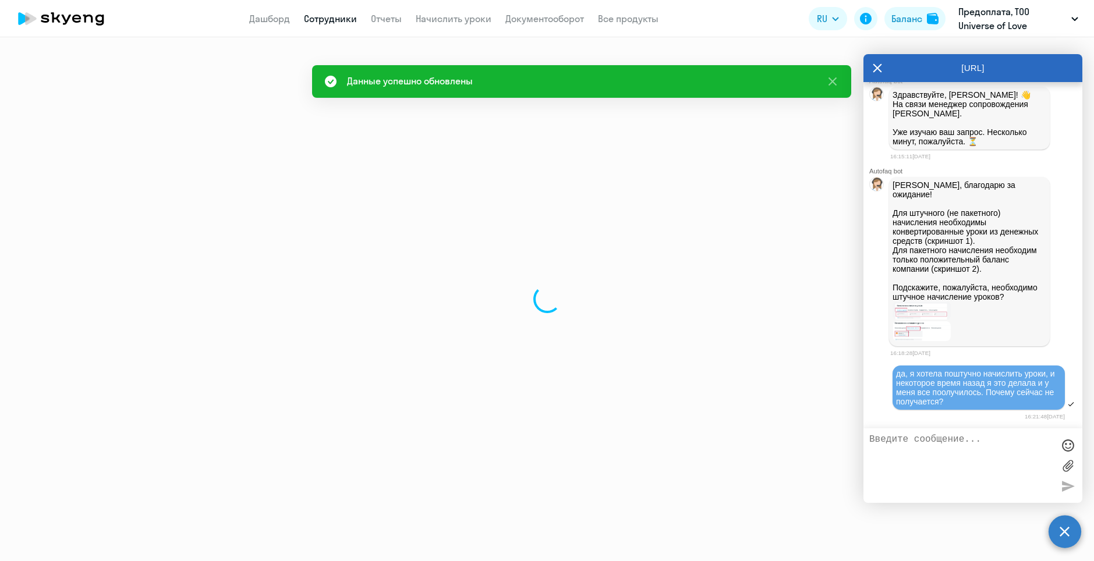
select select "english"
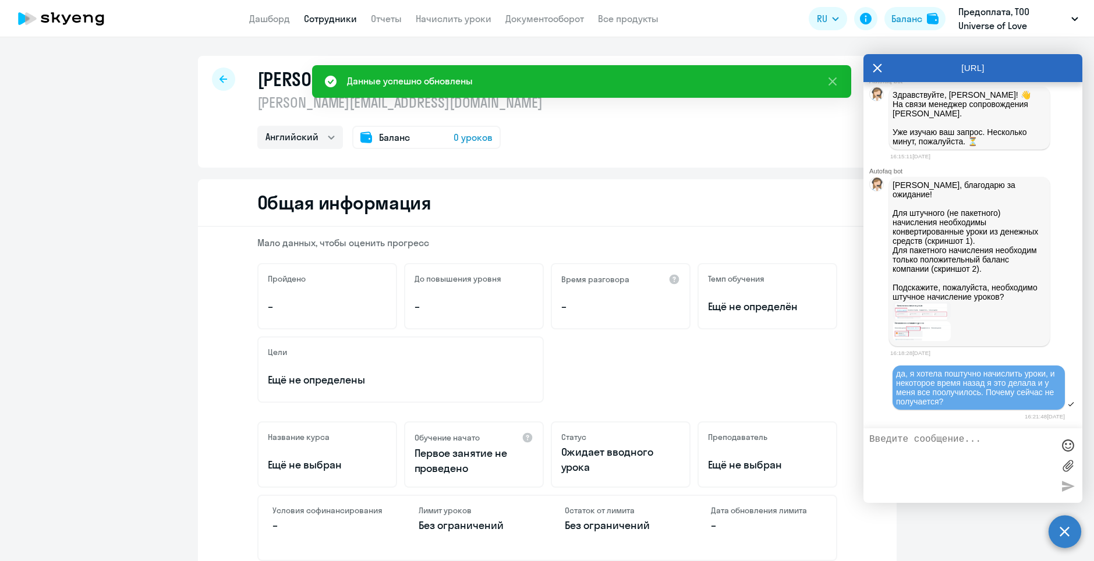
click at [218, 84] on div at bounding box center [223, 79] width 23 height 23
select select "30"
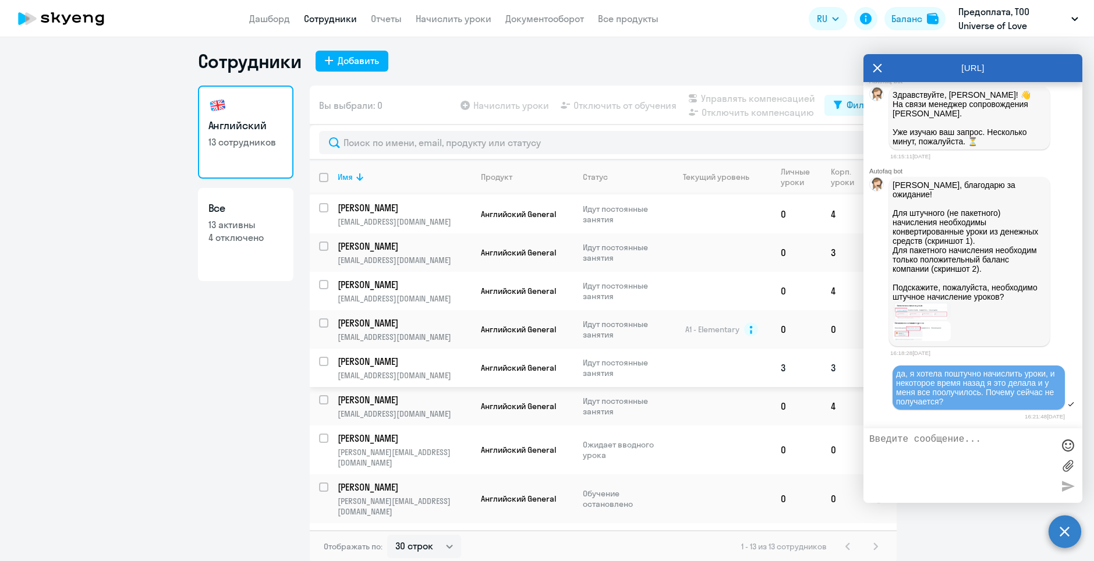
scroll to position [7, 0]
click at [611, 487] on p "Обучение остановлено" at bounding box center [623, 497] width 80 height 21
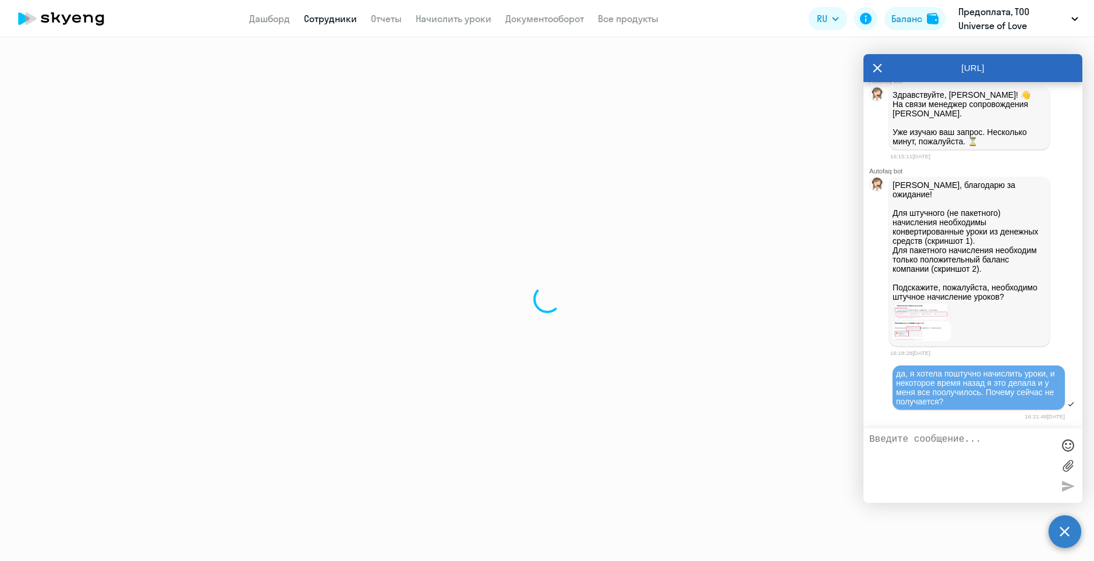
select select "english"
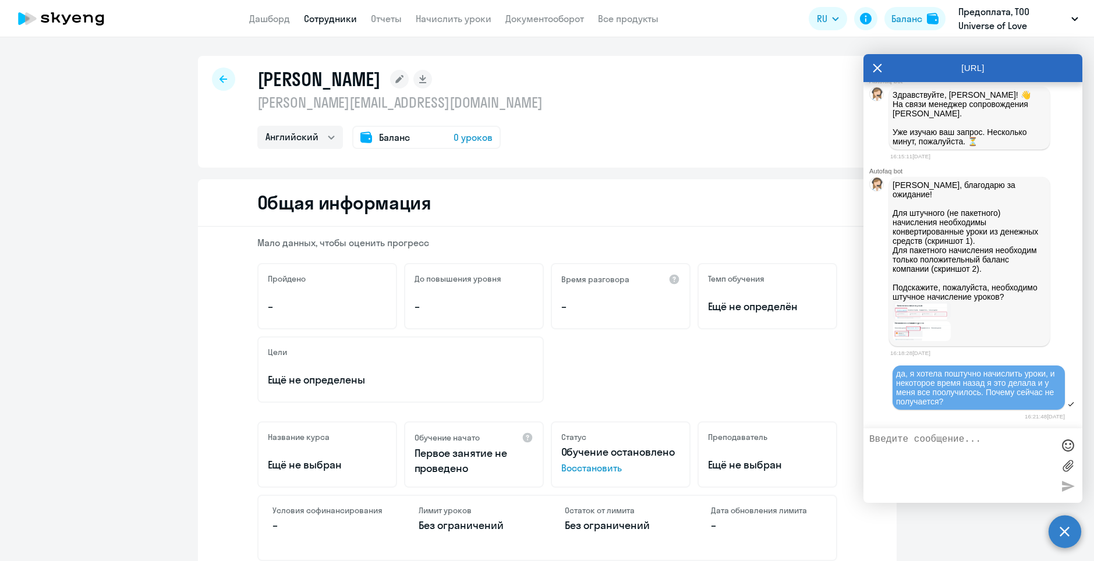
click at [223, 76] on div at bounding box center [223, 79] width 23 height 23
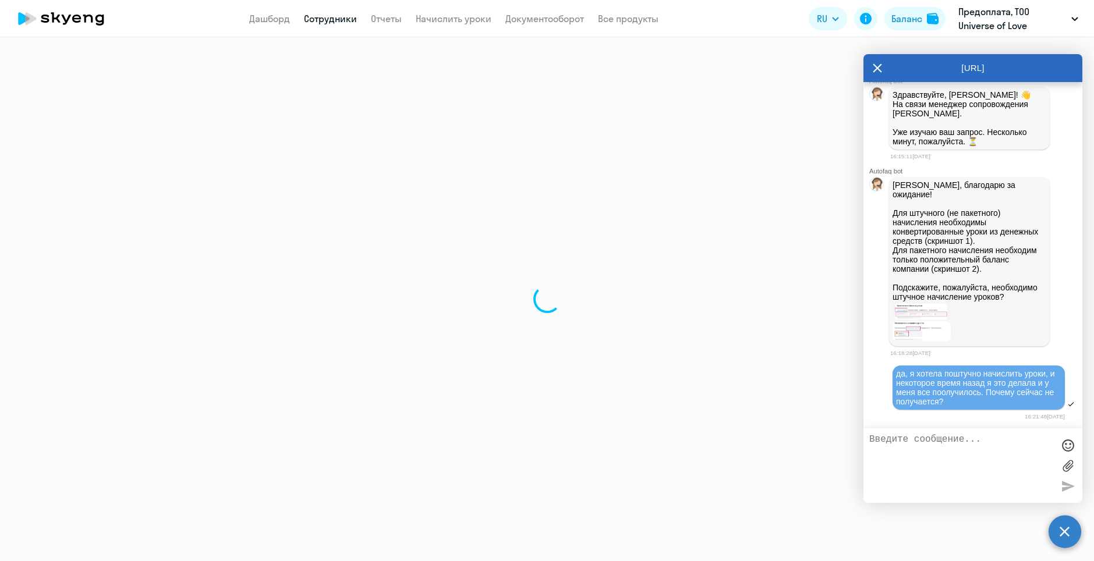
select select "30"
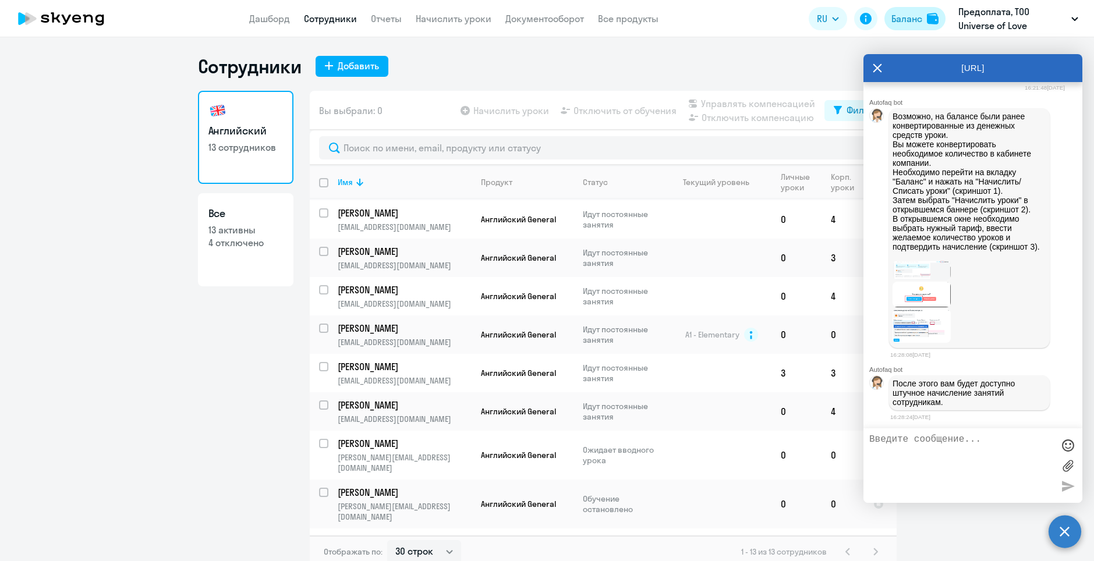
click at [900, 22] on div "Баланс" at bounding box center [906, 19] width 31 height 14
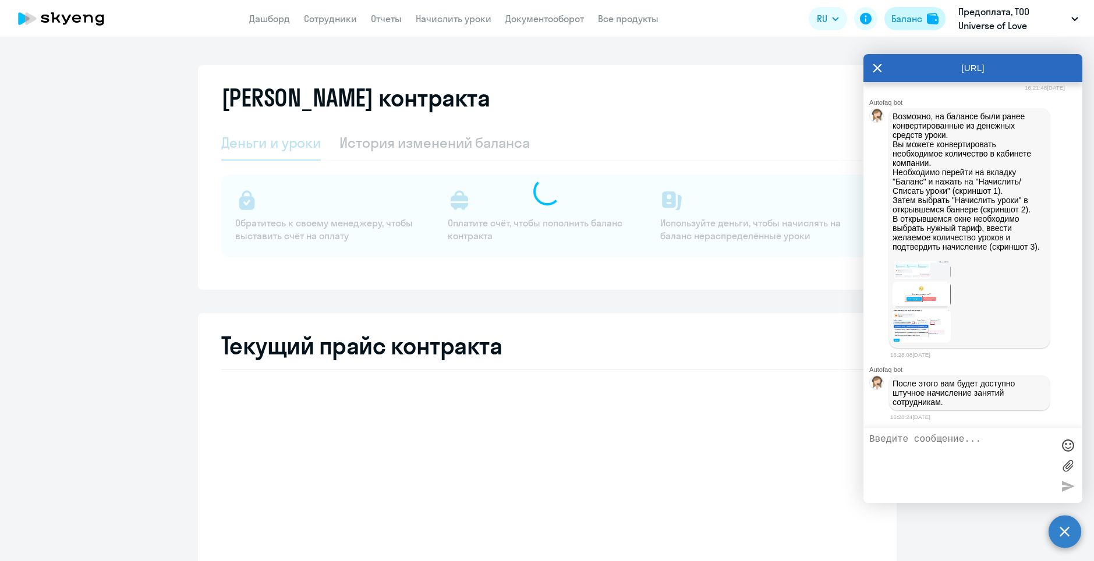
select select "english_adult_not_native_speaker"
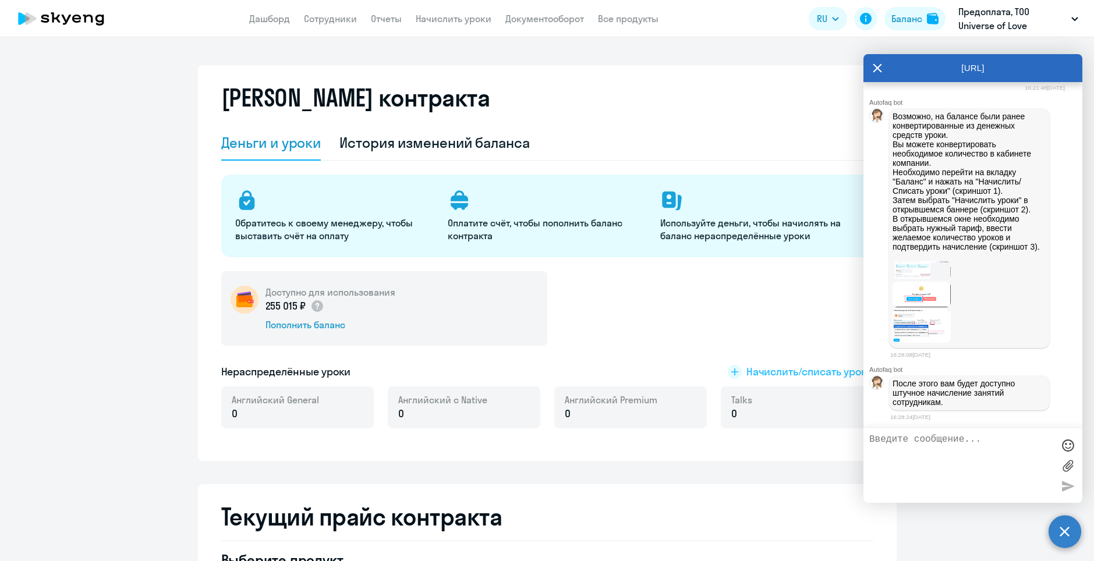
click at [811, 374] on span "Начислить/списать уроки" at bounding box center [809, 372] width 127 height 15
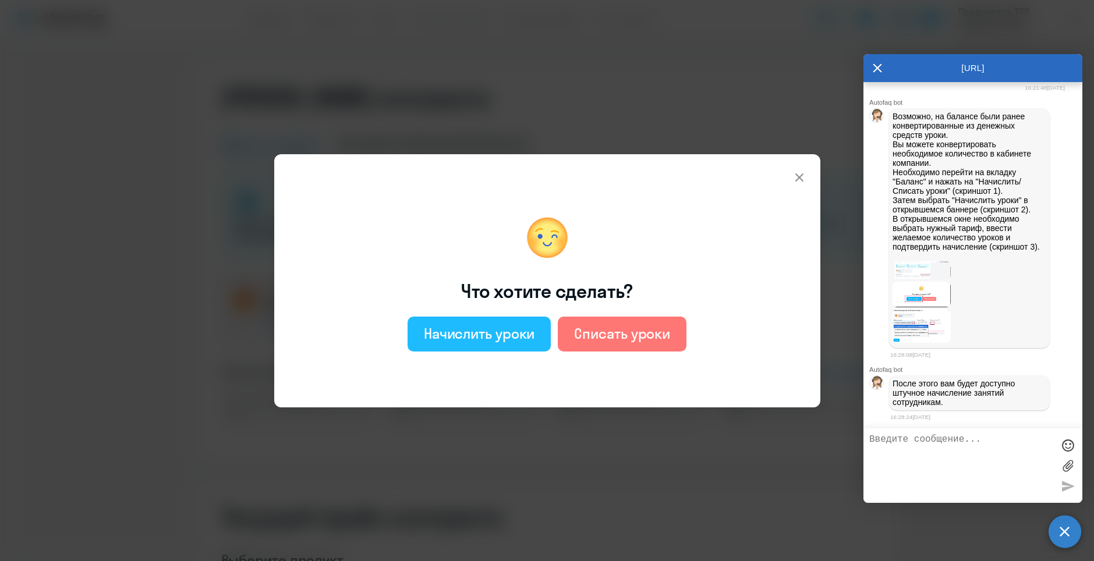
click at [461, 325] on div "Начислить уроки" at bounding box center [479, 333] width 111 height 19
select select "english_adult_not_native_speaker"
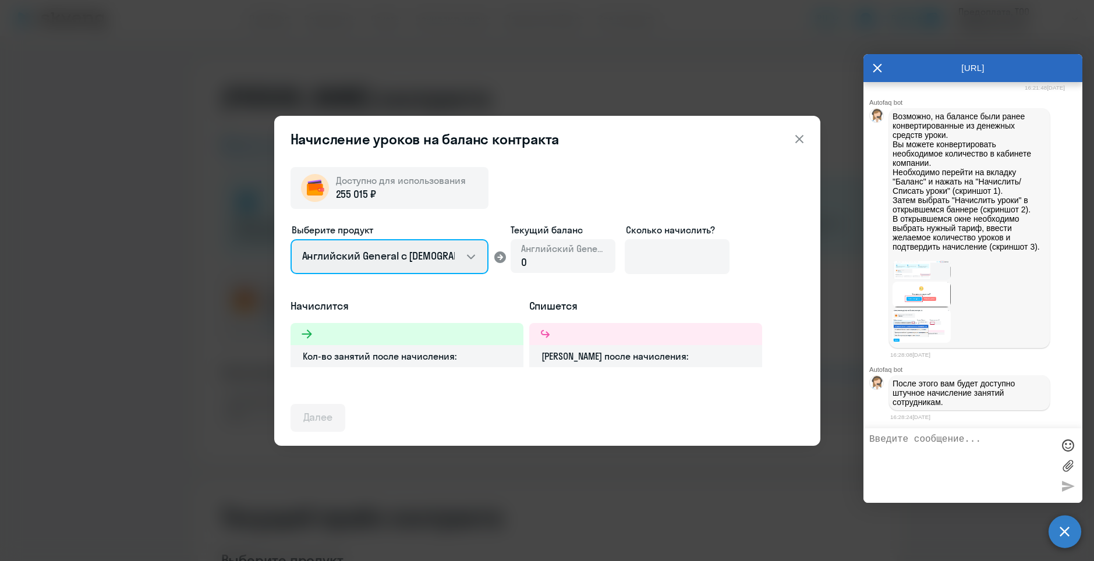
click at [458, 252] on select "Английский General с русскоговорящим преподавателем Английский General с англог…" at bounding box center [390, 256] width 198 height 35
click at [291, 239] on select "Английский General с русскоговорящим преподавателем Английский General с англог…" at bounding box center [390, 256] width 198 height 35
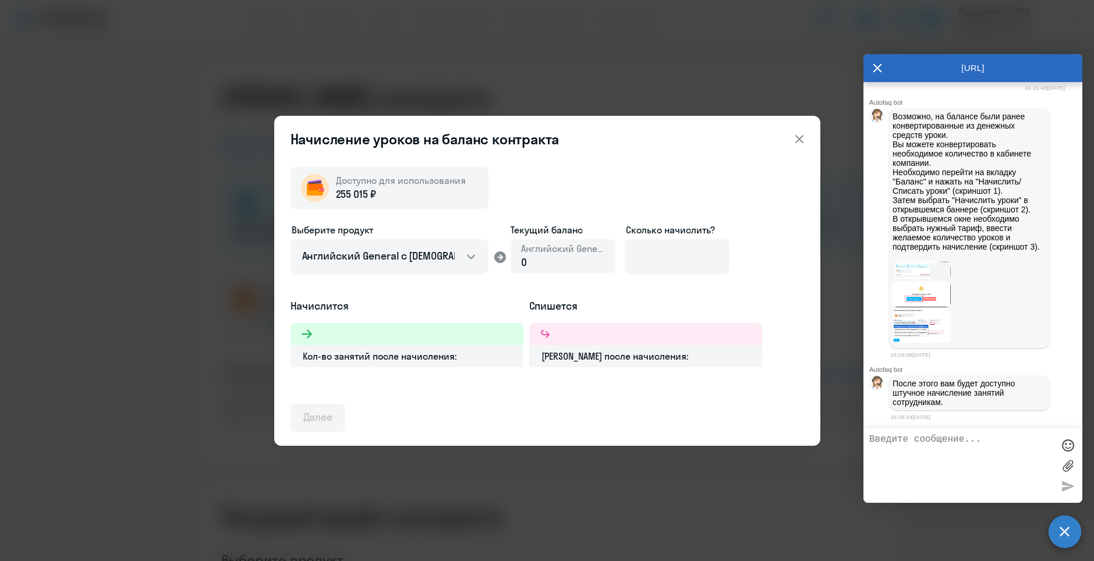
click at [548, 263] on div "0" at bounding box center [563, 262] width 84 height 15
click at [928, 296] on img at bounding box center [922, 295] width 58 height 26
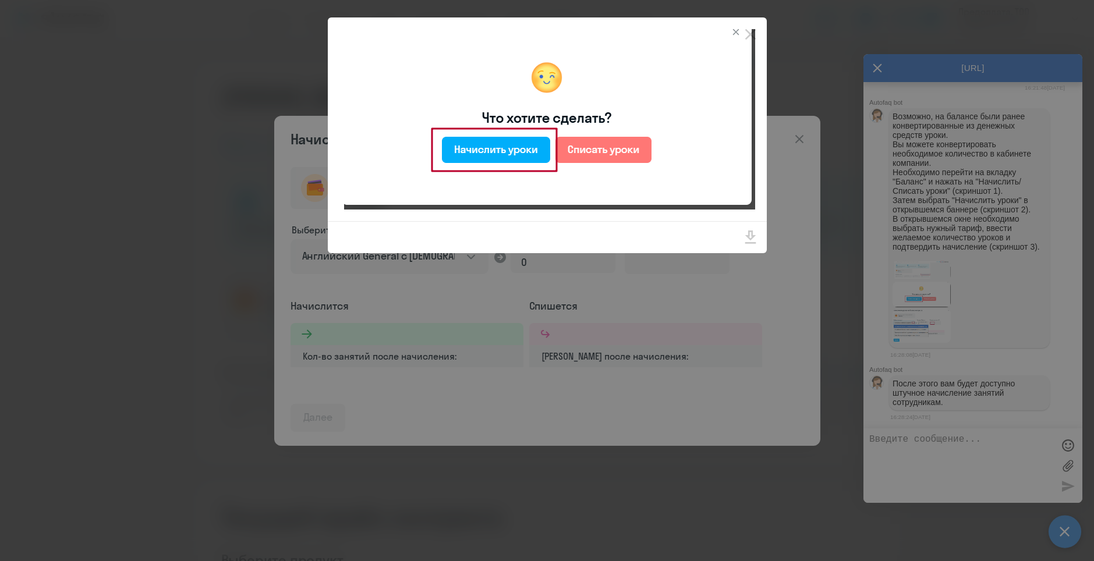
click at [681, 181] on img at bounding box center [549, 119] width 411 height 181
click at [752, 37] on icon "Close" at bounding box center [750, 34] width 11 height 11
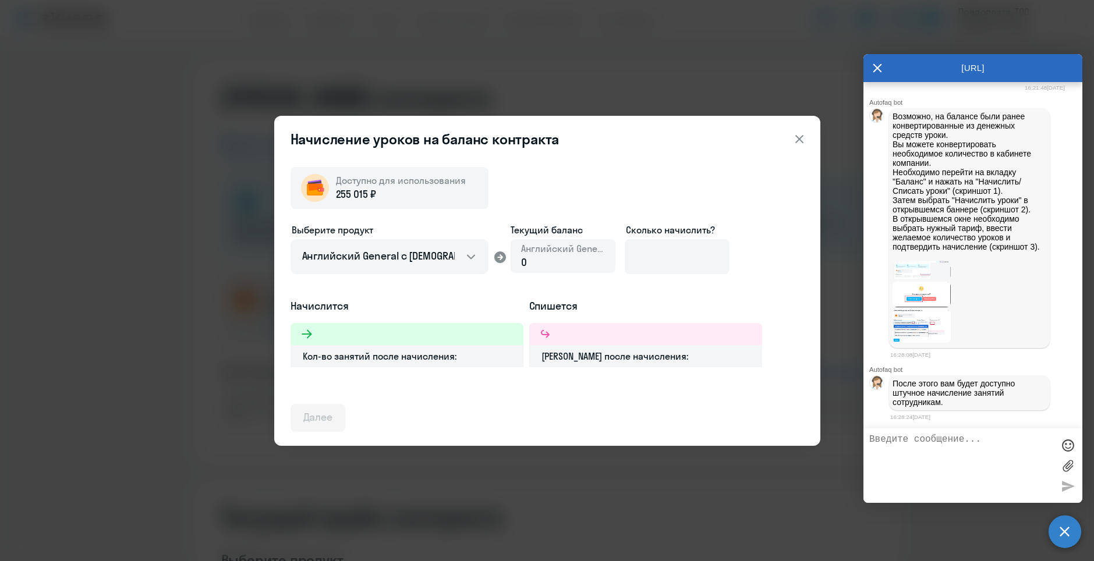
click at [913, 295] on img at bounding box center [922, 295] width 58 height 26
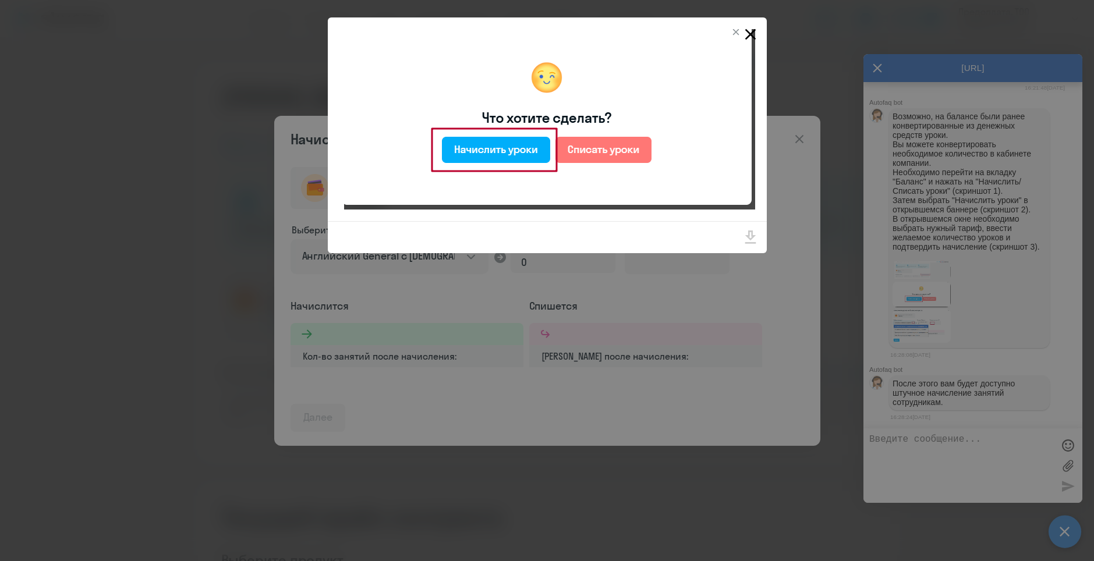
click at [746, 31] on icon "Close" at bounding box center [750, 34] width 19 height 19
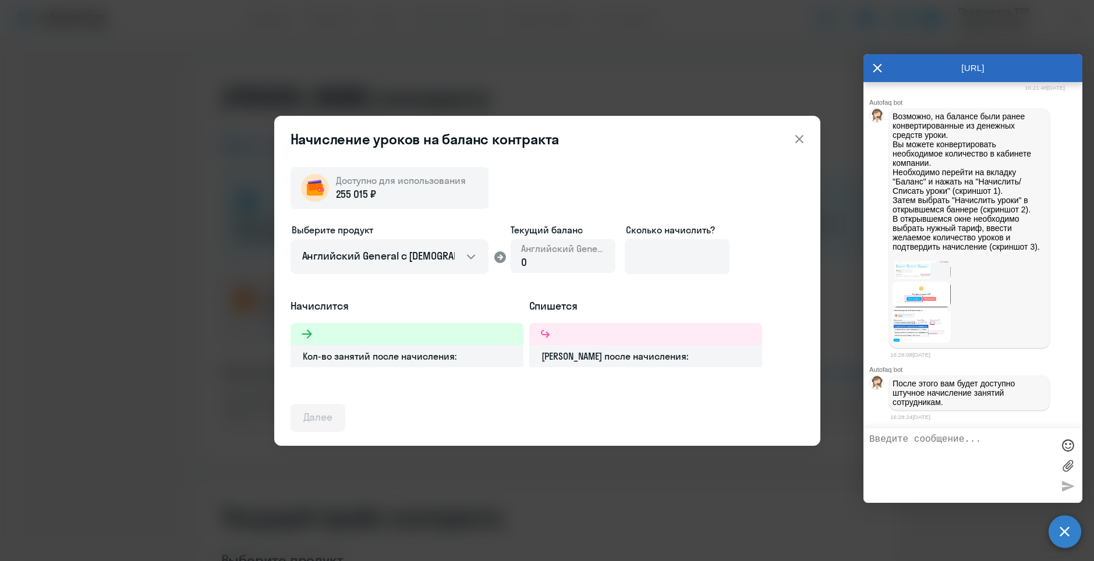
click at [908, 318] on img at bounding box center [922, 326] width 58 height 34
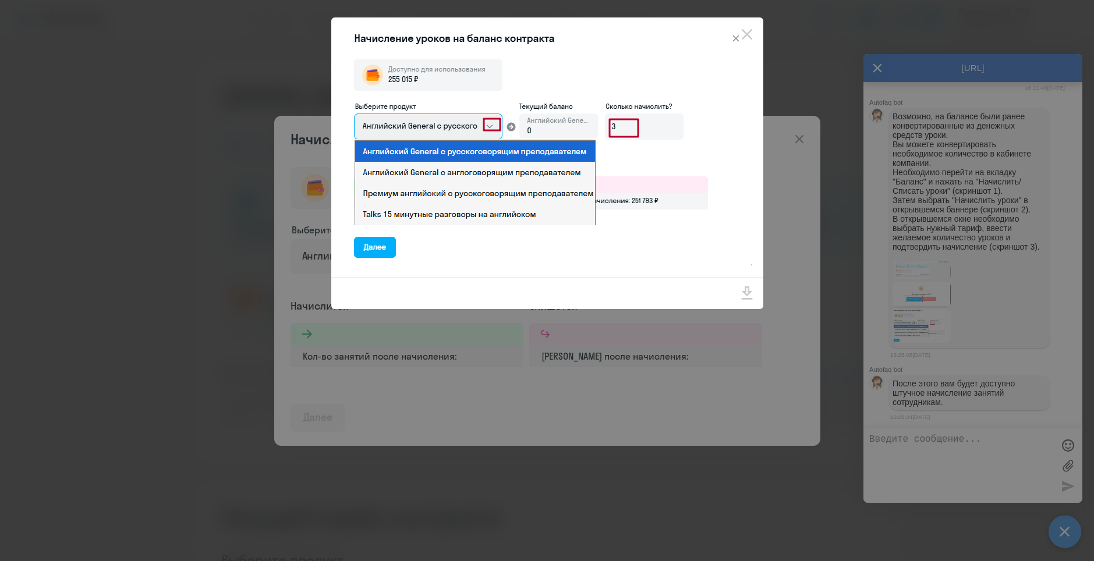
click at [750, 26] on icon "Close" at bounding box center [747, 34] width 19 height 19
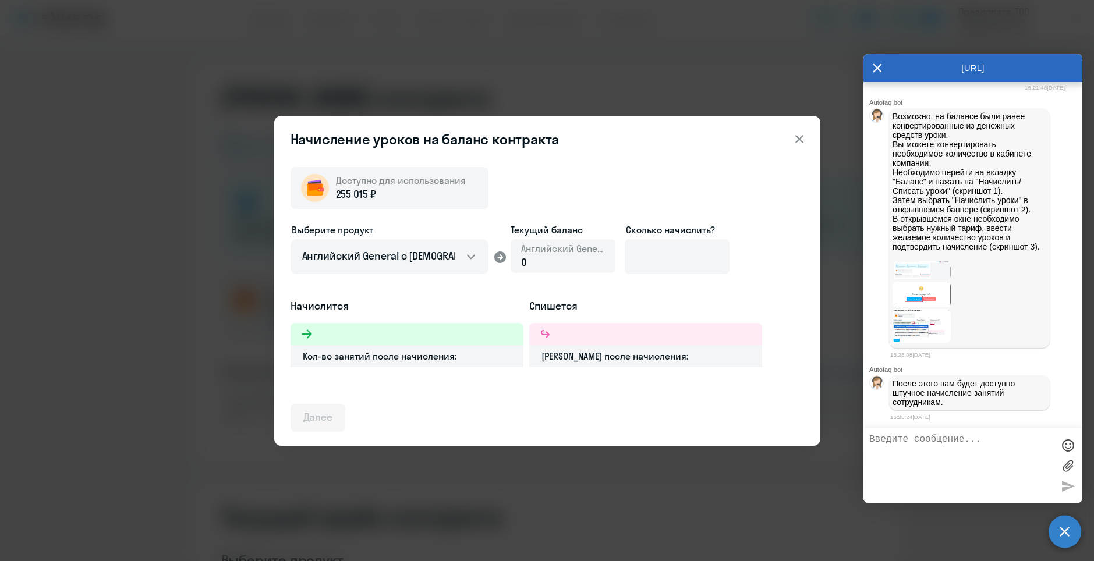
click at [929, 323] on img at bounding box center [922, 326] width 58 height 34
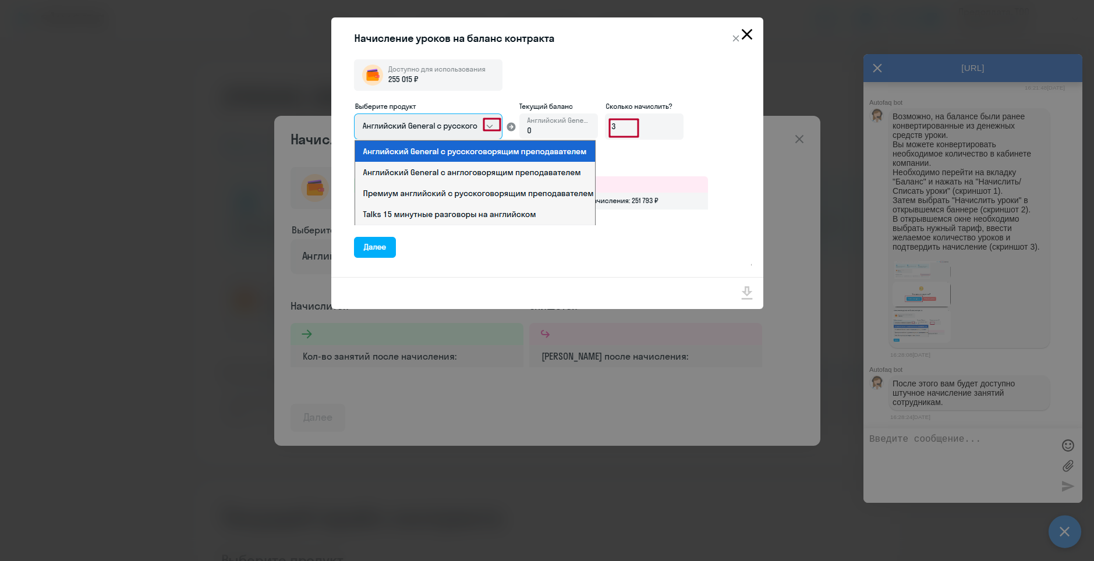
click at [754, 30] on icon "Close" at bounding box center [747, 34] width 19 height 19
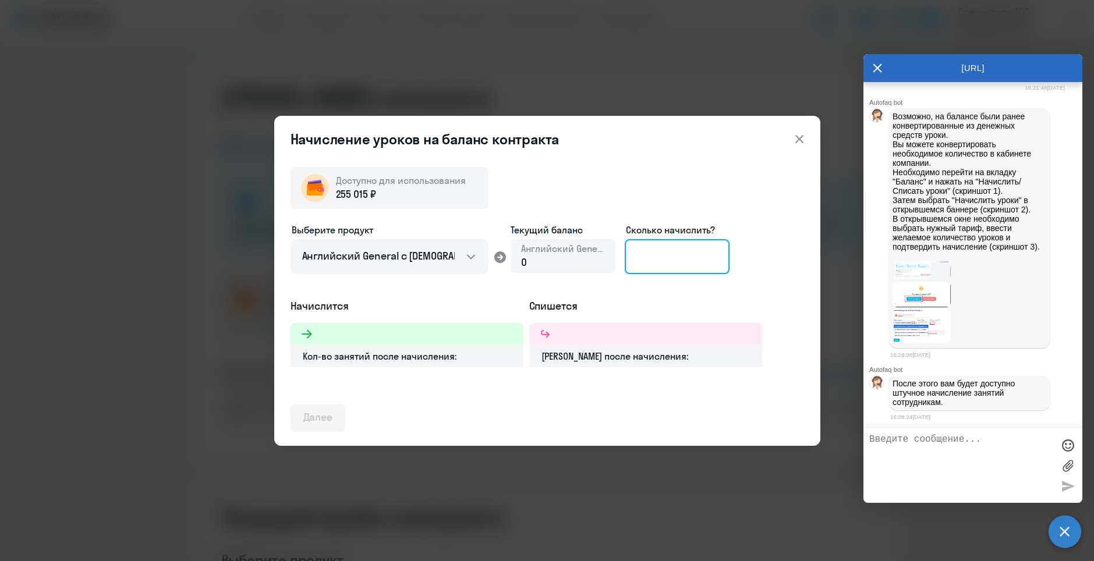
click at [666, 267] on input at bounding box center [677, 256] width 105 height 35
type input "16"
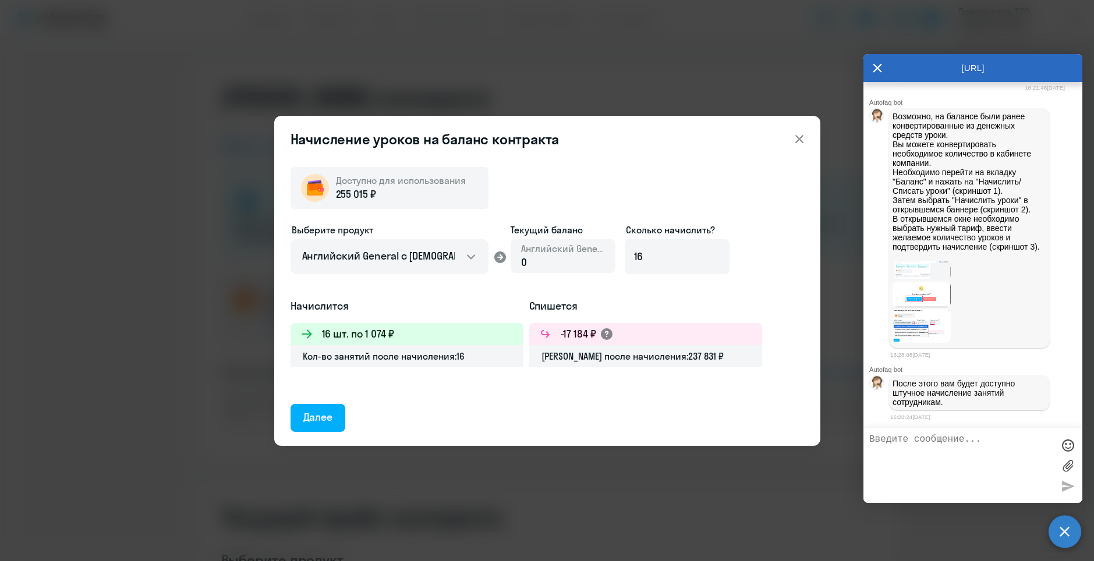
click at [610, 332] on circle at bounding box center [607, 334] width 12 height 12
click at [324, 413] on div "Далее" at bounding box center [318, 417] width 30 height 15
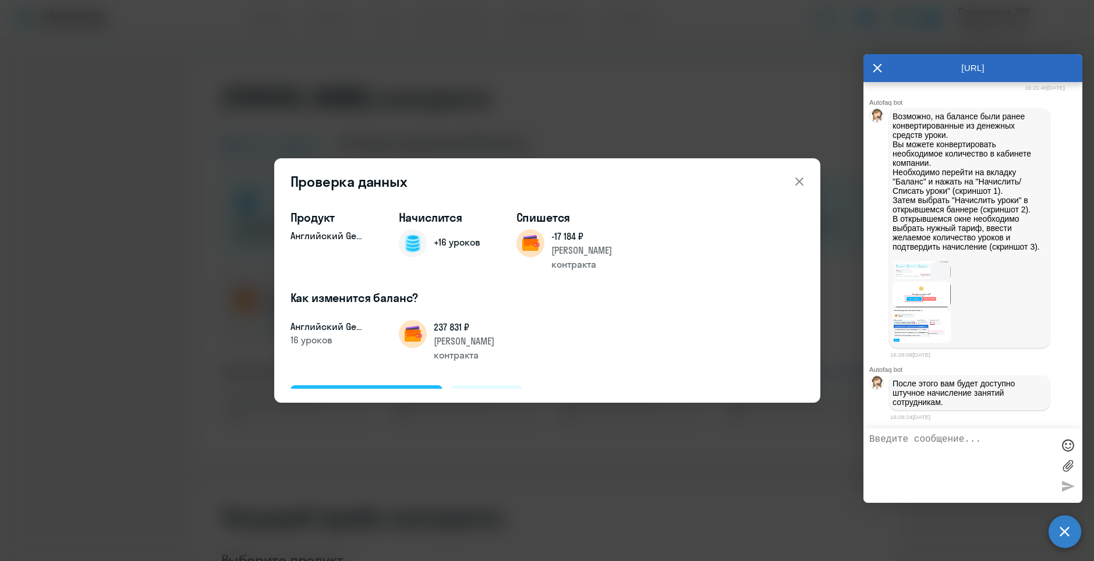
click at [376, 391] on div "Подтвердить и начислить" at bounding box center [366, 398] width 127 height 15
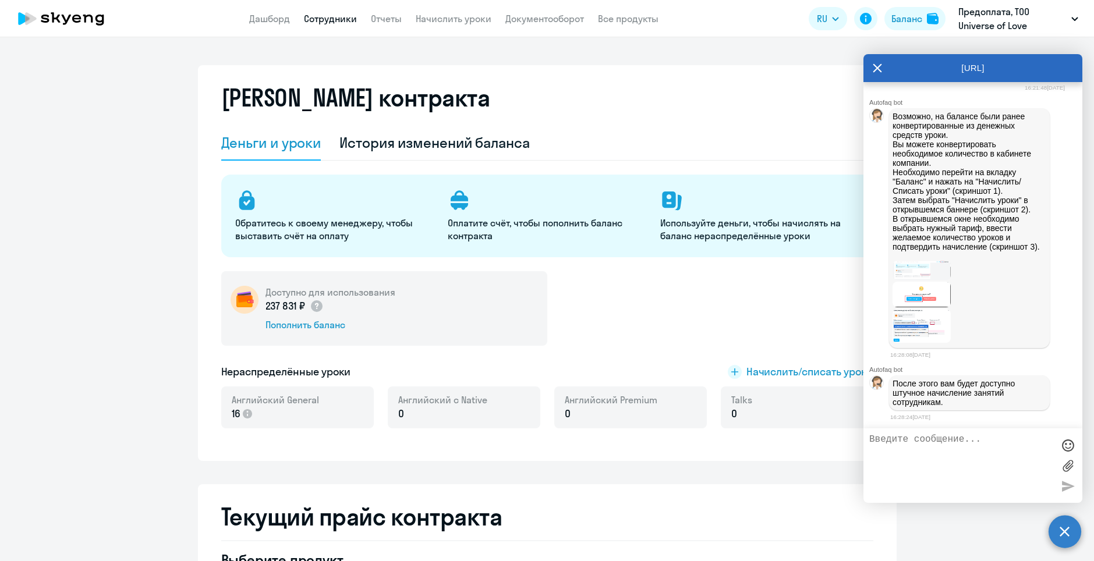
click at [317, 15] on link "Сотрудники" at bounding box center [330, 19] width 53 height 12
select select "30"
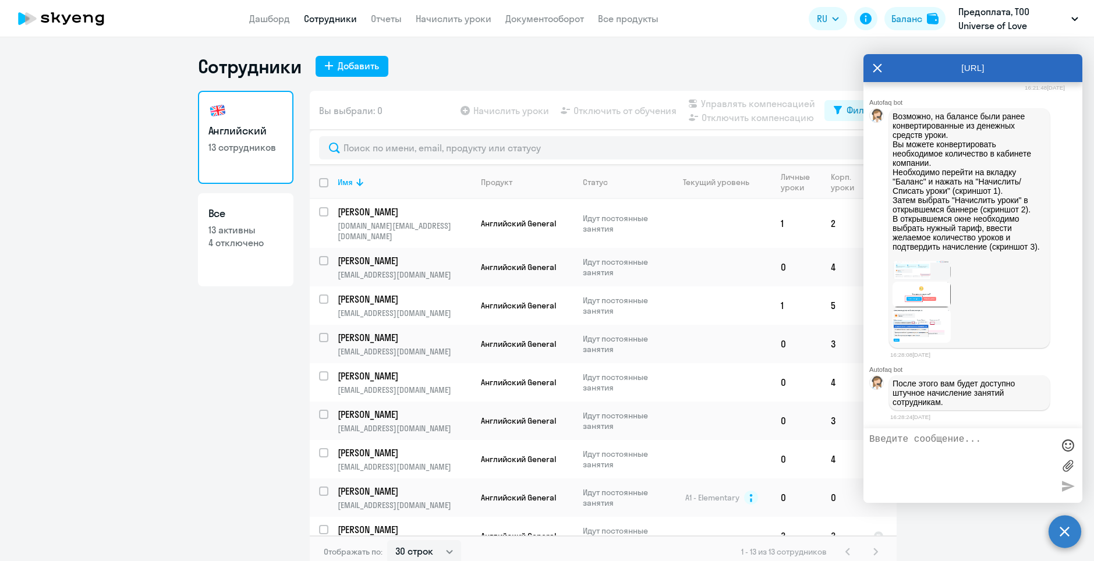
click at [876, 65] on icon at bounding box center [877, 68] width 9 height 28
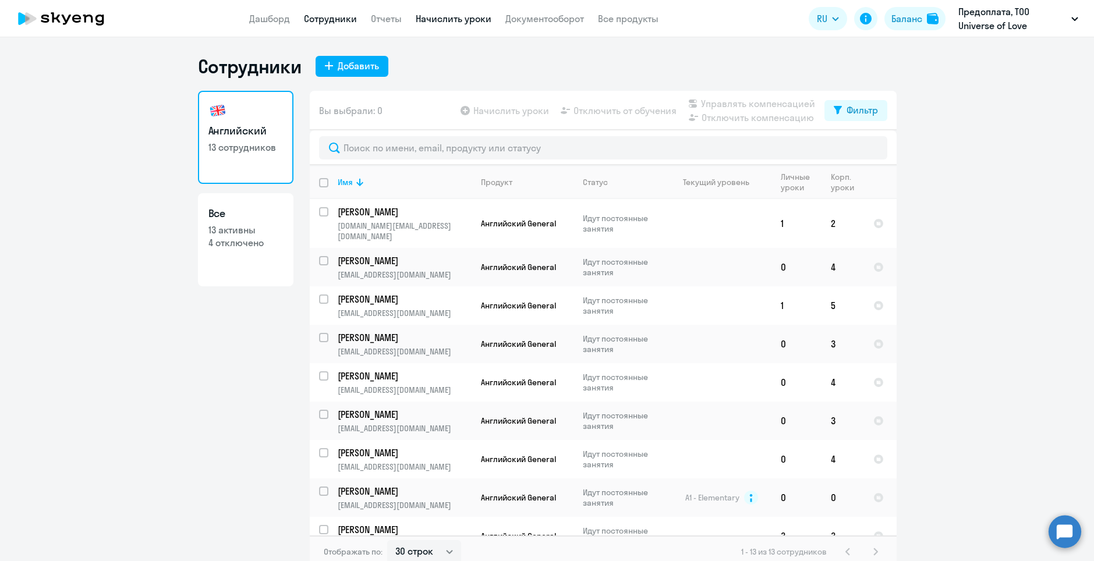
click at [448, 15] on link "Начислить уроки" at bounding box center [454, 19] width 76 height 12
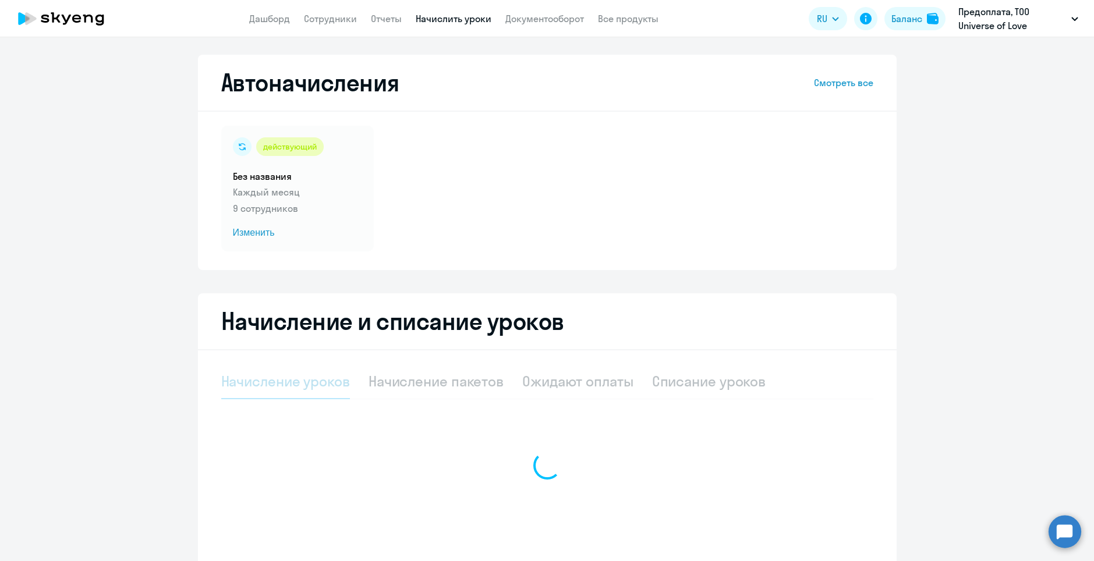
select select "10"
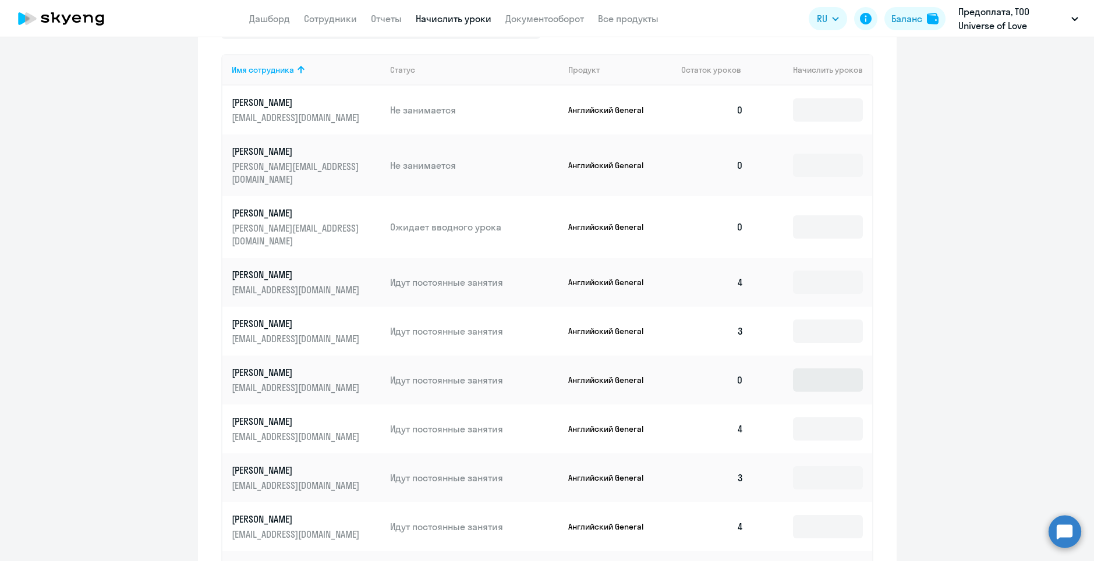
scroll to position [332, 0]
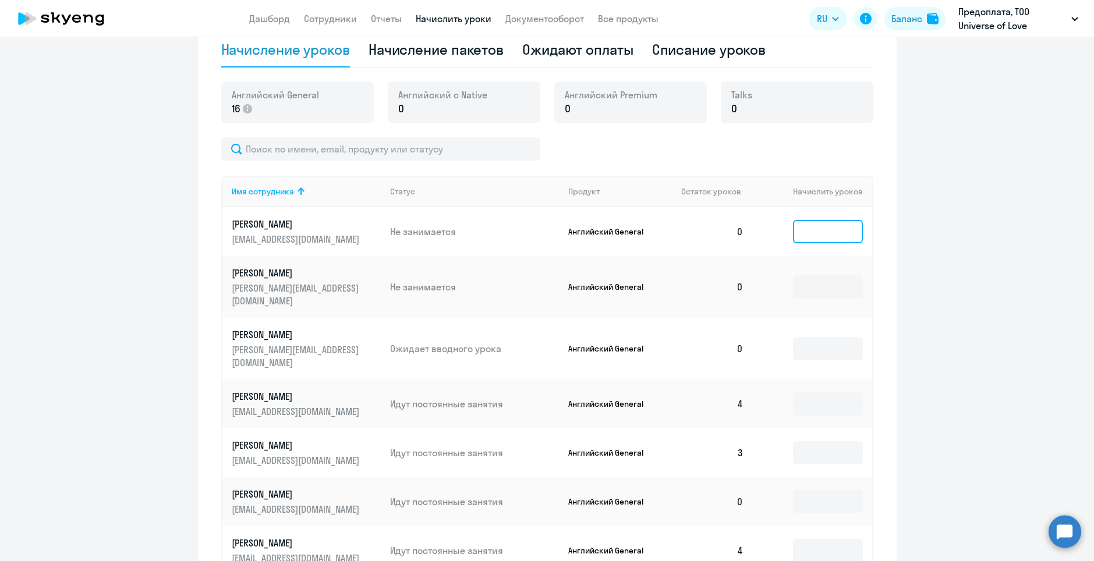
click at [817, 236] on input at bounding box center [828, 231] width 70 height 23
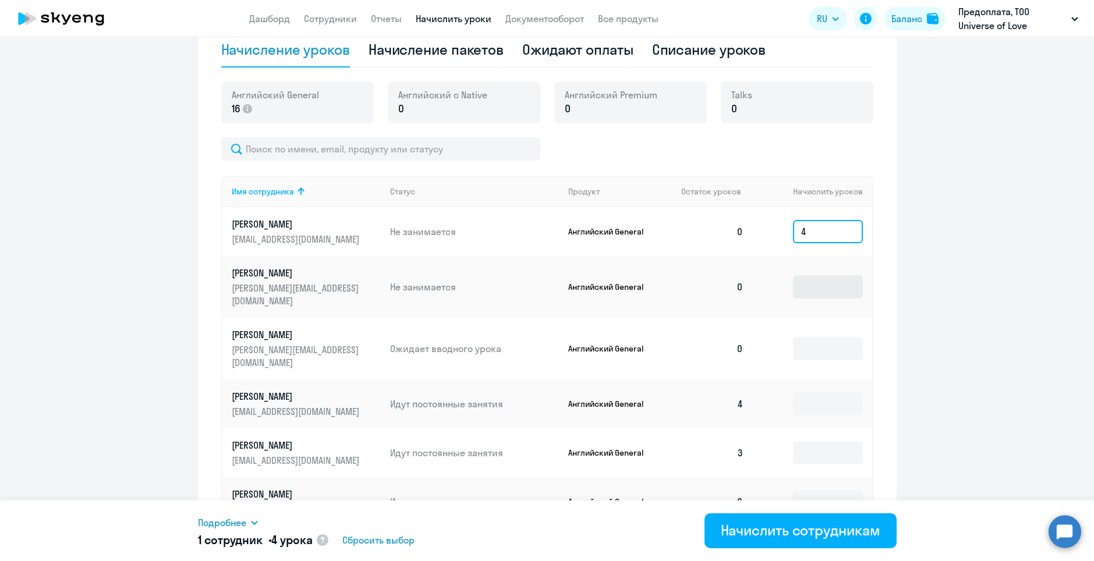
type input "4"
click at [826, 281] on input at bounding box center [828, 286] width 70 height 23
type input "4"
click at [818, 337] on input at bounding box center [828, 348] width 70 height 23
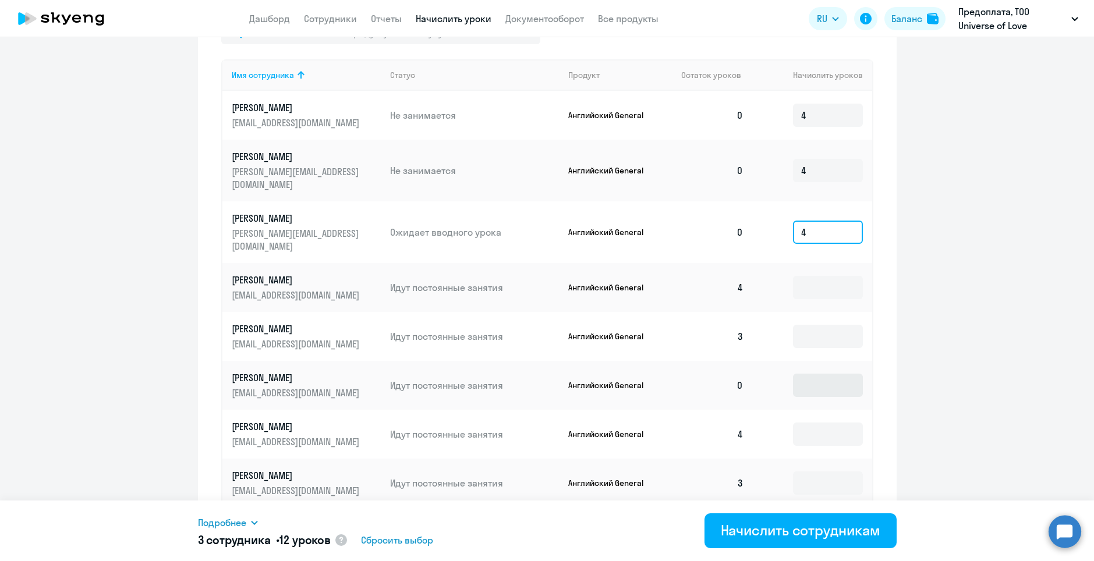
type input "4"
click at [830, 374] on input at bounding box center [828, 385] width 70 height 23
type input "4"
click at [956, 298] on ng-component "Автоначисления Смотреть все действующий Без названия Каждый месяц 9 сотрудников…" at bounding box center [547, 123] width 1094 height 1035
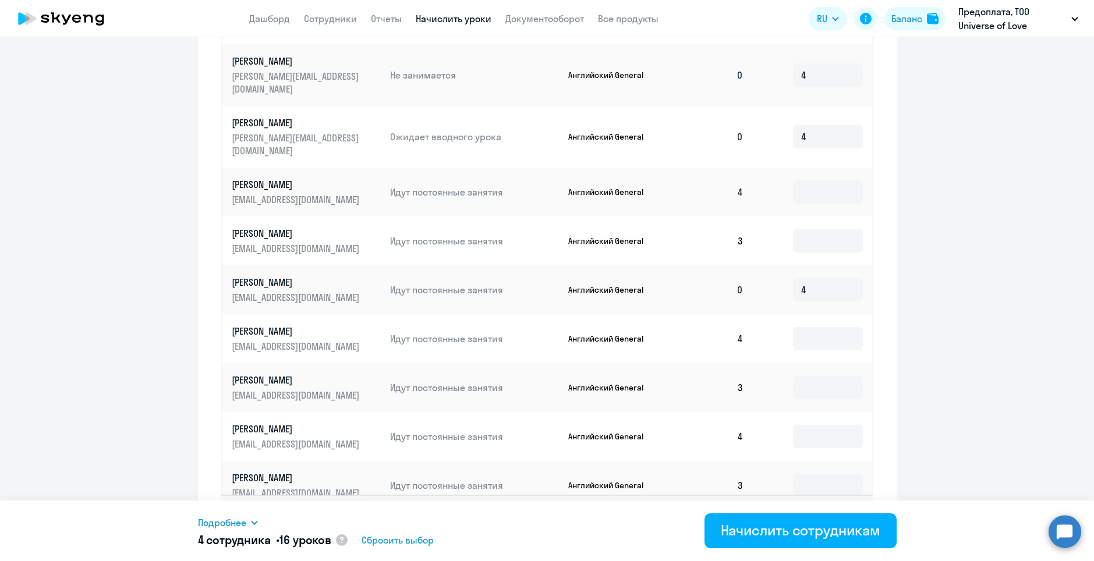
scroll to position [565, 0]
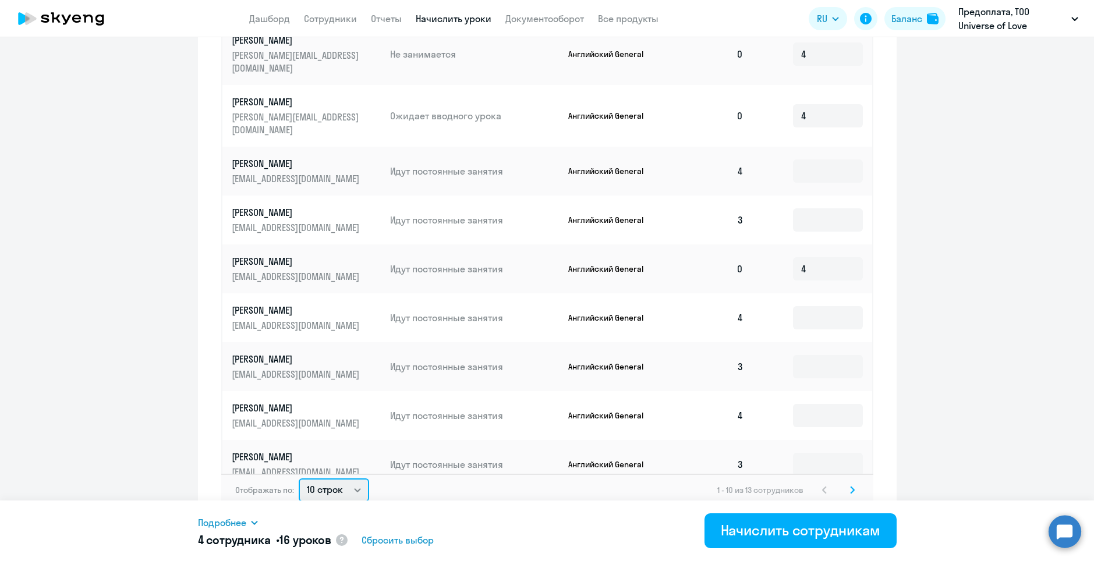
click at [327, 484] on select "10 строк 30 строк 50 строк" at bounding box center [334, 490] width 70 height 23
select select "30"
click at [299, 479] on select "10 строк 30 строк 50 строк" at bounding box center [334, 490] width 70 height 23
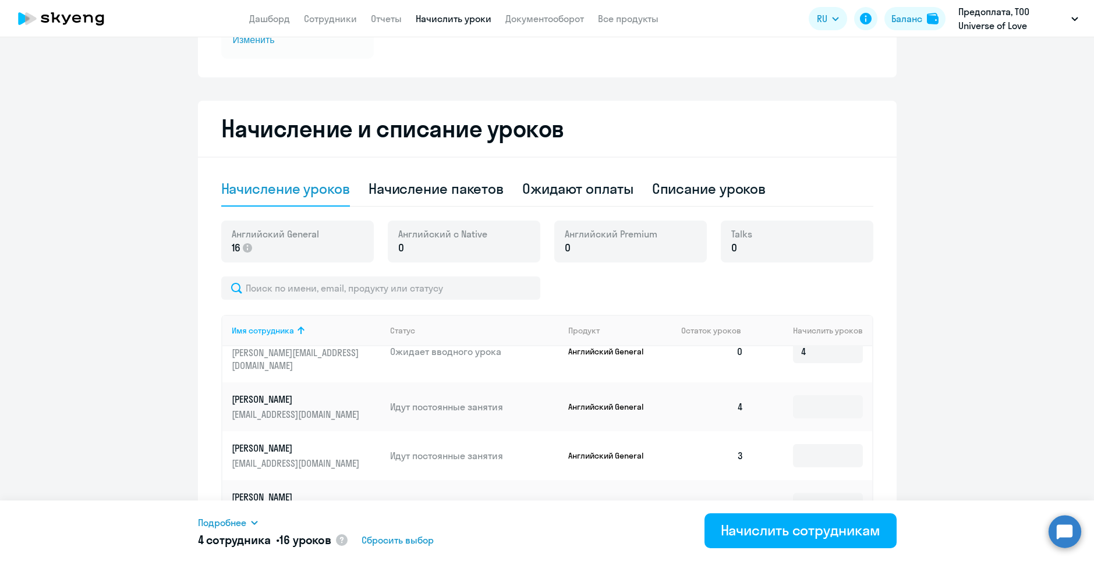
scroll to position [349, 0]
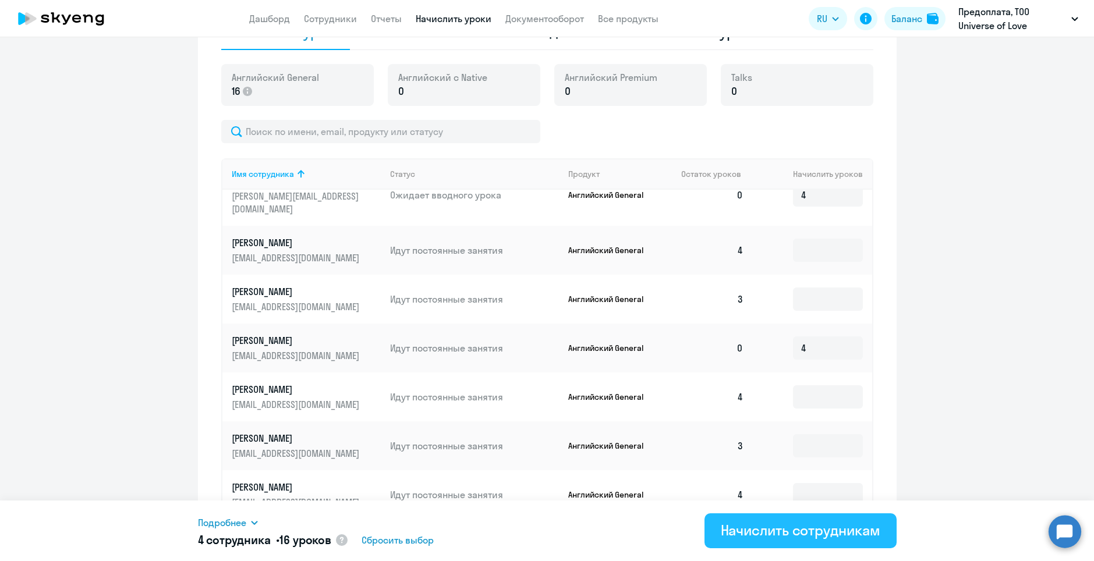
click at [819, 535] on div "Начислить сотрудникам" at bounding box center [801, 530] width 160 height 19
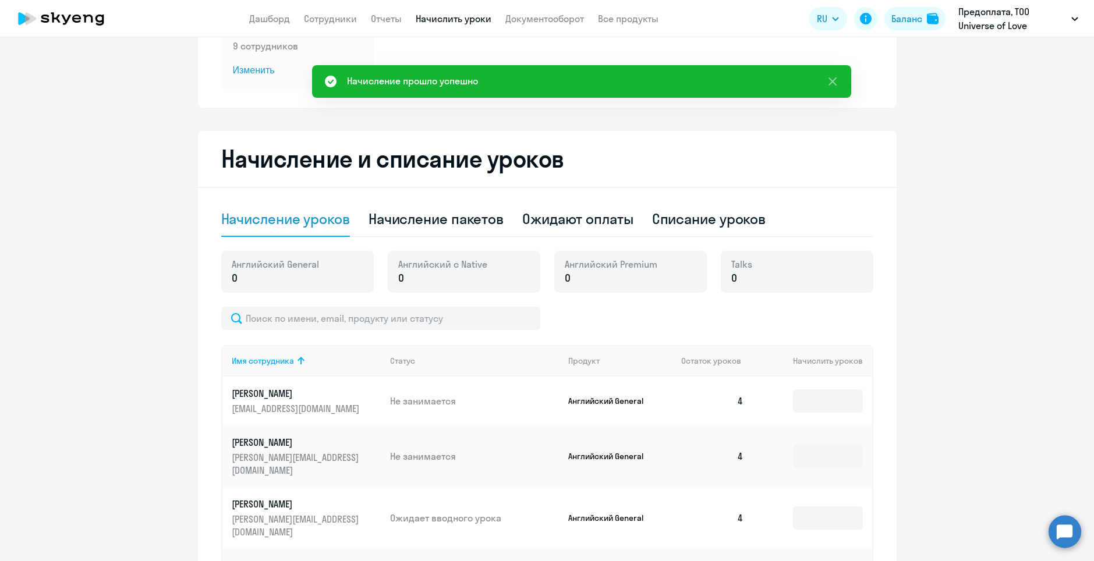
scroll to position [291, 0]
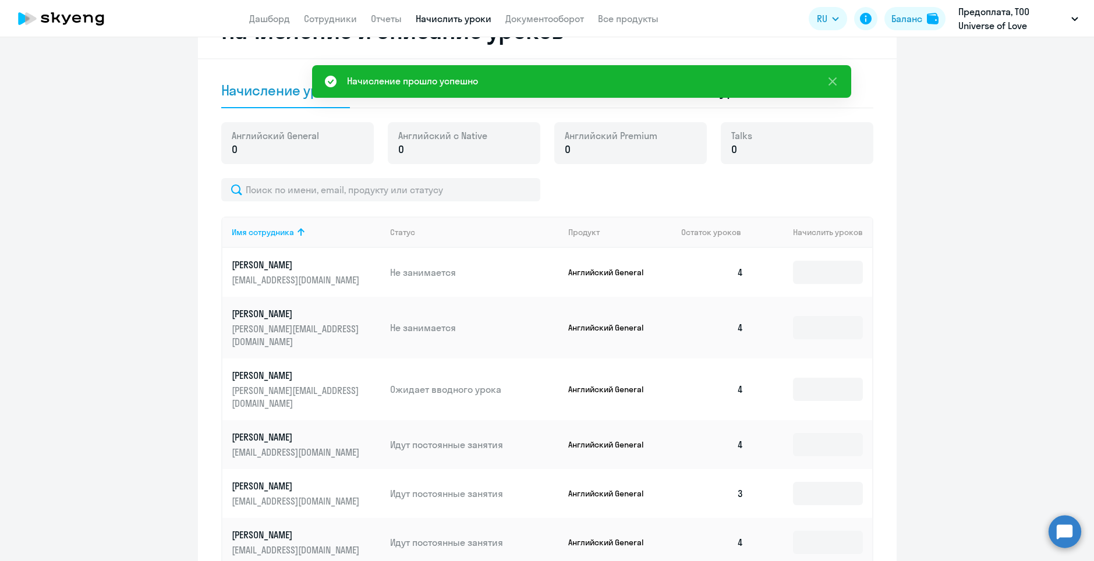
click at [1073, 525] on circle at bounding box center [1065, 531] width 33 height 33
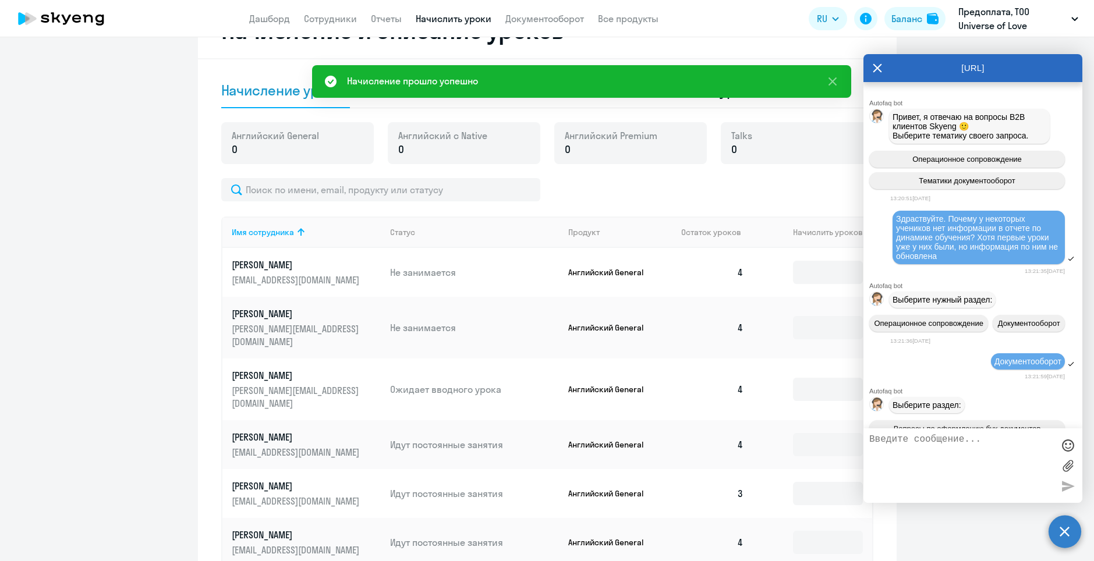
scroll to position [0, 0]
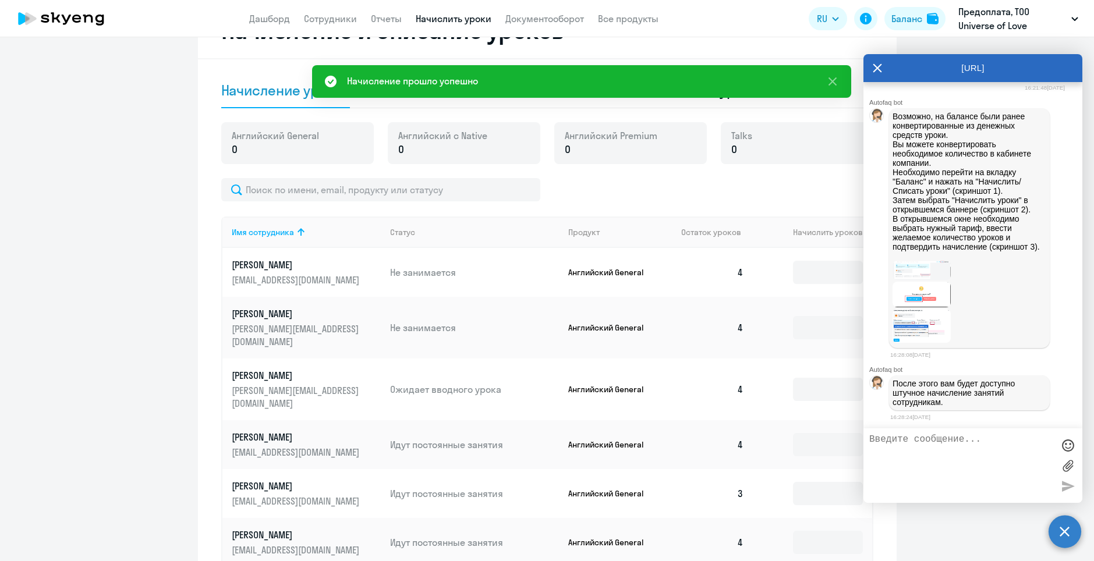
click at [983, 468] on textarea at bounding box center [961, 465] width 184 height 63
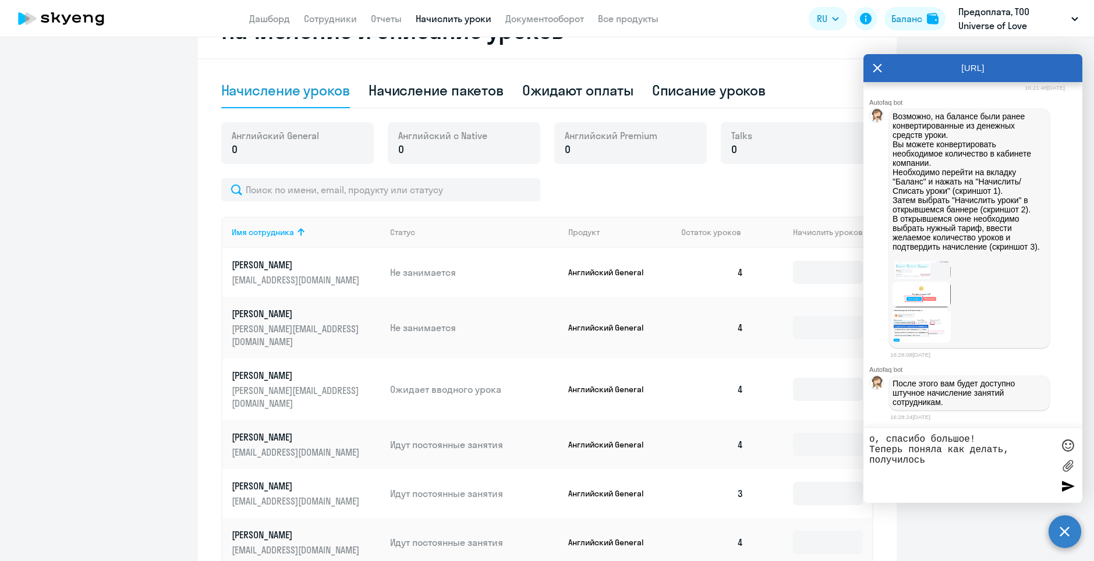
type textarea "о, спасибо большое! Теперь поняла как делать, получилось!"
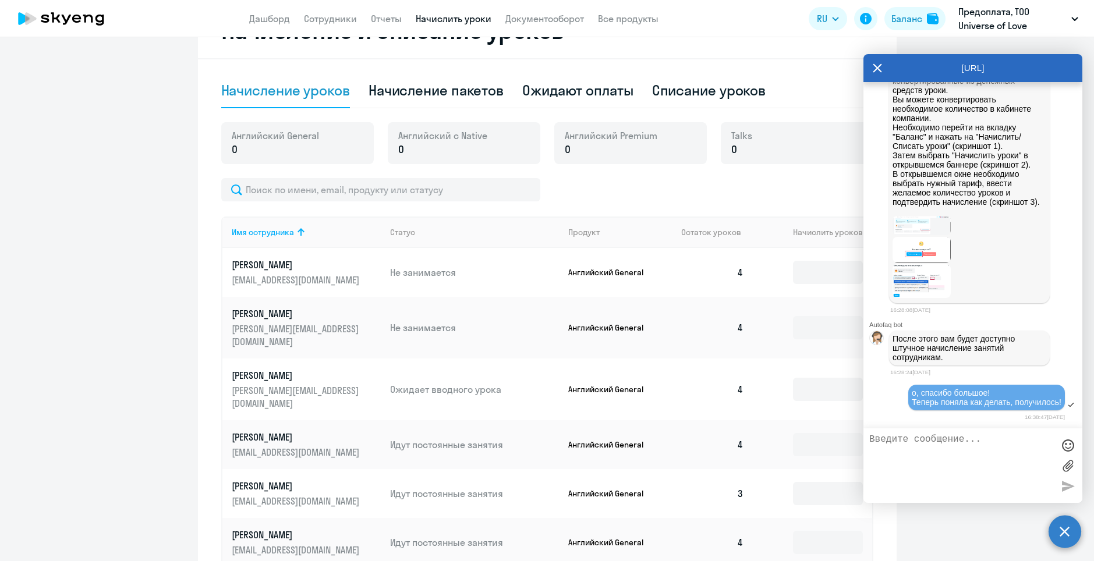
scroll to position [23800, 0]
click at [880, 64] on icon at bounding box center [877, 68] width 9 height 28
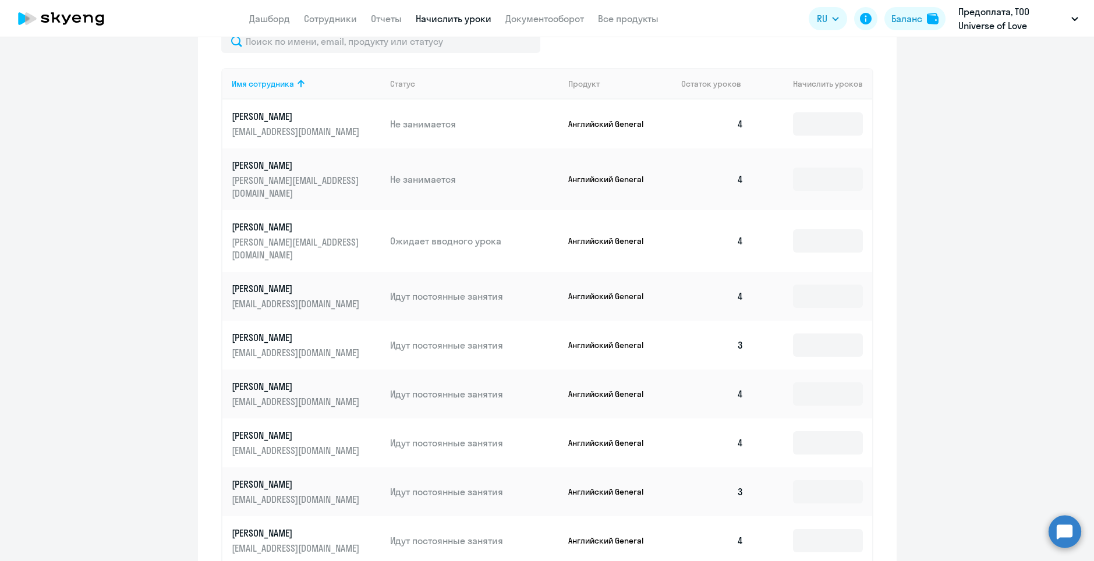
scroll to position [466, 0]
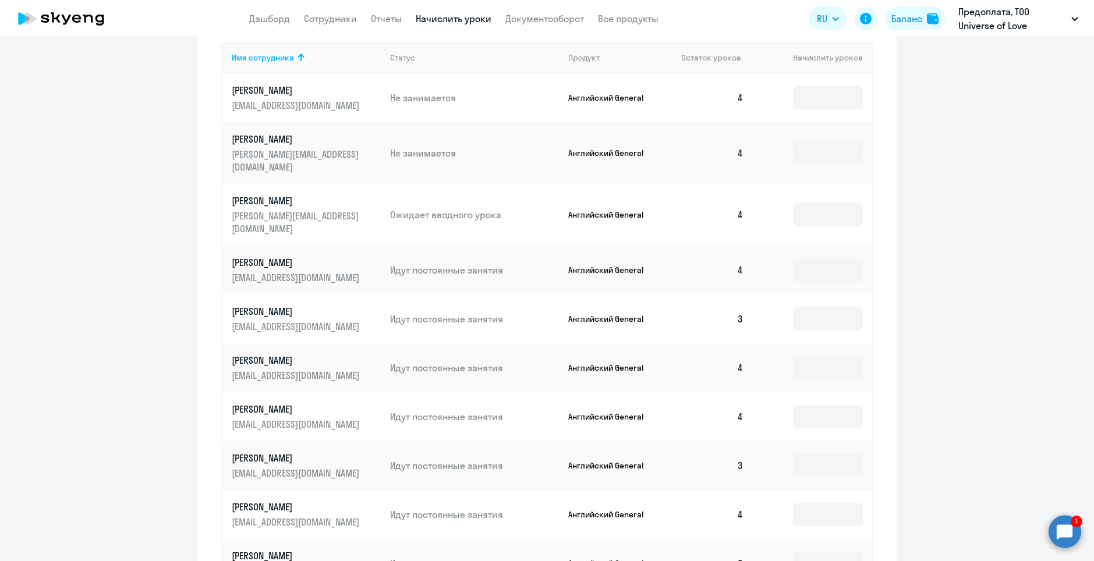
click at [1063, 538] on circle at bounding box center [1065, 531] width 33 height 33
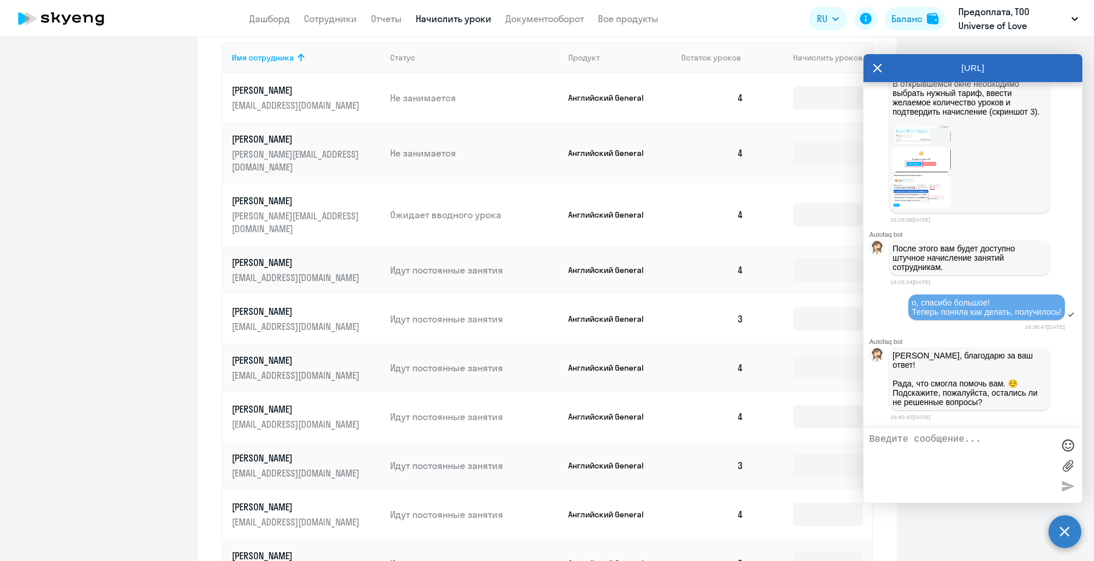
scroll to position [23883, 0]
type textarea "в"
type textarea "нет, все отлично, спасибо!"
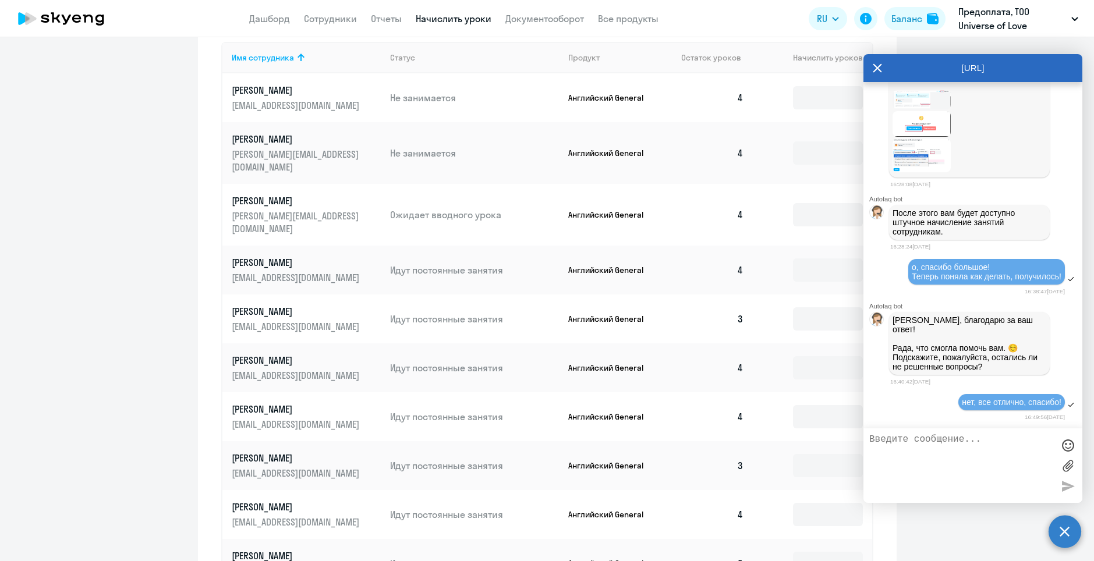
scroll to position [23919, 0]
click at [878, 63] on icon at bounding box center [877, 68] width 9 height 28
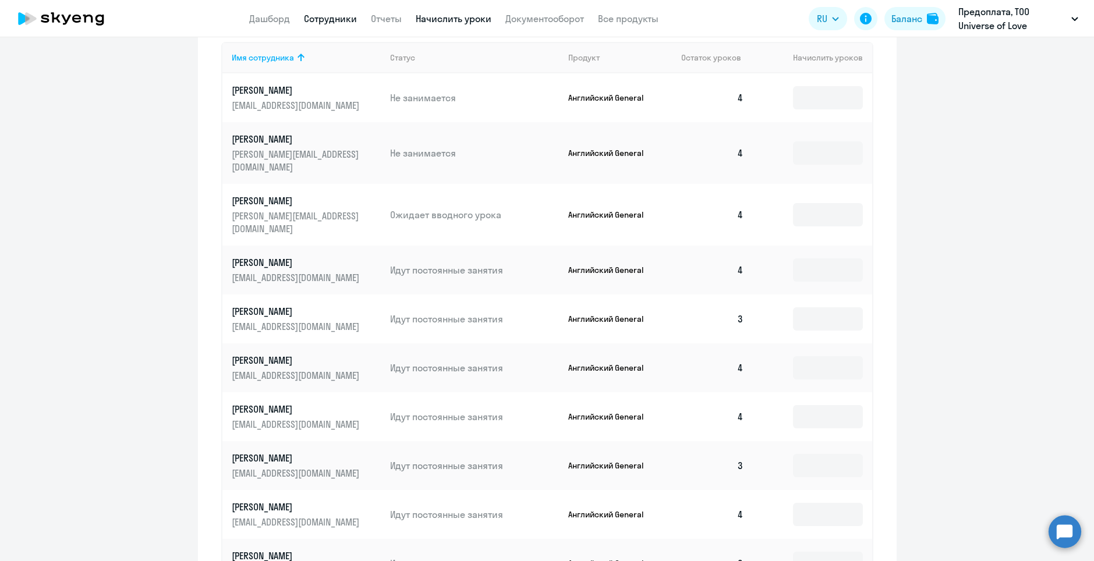
click at [319, 20] on link "Сотрудники" at bounding box center [330, 19] width 53 height 12
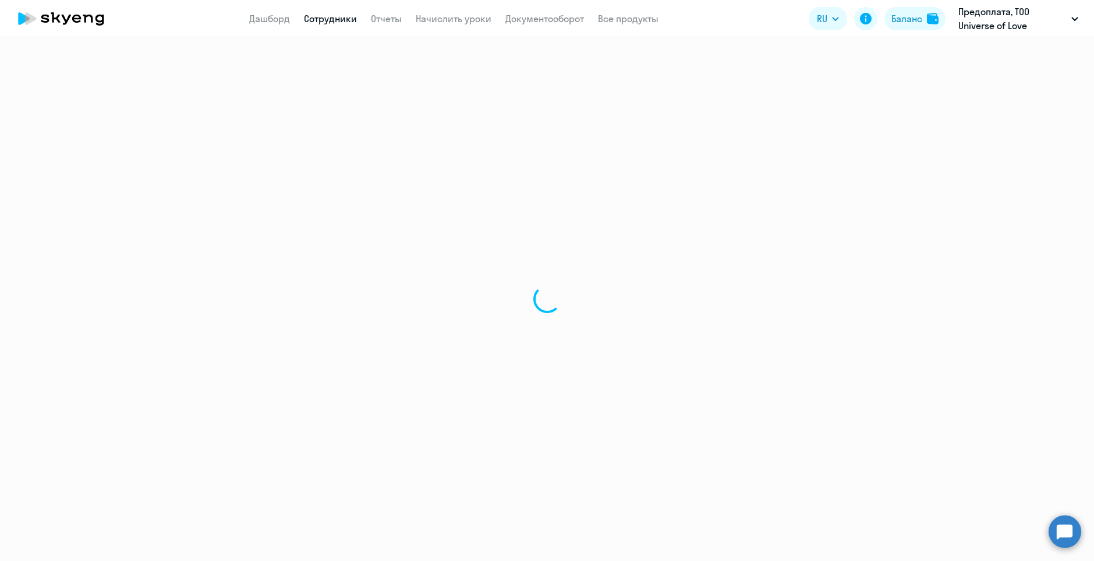
select select "30"
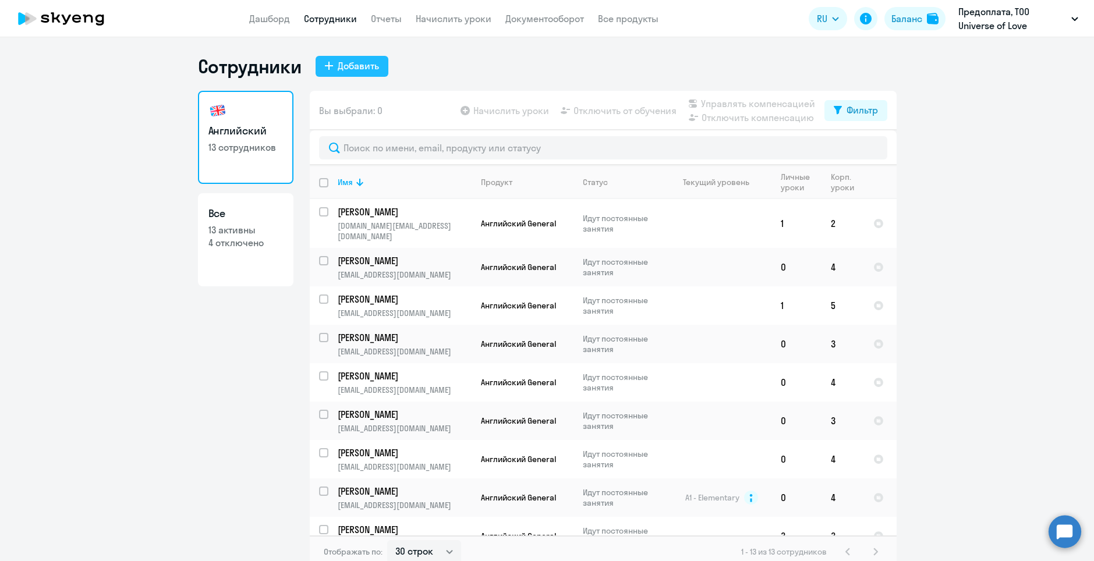
click at [361, 65] on div "Добавить" at bounding box center [358, 66] width 41 height 14
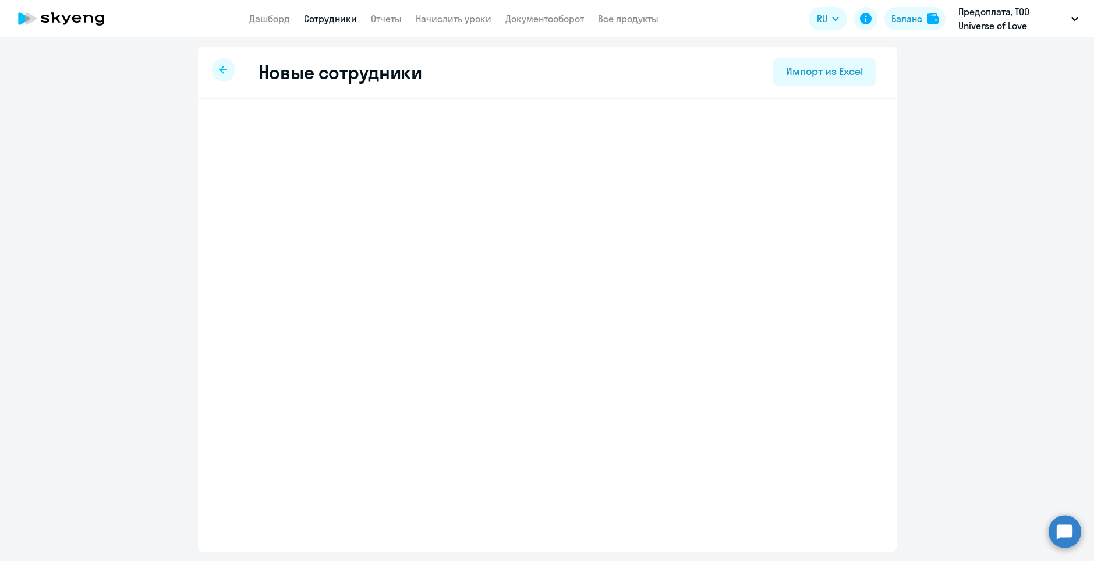
select select "english_adult_not_native_speaker"
select select "3"
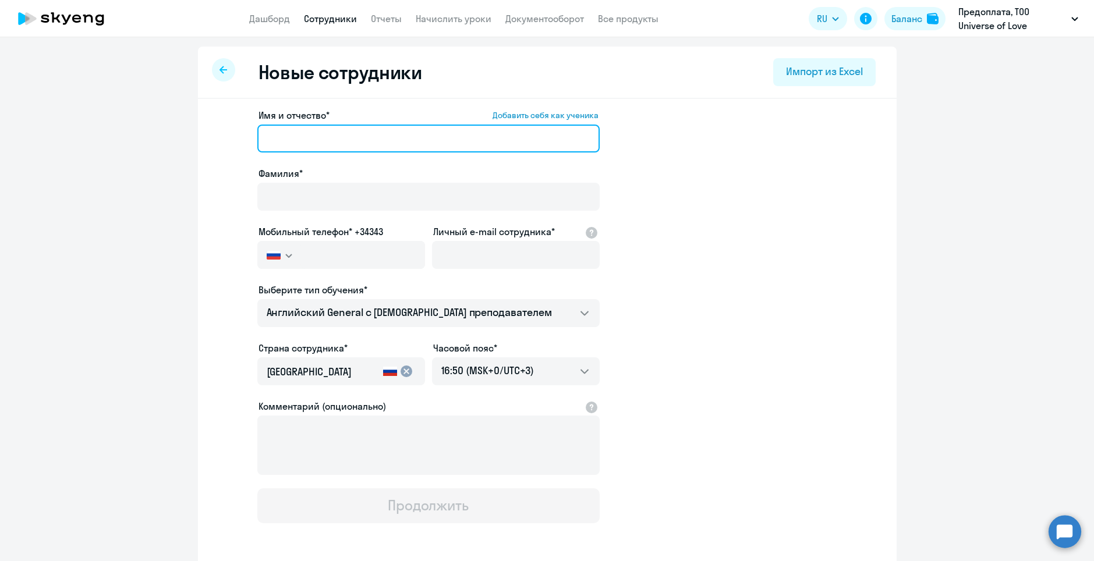
click at [279, 129] on input "Имя и отчество* Добавить себя как ученика" at bounding box center [428, 139] width 342 height 28
paste input "Екатерина Викторовна"
type input "Екатерина Викторовна"
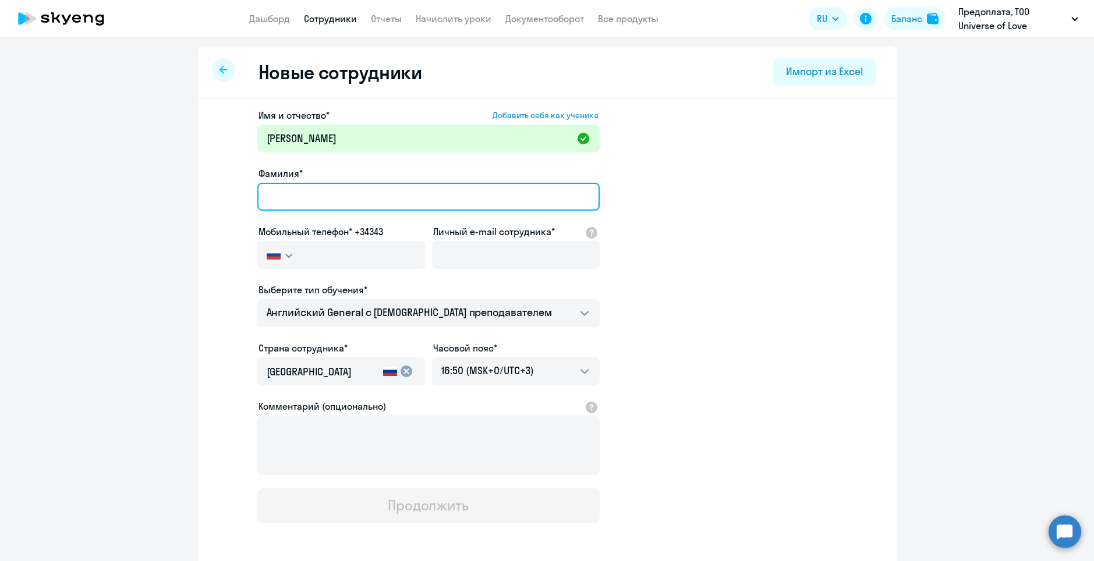
click at [299, 190] on input "Фамилия*" at bounding box center [428, 197] width 342 height 28
paste input "Краснова"
type input "Краснова"
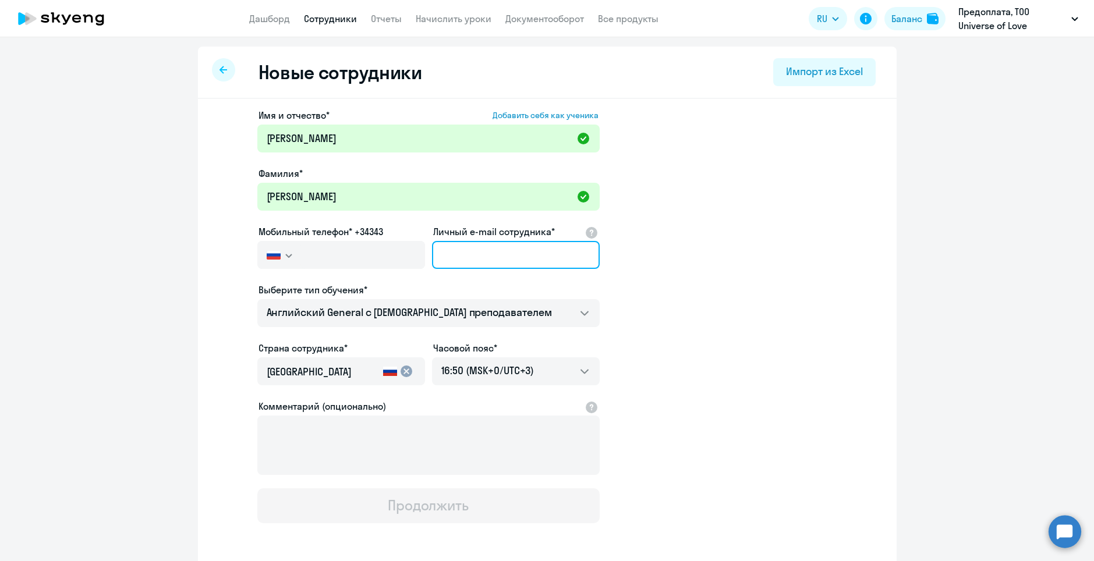
click at [454, 255] on input "Личный e-mail сотрудника*" at bounding box center [516, 255] width 168 height 28
paste input "krasn0va87@rambler.ru"
type input "krasn0va87@rambler.ru"
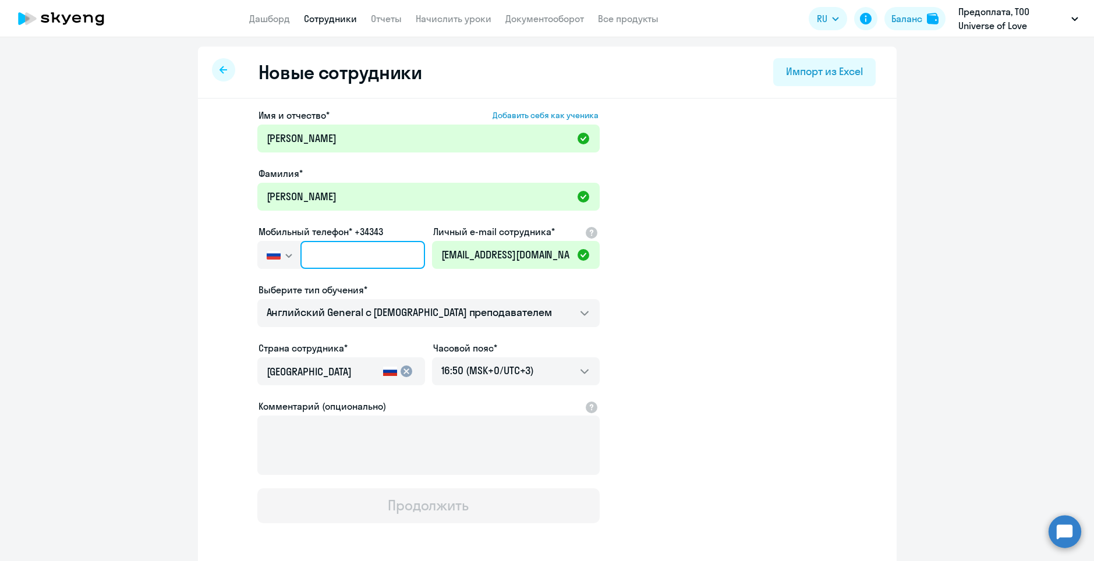
click at [331, 253] on input "text" at bounding box center [362, 255] width 124 height 28
paste input "+95 27-335-209"
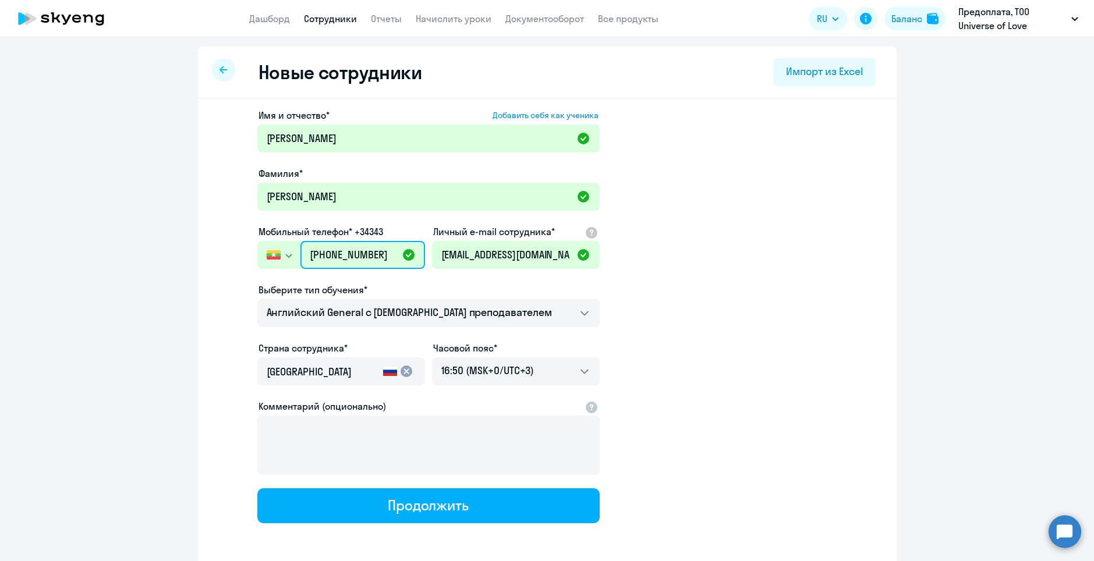
drag, startPoint x: 378, startPoint y: 255, endPoint x: 292, endPoint y: 254, distance: 85.6
click at [292, 254] on div "Россия +7 Казахстан +7 Украина +380 Беларусь (Белоруссия) +375 Австралия +61 Ав…" at bounding box center [341, 255] width 168 height 28
paste input "7 952 733-52-"
type input "+7 952 733-52-09"
click at [514, 376] on select "02:50 (MSK-14/UTC-11) 03:50 (MSK-13/UTC-10) 04:50 (MSK-12/UTC-9) 05:50 (MSK-11/…" at bounding box center [516, 372] width 168 height 28
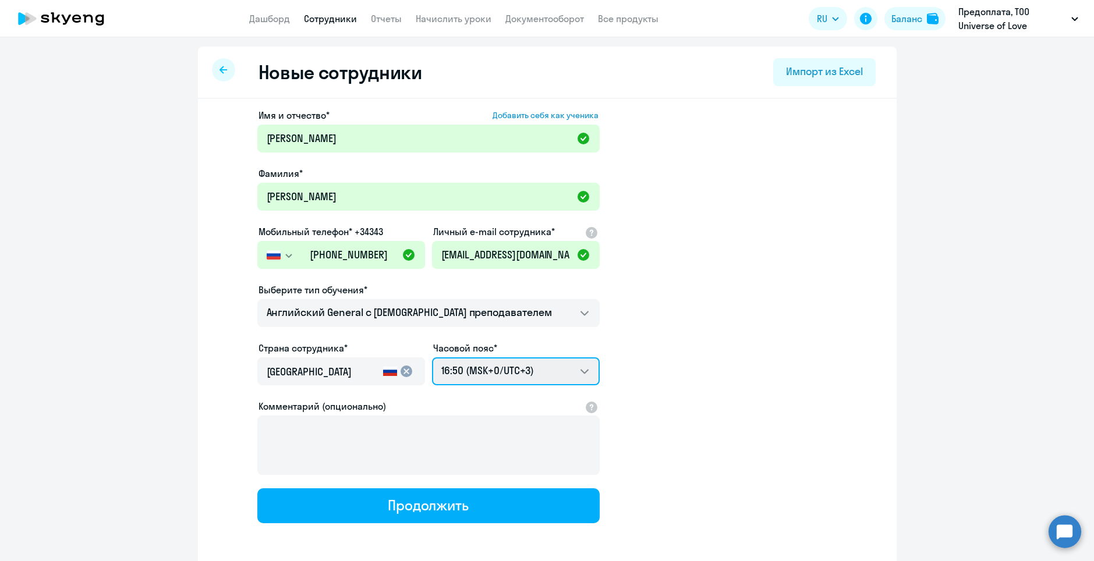
select select "5"
click at [432, 358] on select "02:50 (MSK-14/UTC-11) 03:50 (MSK-13/UTC-10) 04:50 (MSK-12/UTC-9) 05:50 (MSK-11/…" at bounding box center [516, 372] width 168 height 28
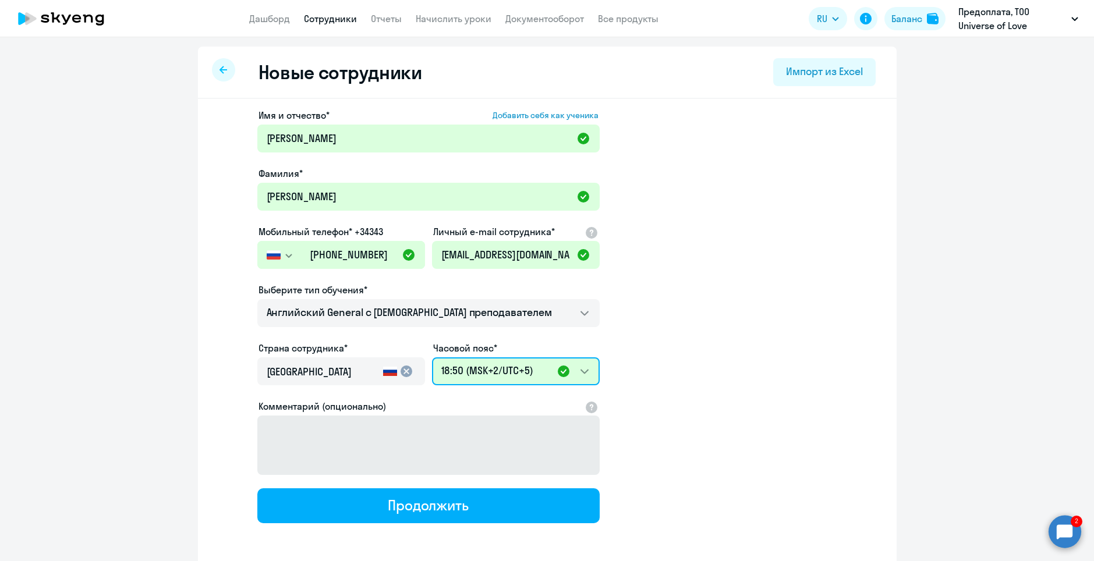
scroll to position [49, 0]
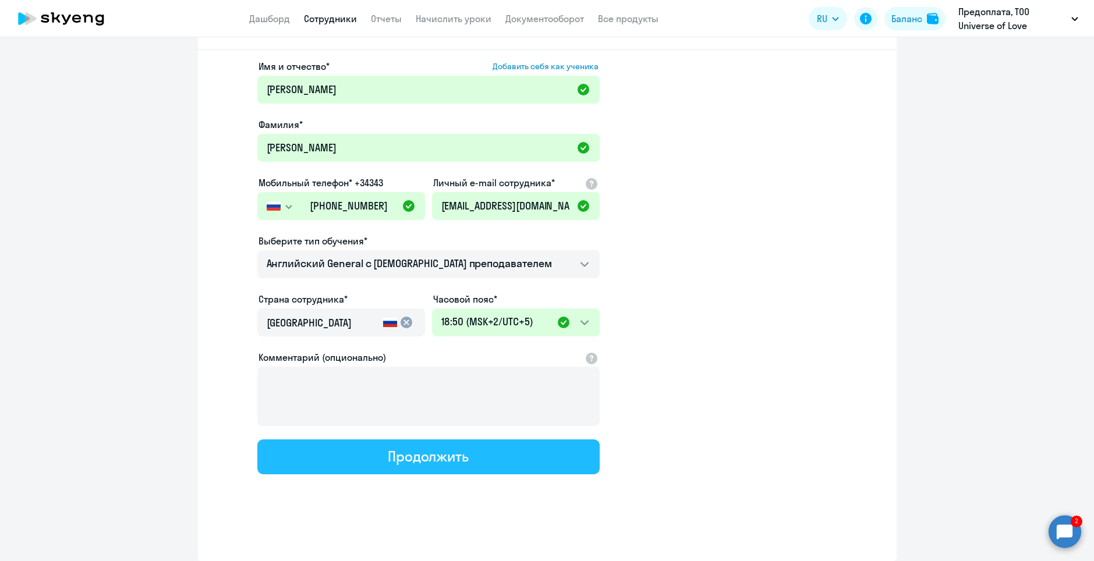
click at [469, 458] on button "Продолжить" at bounding box center [428, 457] width 342 height 35
select select "english_adult_not_native_speaker"
select select "5"
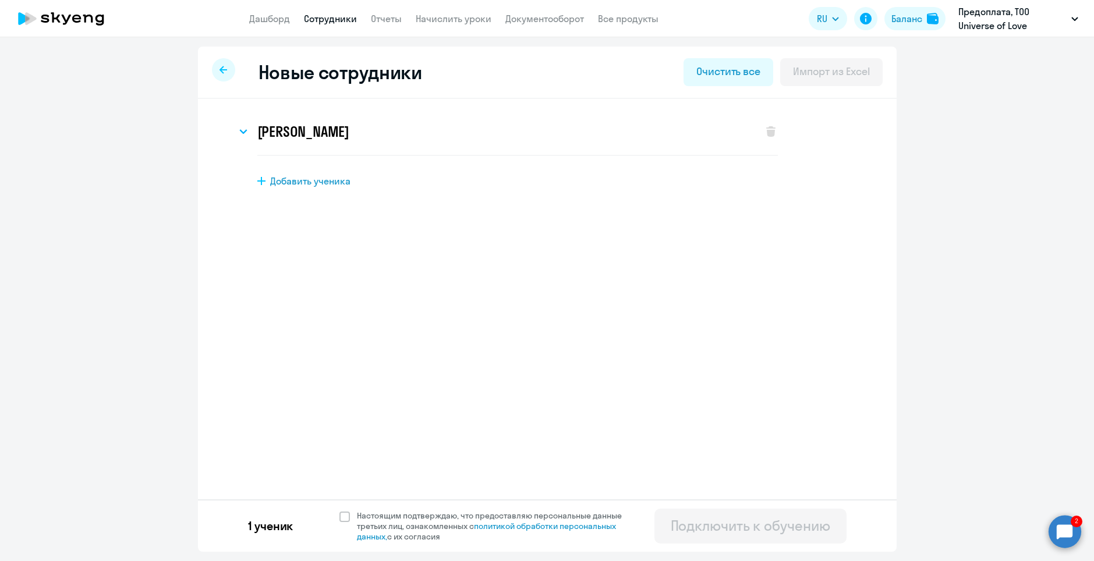
scroll to position [0, 0]
click at [341, 512] on span at bounding box center [344, 517] width 10 height 10
click at [339, 511] on input "Настоящим подтверждаю, что предоставляю персональные данные третьих лиц, ознако…" at bounding box center [339, 510] width 1 height 1
checkbox input "true"
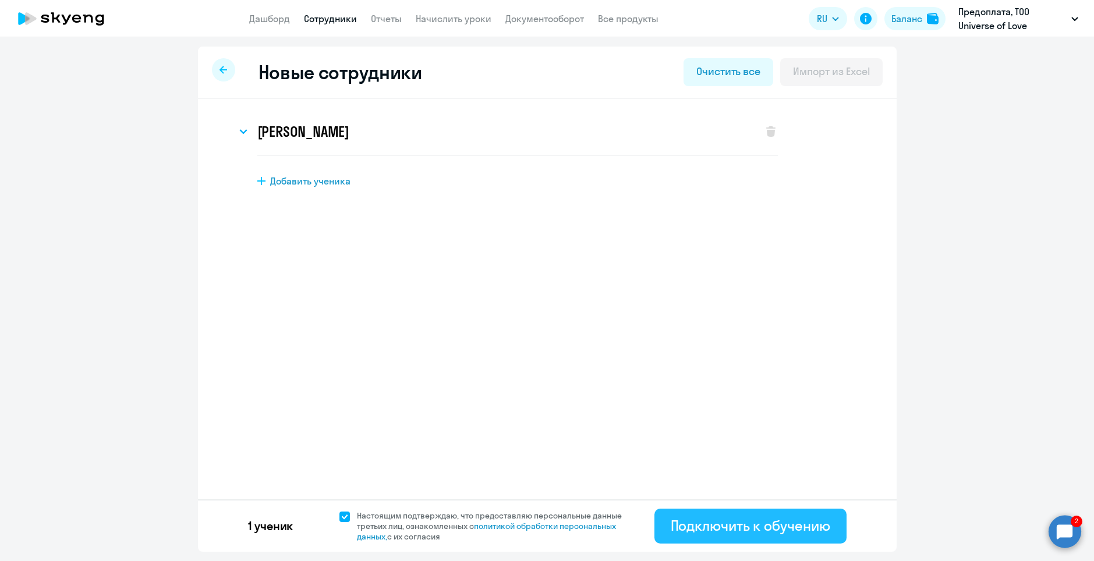
click at [692, 529] on div "Подключить к обучению" at bounding box center [751, 525] width 160 height 19
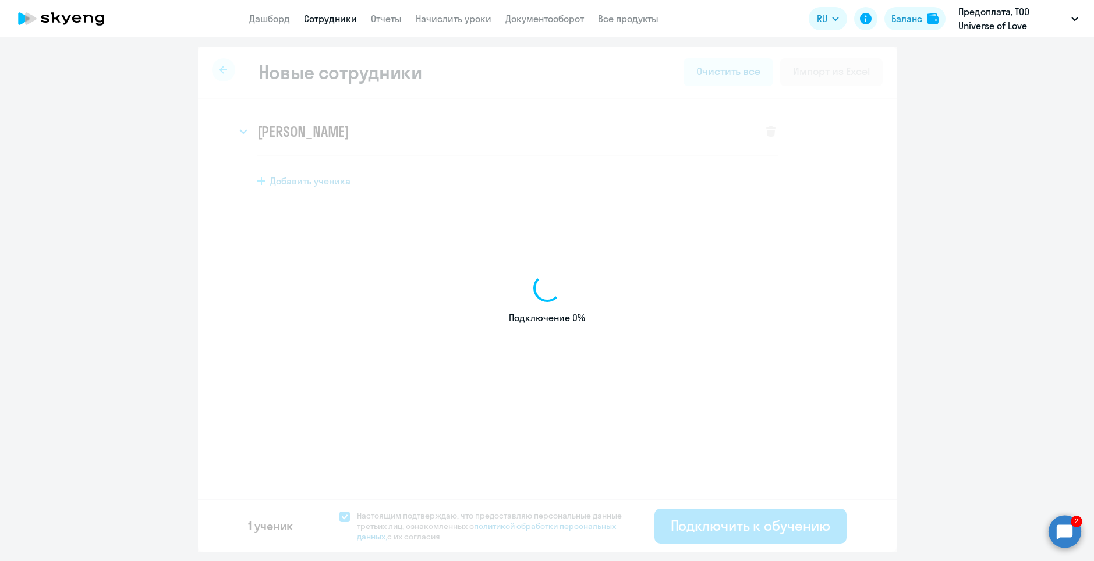
select select "english_adult_not_native_speaker"
select select "3"
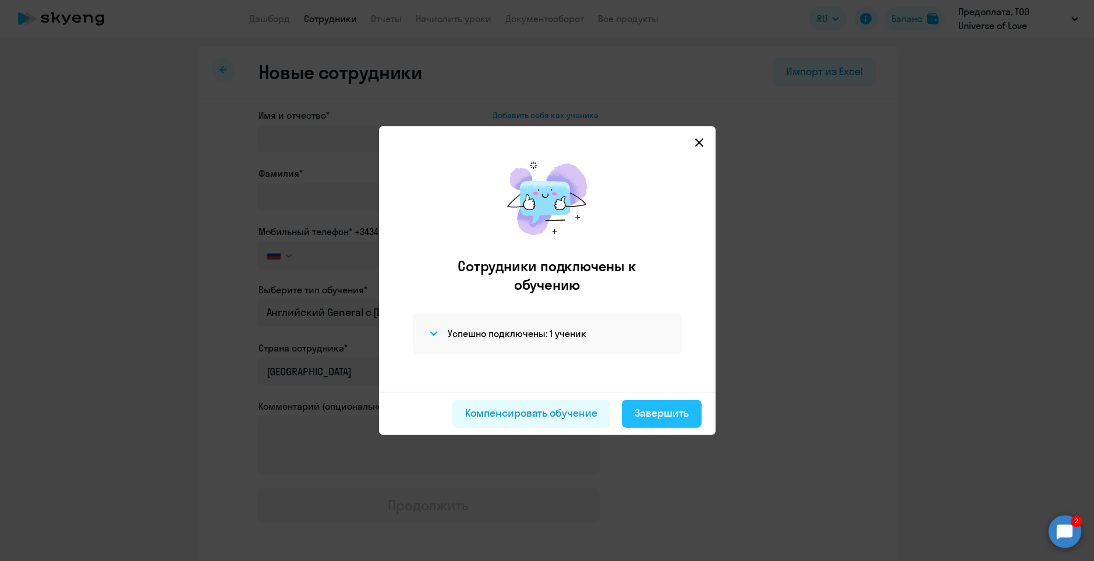
click at [668, 416] on div "Завершить" at bounding box center [662, 413] width 54 height 15
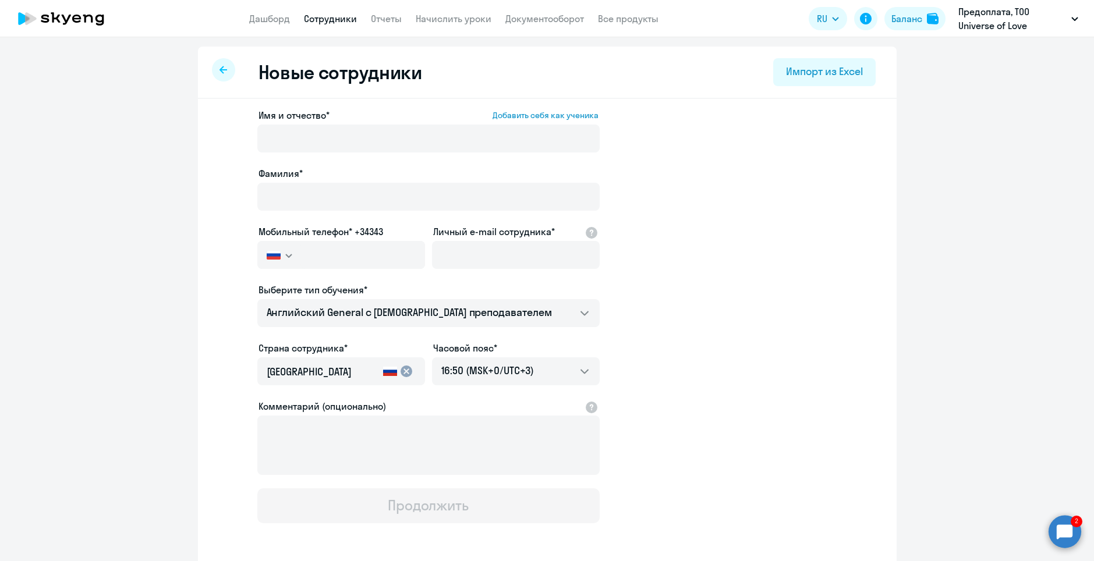
select select "30"
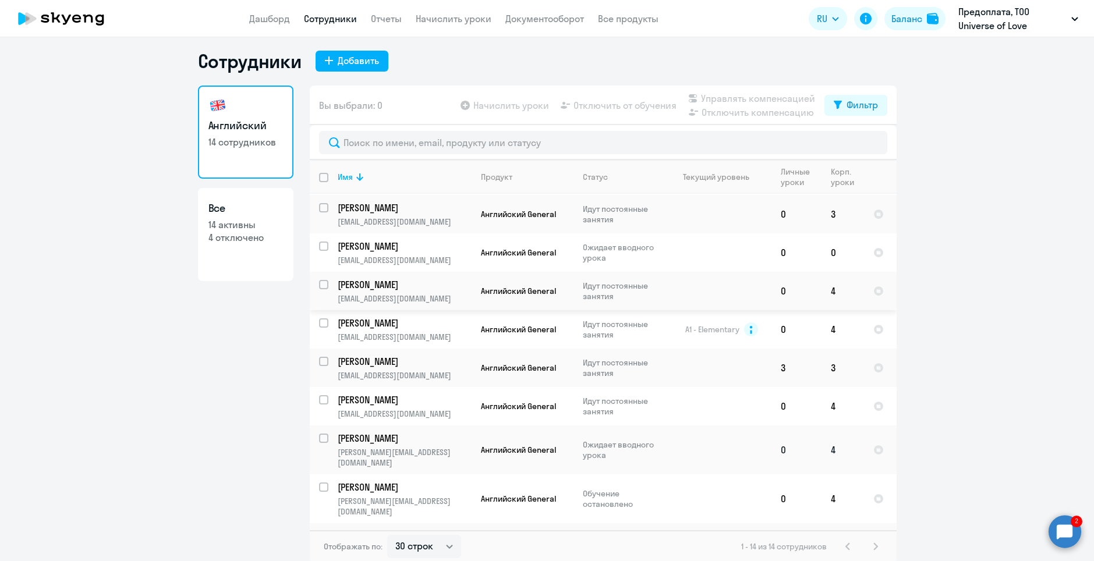
scroll to position [7, 0]
click at [433, 238] on p "Краснова Екатерина Викторовна" at bounding box center [404, 244] width 132 height 13
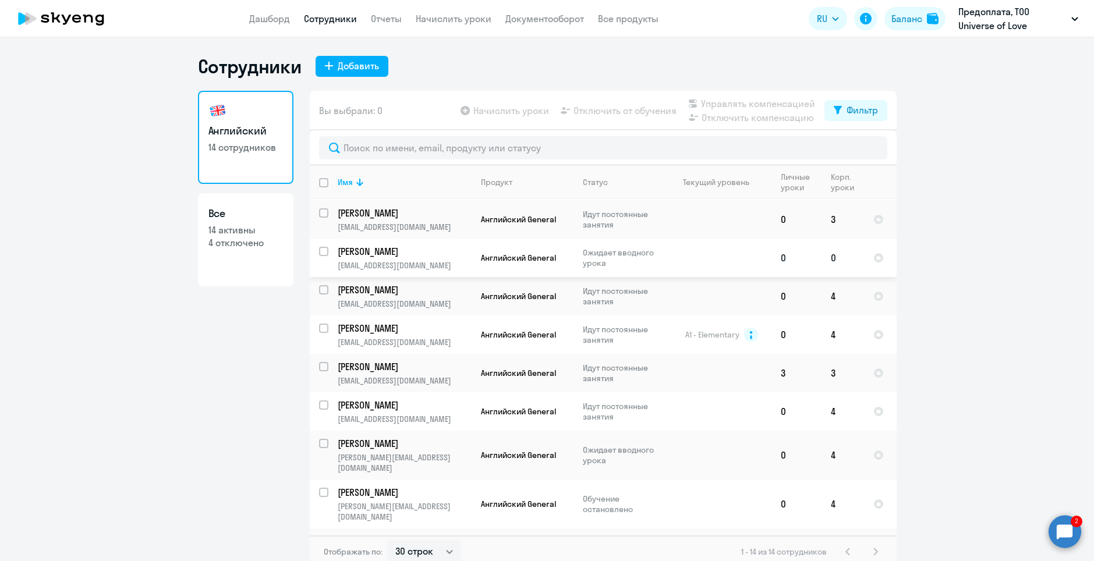
select select "english"
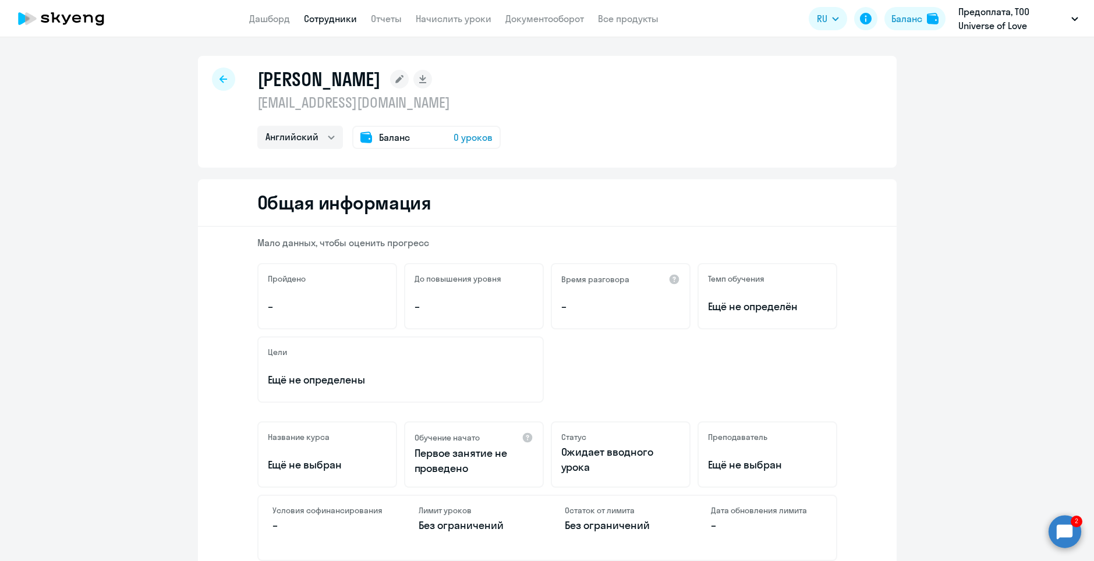
click at [404, 79] on icon at bounding box center [399, 79] width 8 height 8
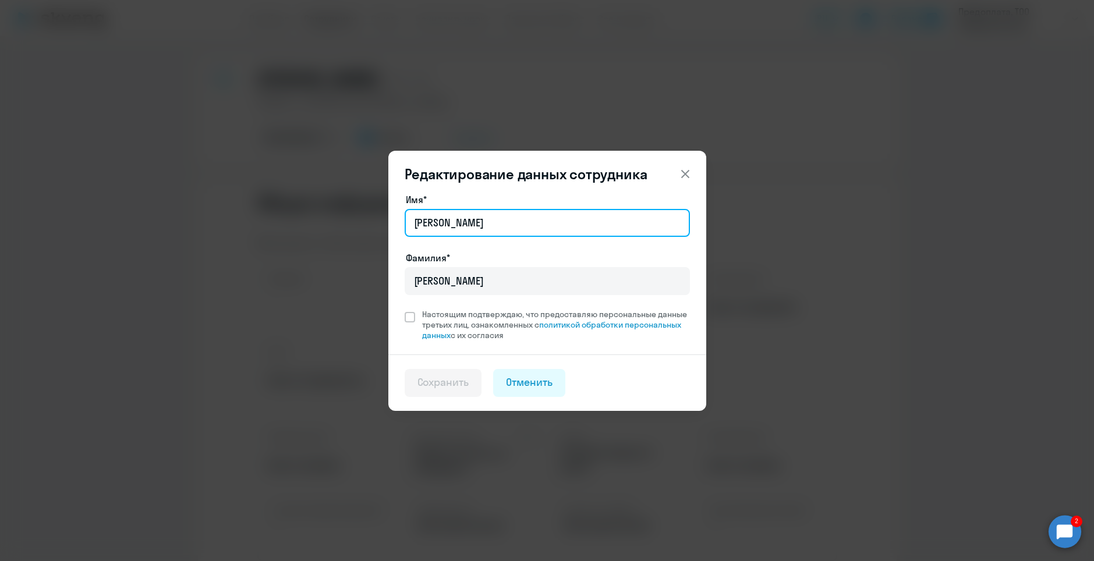
drag, startPoint x: 536, startPoint y: 232, endPoint x: 464, endPoint y: 227, distance: 71.8
click at [464, 227] on input "Екатерина Викторовна" at bounding box center [547, 223] width 285 height 28
type input "Екатерина"
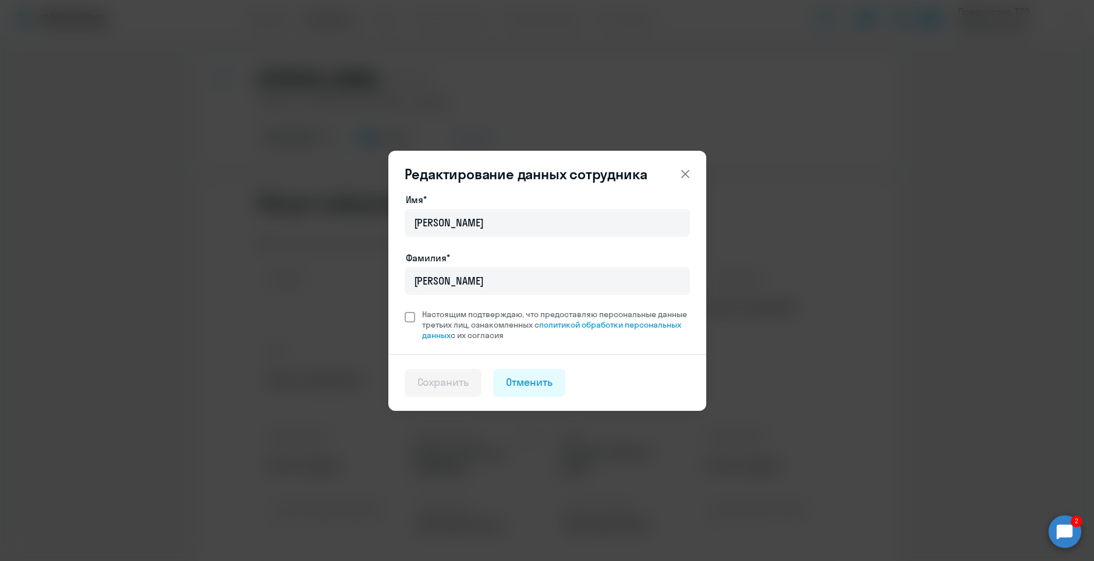
click at [409, 314] on span at bounding box center [410, 317] width 10 height 10
click at [405, 309] on input "Настоящим подтверждаю, что предоставляю персональные данные третьих лиц, ознако…" at bounding box center [404, 309] width 1 height 1
checkbox input "true"
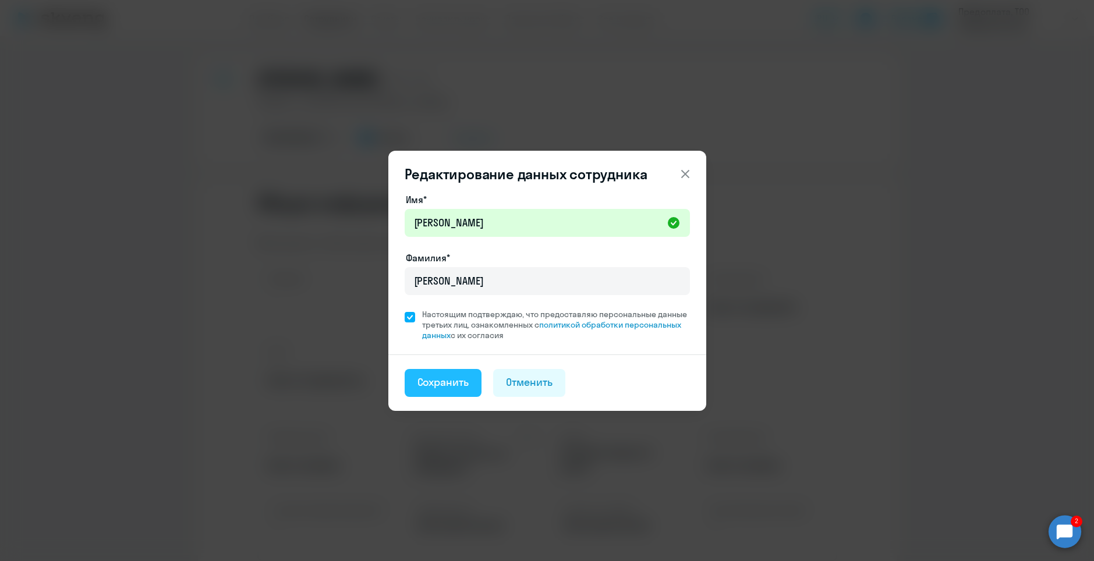
click at [444, 386] on div "Сохранить" at bounding box center [443, 382] width 52 height 15
select select "english"
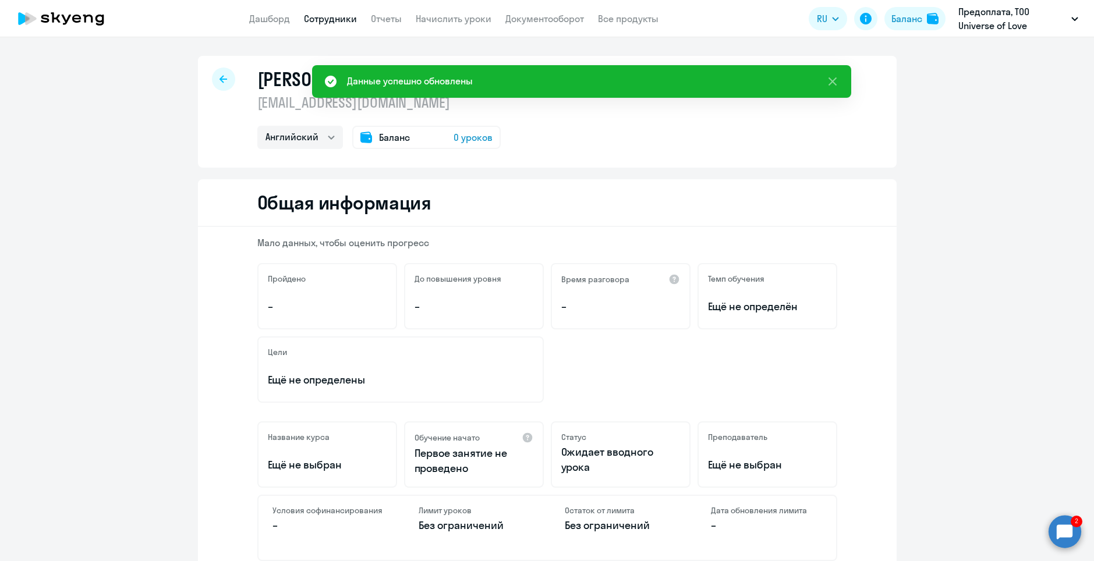
click at [215, 82] on div at bounding box center [223, 79] width 23 height 23
select select "30"
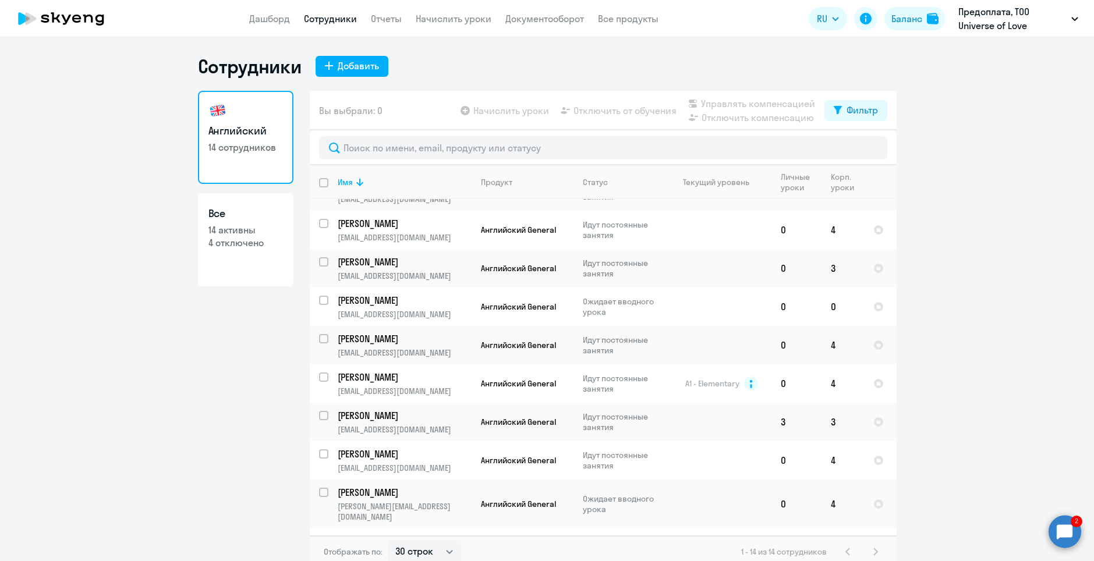
scroll to position [85, 0]
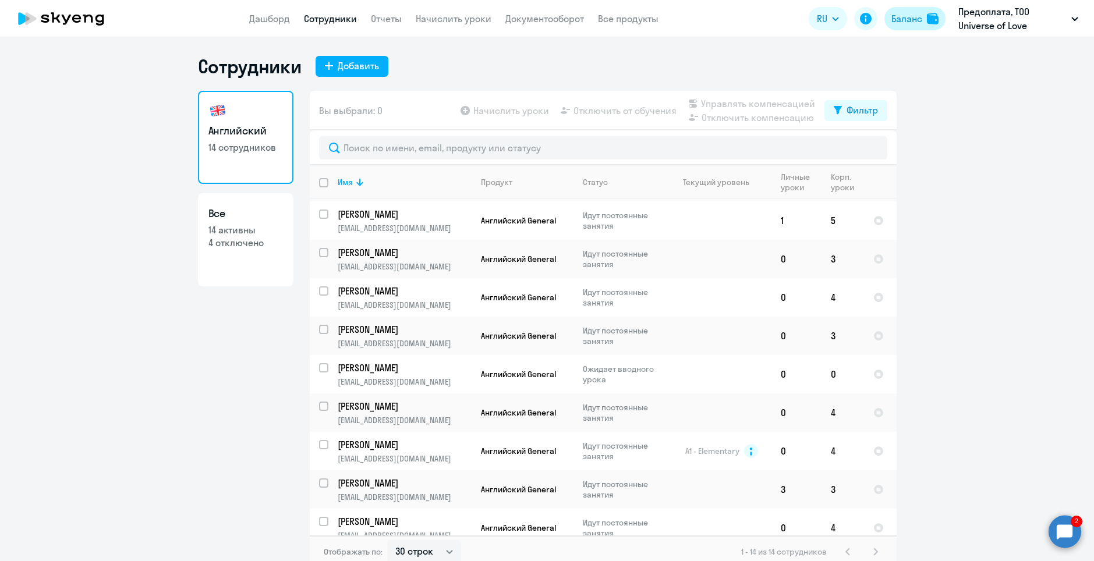
click at [903, 17] on div "Баланс" at bounding box center [906, 19] width 31 height 14
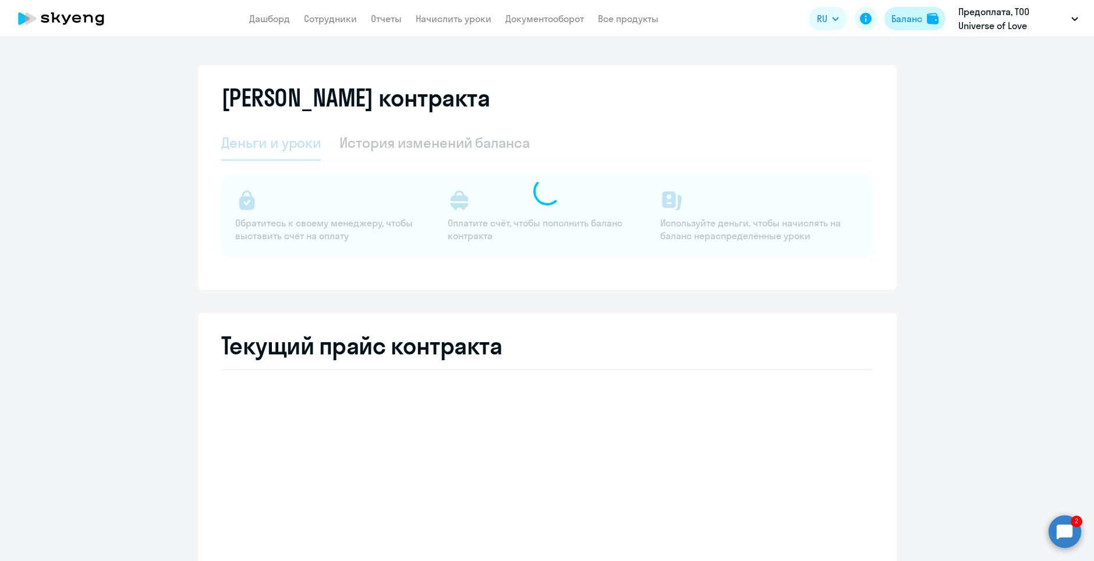
select select "english_adult_not_native_speaker"
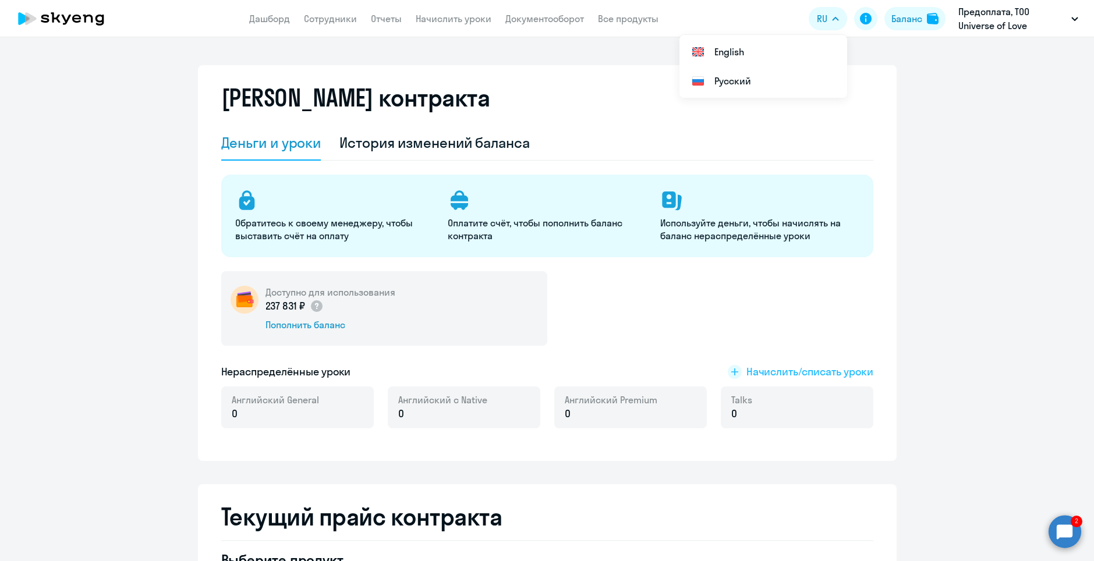
click at [773, 376] on span "Начислить/списать уроки" at bounding box center [809, 372] width 127 height 15
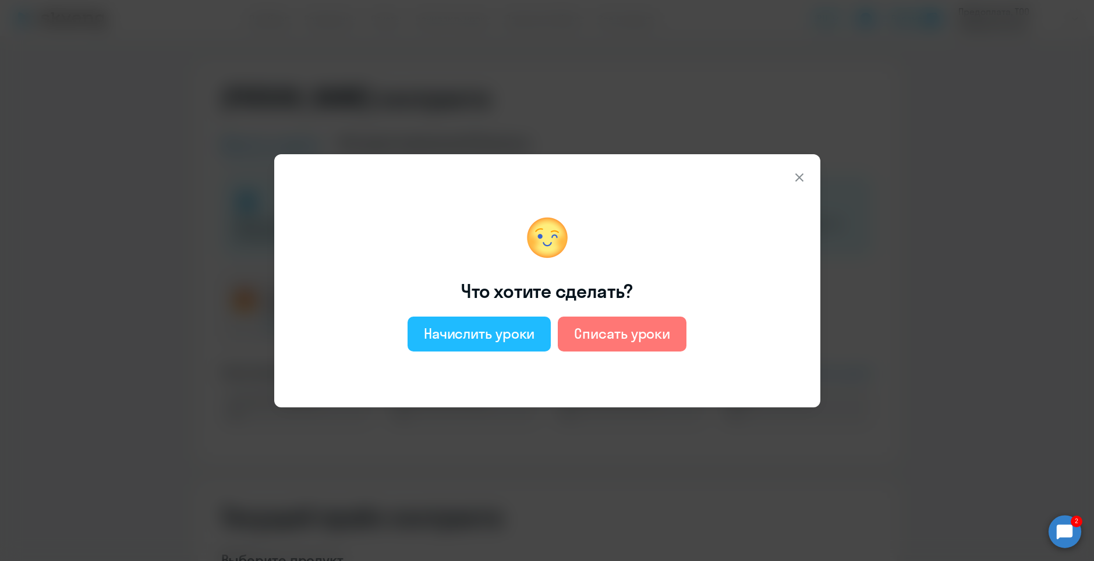
click at [493, 327] on div "Начислить уроки" at bounding box center [479, 333] width 111 height 19
select select "english_adult_not_native_speaker"
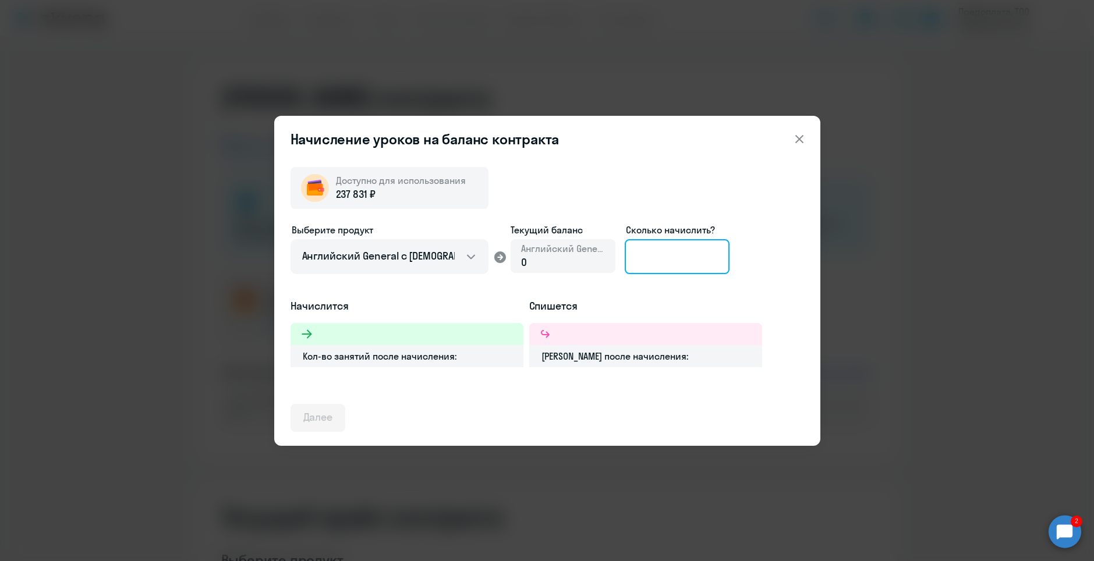
click at [662, 271] on input at bounding box center [677, 256] width 105 height 35
type input "4"
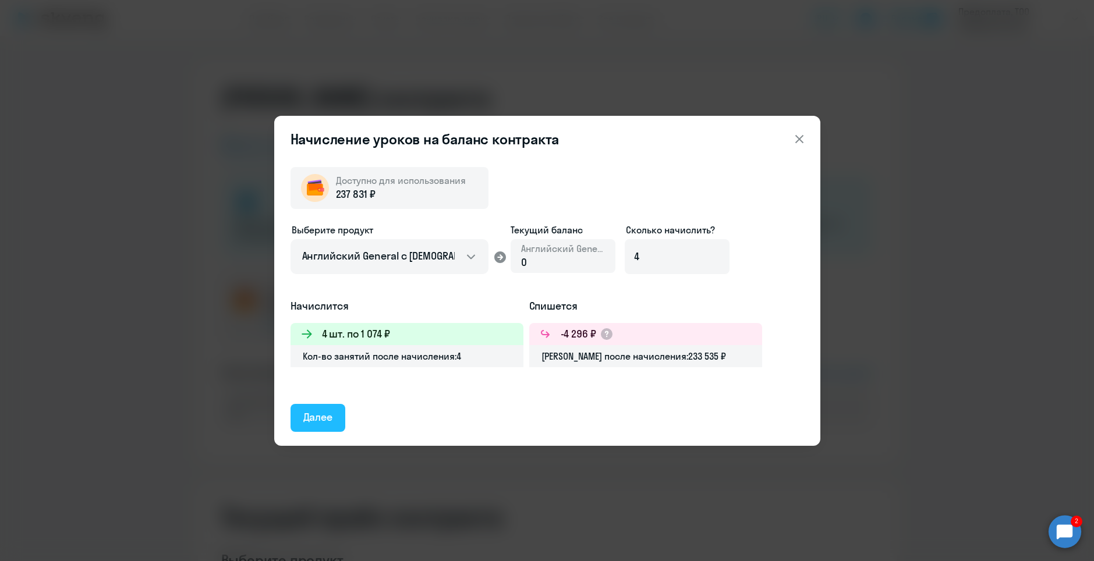
click at [323, 419] on div "Далее" at bounding box center [318, 417] width 30 height 15
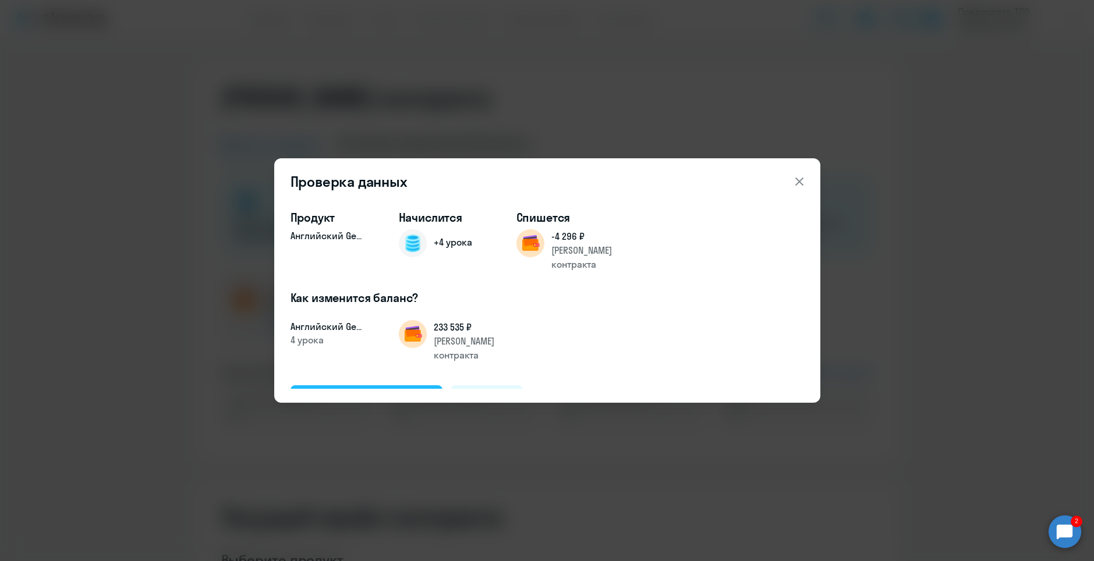
click at [351, 391] on div "Подтвердить и начислить" at bounding box center [366, 398] width 127 height 15
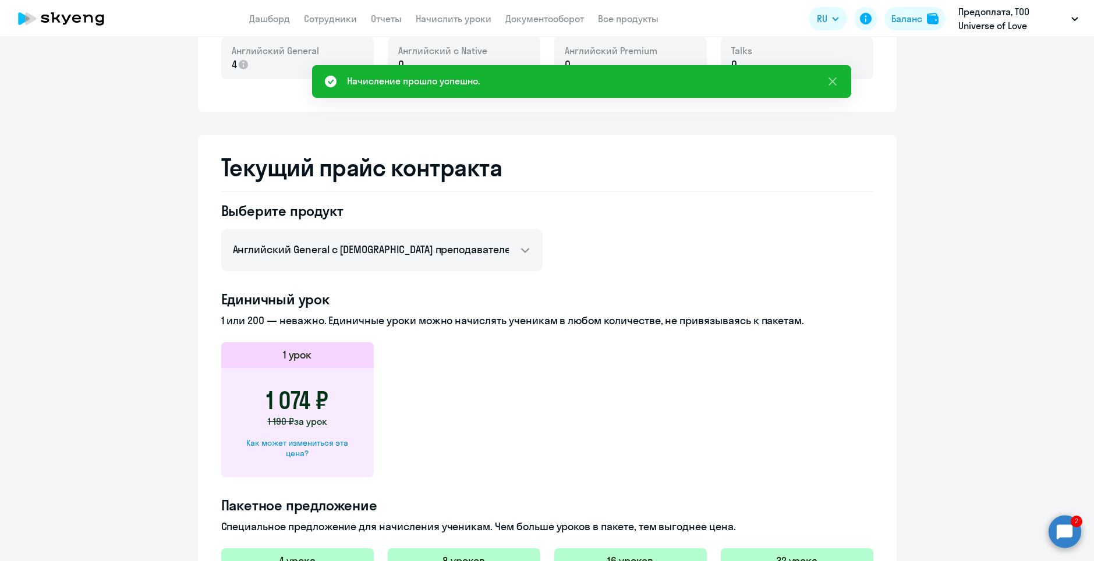
scroll to position [58, 0]
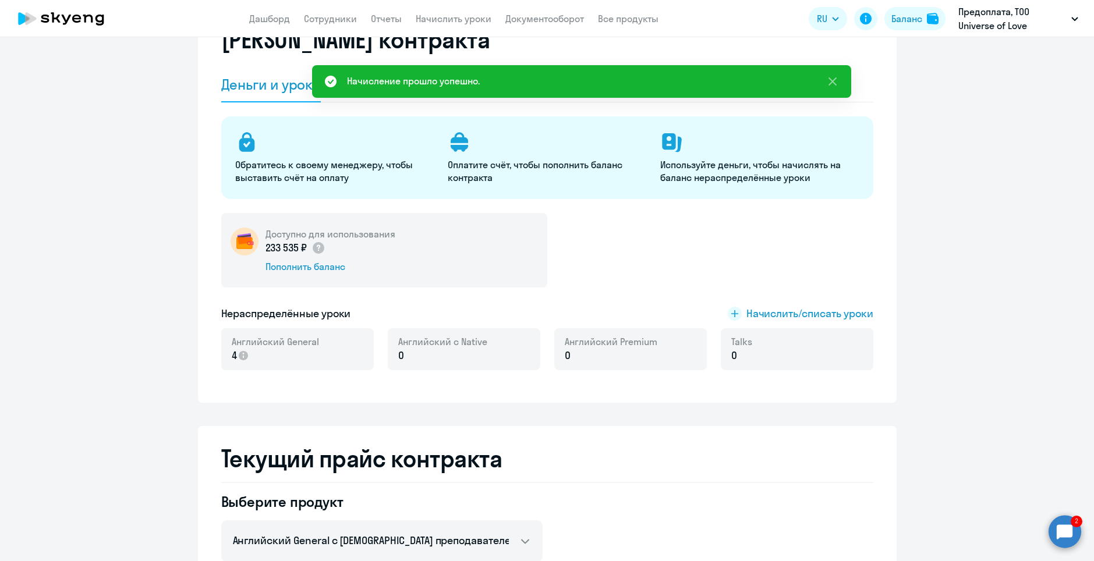
click at [291, 369] on div "Английский General 4" at bounding box center [297, 349] width 153 height 42
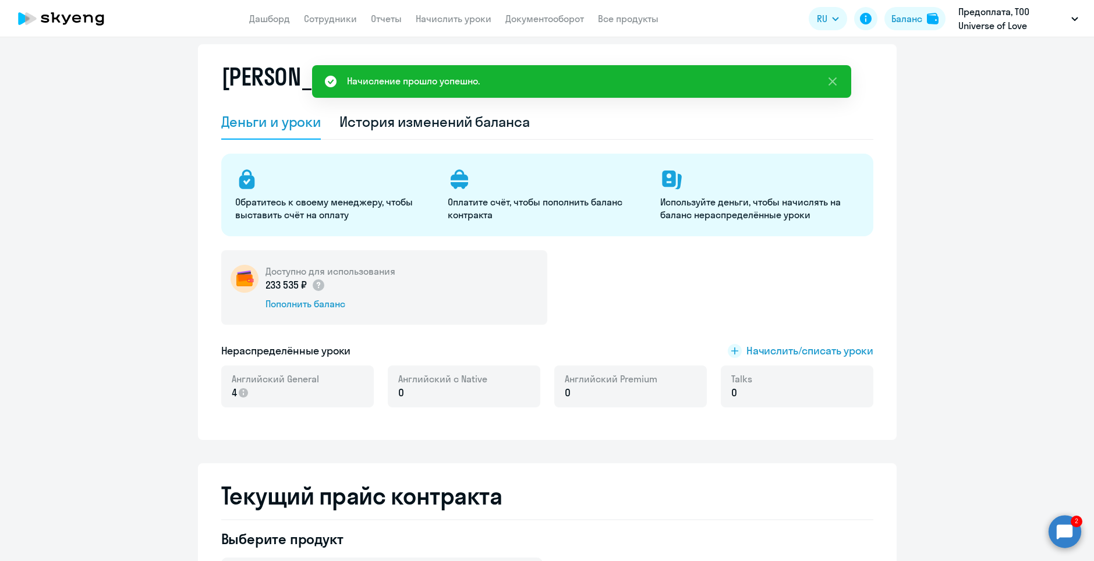
scroll to position [0, 0]
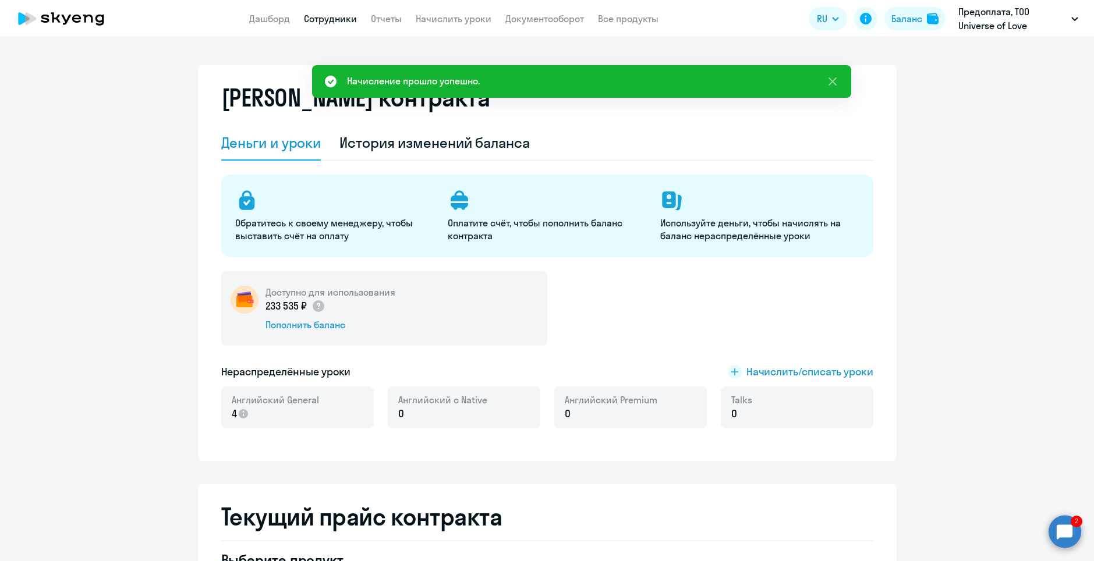
click at [309, 17] on link "Сотрудники" at bounding box center [330, 19] width 53 height 12
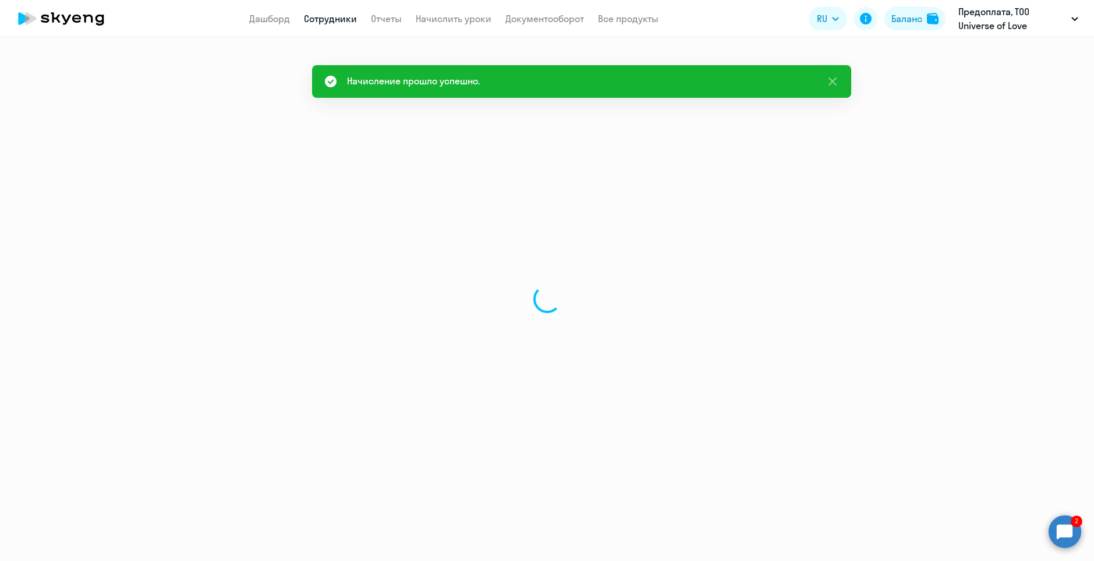
select select "30"
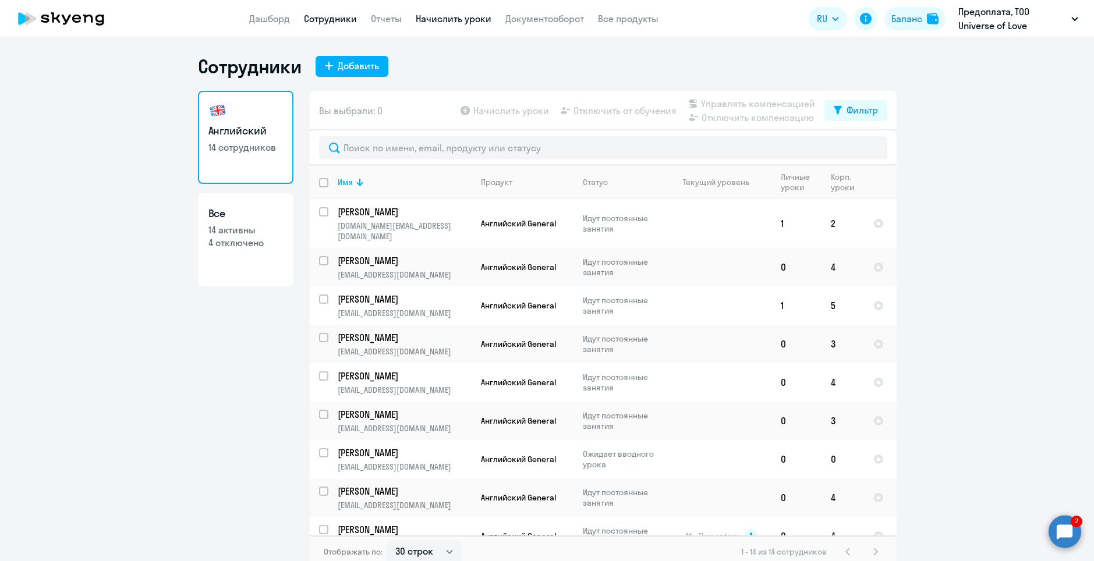
click at [451, 19] on link "Начислить уроки" at bounding box center [454, 19] width 76 height 12
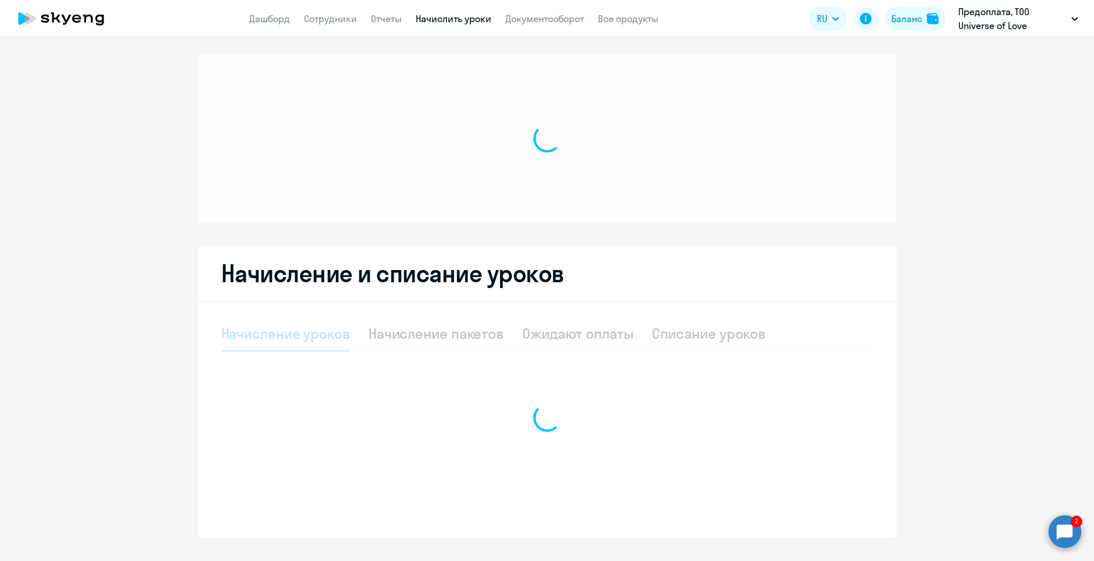
select select "10"
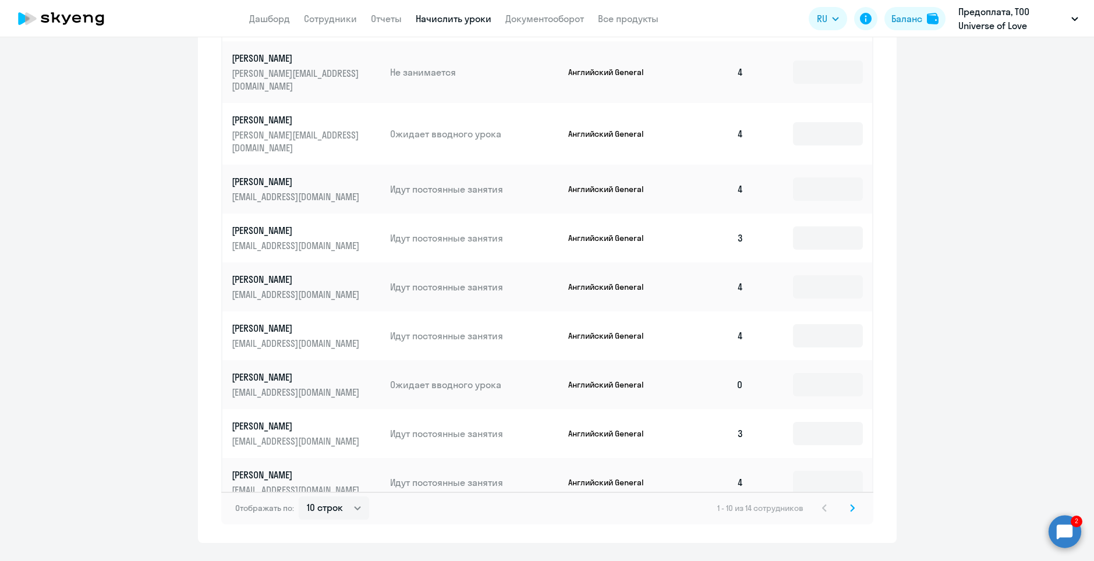
scroll to position [565, 0]
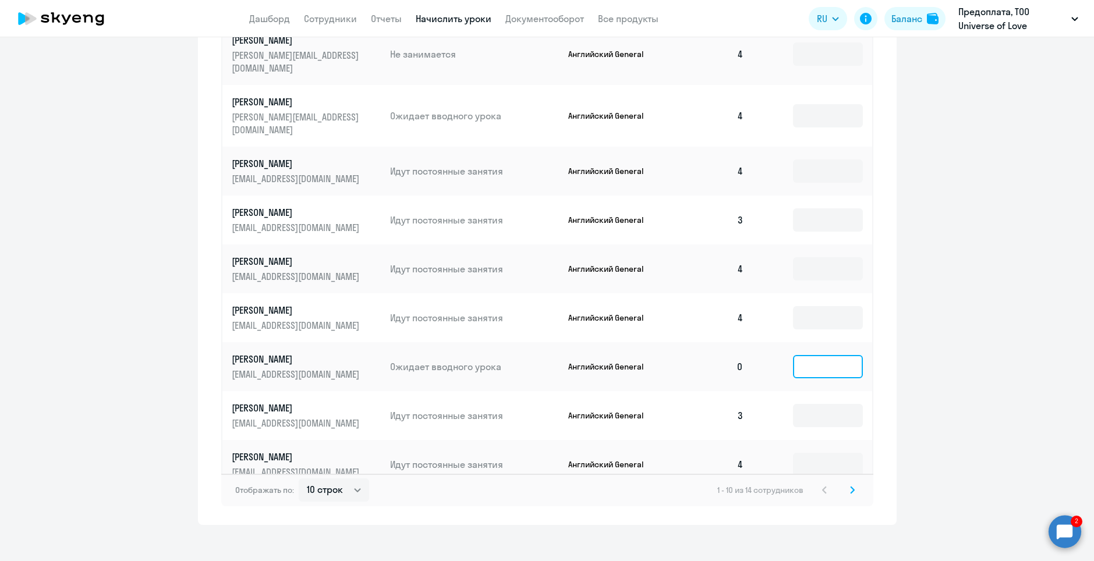
click at [834, 355] on input at bounding box center [828, 366] width 70 height 23
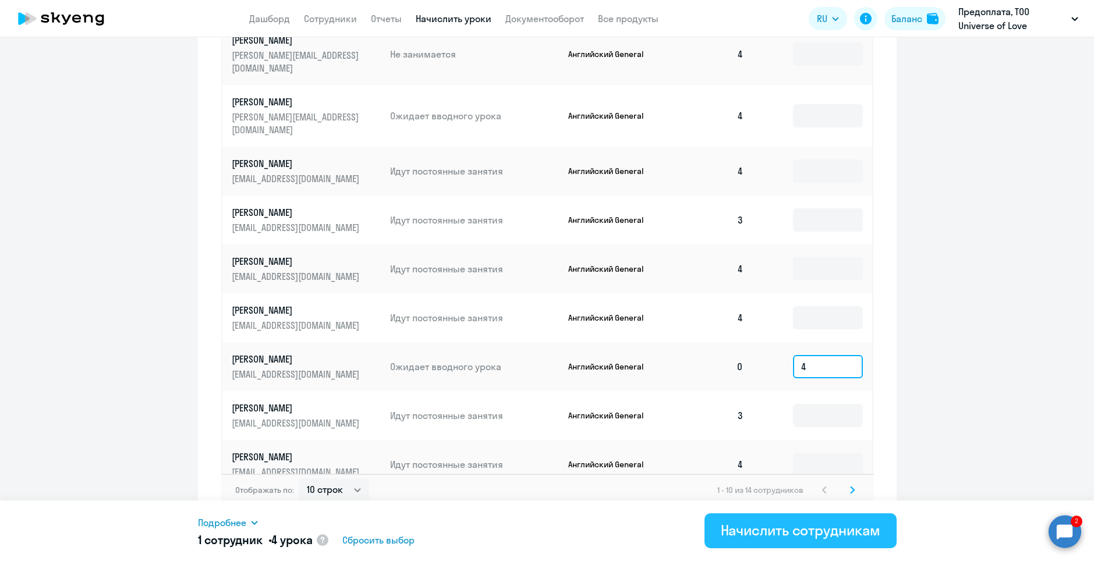
type input "4"
click at [785, 524] on div "Начислить сотрудникам" at bounding box center [801, 530] width 160 height 19
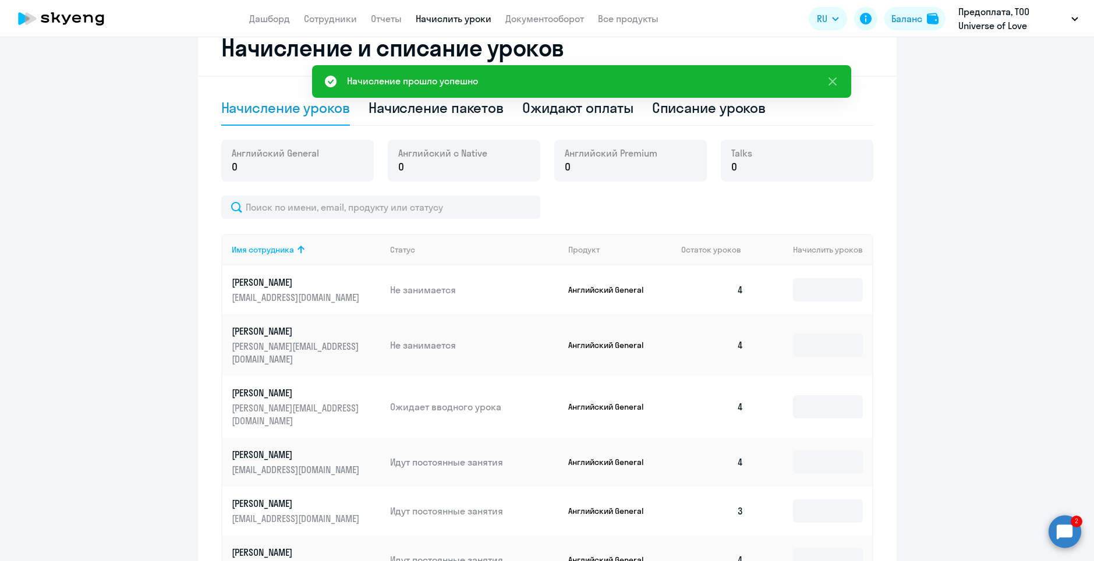
scroll to position [0, 0]
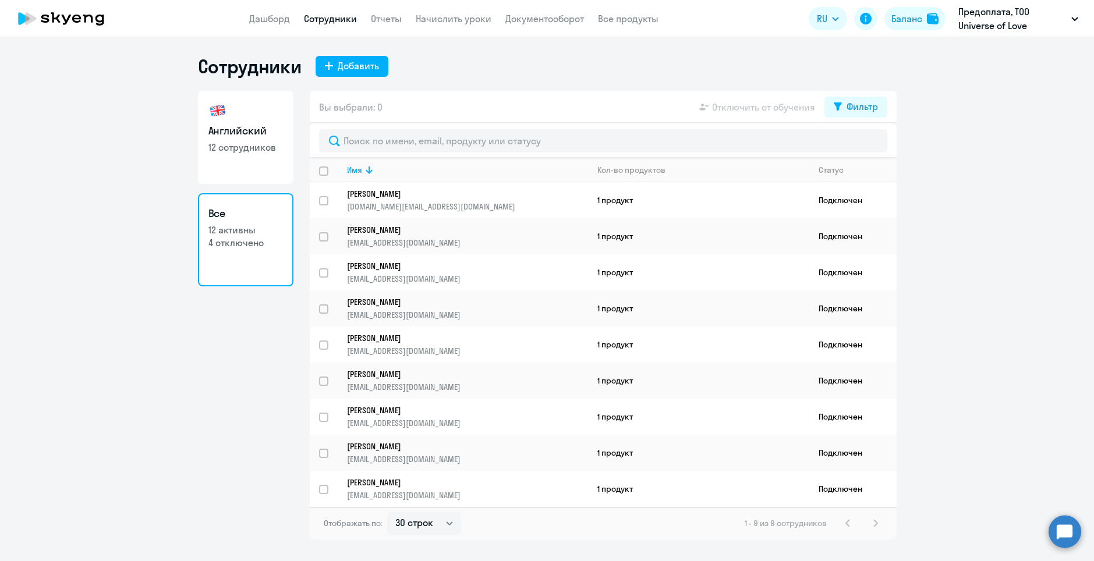
select select "30"
click at [908, 23] on div "Баланс" at bounding box center [906, 19] width 31 height 14
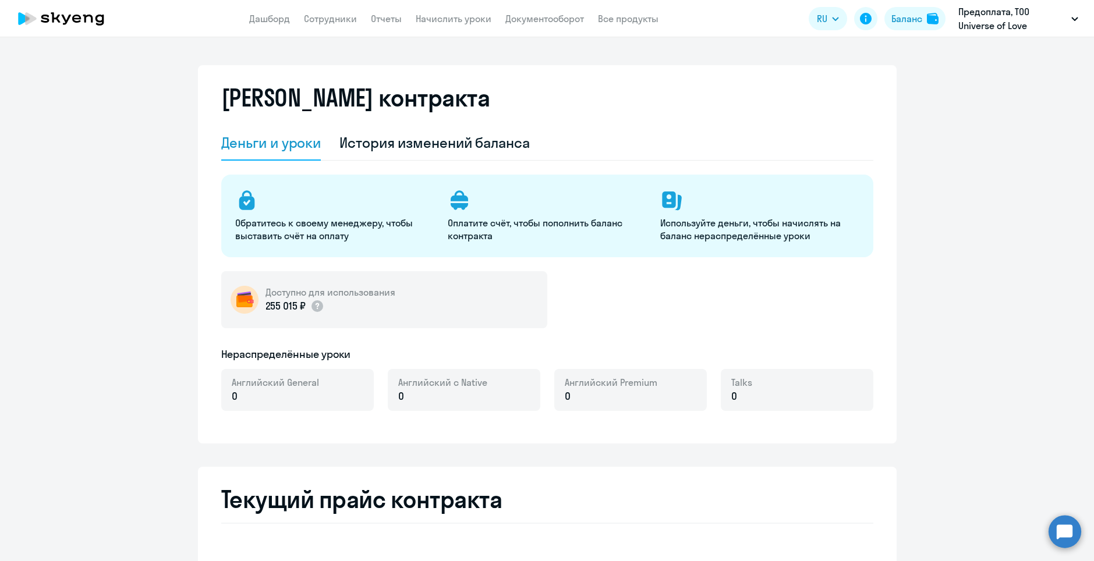
select select "english_adult_not_native_speaker"
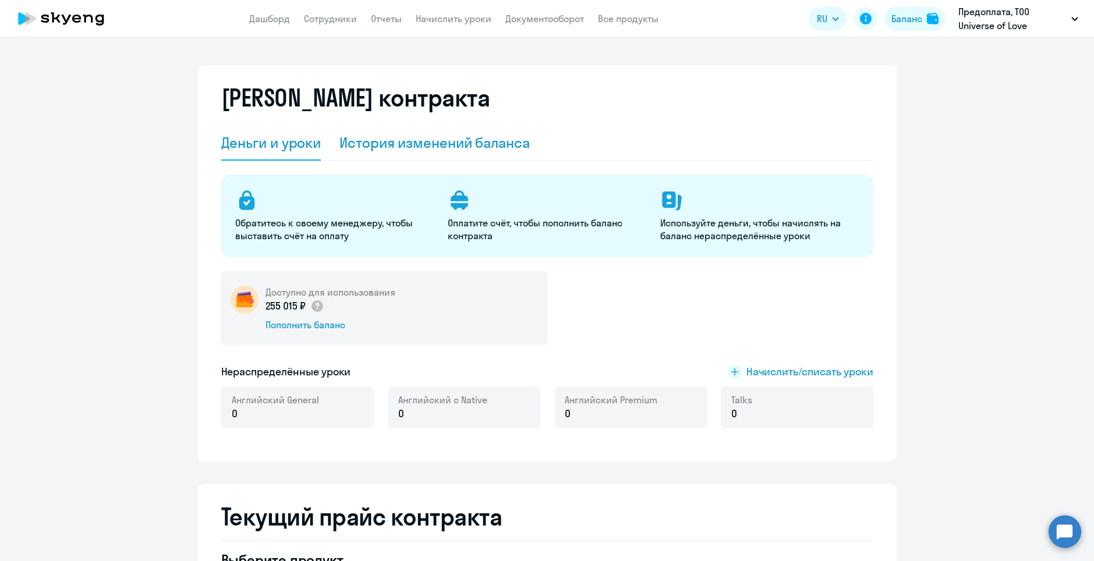
click at [425, 141] on div "История изменений баланса" at bounding box center [434, 142] width 190 height 19
